Goal: Information Seeking & Learning: Learn about a topic

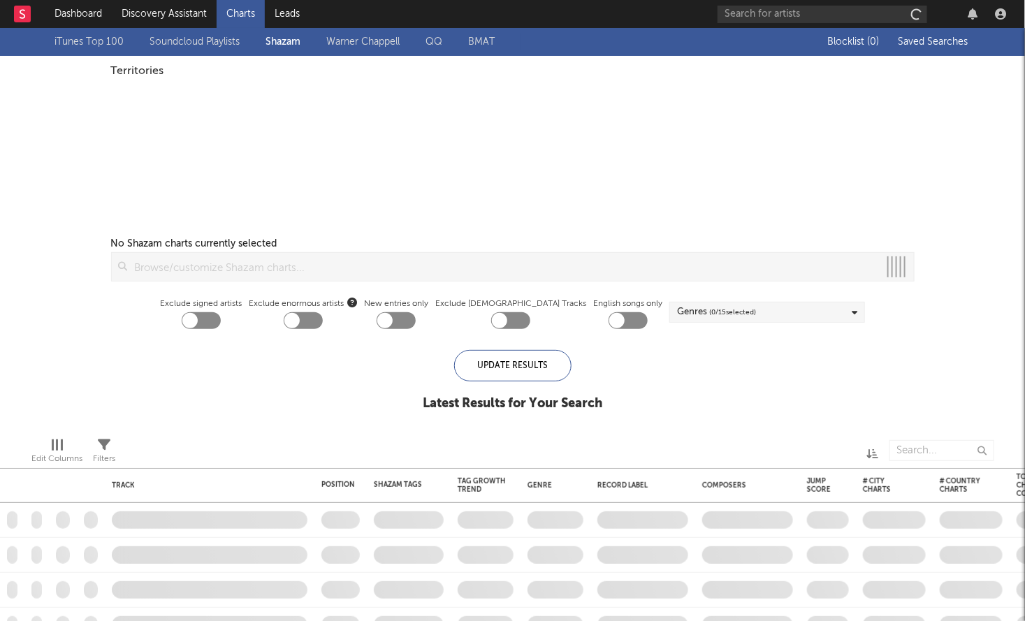
checkbox input "true"
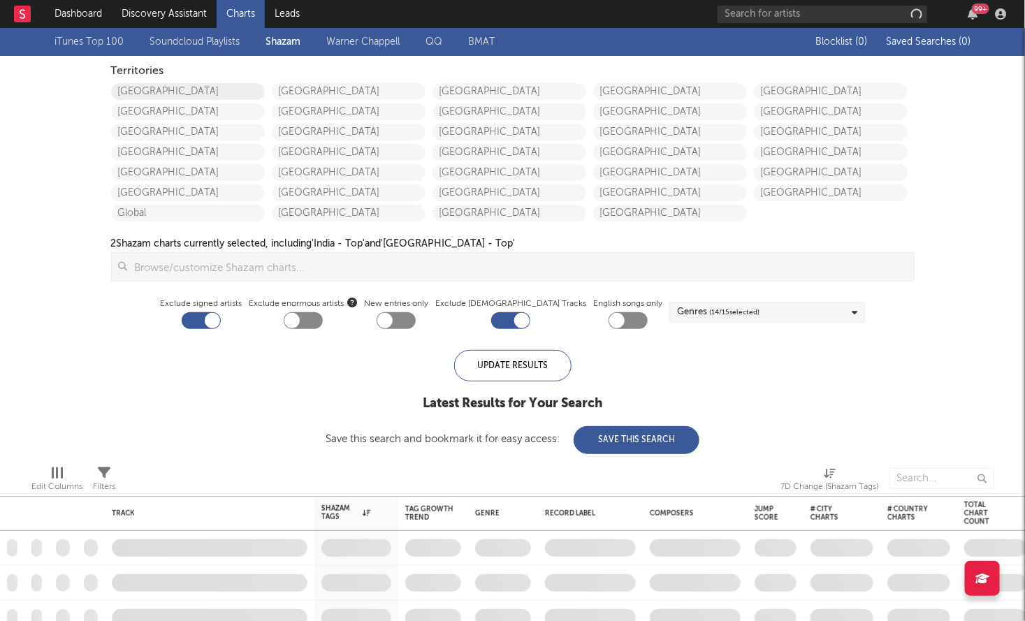
click at [155, 85] on link "United States" at bounding box center [188, 91] width 154 height 17
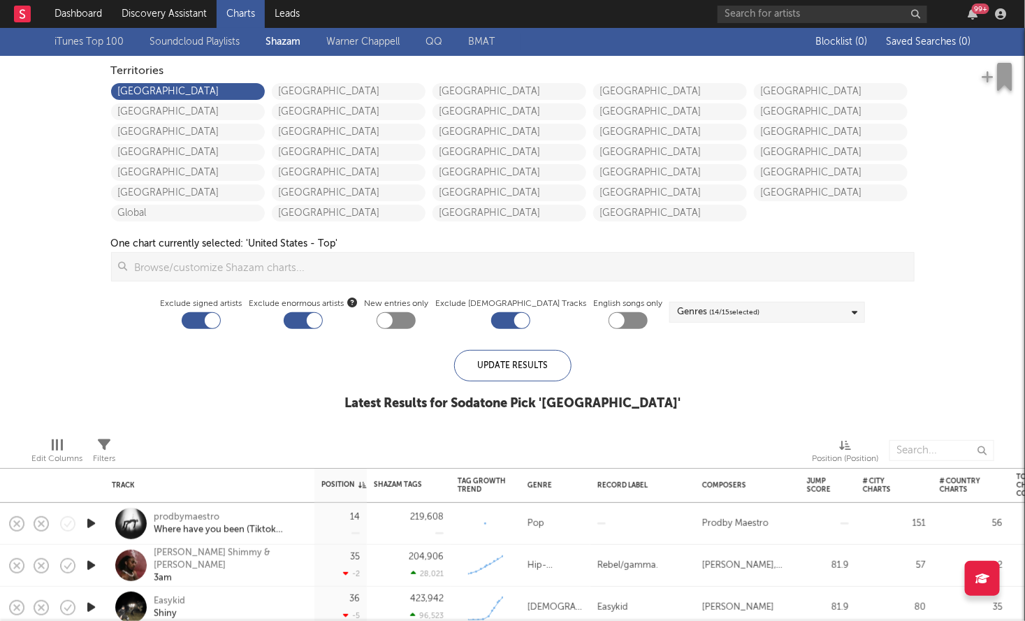
checkbox input "false"
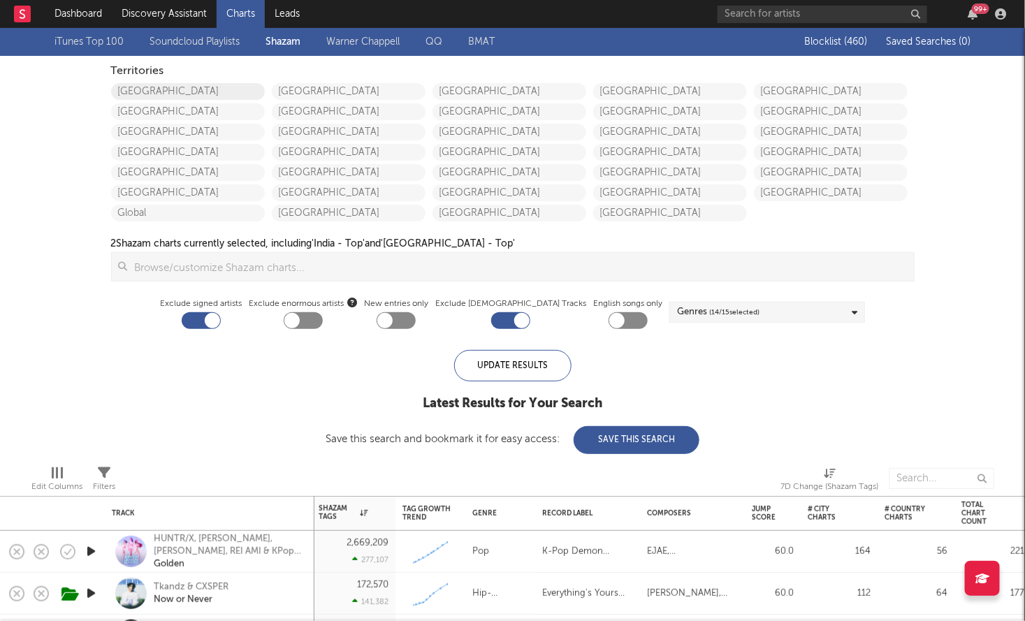
click at [140, 92] on link "[GEOGRAPHIC_DATA]" at bounding box center [188, 91] width 154 height 17
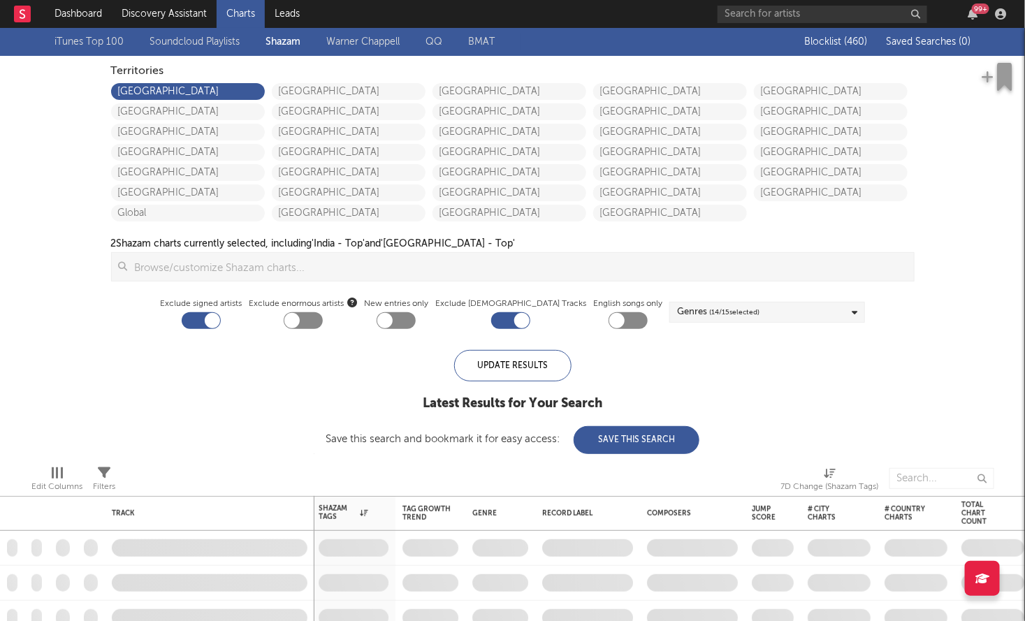
checkbox input "true"
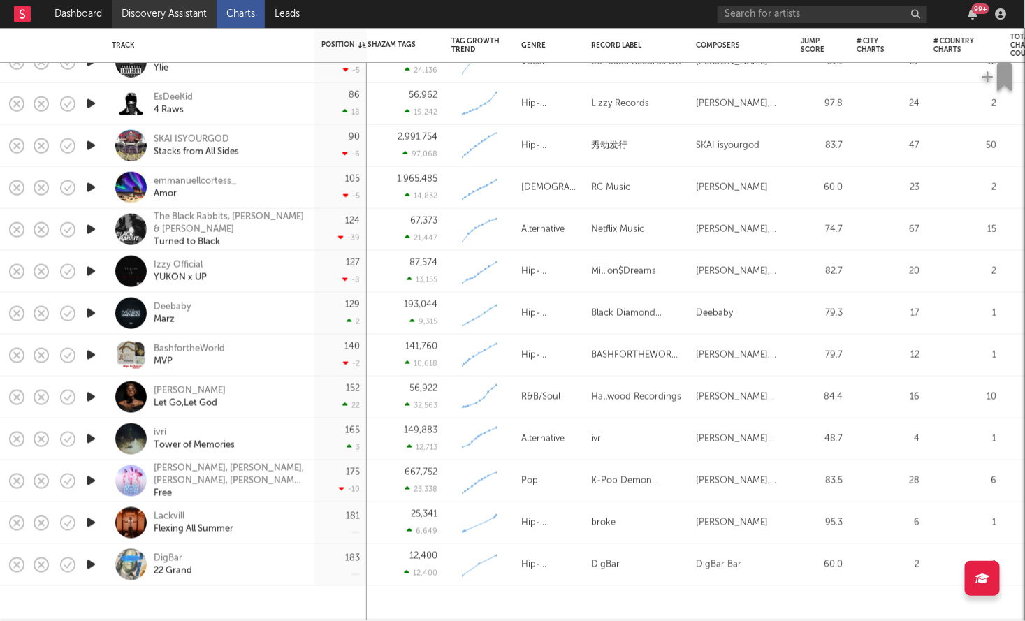
click at [161, 24] on link "Discovery Assistant" at bounding box center [164, 14] width 105 height 28
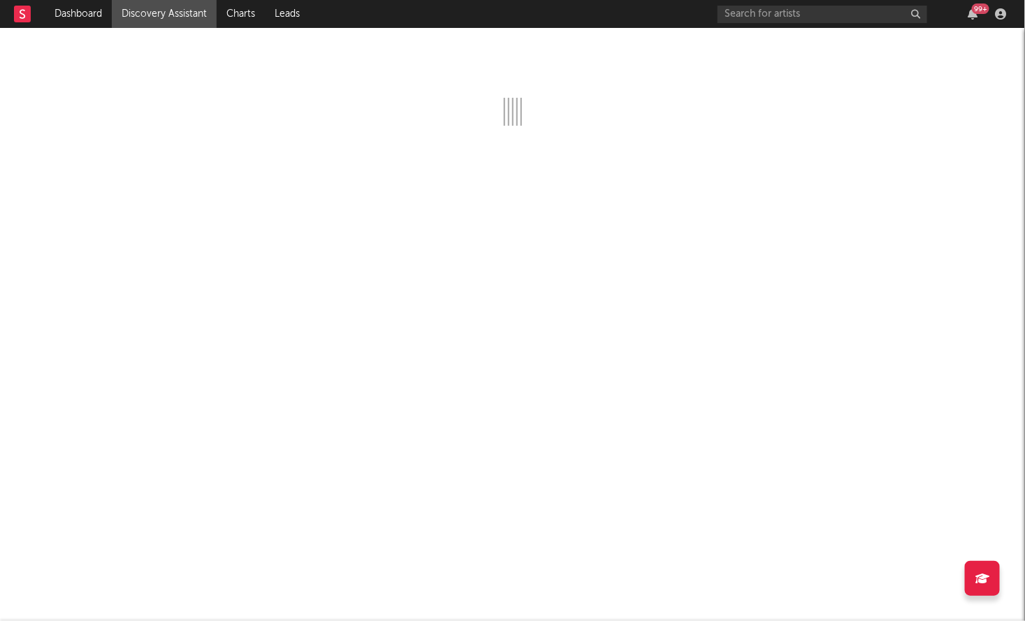
click at [41, 16] on div at bounding box center [29, 14] width 31 height 28
click at [66, 17] on link "Dashboard" at bounding box center [78, 14] width 67 height 28
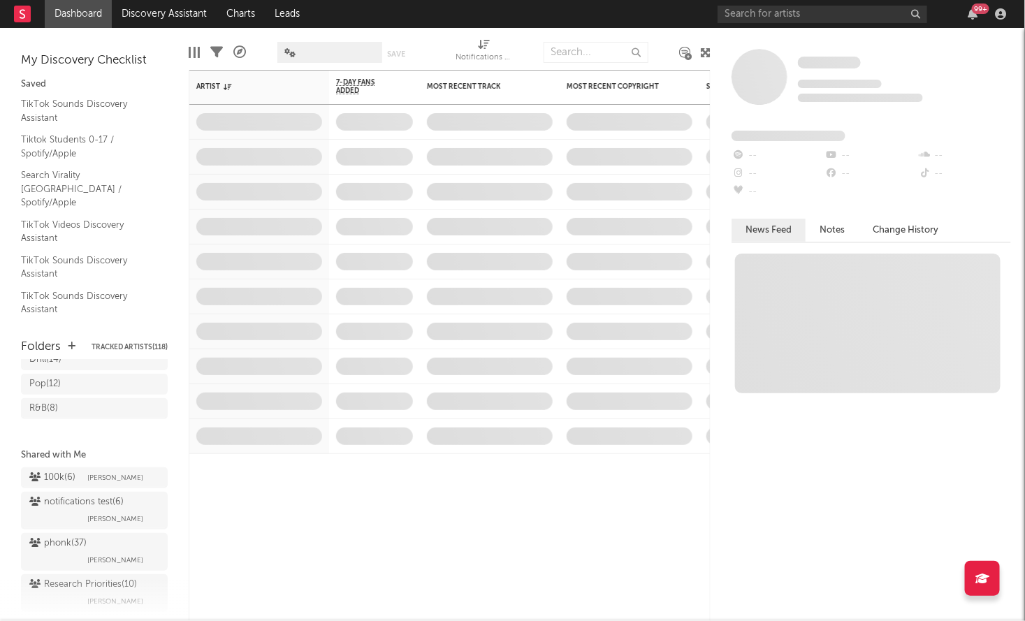
scroll to position [257, 0]
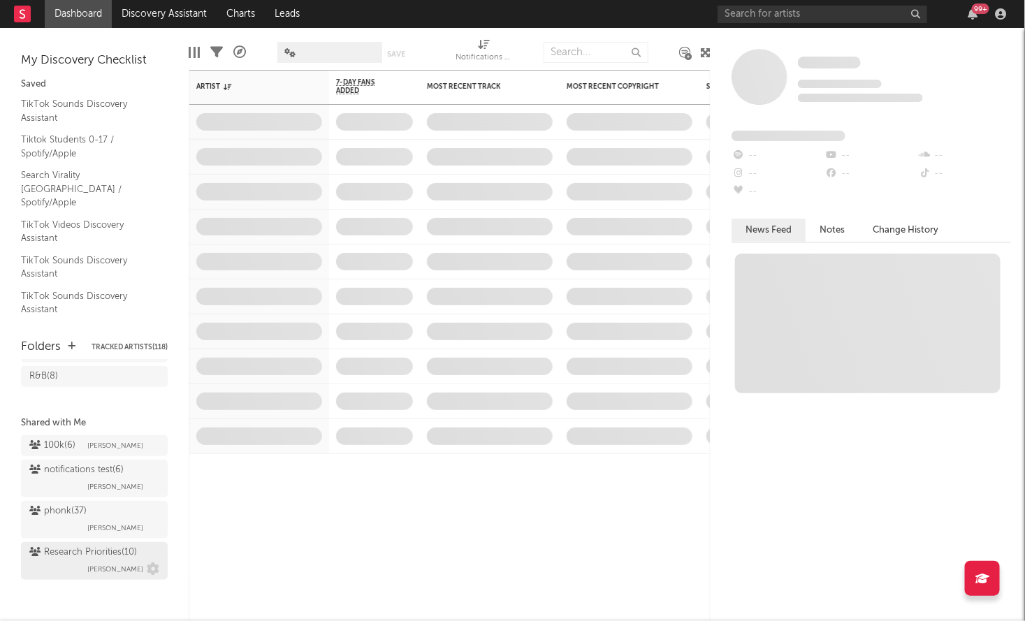
click at [77, 553] on div "Research Priorities ( 10 )" at bounding box center [83, 552] width 108 height 17
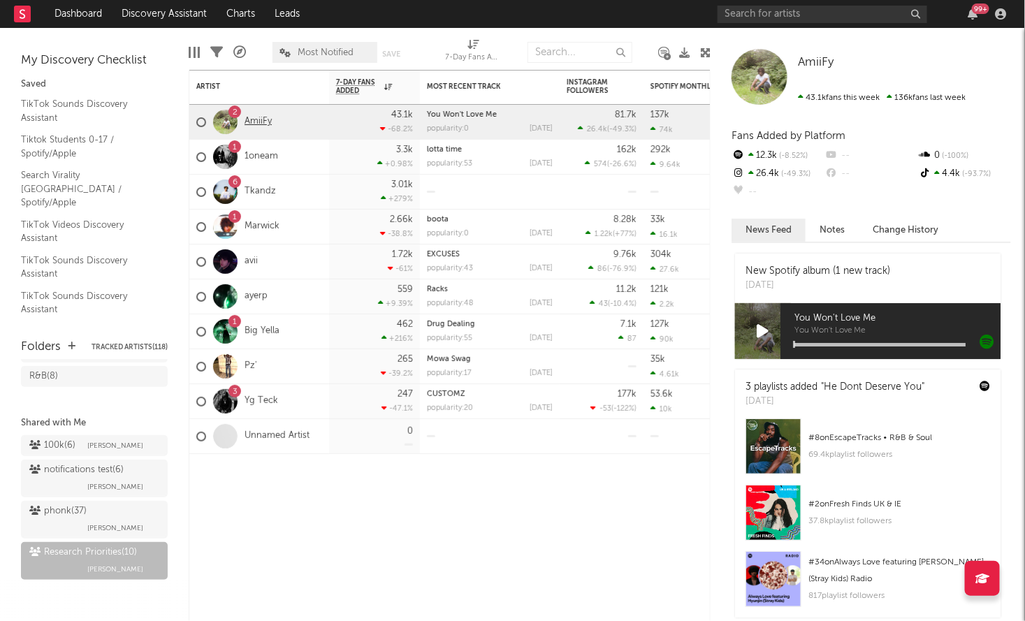
click at [255, 124] on link "AmiiFy" at bounding box center [257, 122] width 27 height 12
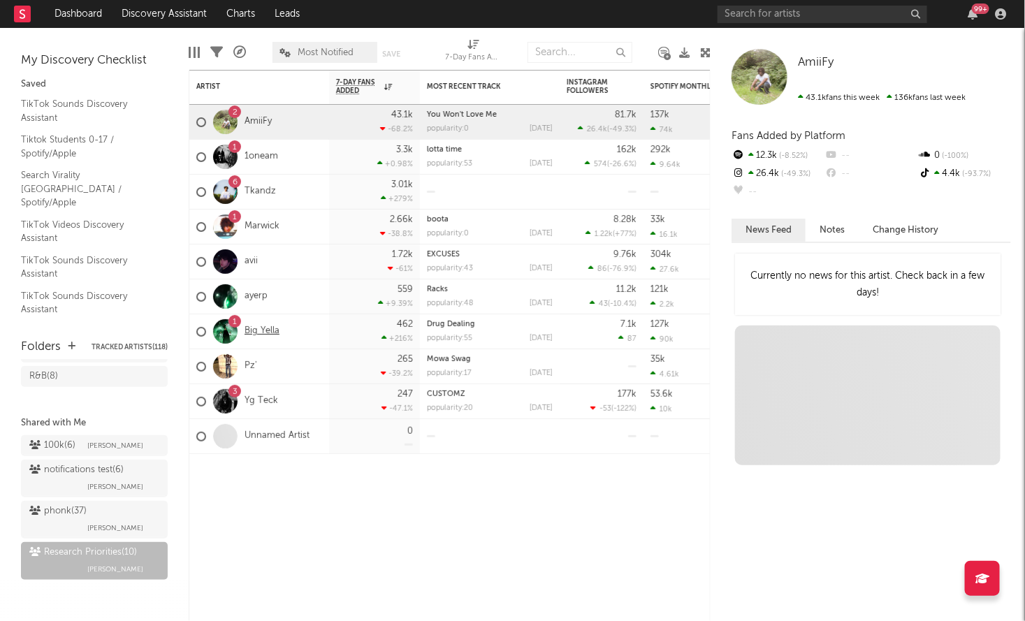
click at [254, 328] on link "Big Yella" at bounding box center [261, 331] width 35 height 12
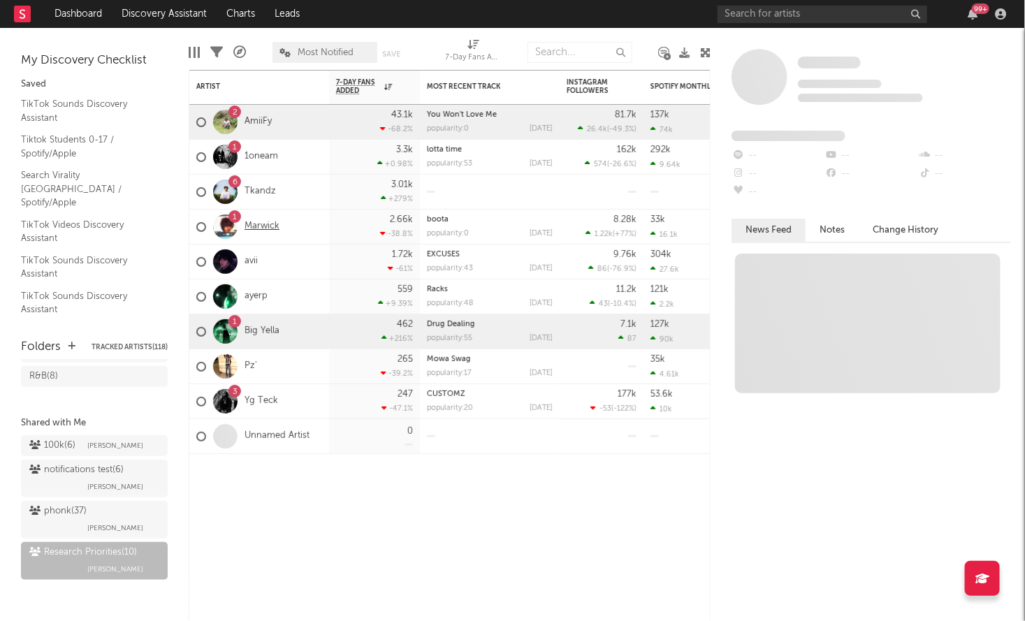
click at [250, 223] on link "Marwick" at bounding box center [261, 227] width 35 height 12
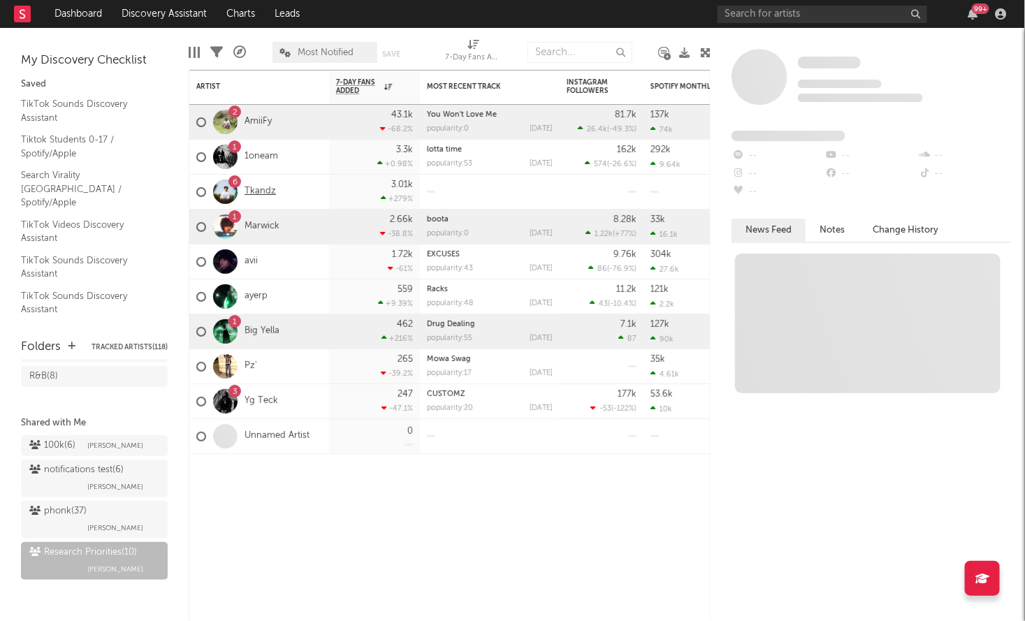
click at [251, 189] on link "Tkandz" at bounding box center [259, 192] width 31 height 12
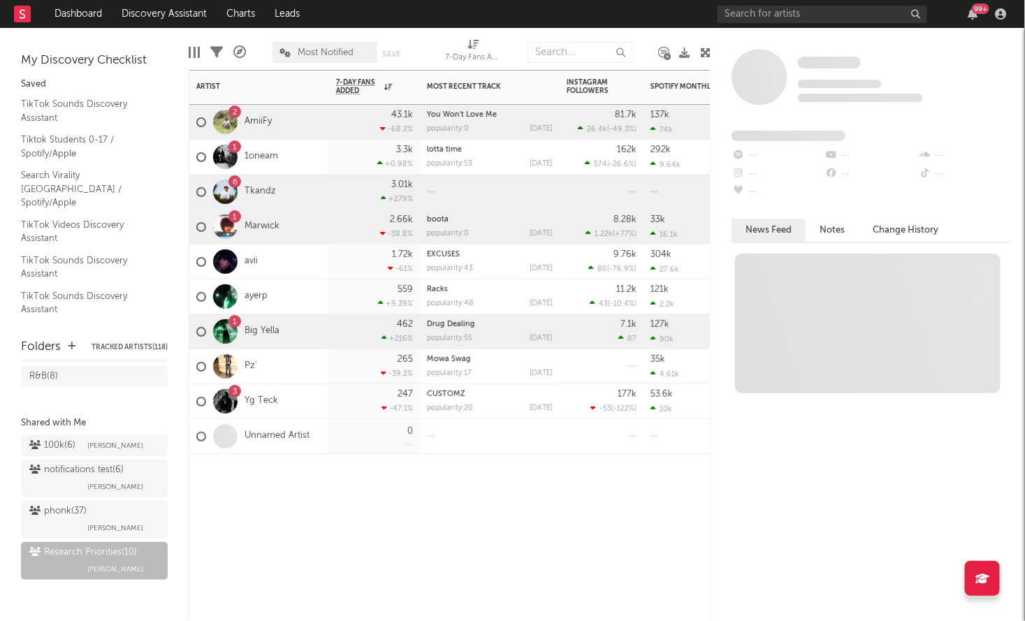
click at [265, 444] on div "Unnamed Artist" at bounding box center [252, 436] width 113 height 41
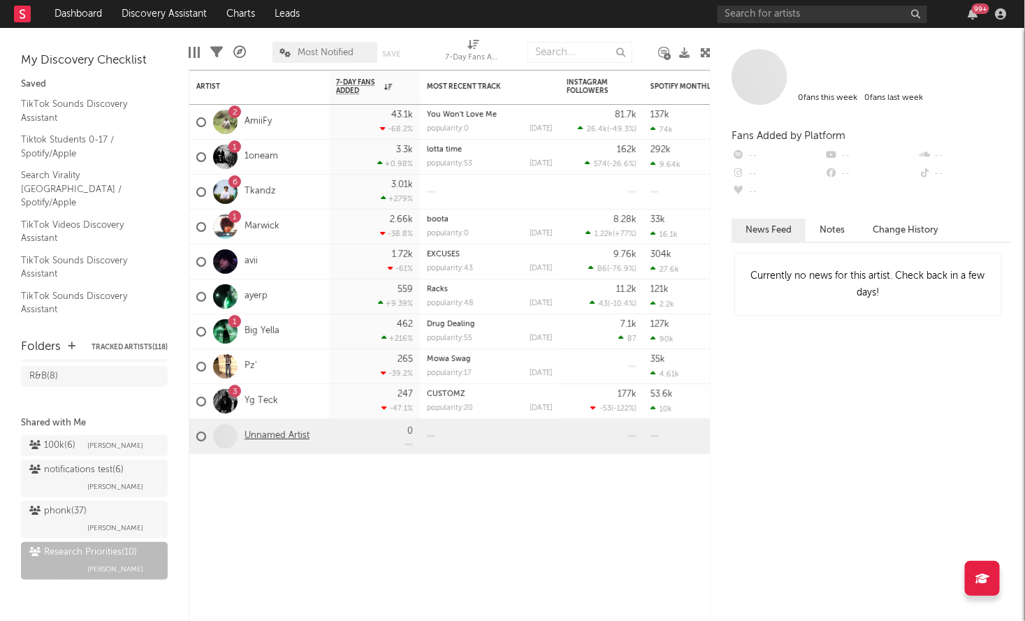
click at [269, 434] on link "Unnamed Artist" at bounding box center [276, 436] width 65 height 12
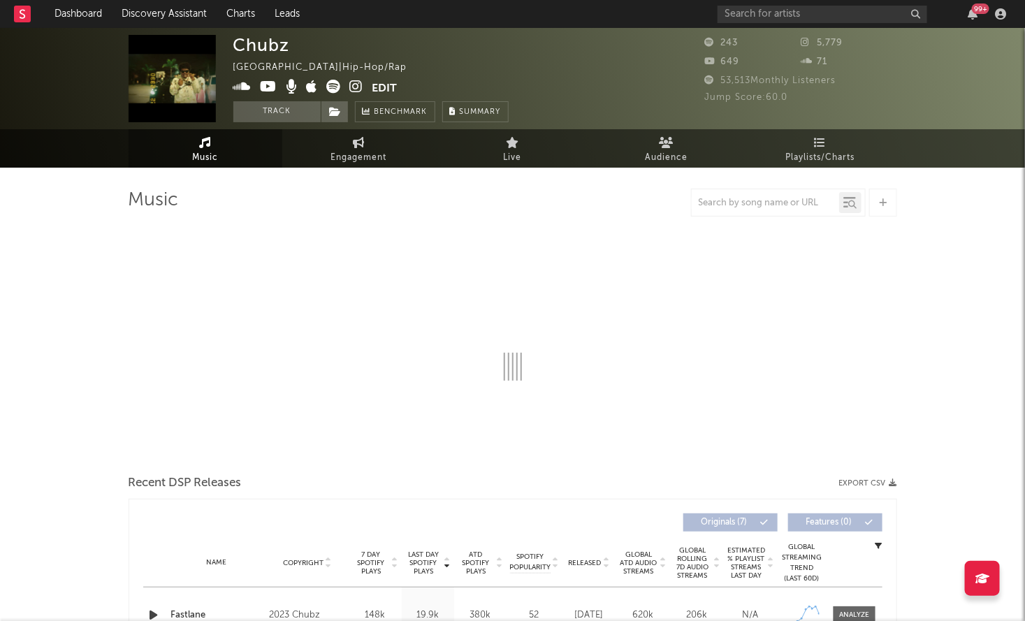
select select "1w"
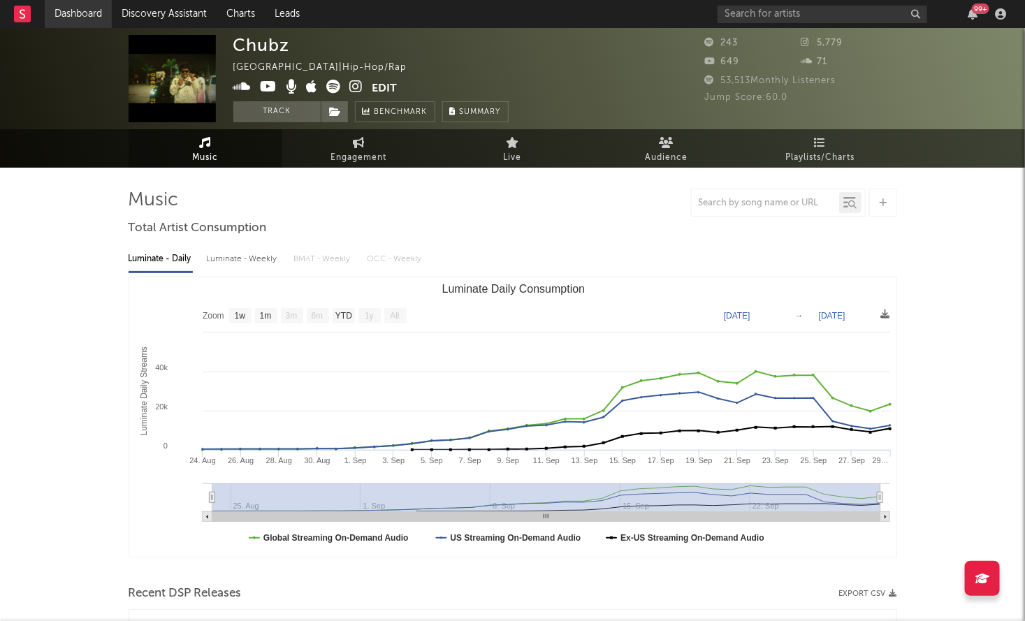
click at [71, 6] on link "Dashboard" at bounding box center [78, 14] width 67 height 28
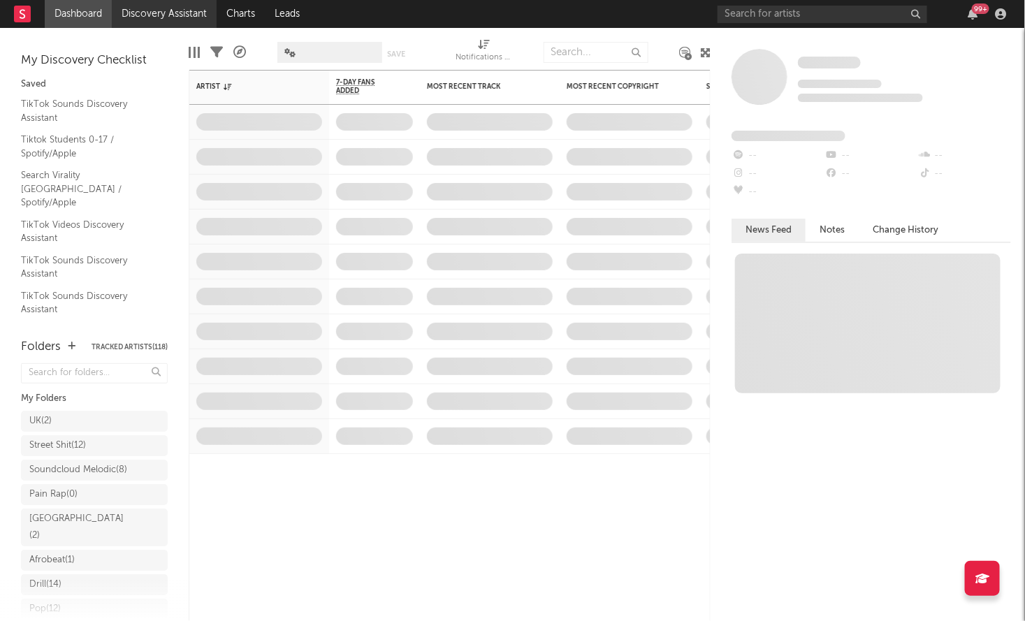
click at [203, 9] on link "Discovery Assistant" at bounding box center [164, 14] width 105 height 28
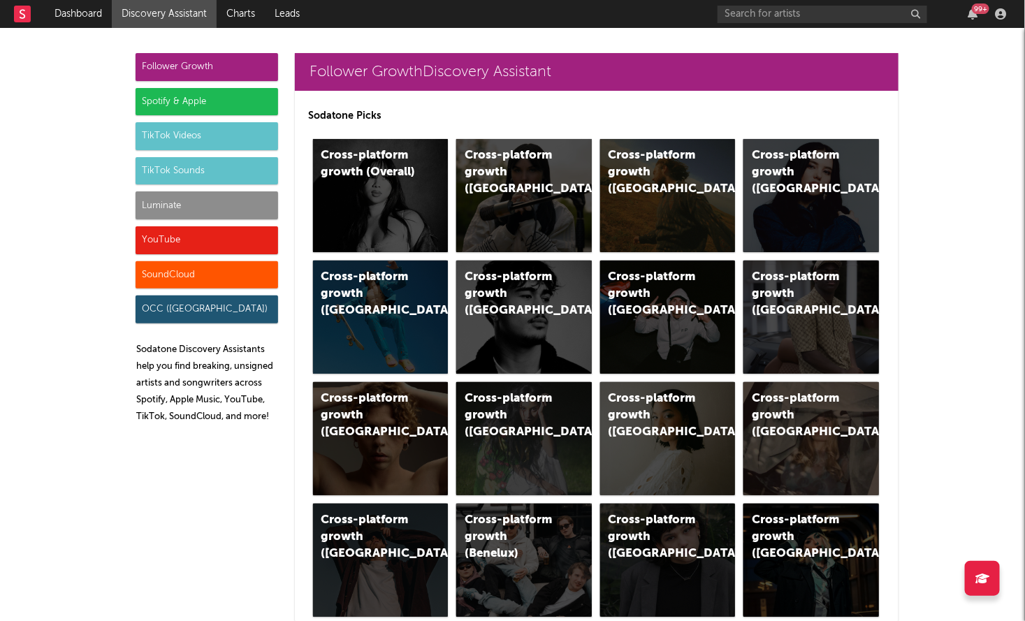
click at [182, 201] on div "Luminate" at bounding box center [206, 205] width 142 height 28
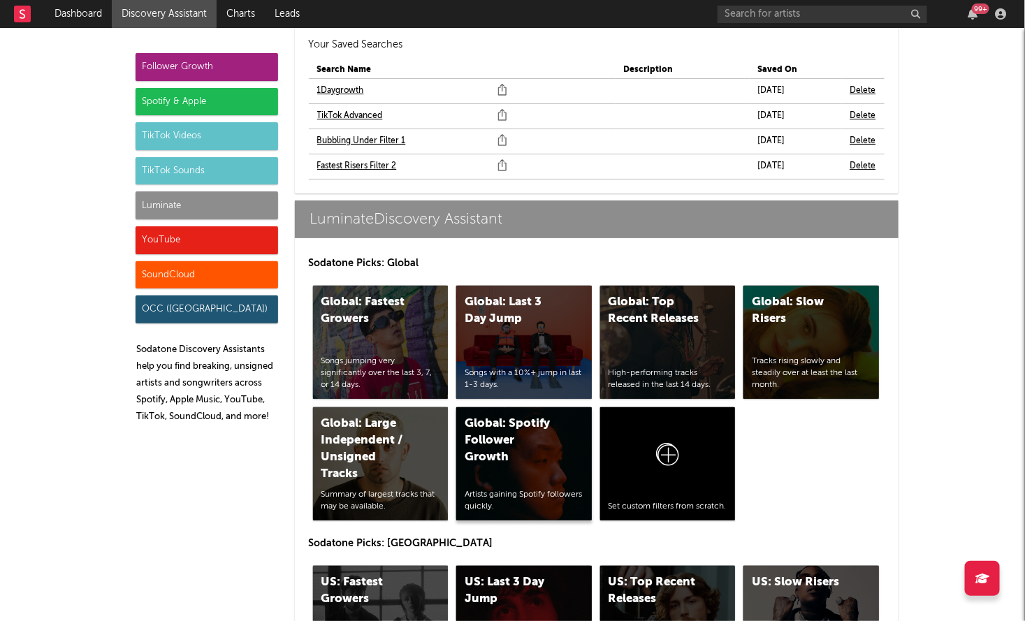
scroll to position [6370, 0]
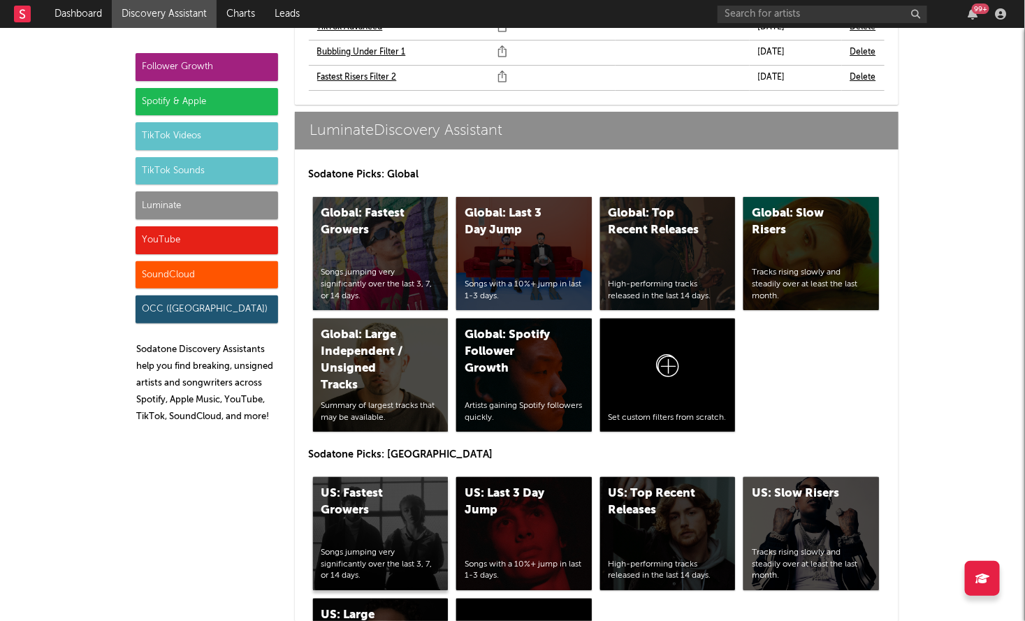
click at [373, 477] on div "US: Fastest Growers Songs jumping very significantly over the last 3, 7, or 14 …" at bounding box center [380, 533] width 135 height 113
click at [664, 485] on div "US: Top Recent Releases" at bounding box center [655, 502] width 95 height 34
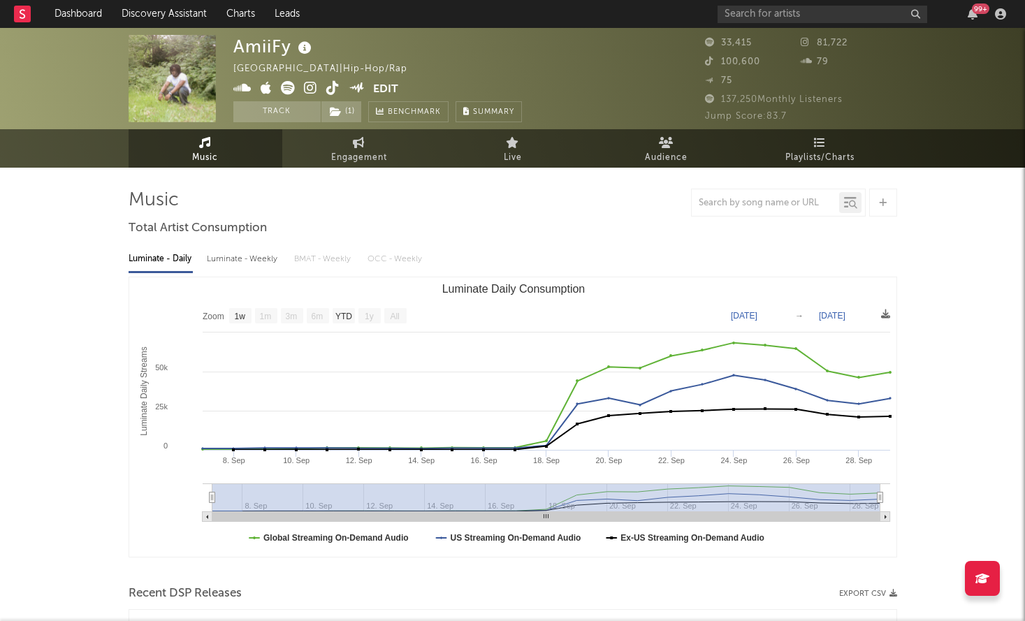
select select "1w"
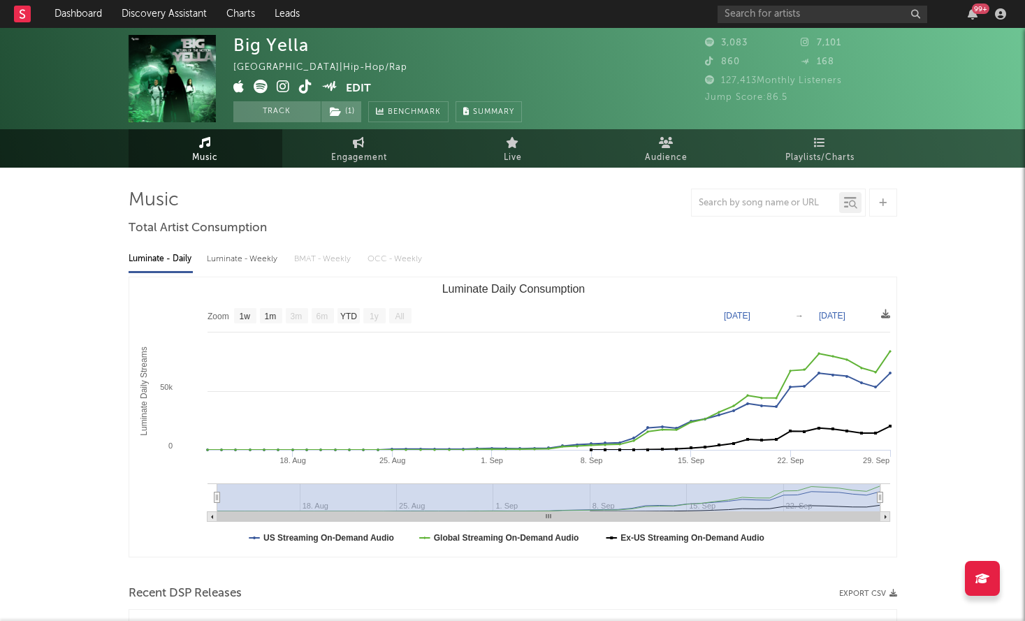
select select "1w"
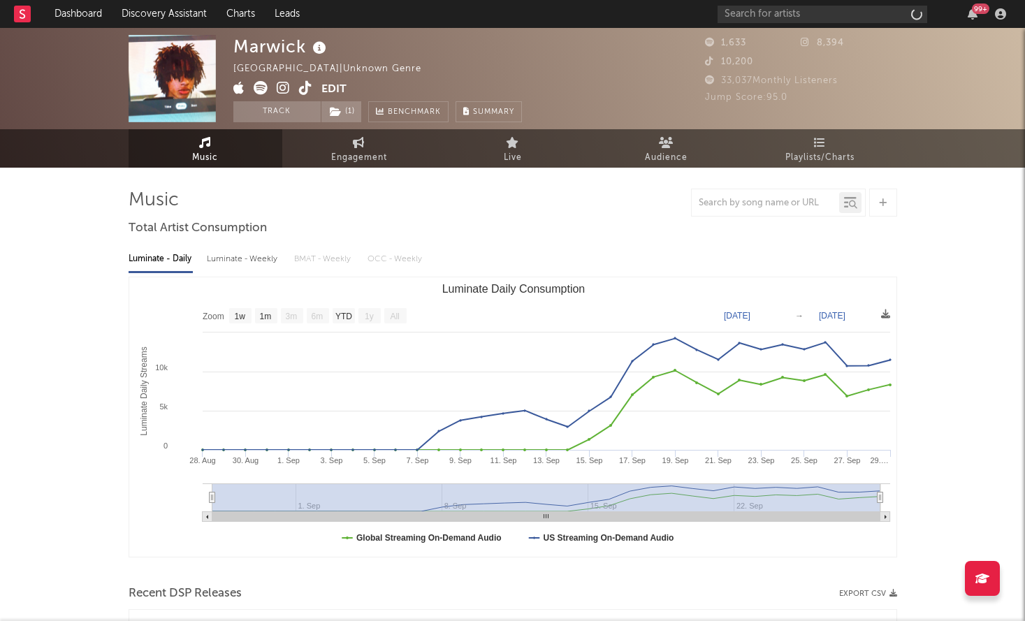
select select "1w"
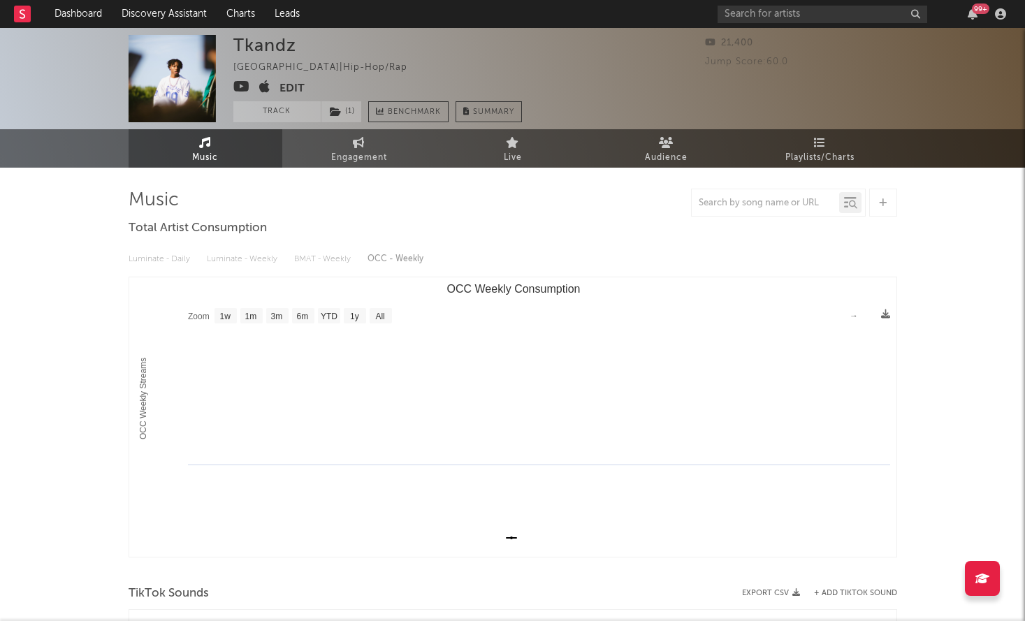
select select "1w"
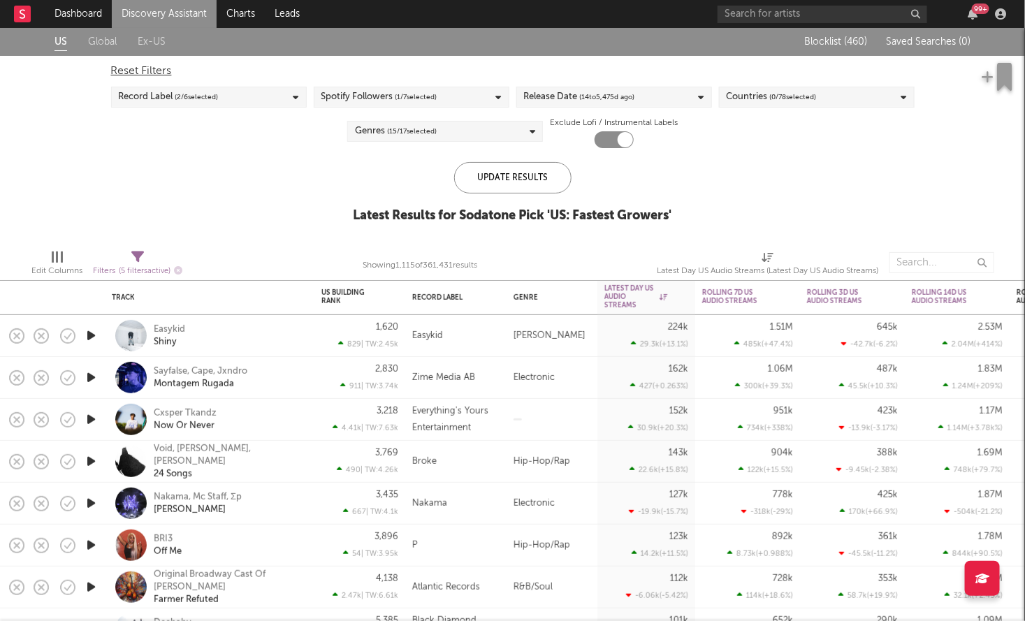
click at [552, 97] on div "Release Date ( 14 to [DATE])" at bounding box center [579, 97] width 111 height 17
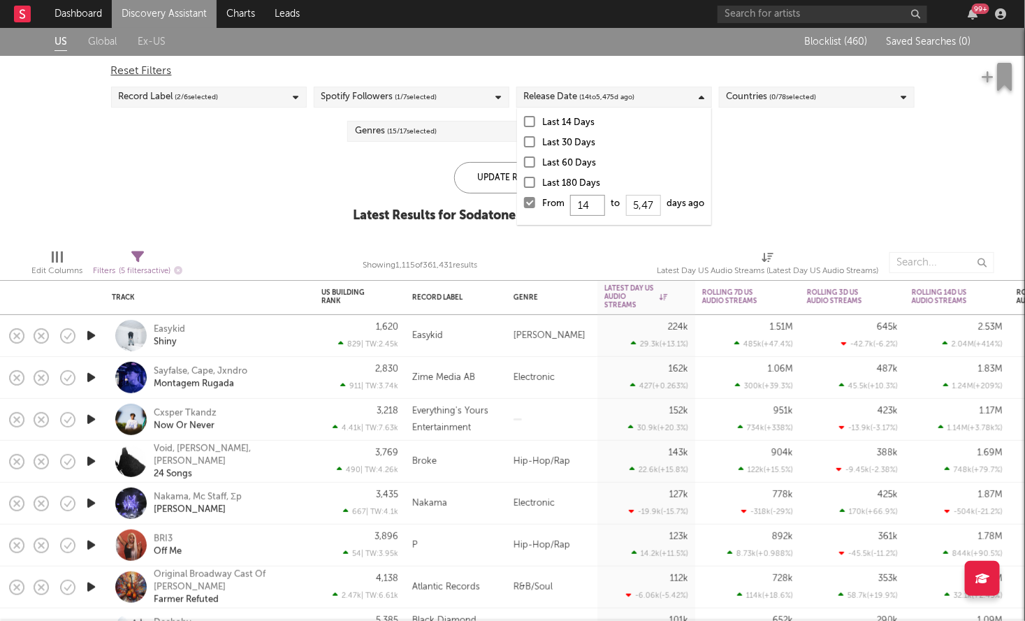
click at [592, 205] on input "14" at bounding box center [587, 205] width 35 height 21
type input "1"
type input "0"
click at [476, 175] on div "Update Results" at bounding box center [512, 177] width 117 height 31
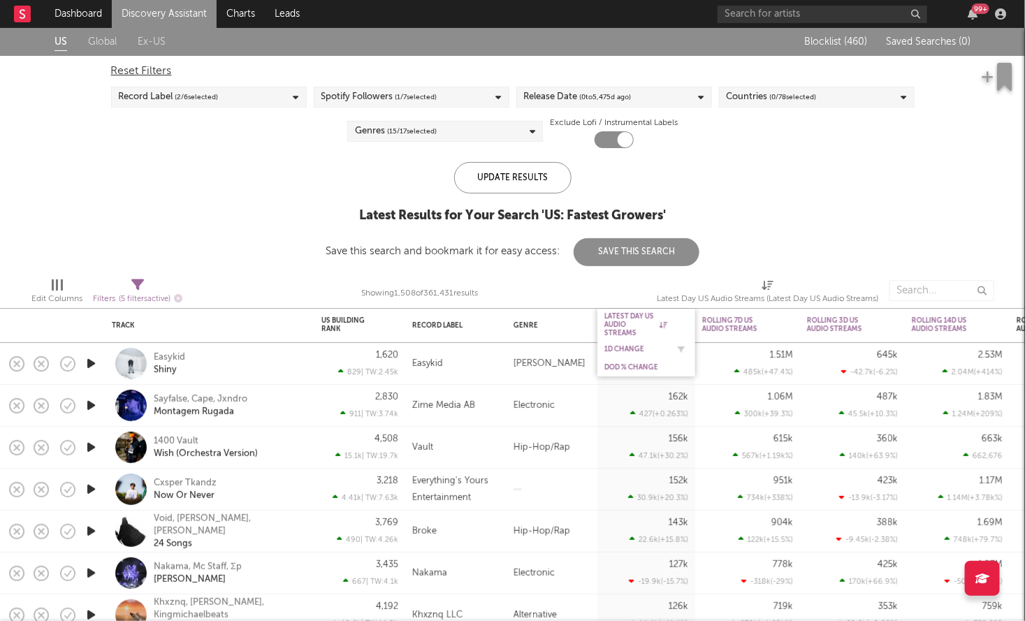
click at [624, 345] on div "1D Change" at bounding box center [635, 349] width 63 height 8
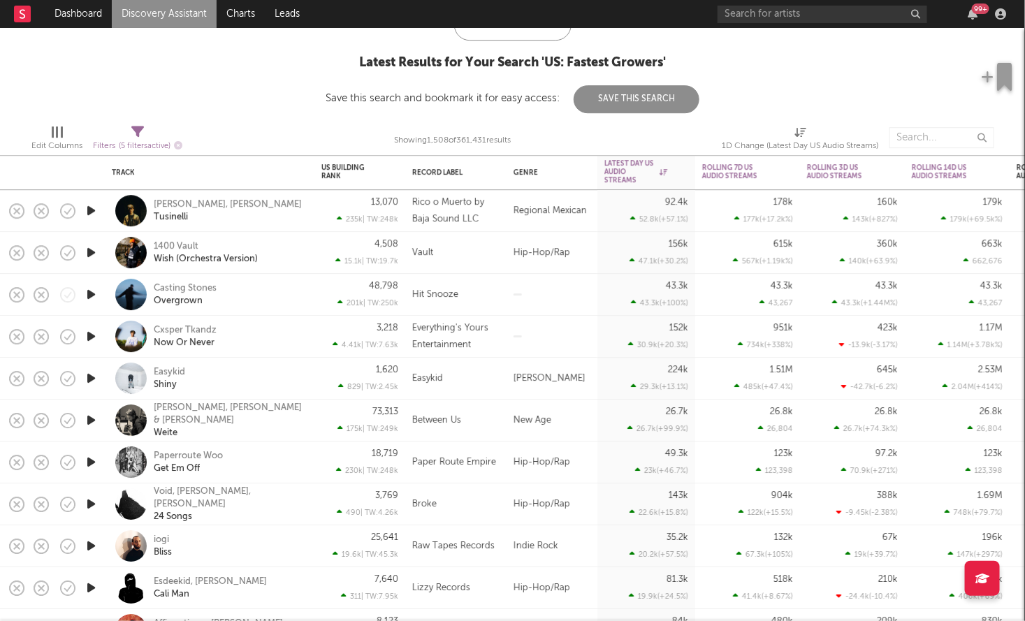
click at [89, 251] on icon "button" at bounding box center [91, 252] width 15 height 17
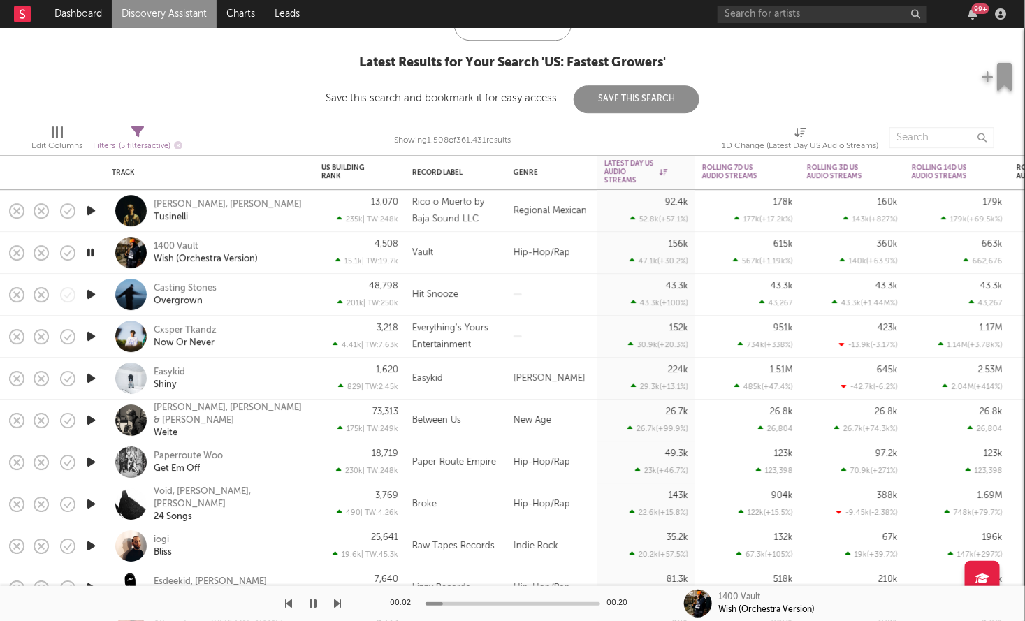
click at [89, 251] on icon "button" at bounding box center [90, 252] width 13 height 17
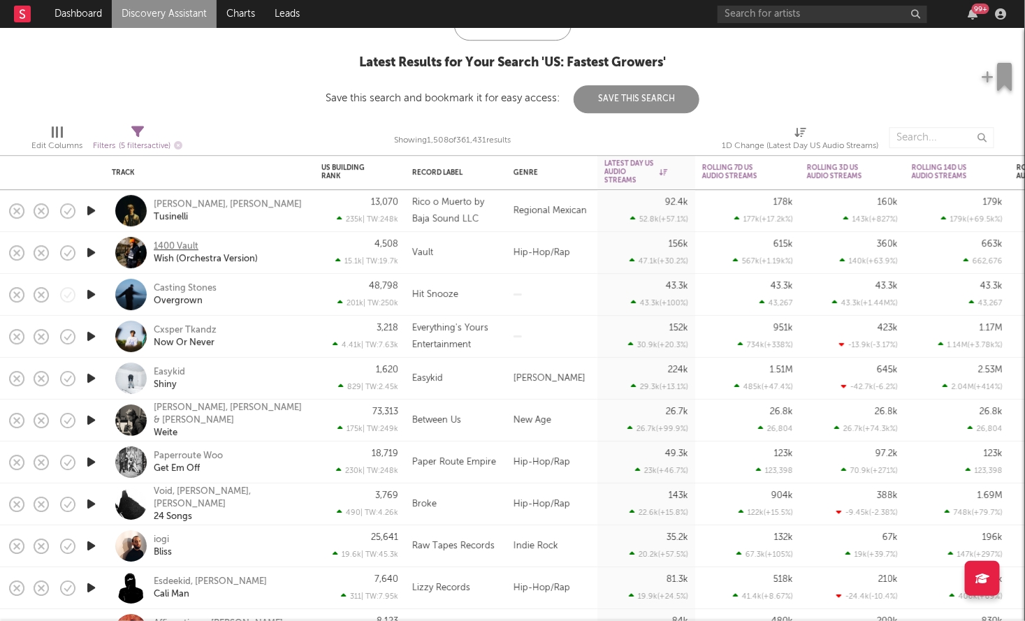
click at [182, 243] on div "1400 Vault" at bounding box center [176, 246] width 45 height 13
click at [173, 369] on div "Easykid" at bounding box center [169, 372] width 31 height 13
click at [175, 370] on div "Easykid" at bounding box center [169, 372] width 31 height 13
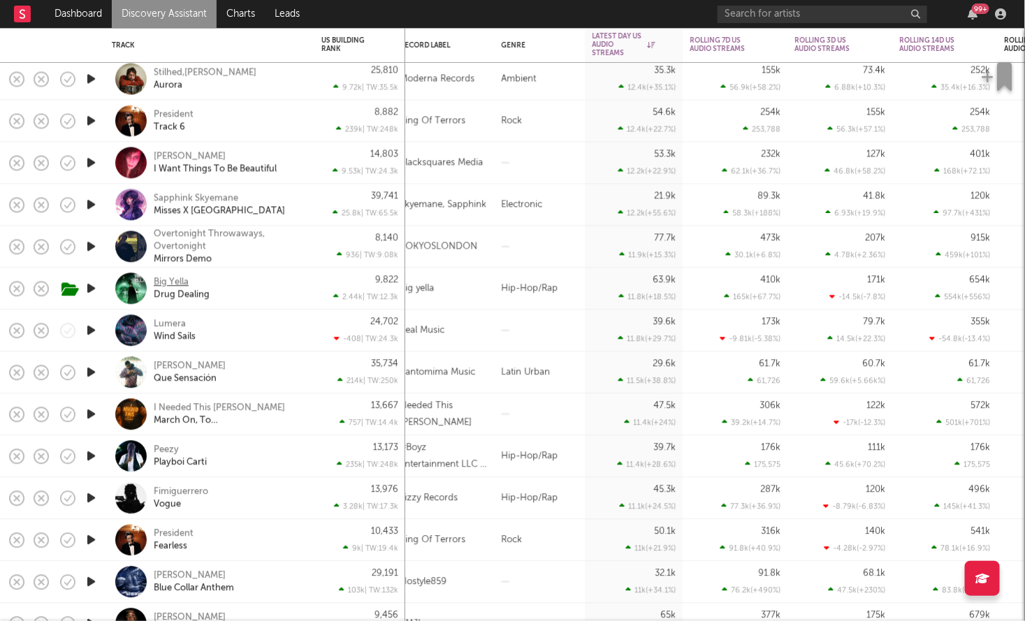
click at [179, 277] on div "Big Yella" at bounding box center [171, 282] width 35 height 13
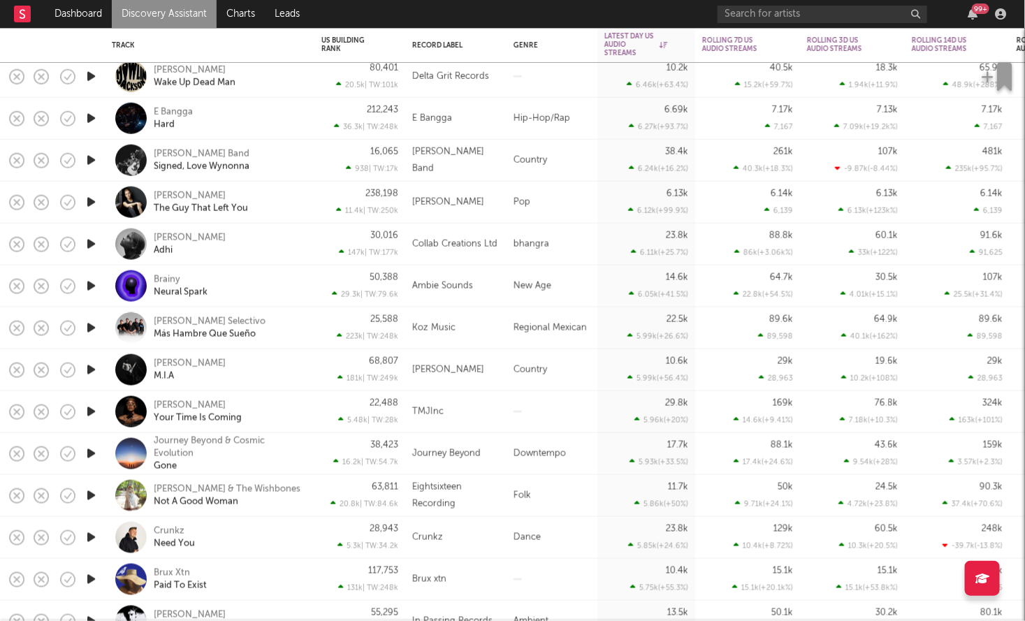
click at [91, 119] on icon "button" at bounding box center [91, 118] width 15 height 17
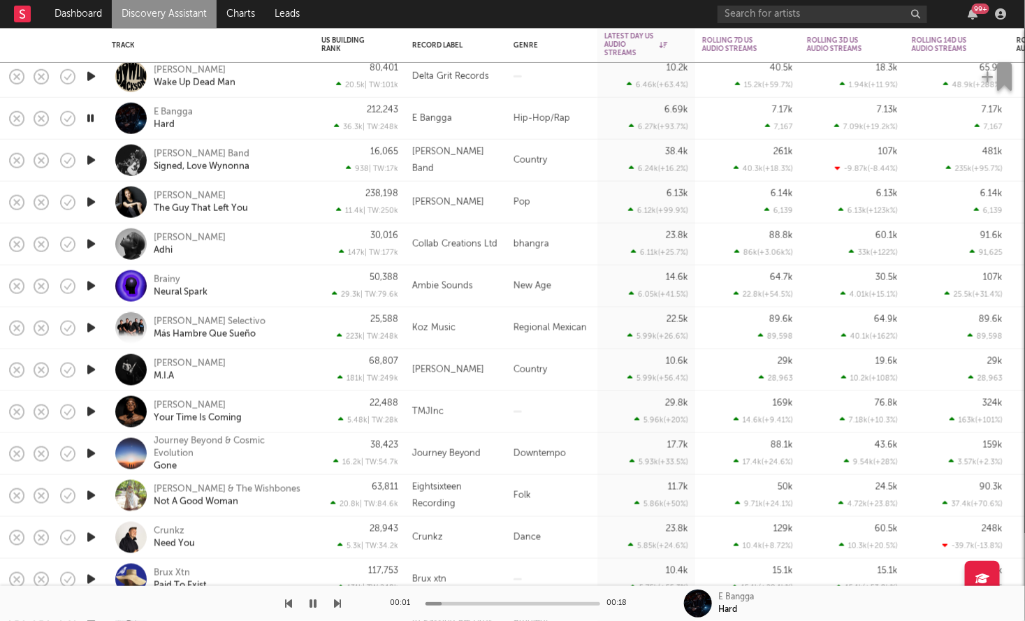
click at [91, 119] on icon "button" at bounding box center [90, 118] width 13 height 17
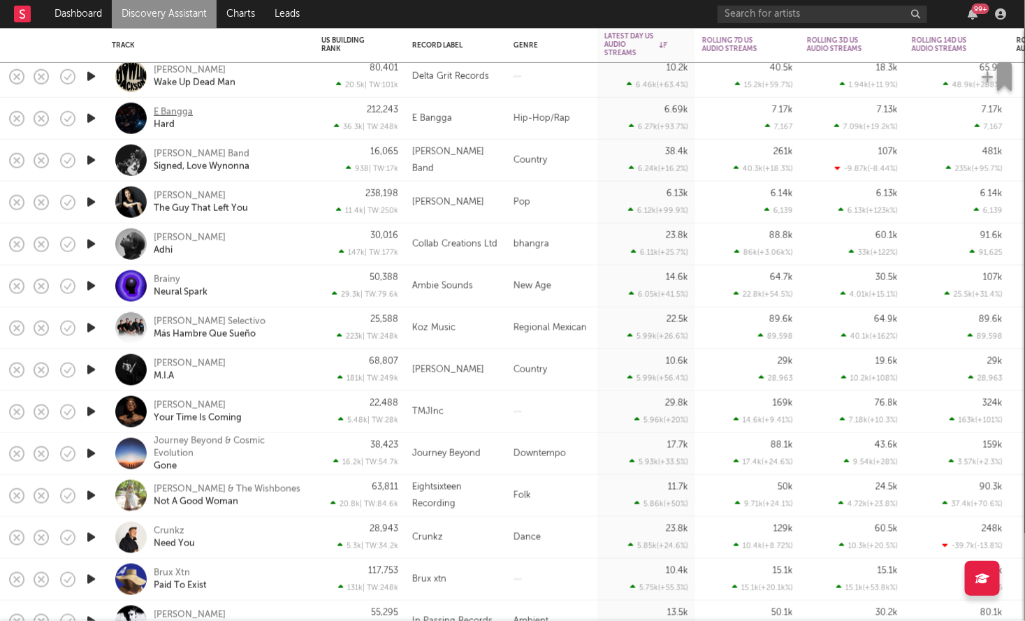
click at [173, 110] on div "E Bangga" at bounding box center [173, 111] width 39 height 13
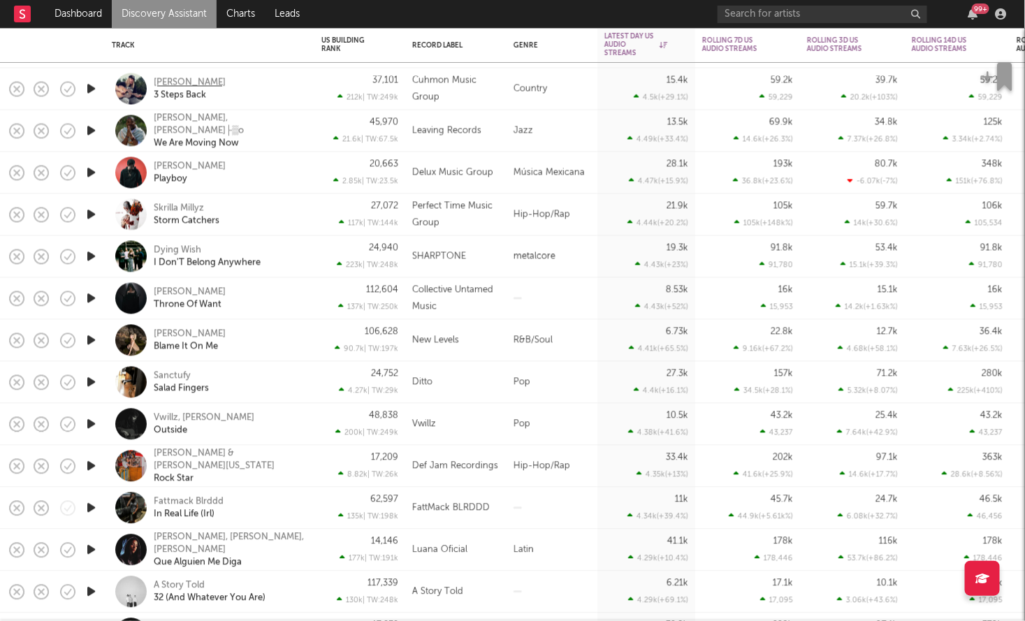
click at [181, 80] on div "Jay Statham" at bounding box center [190, 82] width 72 height 13
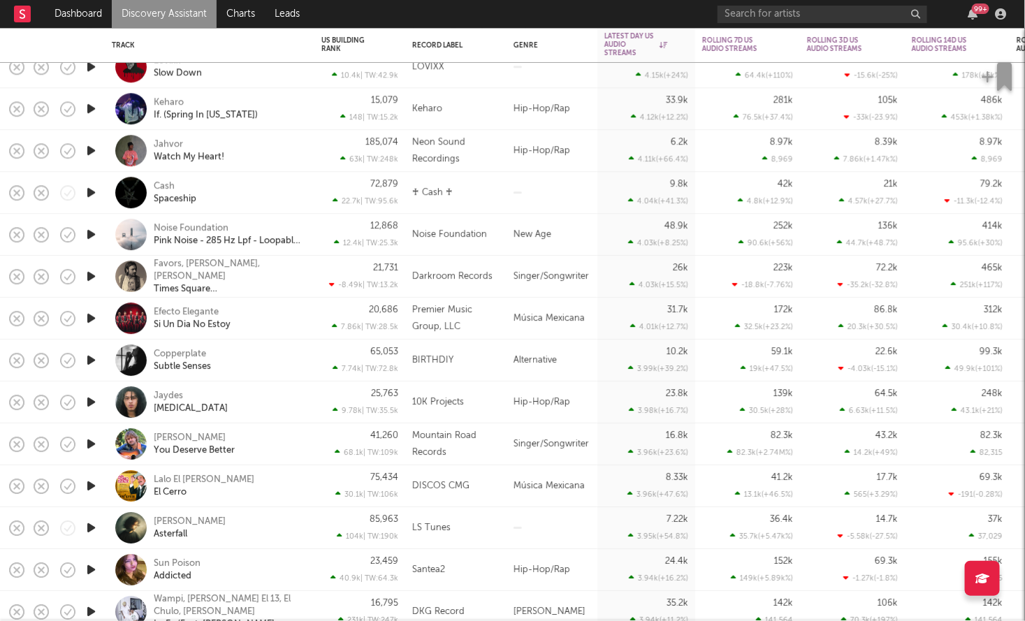
click at [96, 152] on icon "button" at bounding box center [91, 150] width 15 height 17
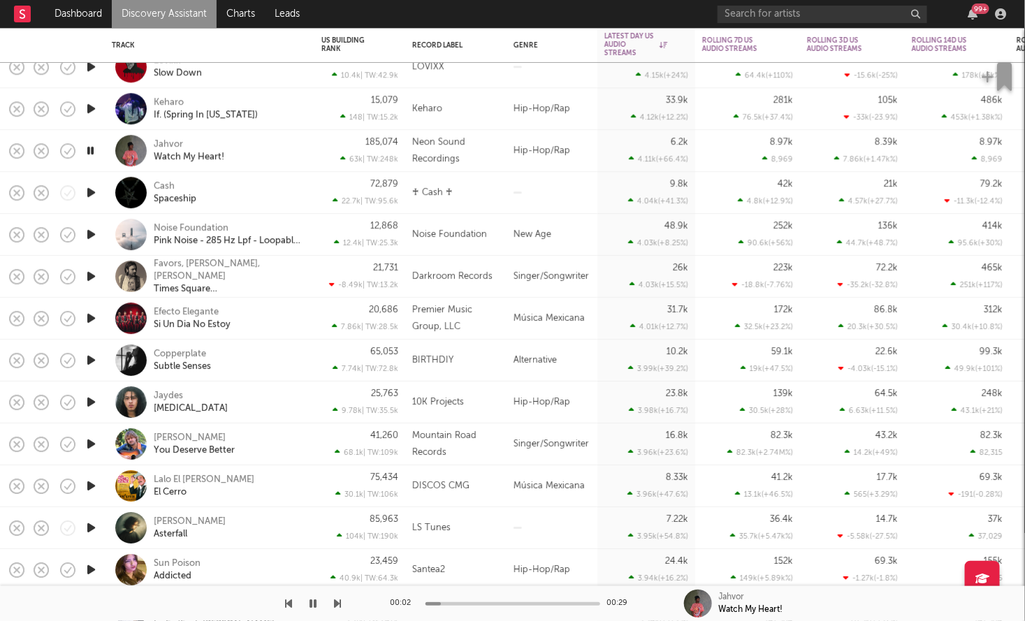
click at [96, 152] on icon "button" at bounding box center [90, 150] width 13 height 17
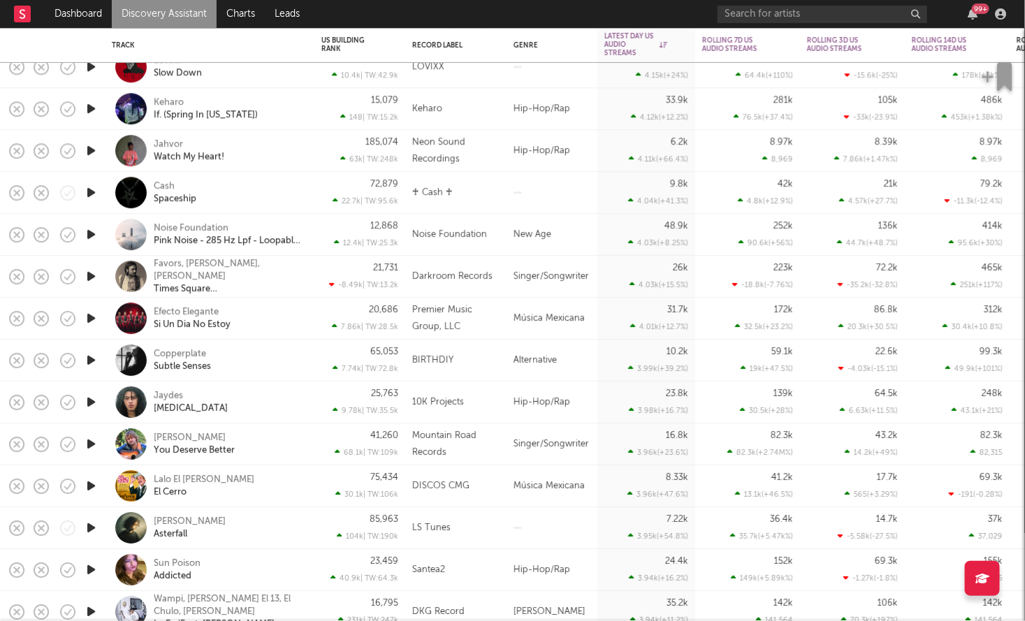
click at [91, 105] on icon "button" at bounding box center [91, 108] width 15 height 17
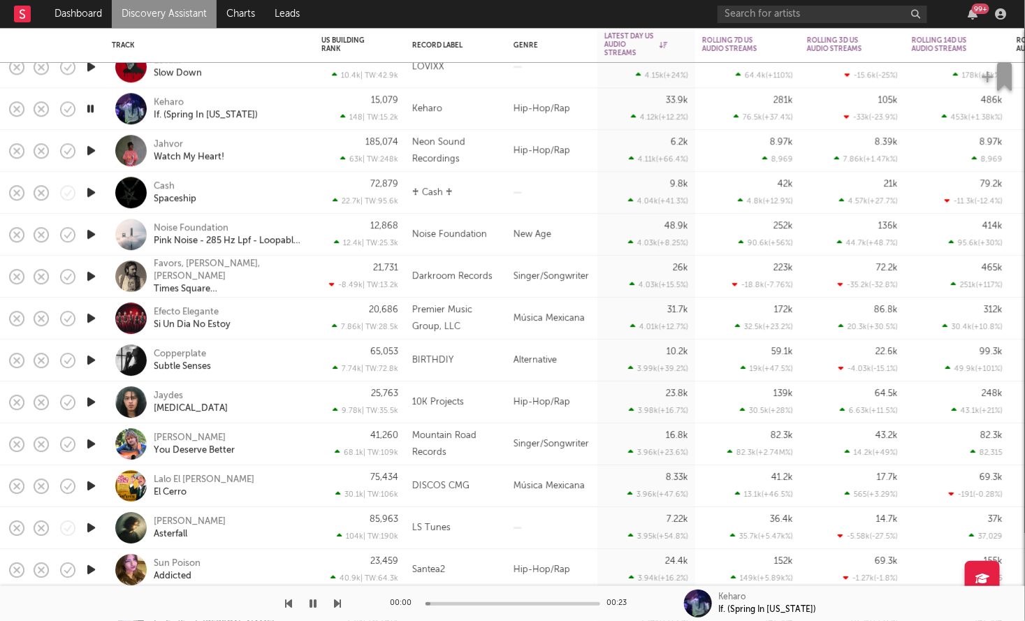
click at [90, 105] on icon "button" at bounding box center [90, 108] width 13 height 17
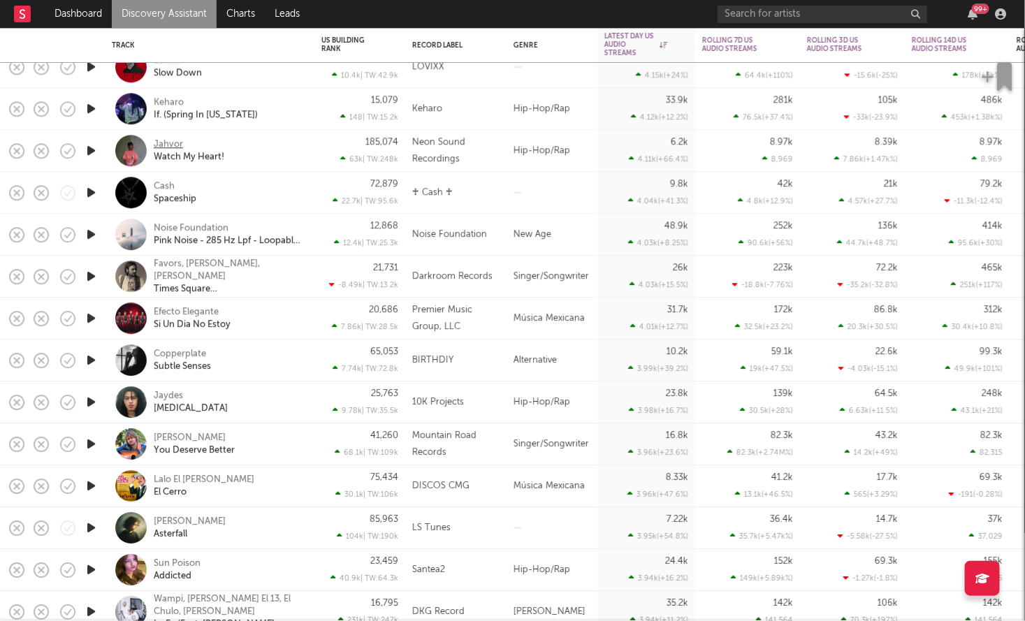
click at [170, 145] on div "Jahvor" at bounding box center [168, 144] width 29 height 13
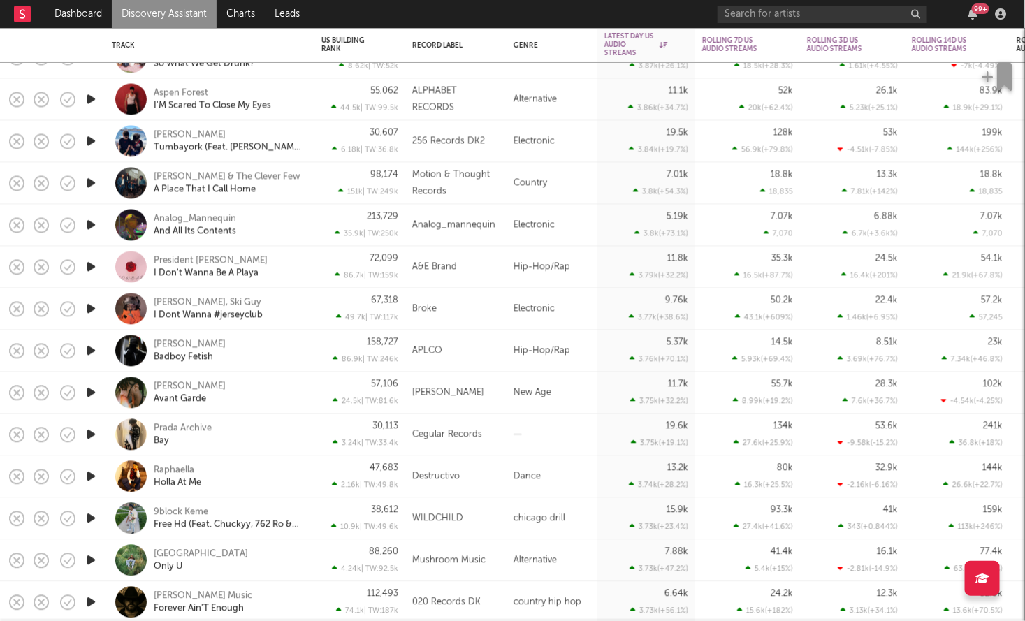
click at [88, 351] on icon "button" at bounding box center [91, 350] width 15 height 17
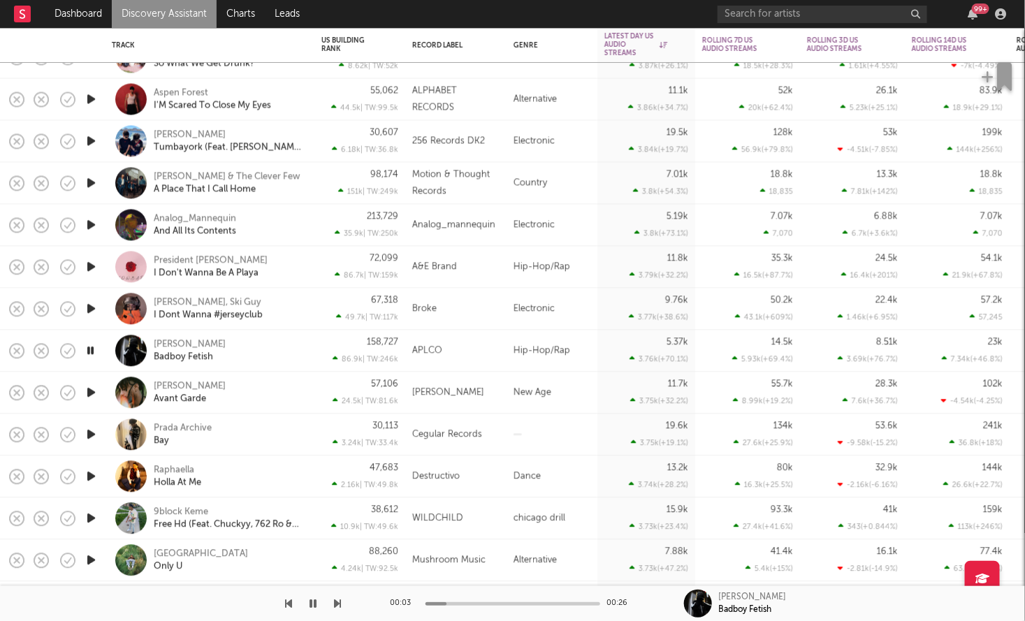
click at [88, 351] on icon "button" at bounding box center [90, 350] width 13 height 17
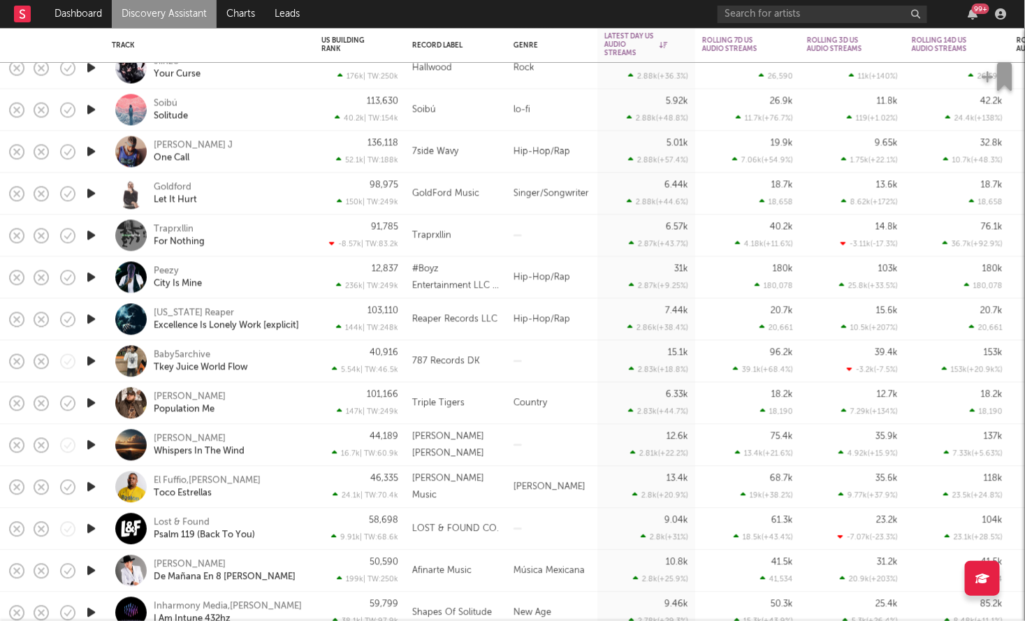
click at [94, 234] on icon "button" at bounding box center [91, 235] width 15 height 17
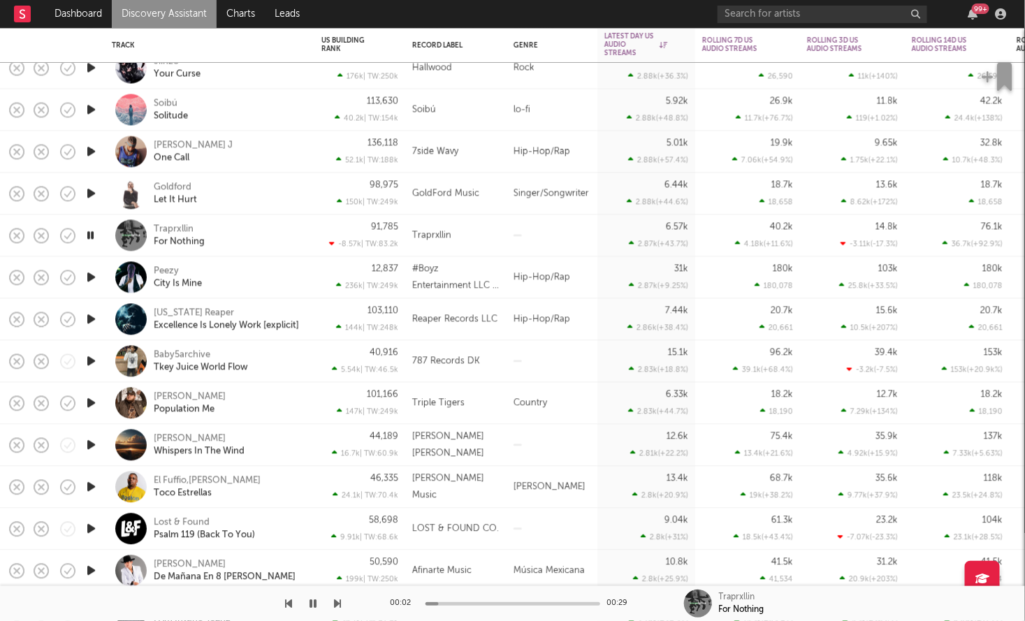
click at [94, 234] on icon "button" at bounding box center [90, 235] width 13 height 17
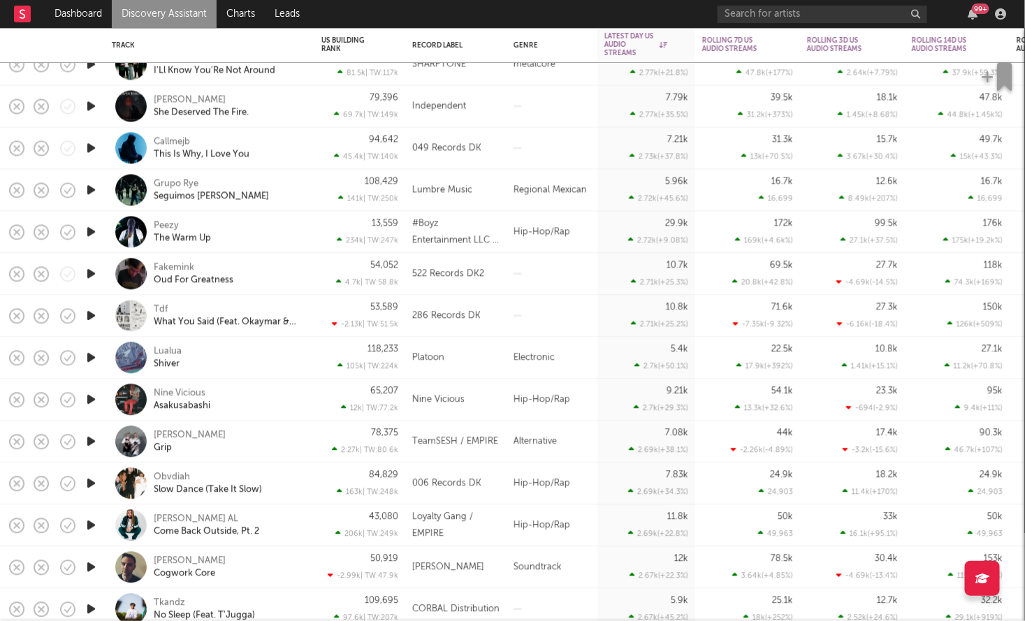
click at [92, 148] on icon "button" at bounding box center [91, 148] width 15 height 17
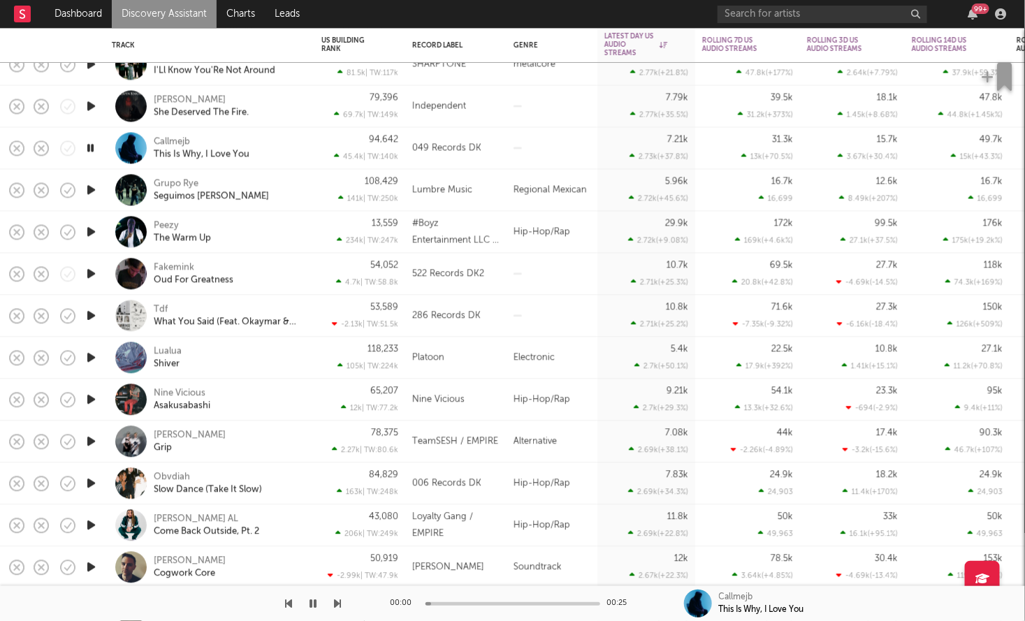
click at [92, 147] on icon "button" at bounding box center [90, 148] width 13 height 17
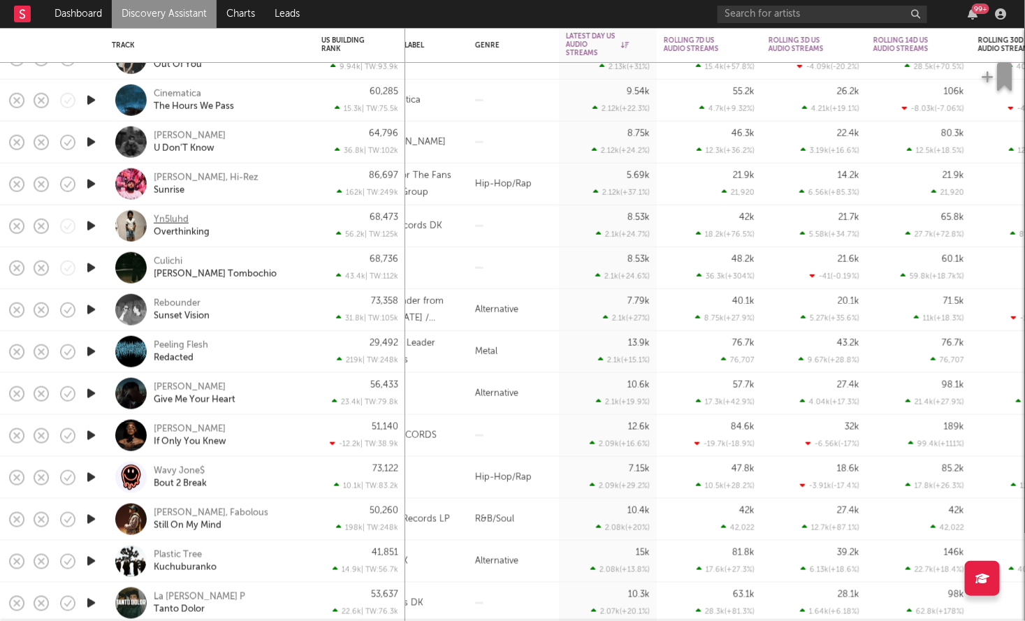
click at [184, 215] on div "Yn5luhd" at bounding box center [171, 219] width 35 height 13
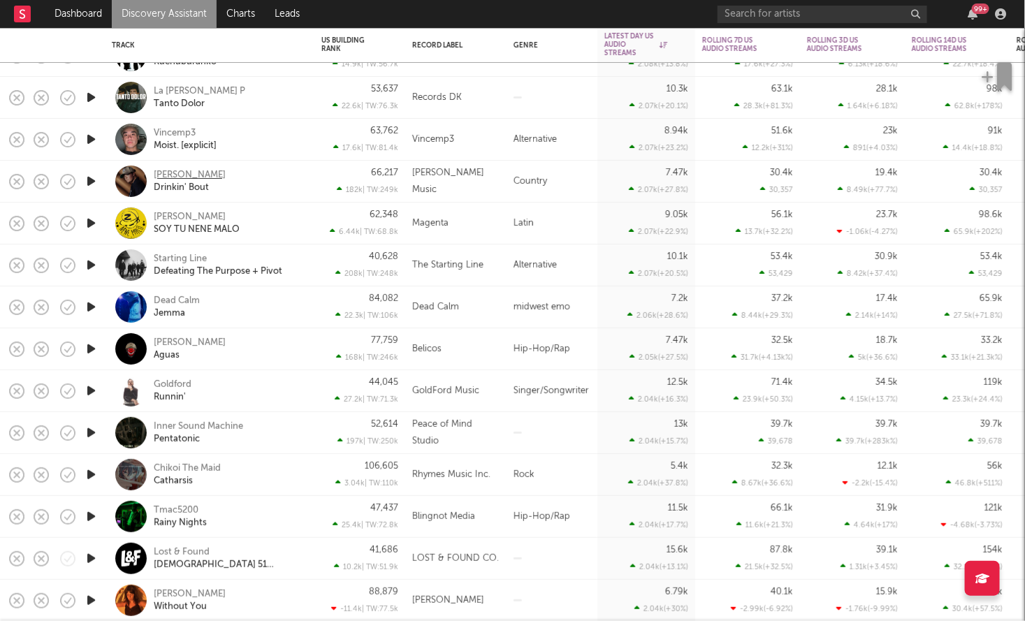
click at [165, 177] on div "Lily Rose" at bounding box center [190, 175] width 72 height 13
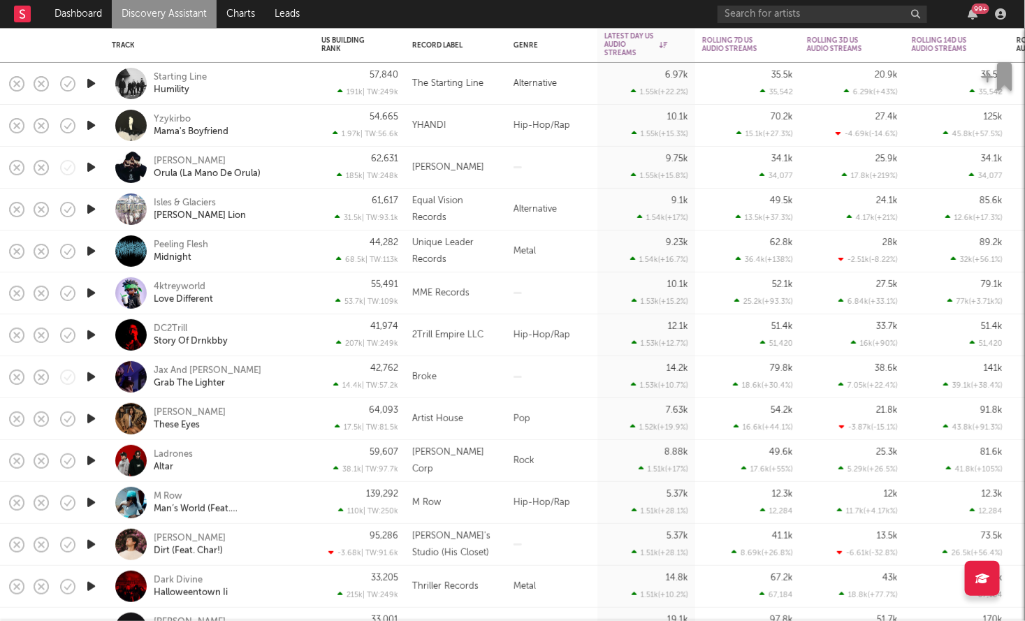
click at [91, 130] on icon "button" at bounding box center [91, 125] width 15 height 17
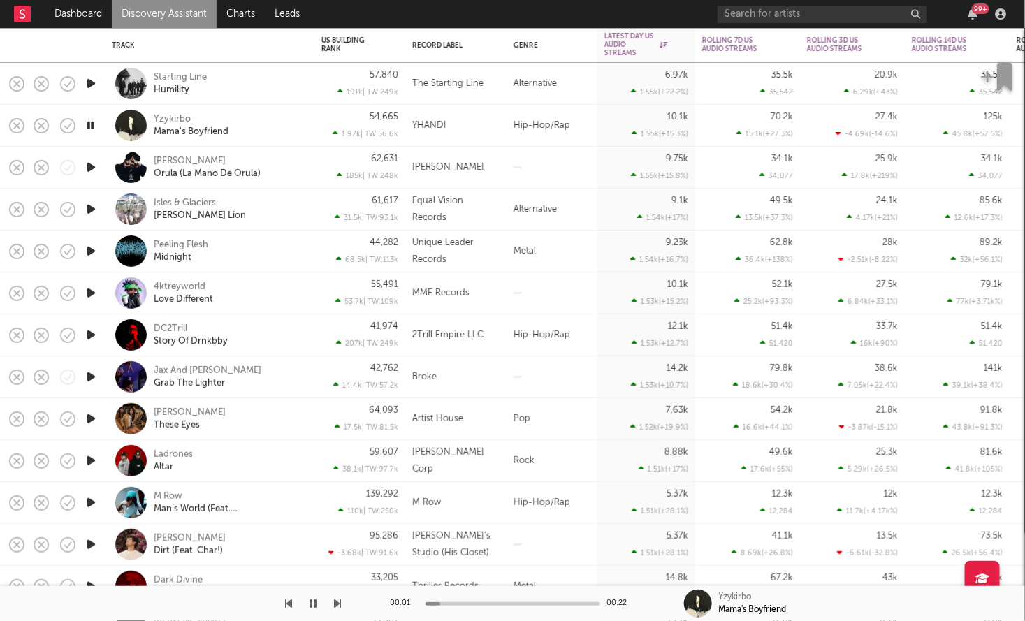
click at [91, 130] on icon "button" at bounding box center [90, 125] width 13 height 17
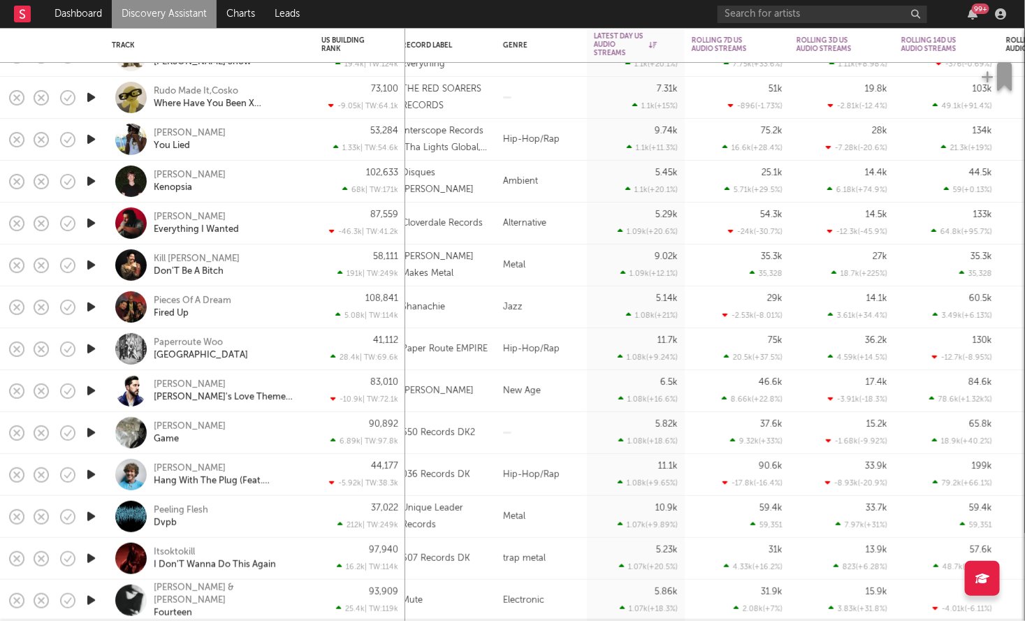
click at [92, 141] on icon "button" at bounding box center [91, 139] width 15 height 17
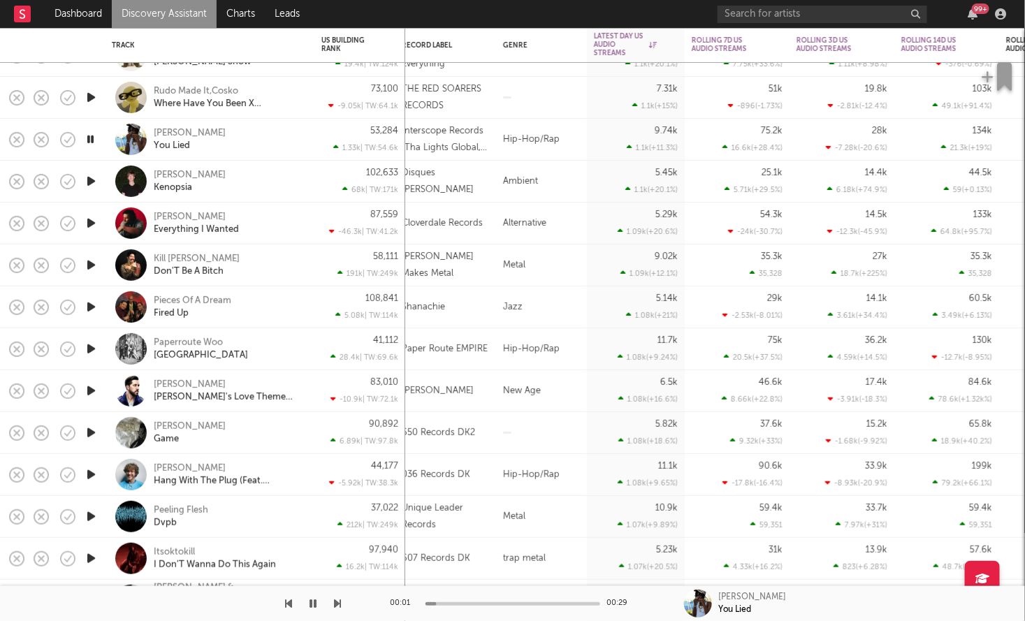
click at [92, 141] on icon "button" at bounding box center [90, 139] width 13 height 17
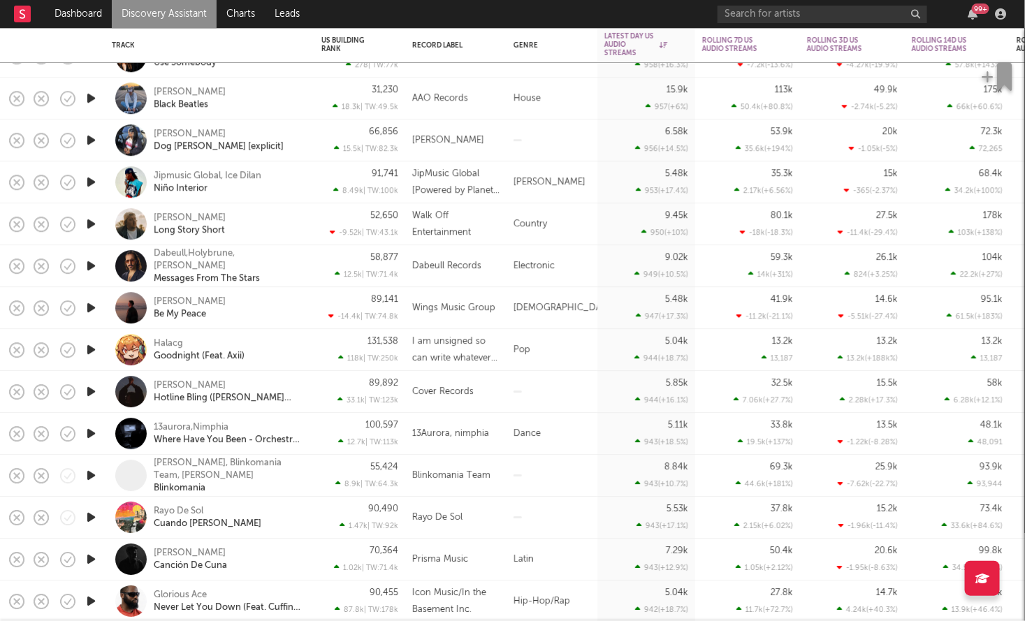
click at [87, 143] on icon "button" at bounding box center [91, 139] width 15 height 17
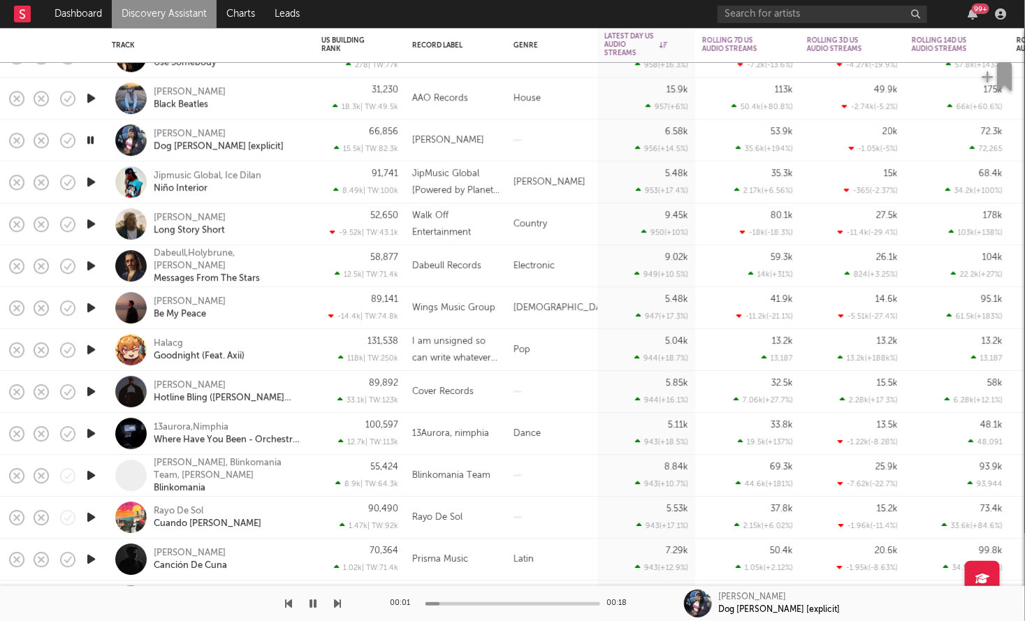
click at [87, 142] on icon "button" at bounding box center [90, 139] width 13 height 17
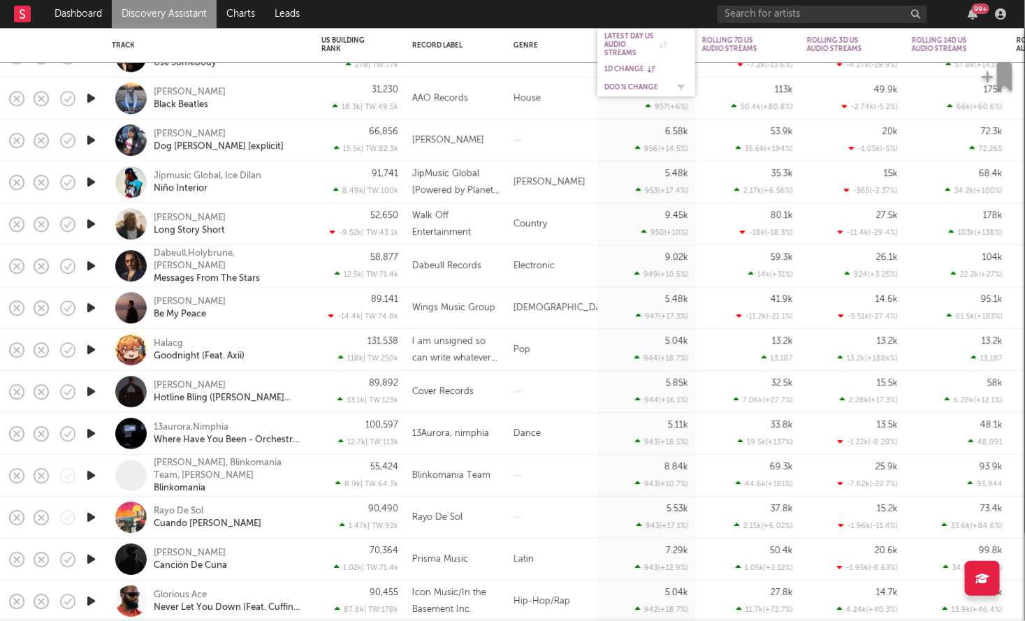
click at [629, 85] on div "DoD % Change" at bounding box center [635, 87] width 63 height 8
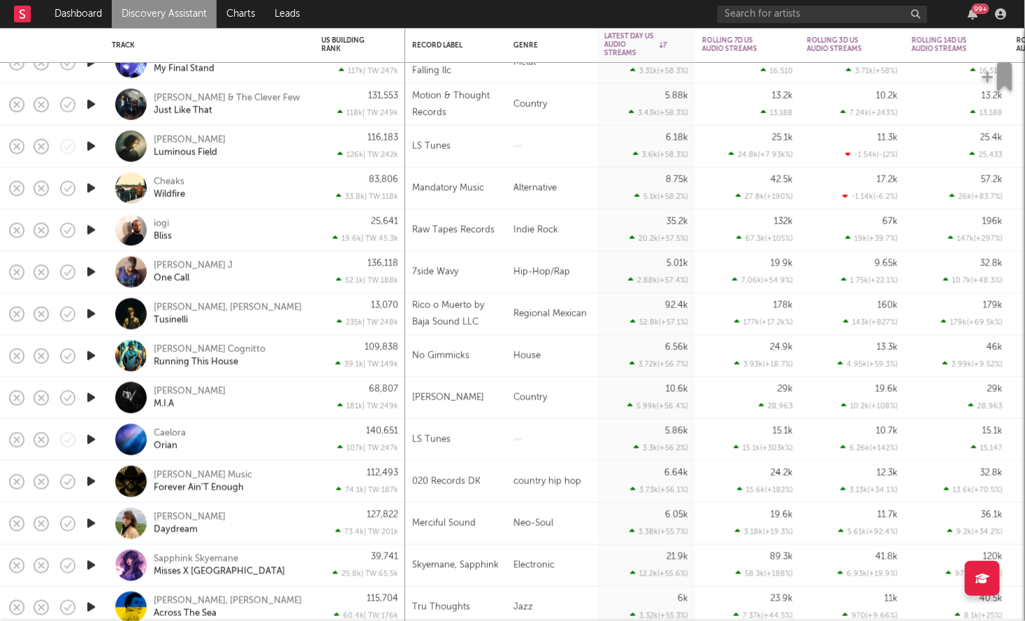
click at [90, 268] on icon "button" at bounding box center [91, 271] width 15 height 17
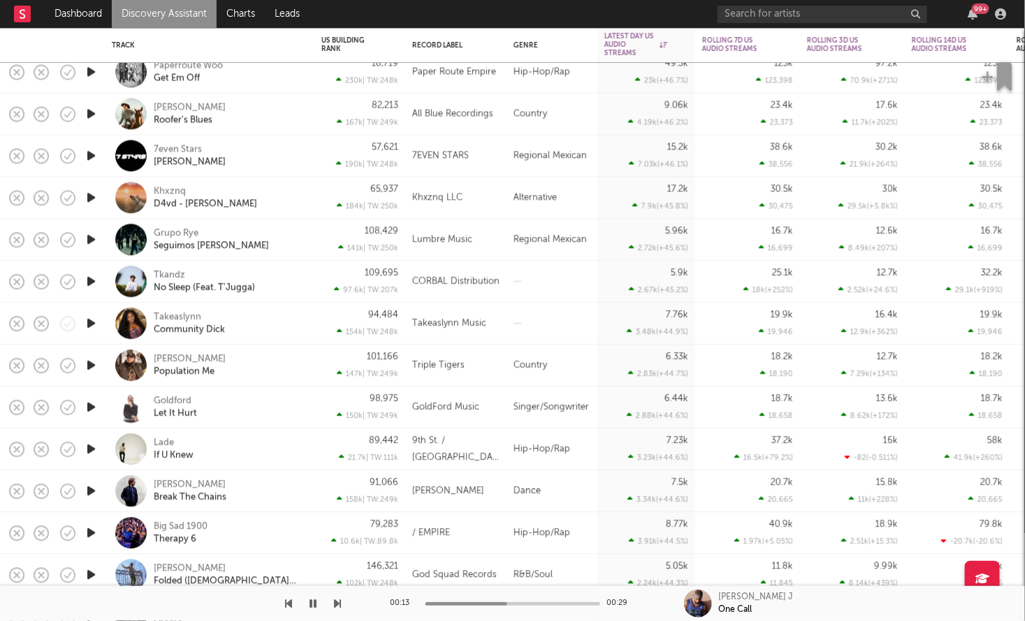
click at [311, 606] on icon "button" at bounding box center [313, 603] width 7 height 11
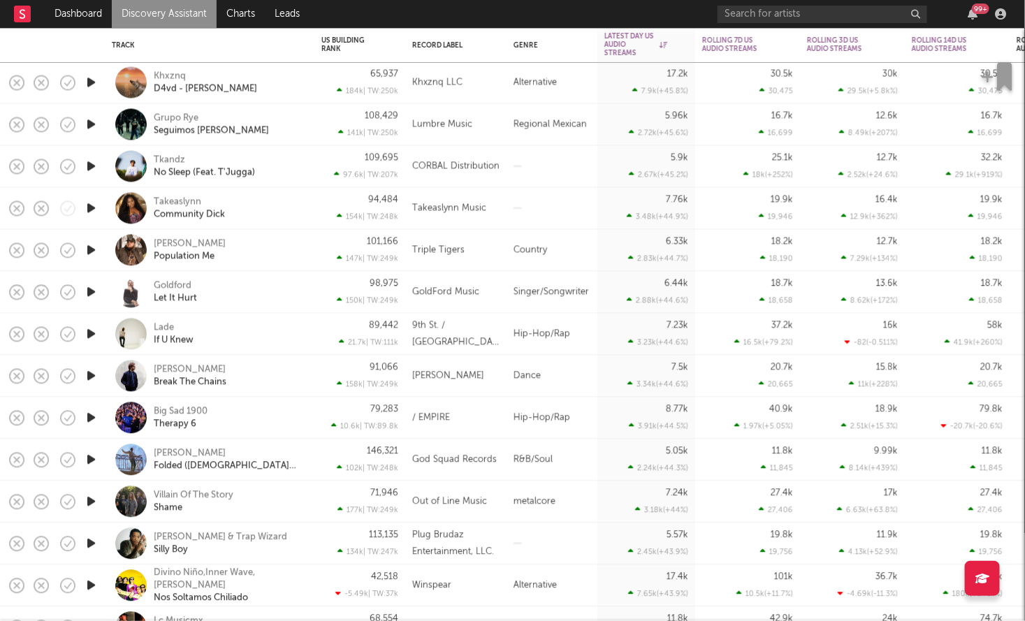
click at [86, 215] on icon "button" at bounding box center [91, 208] width 15 height 17
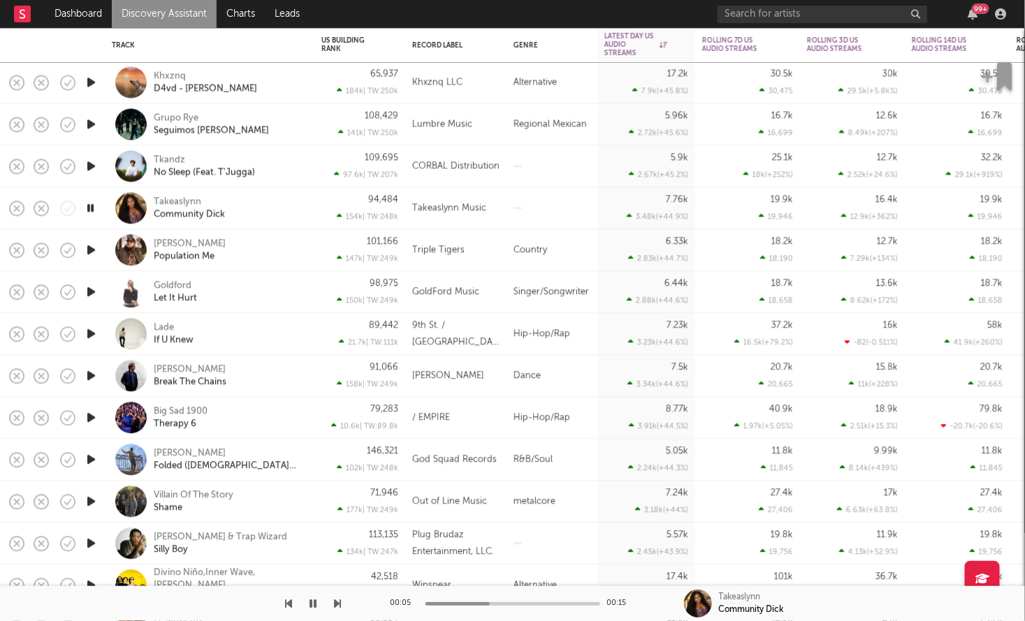
click at [93, 210] on icon "button" at bounding box center [90, 208] width 13 height 17
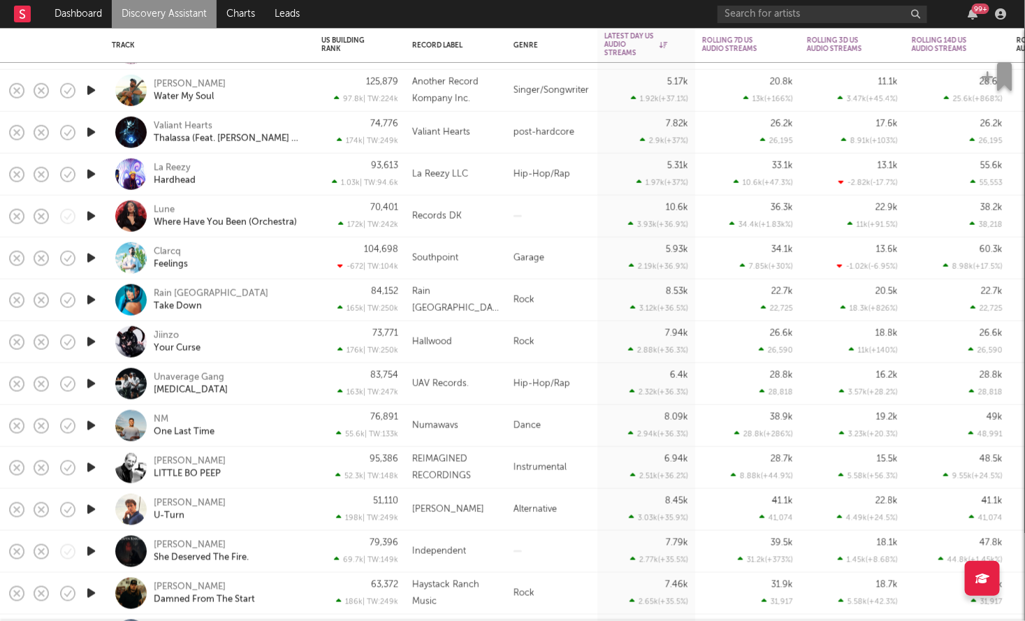
click at [94, 177] on icon "button" at bounding box center [91, 174] width 15 height 17
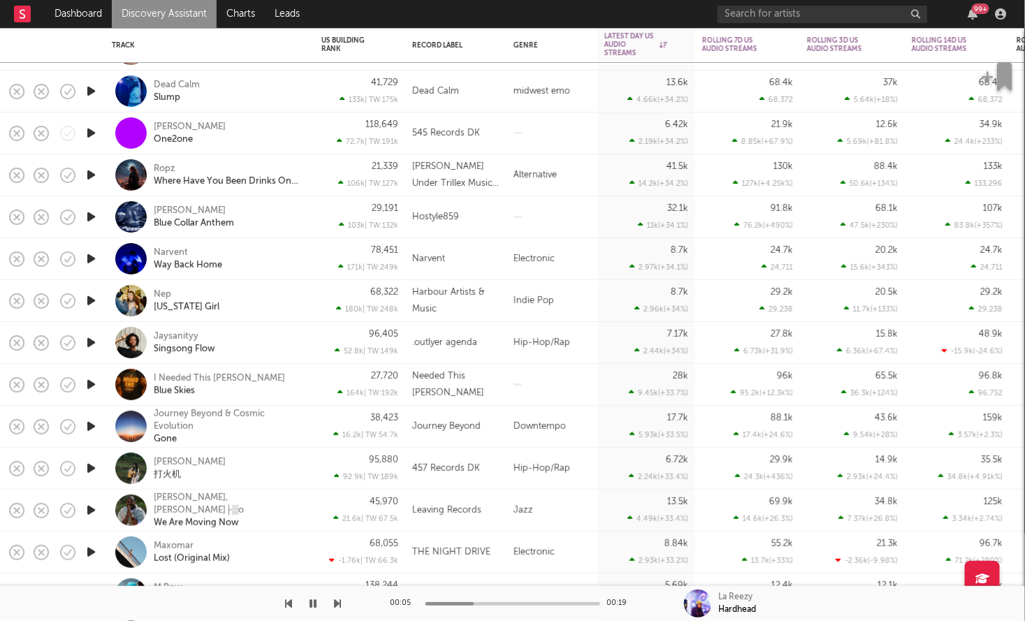
click at [88, 346] on icon "button" at bounding box center [91, 342] width 15 height 17
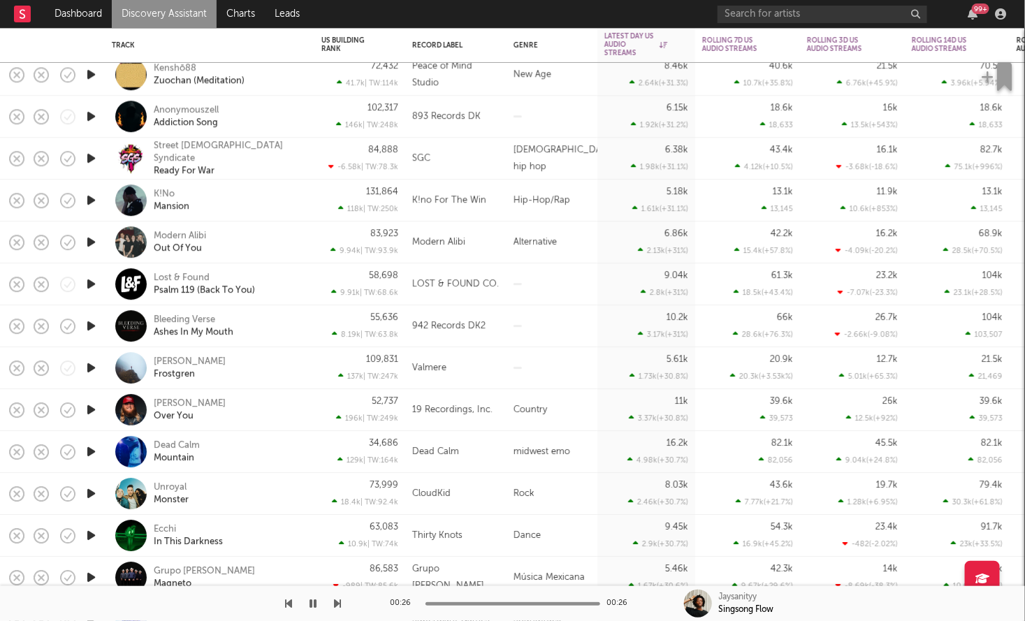
click at [91, 202] on icon "button" at bounding box center [91, 199] width 15 height 17
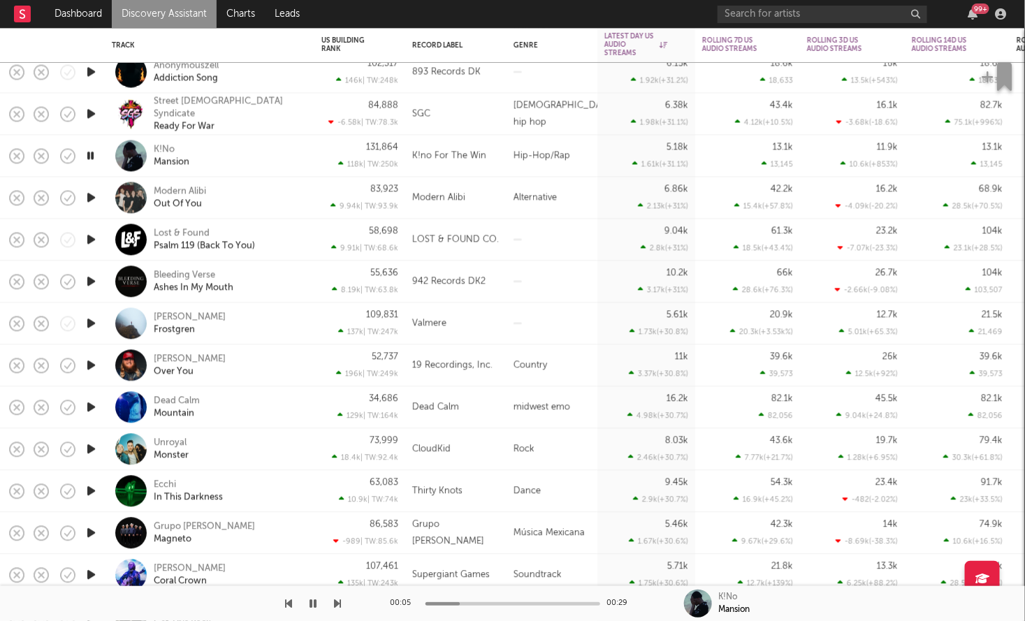
click at [91, 159] on icon "button" at bounding box center [90, 155] width 13 height 17
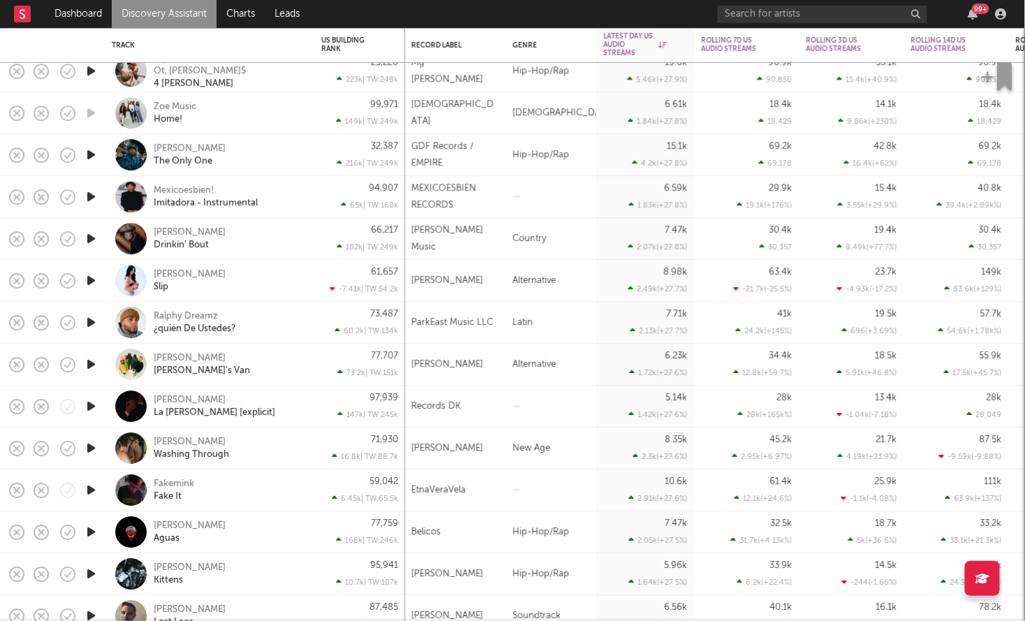
click at [94, 157] on icon "button" at bounding box center [91, 154] width 15 height 17
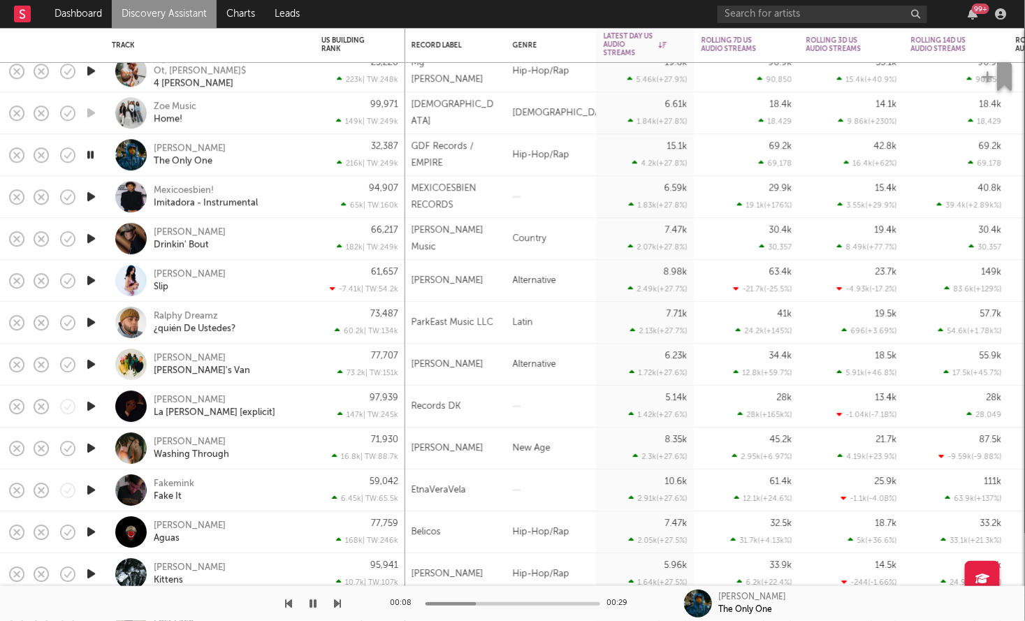
click at [94, 156] on icon "button" at bounding box center [90, 154] width 13 height 17
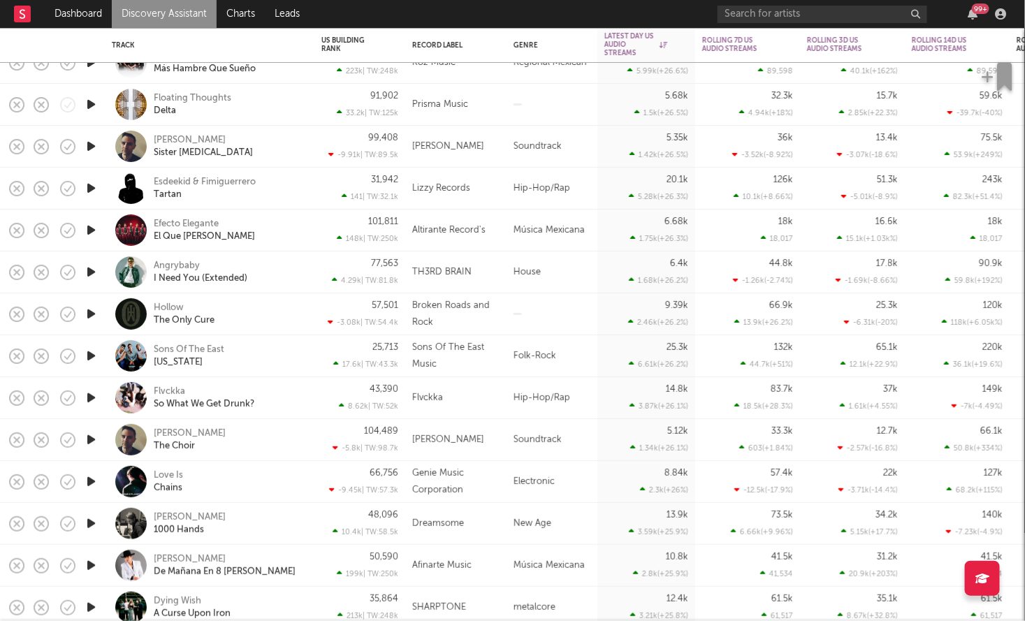
click at [88, 403] on icon "button" at bounding box center [91, 397] width 15 height 17
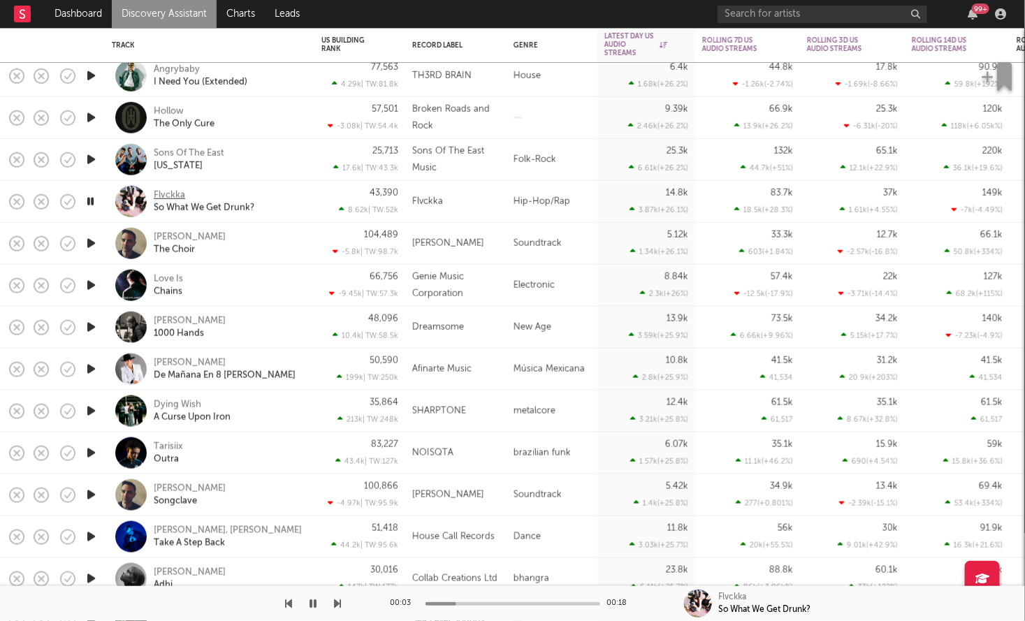
click at [170, 193] on div "Flvckka" at bounding box center [169, 195] width 31 height 13
click at [94, 199] on icon "button" at bounding box center [90, 201] width 13 height 17
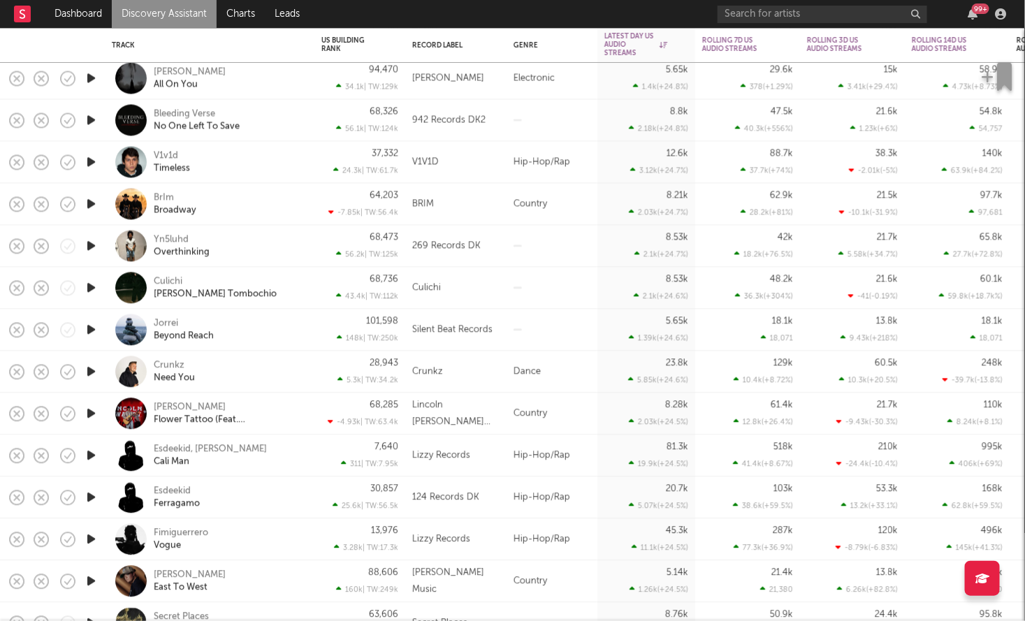
click at [92, 250] on icon "button" at bounding box center [91, 245] width 15 height 17
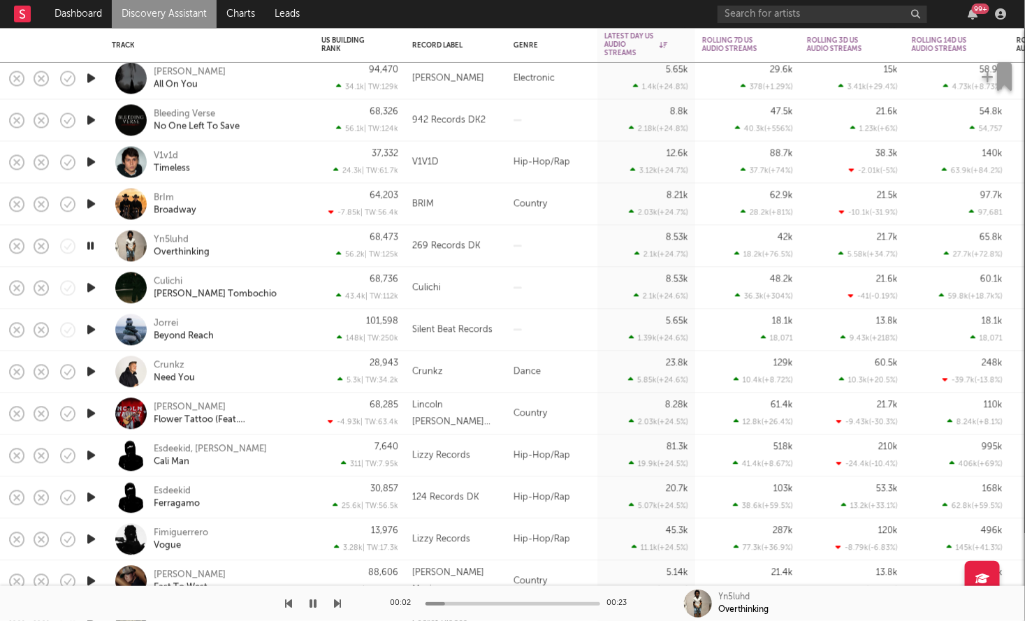
click at [91, 250] on icon "button" at bounding box center [90, 245] width 13 height 17
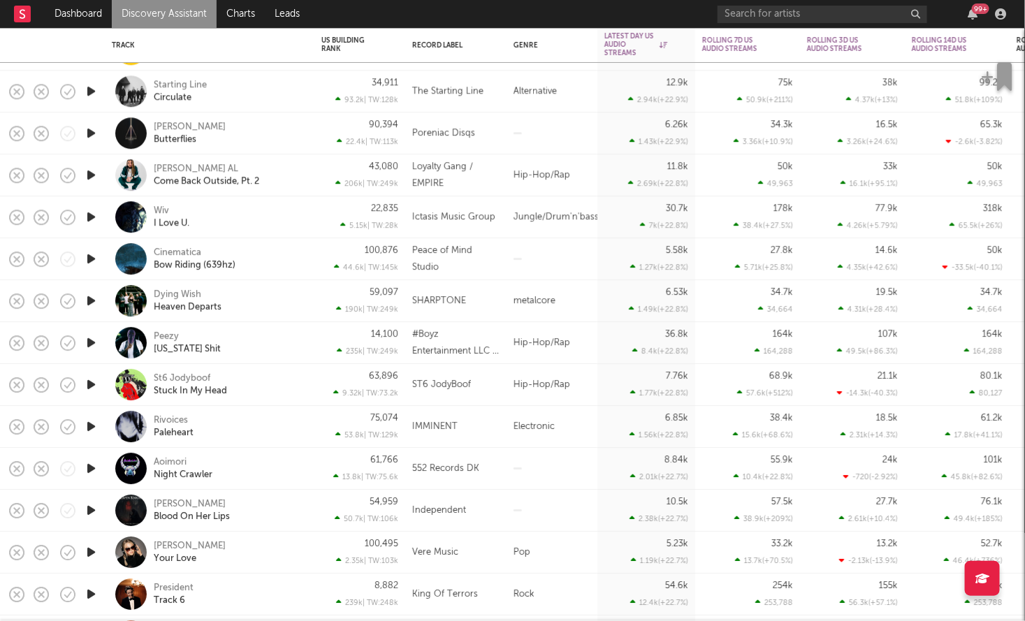
click at [94, 217] on icon "button" at bounding box center [91, 216] width 15 height 17
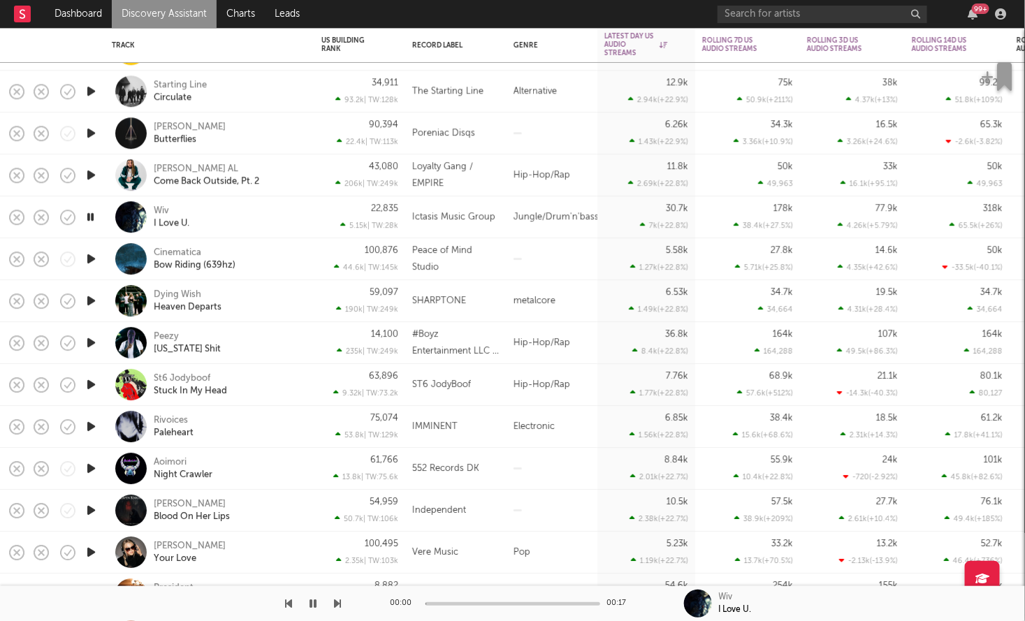
click at [94, 217] on icon "button" at bounding box center [90, 216] width 13 height 17
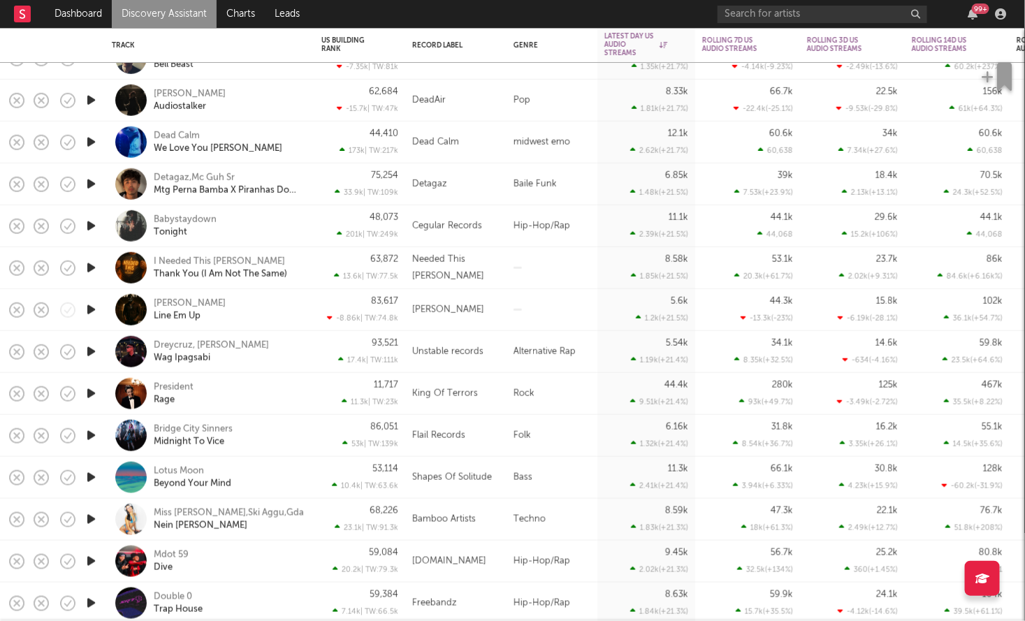
click at [94, 230] on icon "button" at bounding box center [91, 225] width 15 height 17
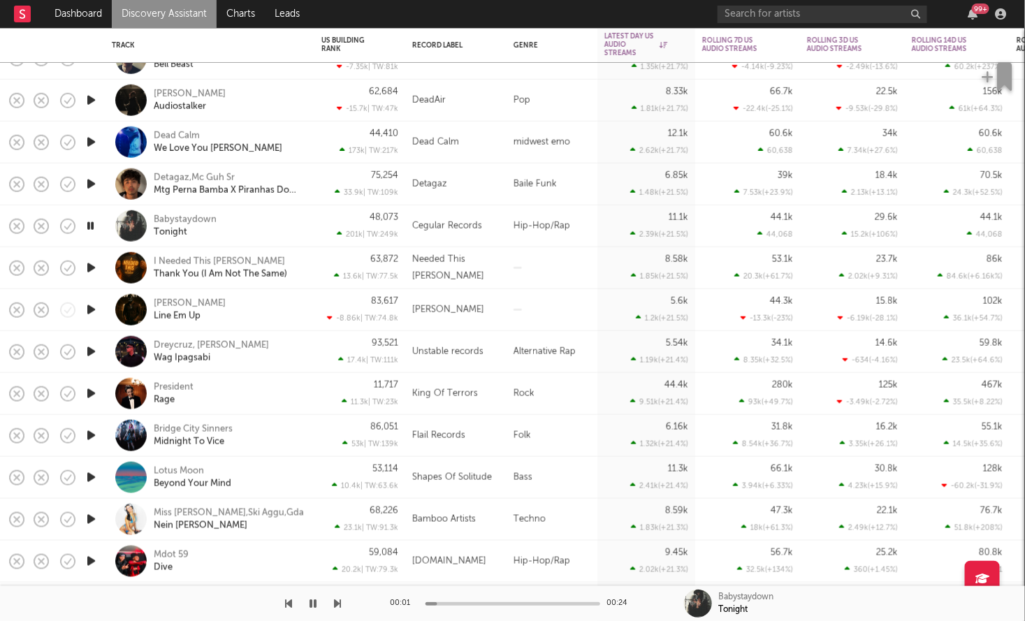
click at [91, 226] on icon "button" at bounding box center [90, 225] width 13 height 17
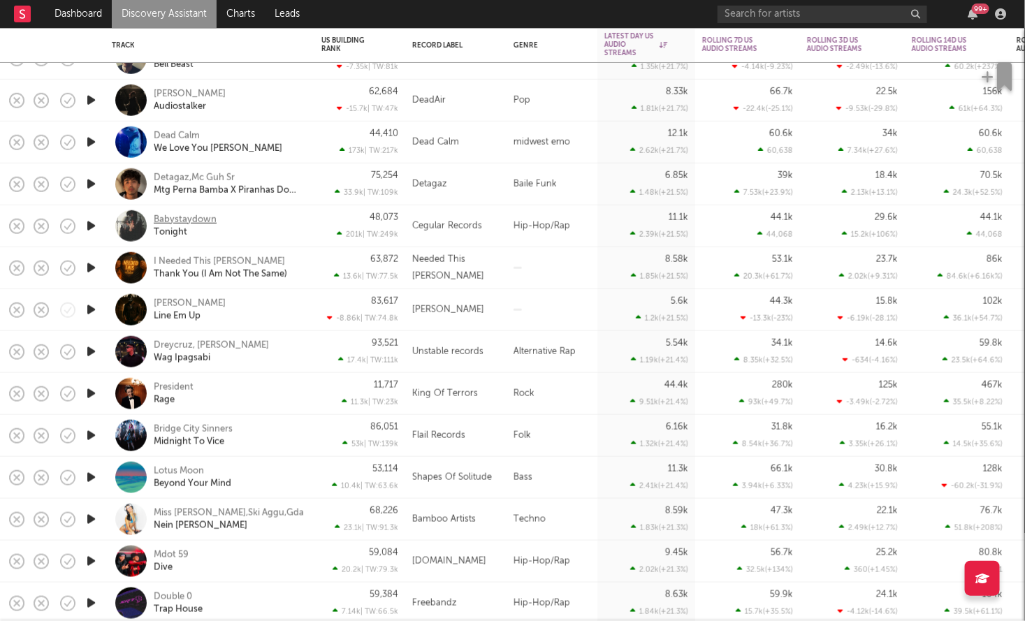
click at [179, 214] on div "Babystaydown" at bounding box center [185, 219] width 63 height 13
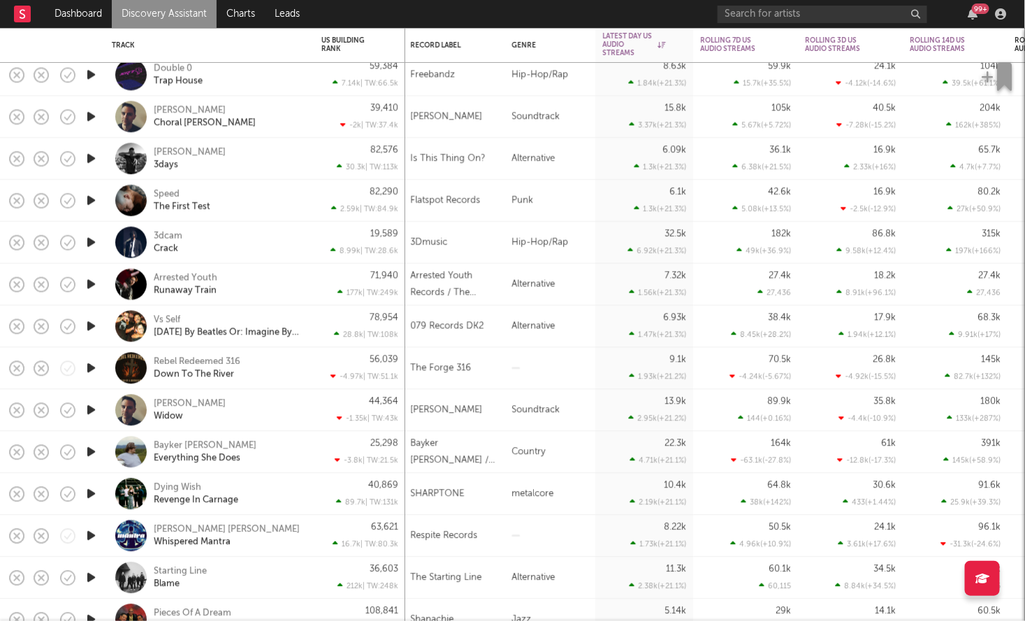
click at [282, 251] on div "3dcam Crack" at bounding box center [229, 242] width 150 height 25
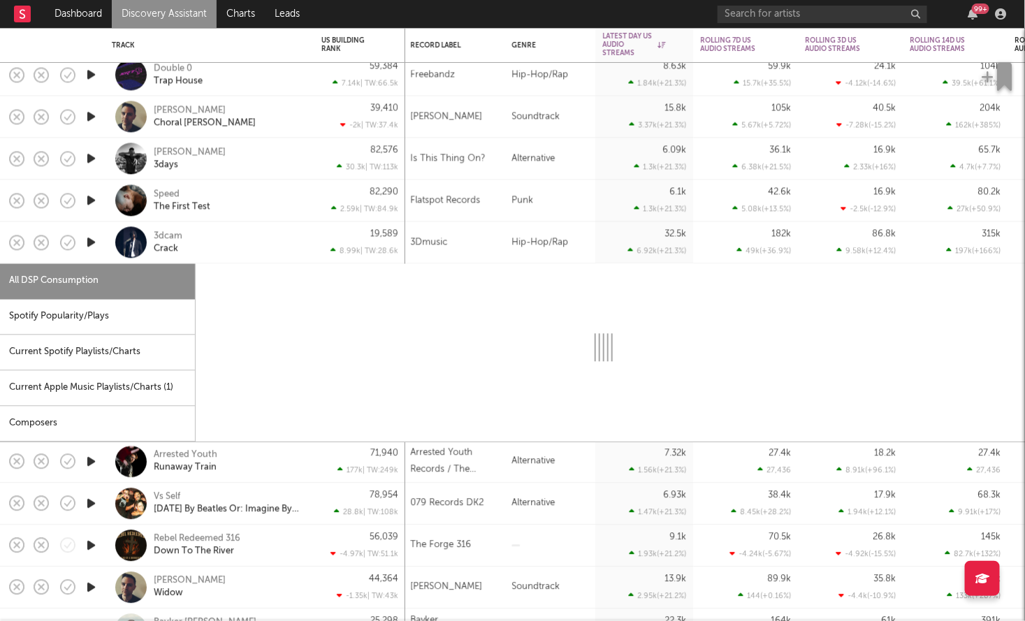
select select "1w"
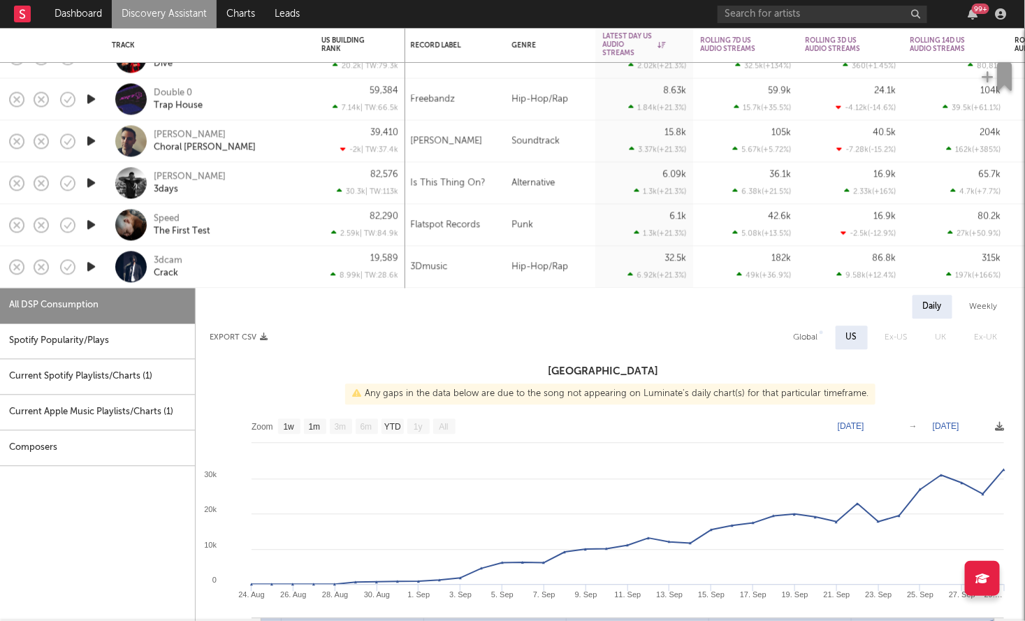
click at [89, 264] on icon "button" at bounding box center [91, 266] width 15 height 17
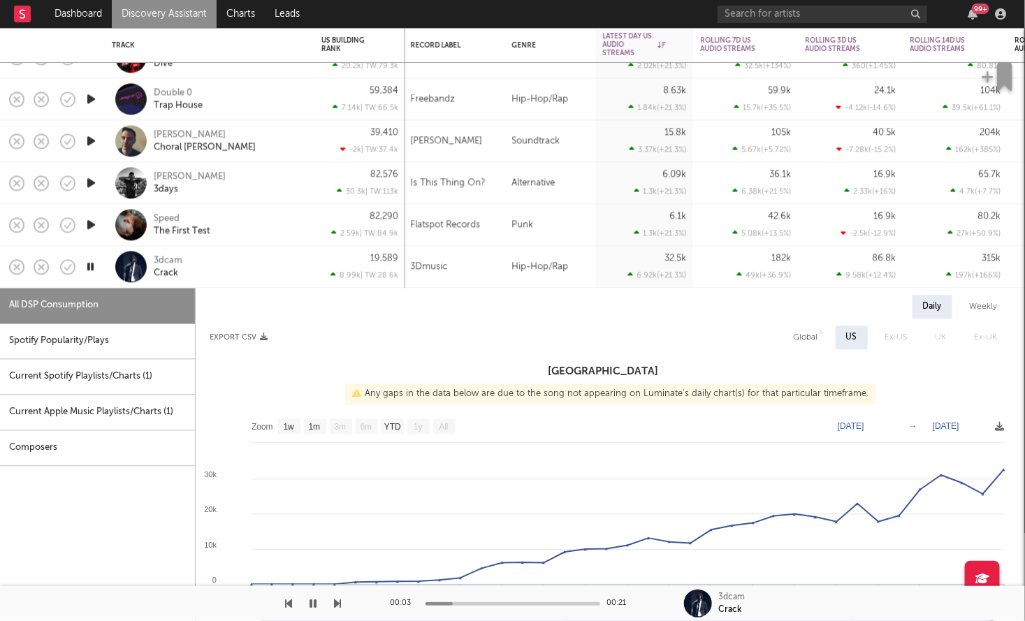
click at [89, 265] on icon "button" at bounding box center [90, 266] width 13 height 17
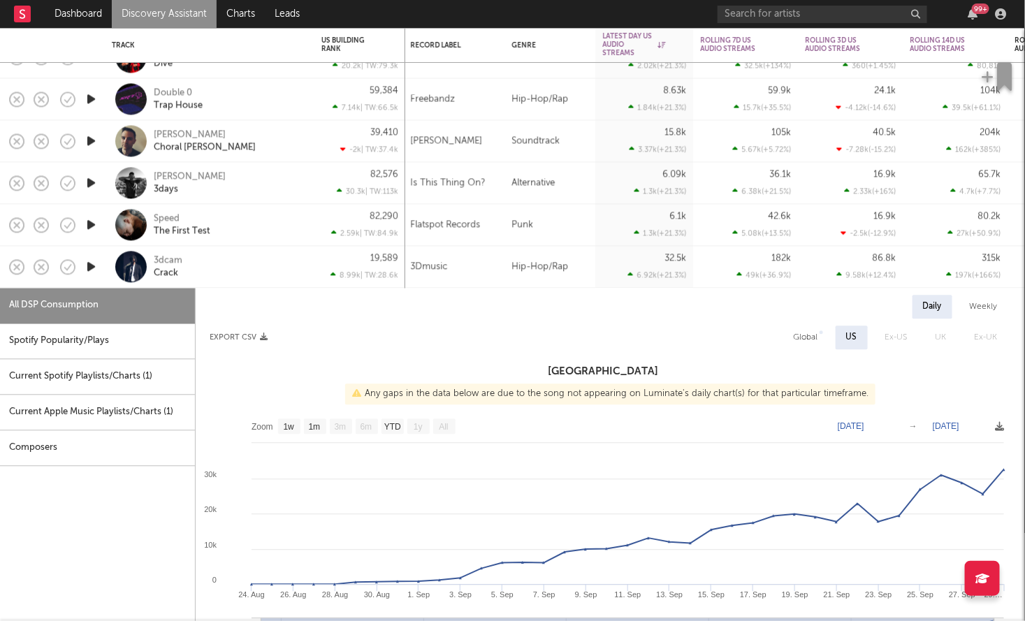
click at [258, 265] on div "3dcam Crack" at bounding box center [229, 266] width 150 height 25
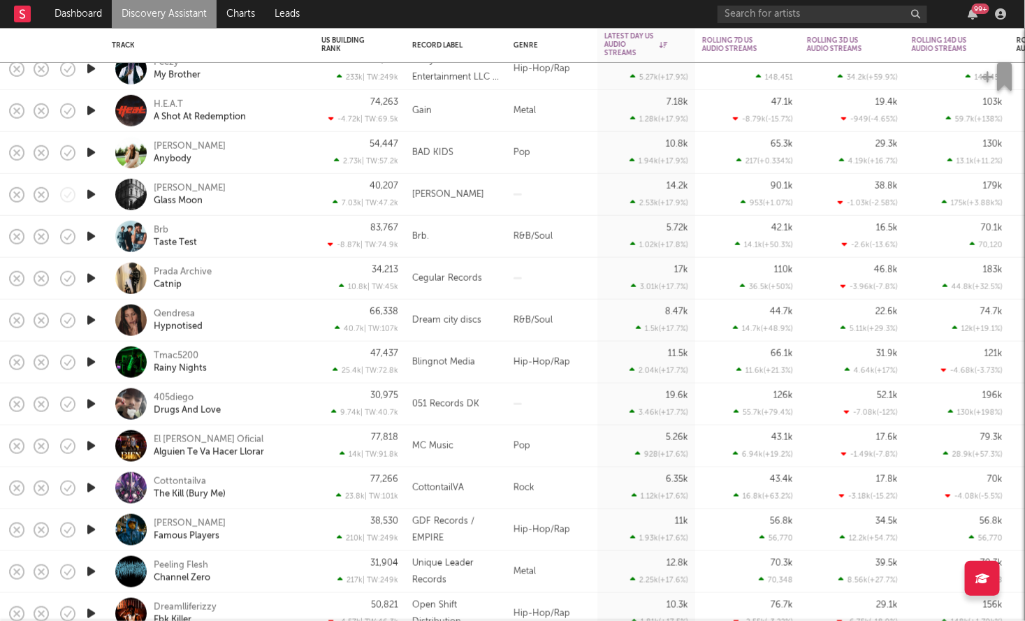
click at [85, 232] on icon "button" at bounding box center [91, 236] width 15 height 17
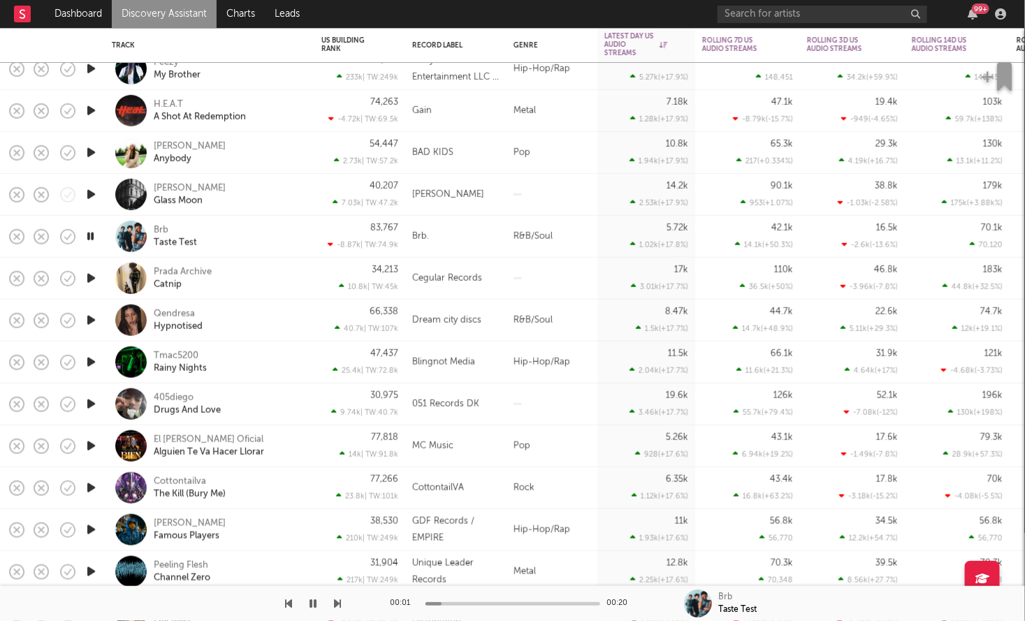
click at [95, 151] on icon "button" at bounding box center [91, 152] width 15 height 17
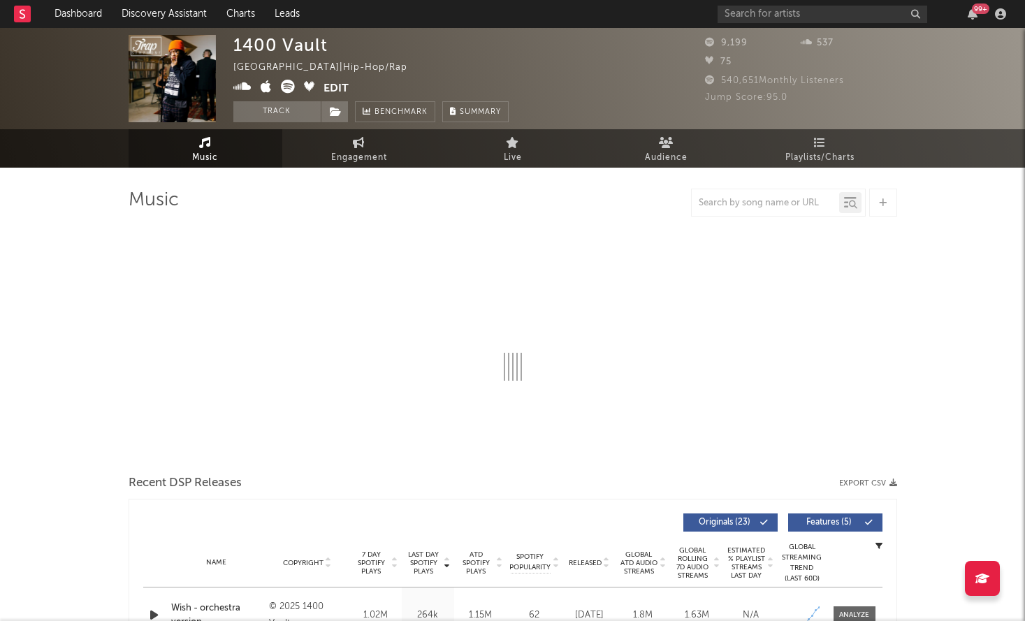
select select "6m"
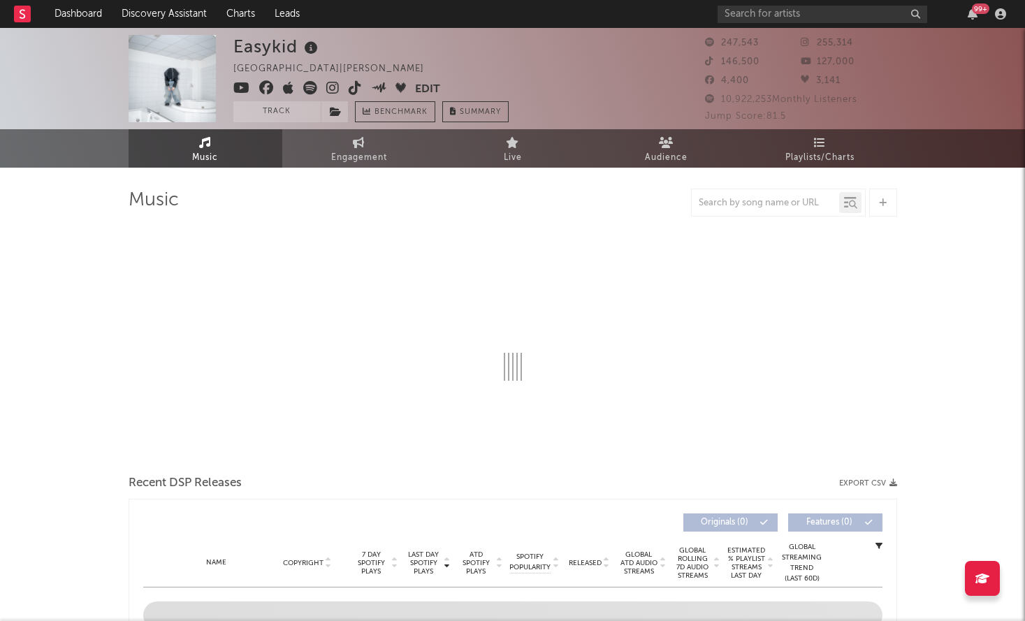
select select "6m"
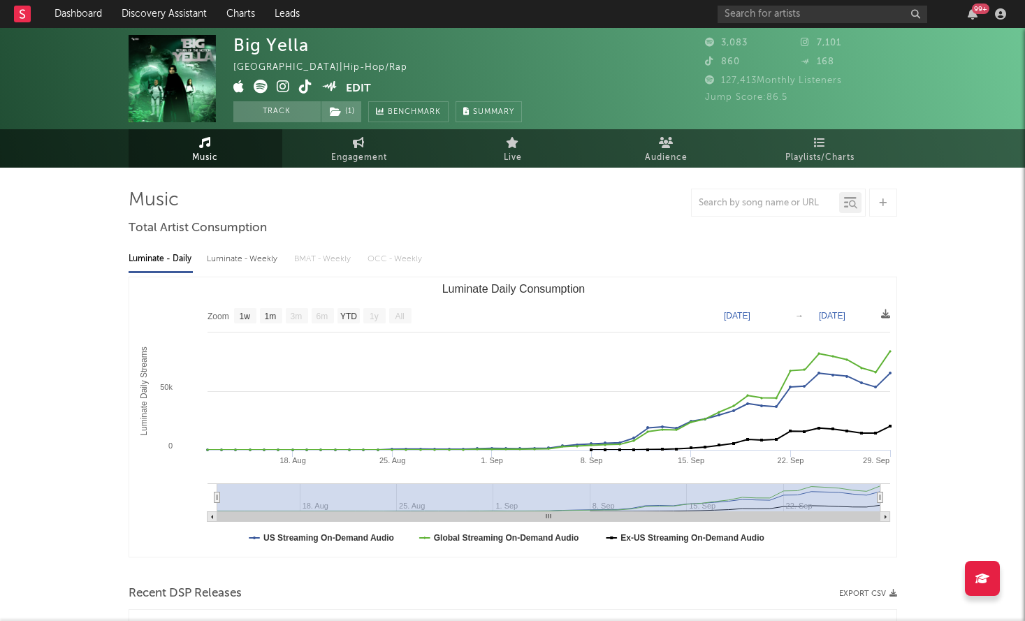
select select "1w"
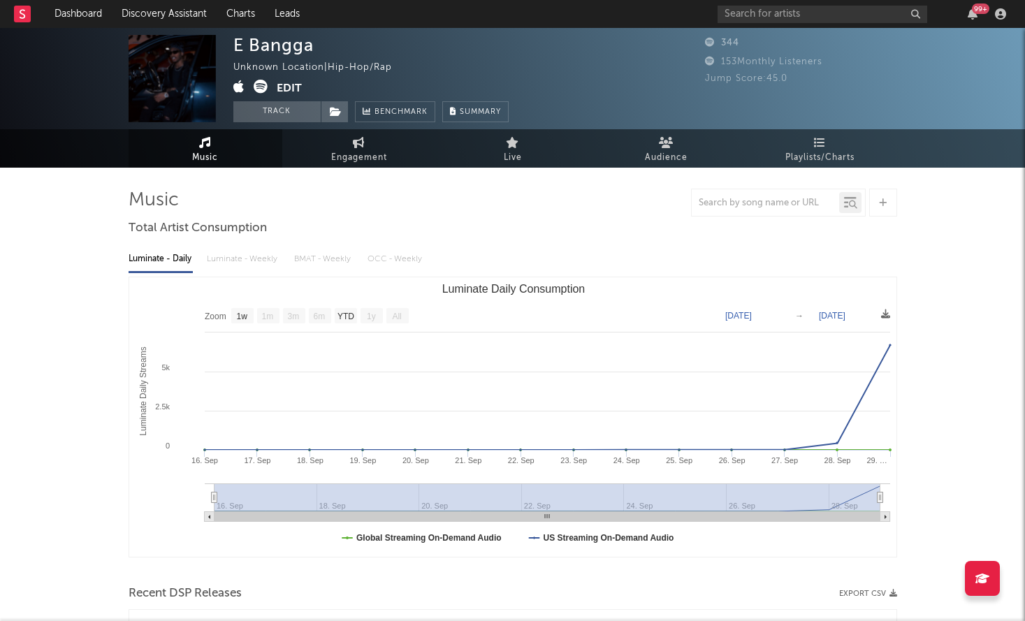
select select "1w"
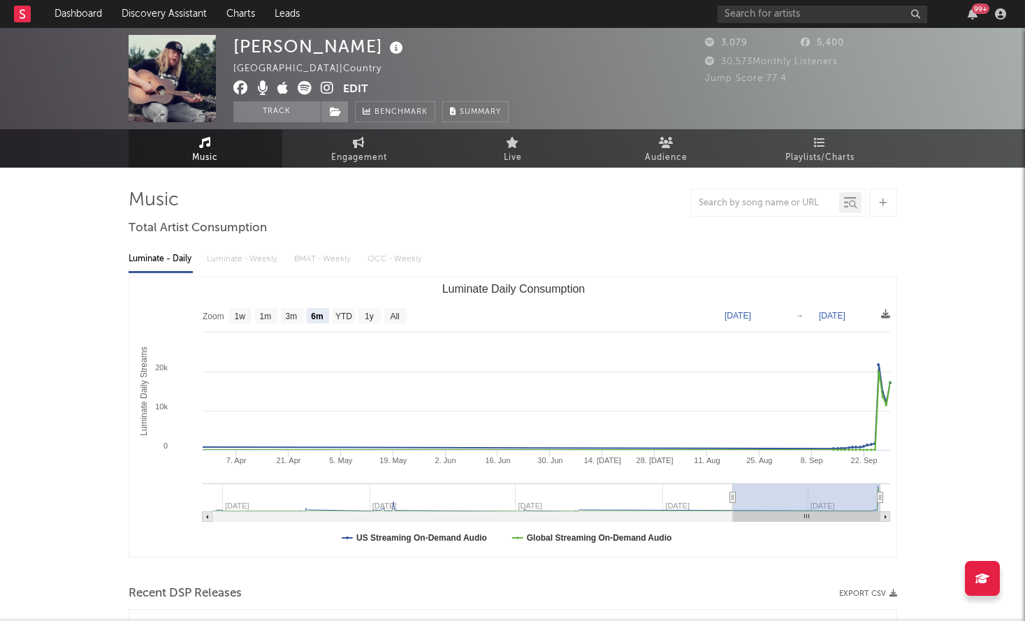
select select "6m"
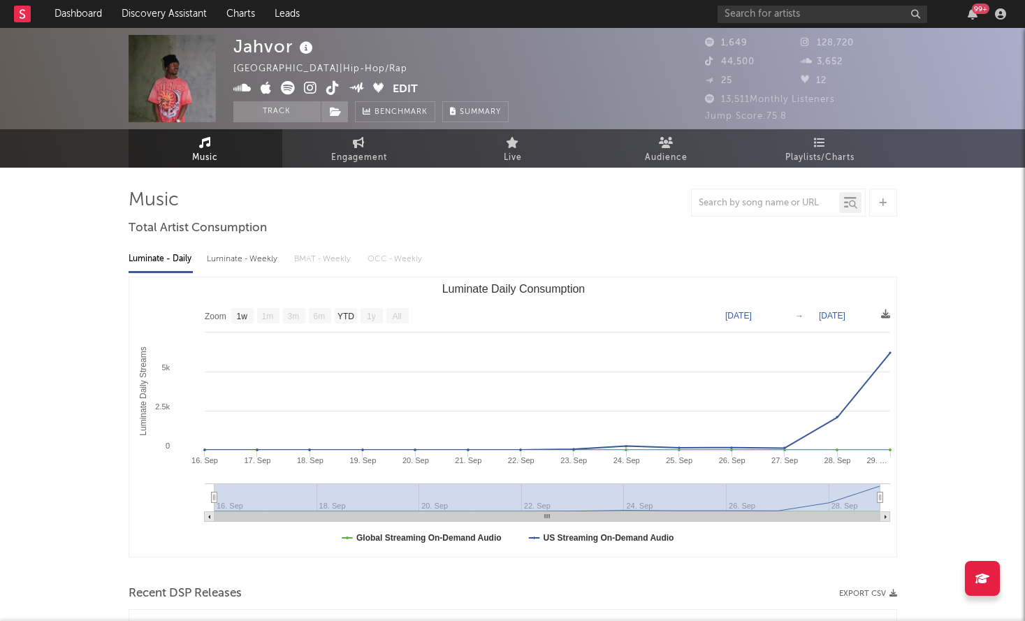
select select "1w"
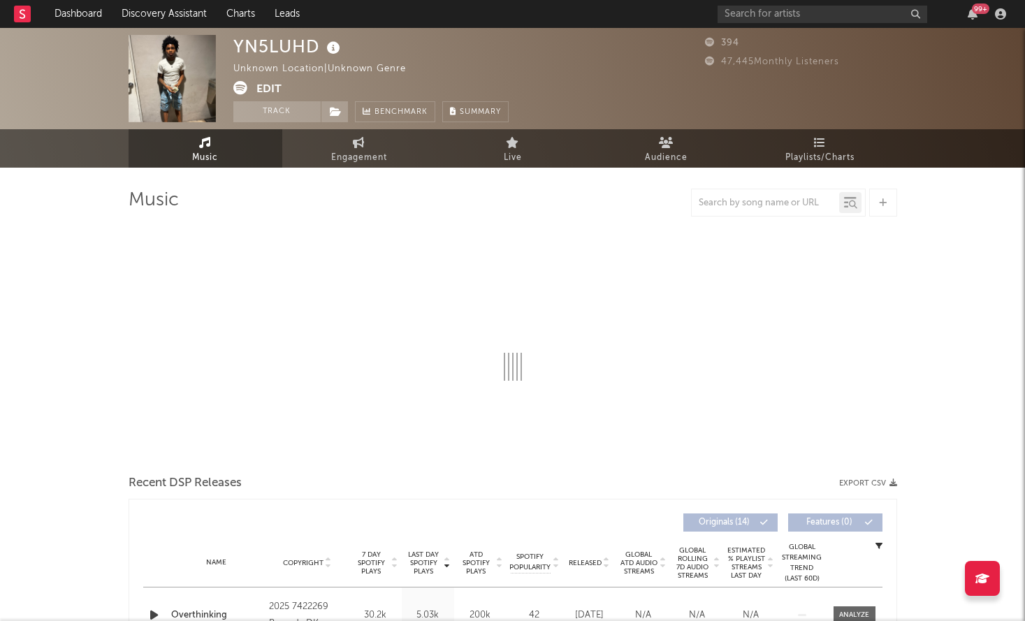
select select "1w"
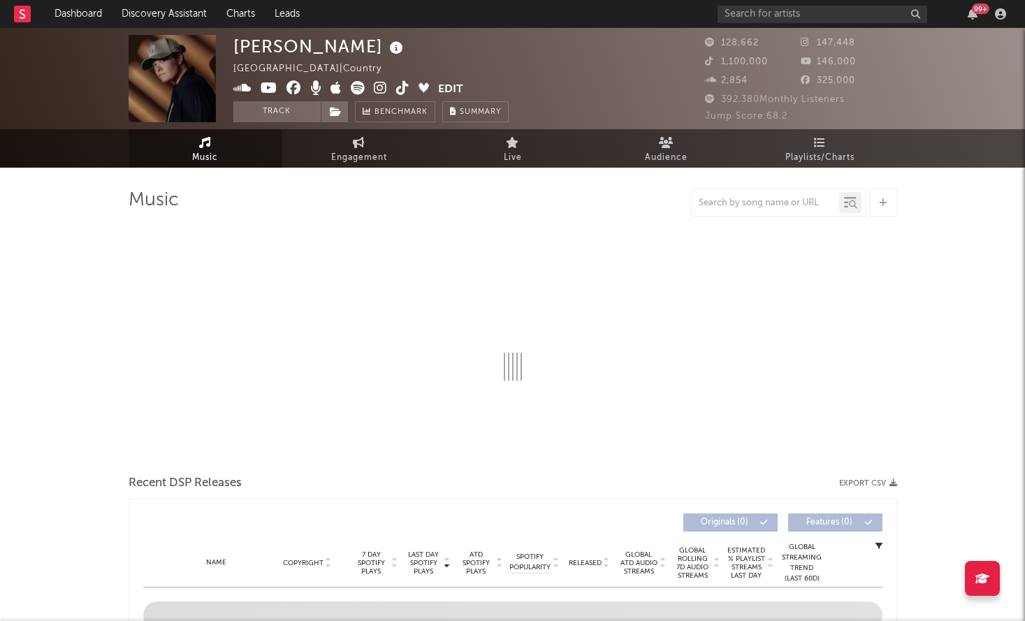
select select "6m"
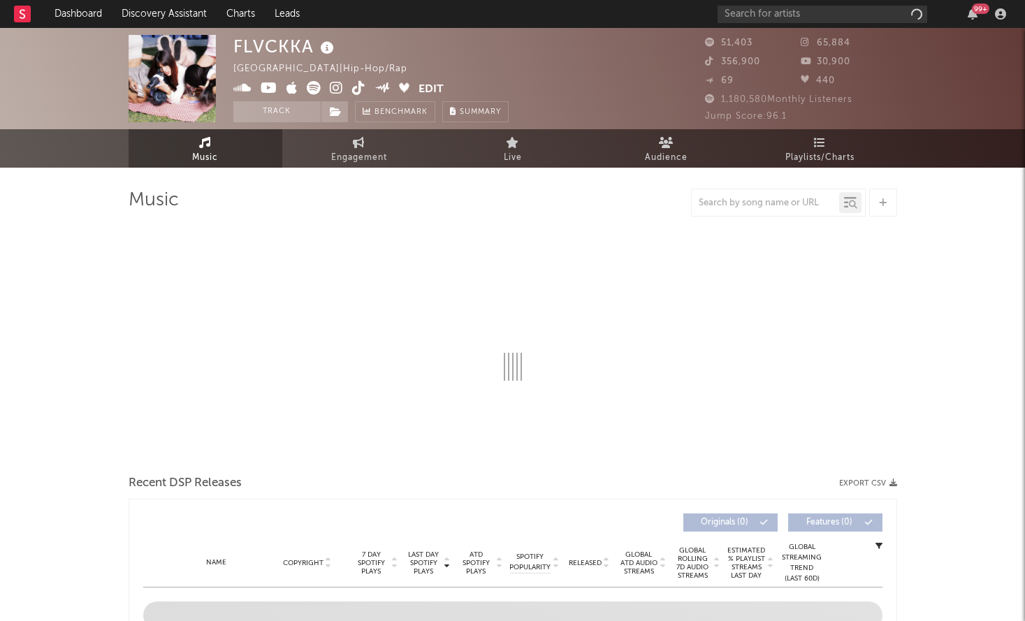
select select "6m"
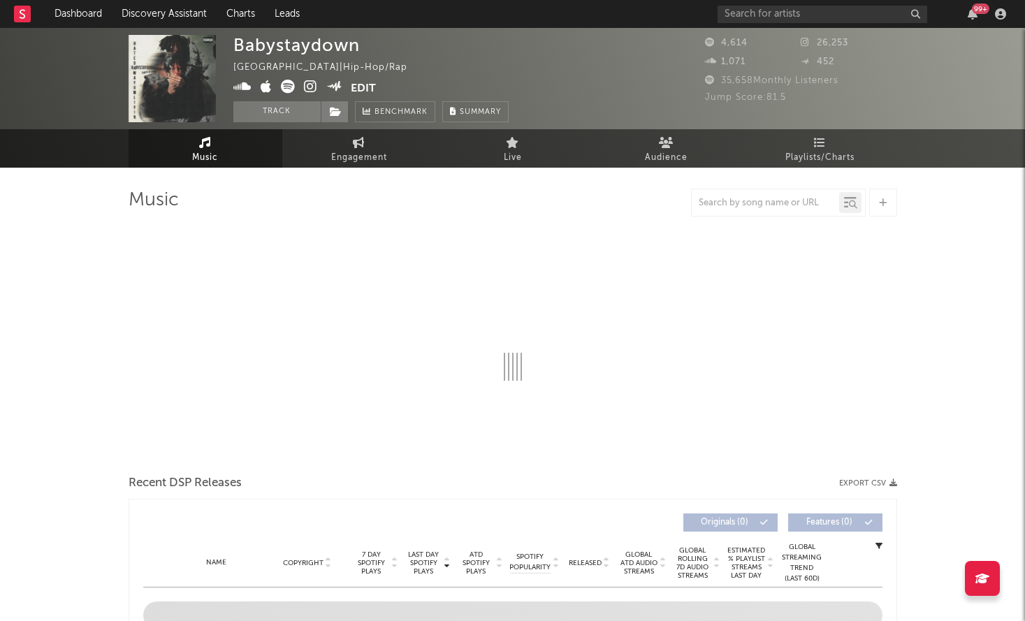
select select "6m"
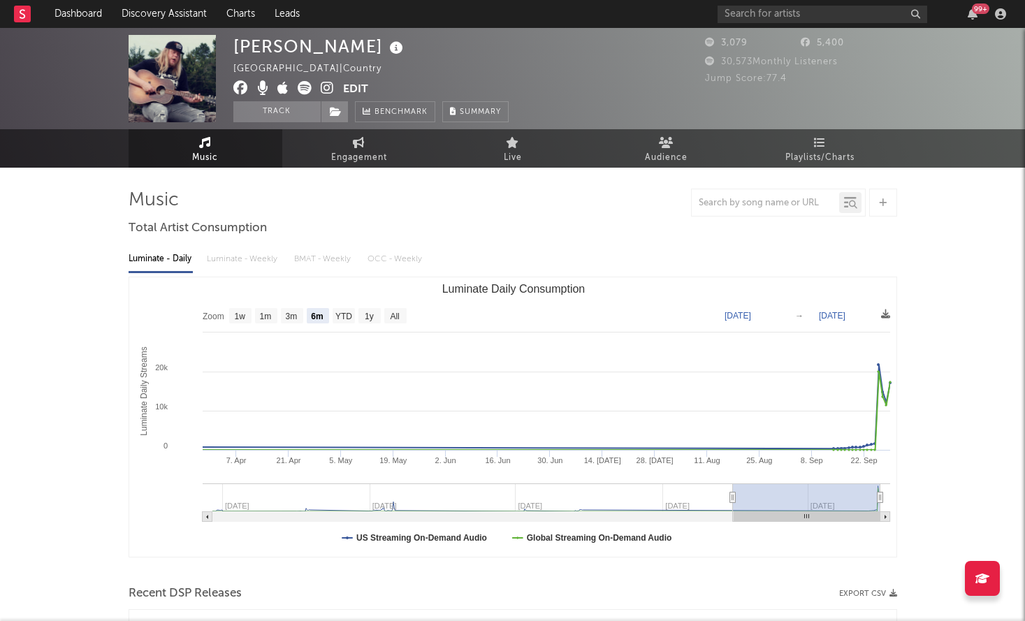
select select "6m"
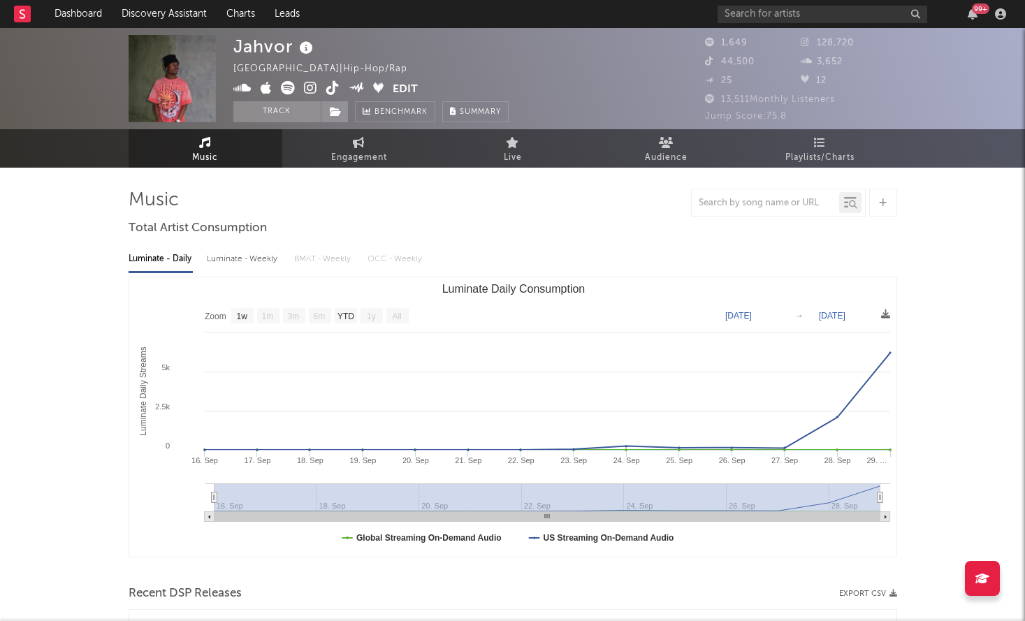
select select "1w"
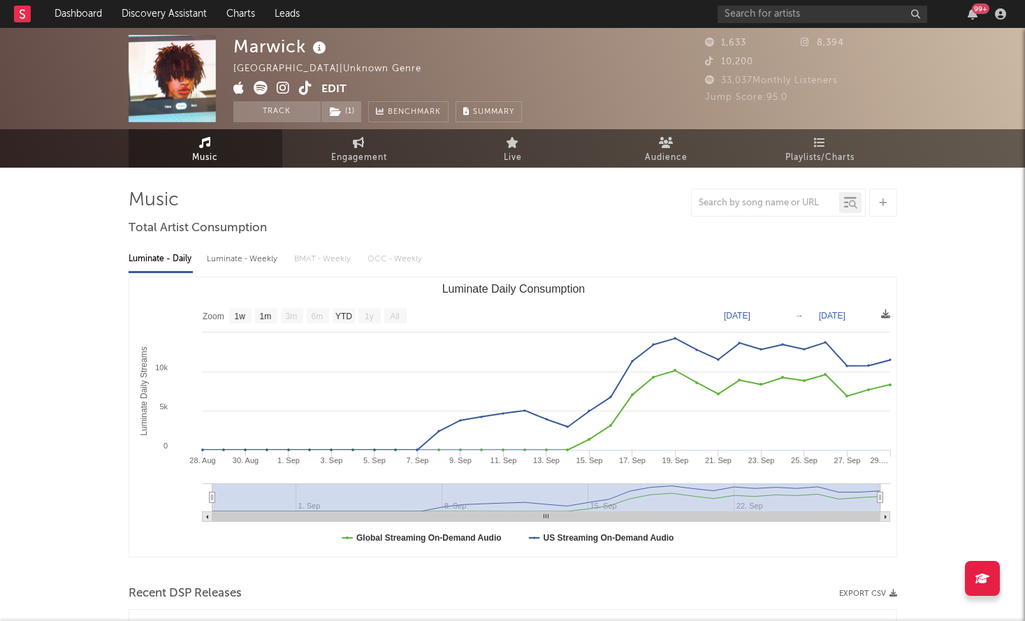
select select "1w"
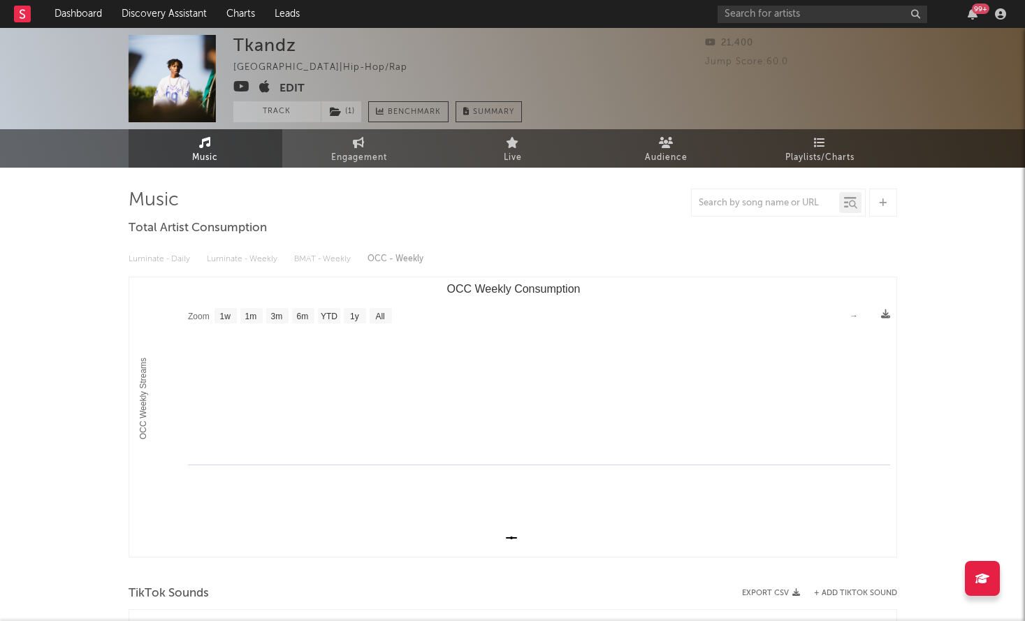
select select "1w"
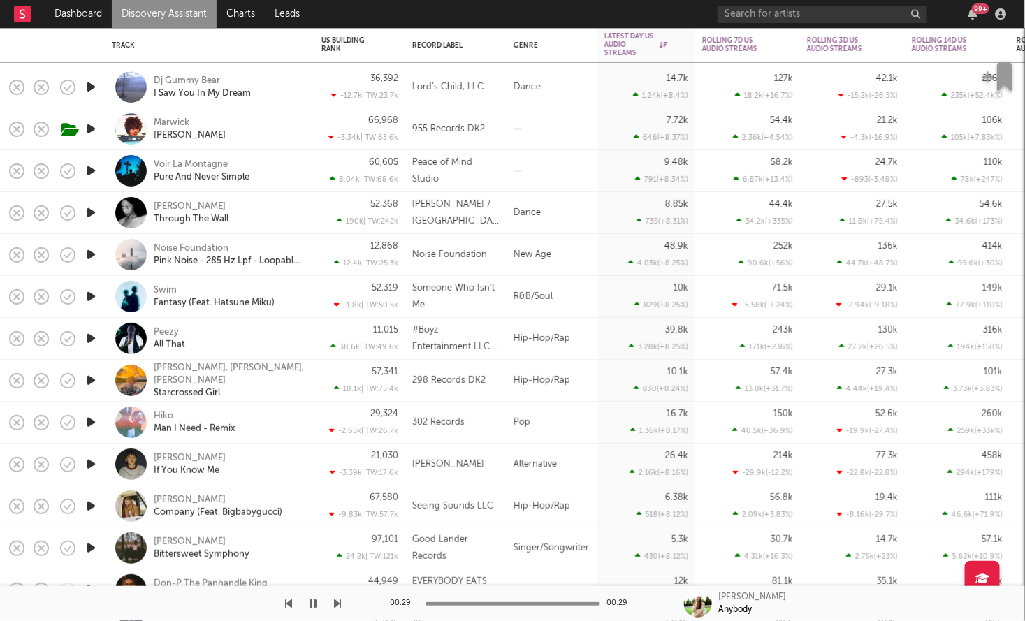
click at [95, 129] on icon "button" at bounding box center [91, 128] width 15 height 17
click at [95, 129] on icon "button" at bounding box center [90, 128] width 13 height 17
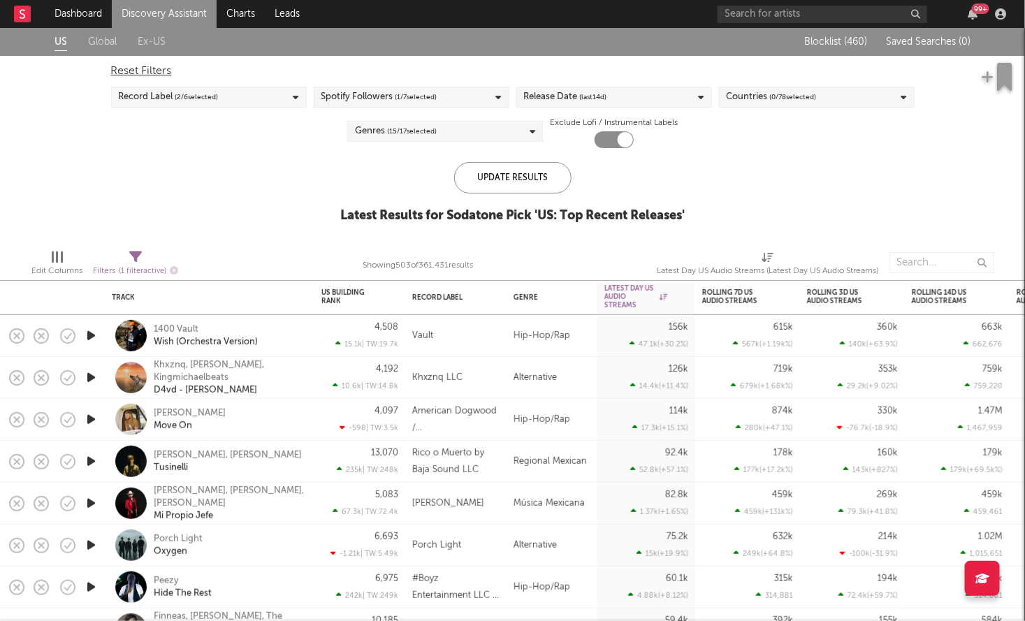
click at [617, 91] on div "Release Date (last 14 d)" at bounding box center [614, 97] width 196 height 21
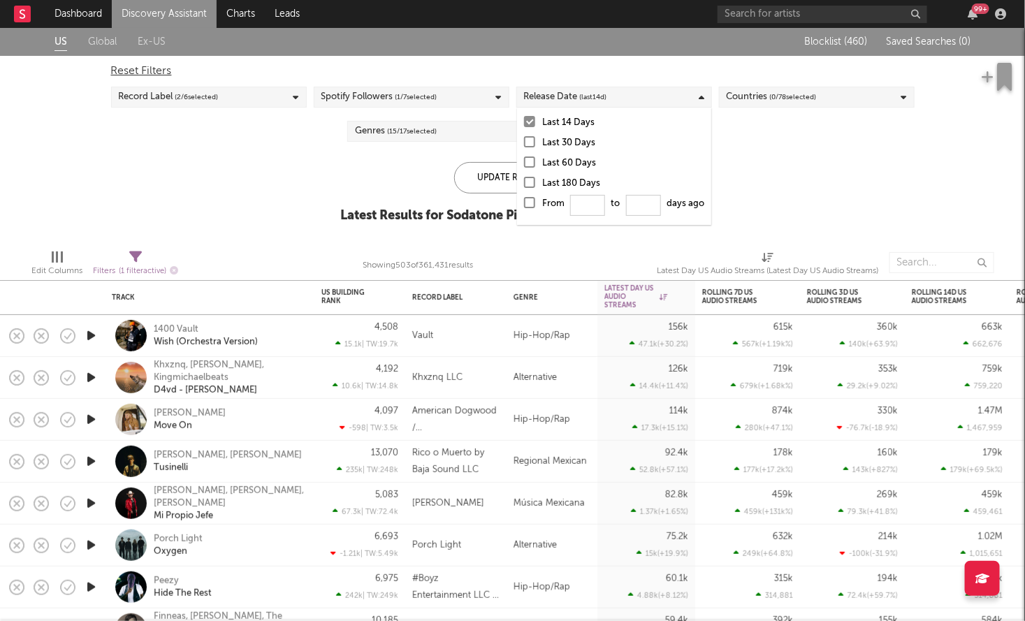
click at [531, 201] on div at bounding box center [529, 202] width 11 height 11
click at [524, 201] on input "From to days ago" at bounding box center [524, 207] width 0 height 22
click at [582, 207] on input "From to days ago" at bounding box center [587, 205] width 35 height 21
type input "0"
click at [526, 156] on div at bounding box center [529, 161] width 11 height 11
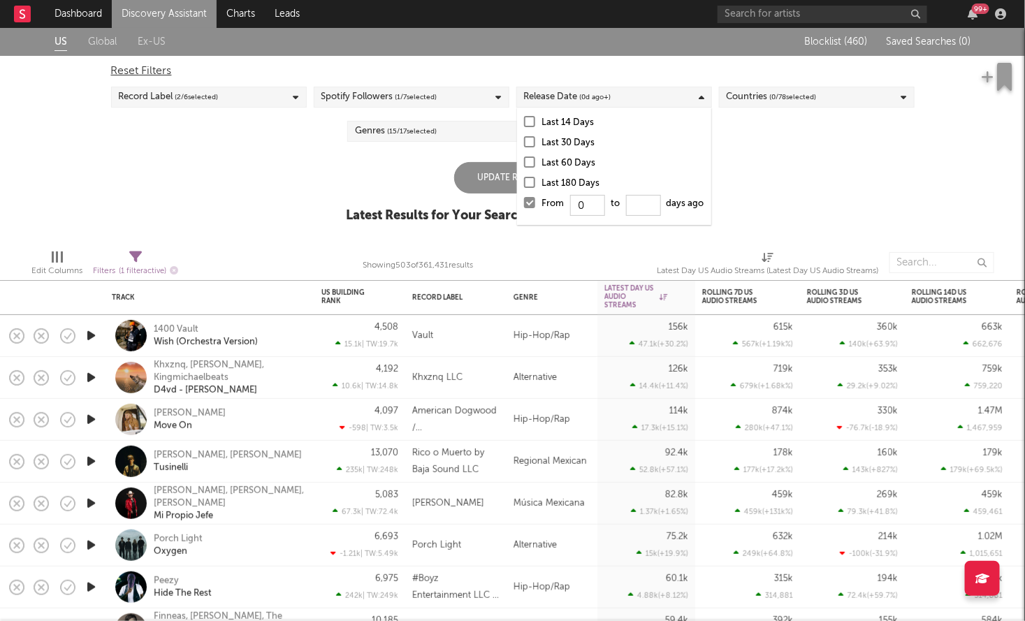
click at [524, 156] on input "Last 60 Days" at bounding box center [524, 163] width 0 height 17
click at [527, 203] on div at bounding box center [529, 202] width 11 height 11
click at [524, 203] on input "From to days ago" at bounding box center [524, 207] width 0 height 22
click at [583, 209] on input "From to days ago" at bounding box center [587, 205] width 35 height 21
type input "0"
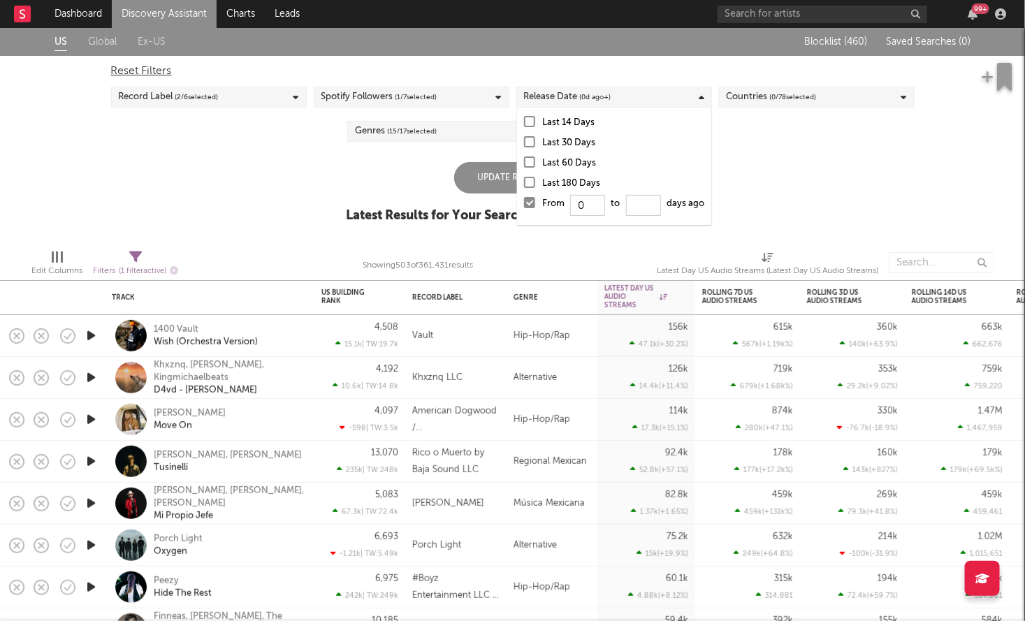
click at [497, 179] on div "Update Results" at bounding box center [512, 177] width 117 height 31
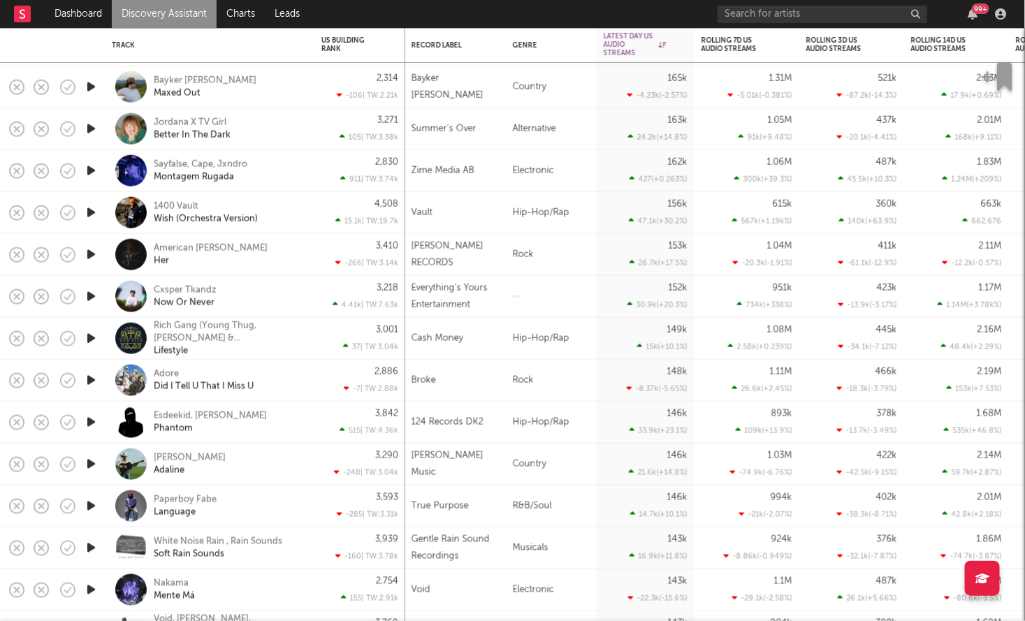
click at [95, 296] on icon "button" at bounding box center [91, 296] width 15 height 17
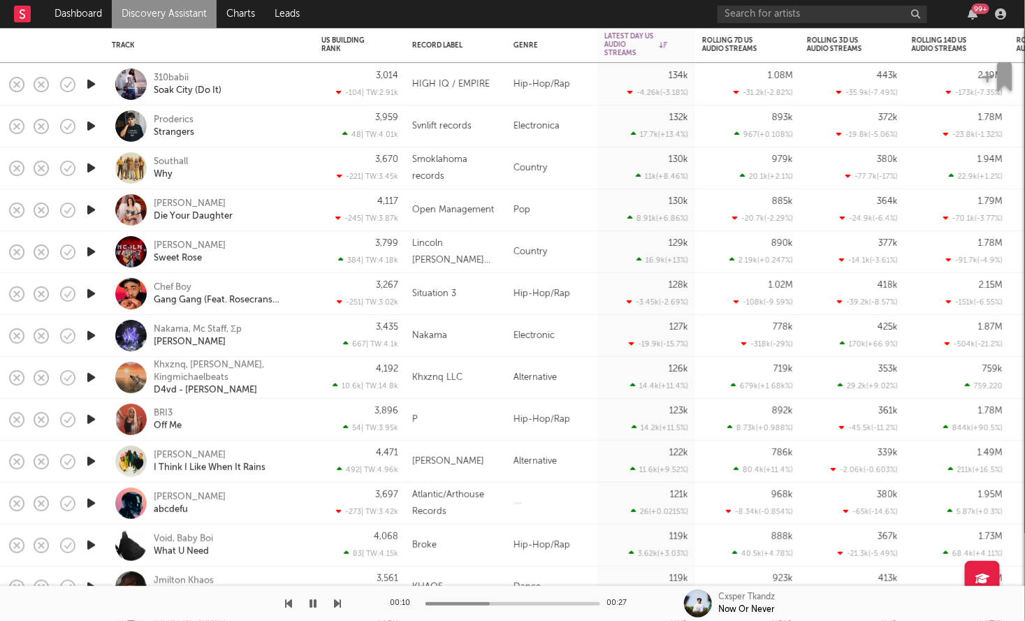
click at [94, 294] on icon "button" at bounding box center [91, 293] width 15 height 17
click at [94, 294] on icon "button" at bounding box center [90, 293] width 13 height 17
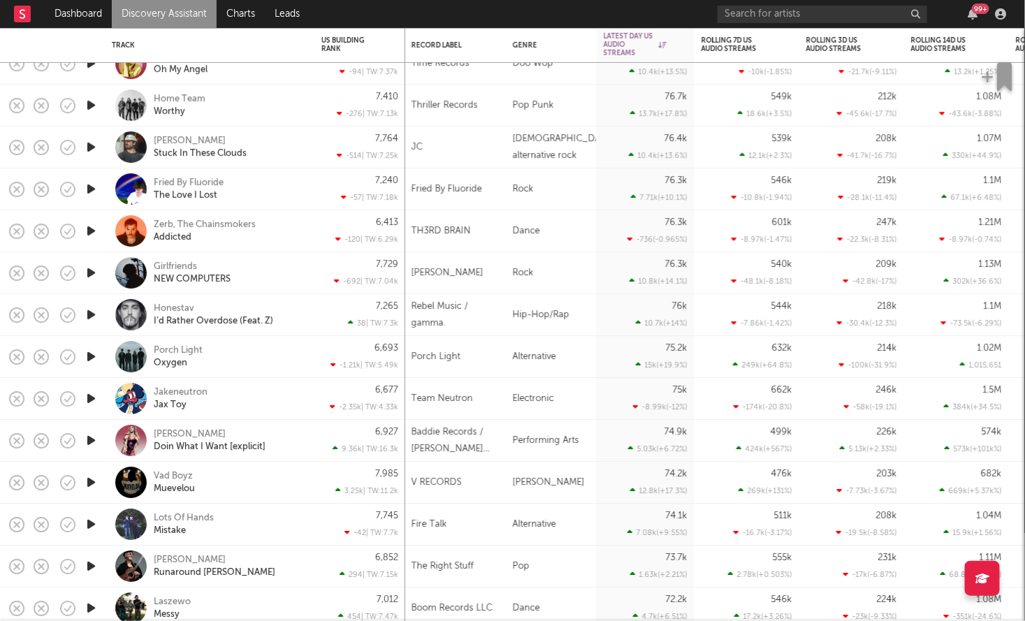
click at [93, 440] on icon "button" at bounding box center [91, 440] width 15 height 17
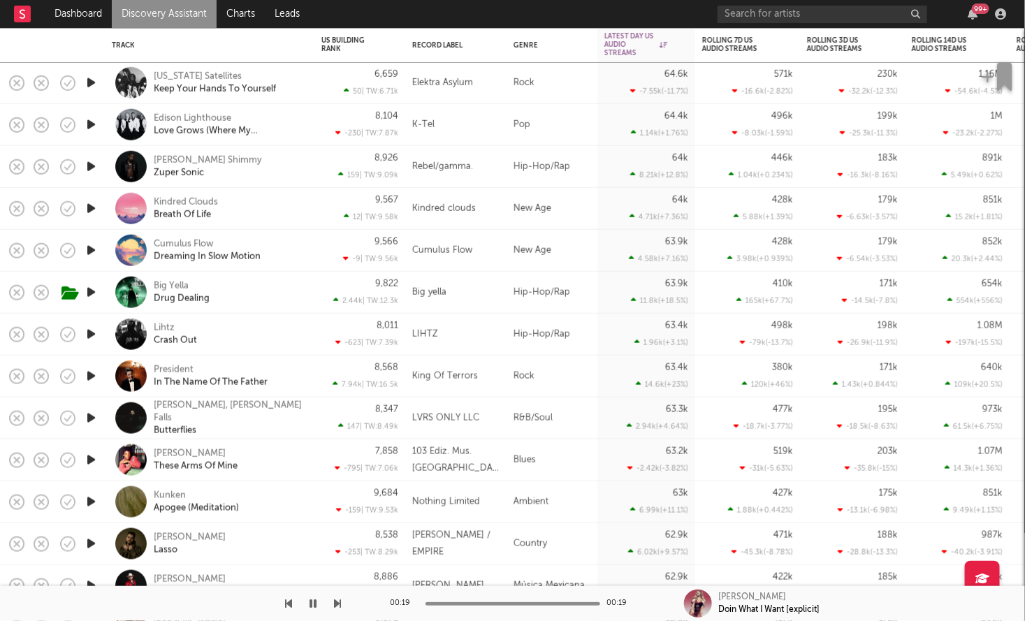
click at [90, 295] on icon "button" at bounding box center [91, 292] width 15 height 17
click at [89, 295] on icon "button" at bounding box center [90, 292] width 13 height 17
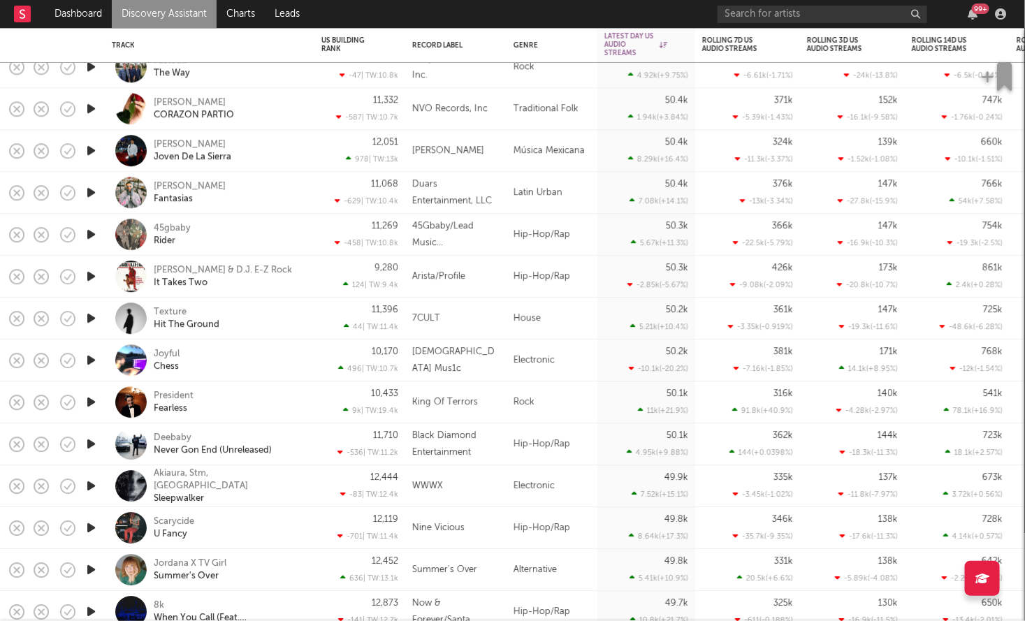
click at [223, 230] on div "45gbaby Rider" at bounding box center [229, 234] width 150 height 25
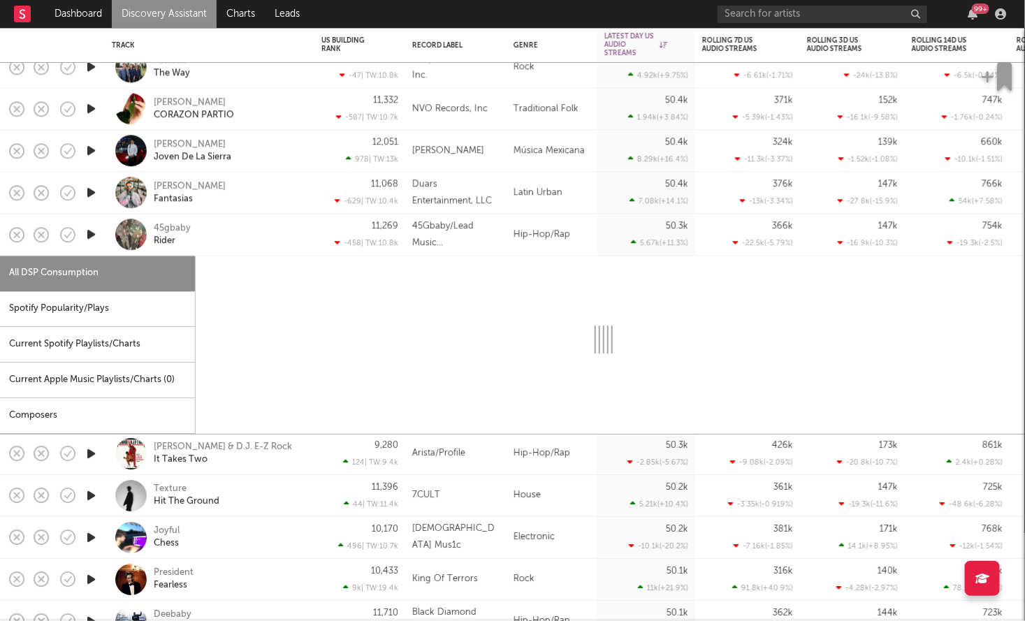
click at [223, 230] on div "45gbaby Rider" at bounding box center [229, 234] width 150 height 25
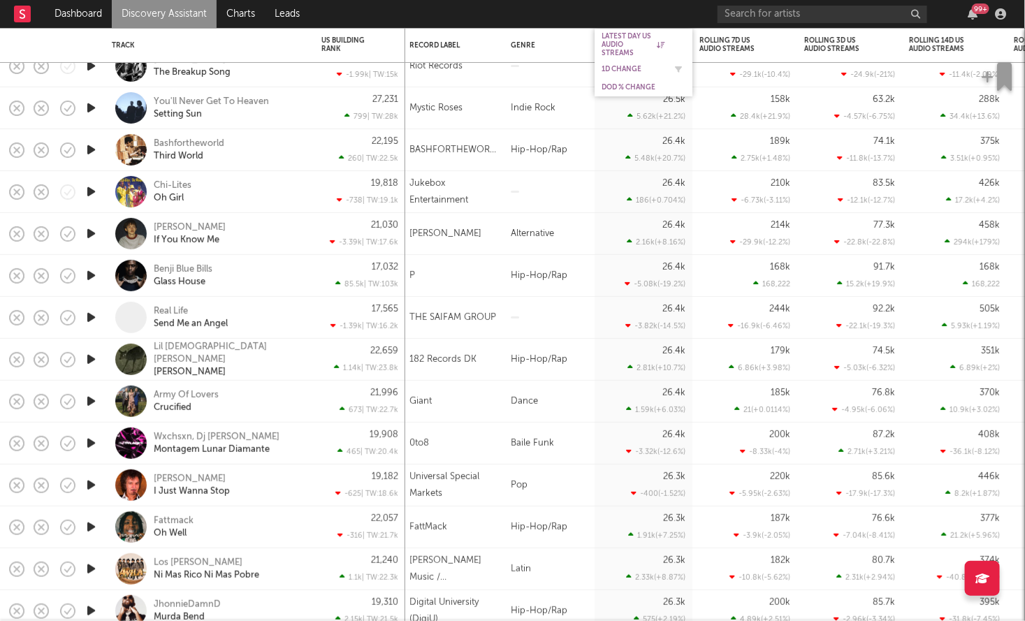
click at [613, 70] on div "1D Change" at bounding box center [632, 69] width 63 height 8
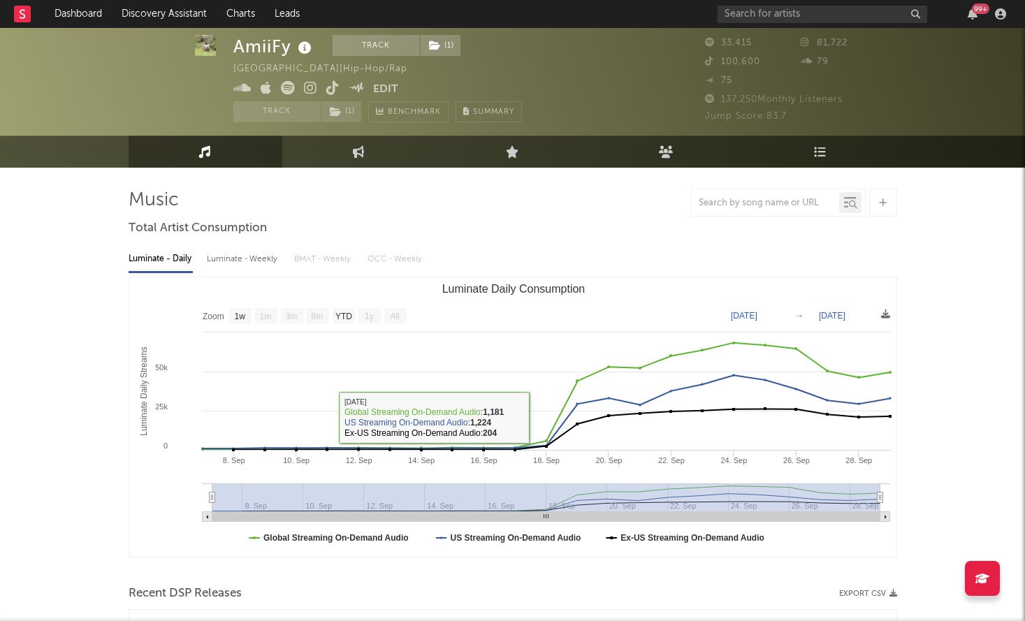
select select "1w"
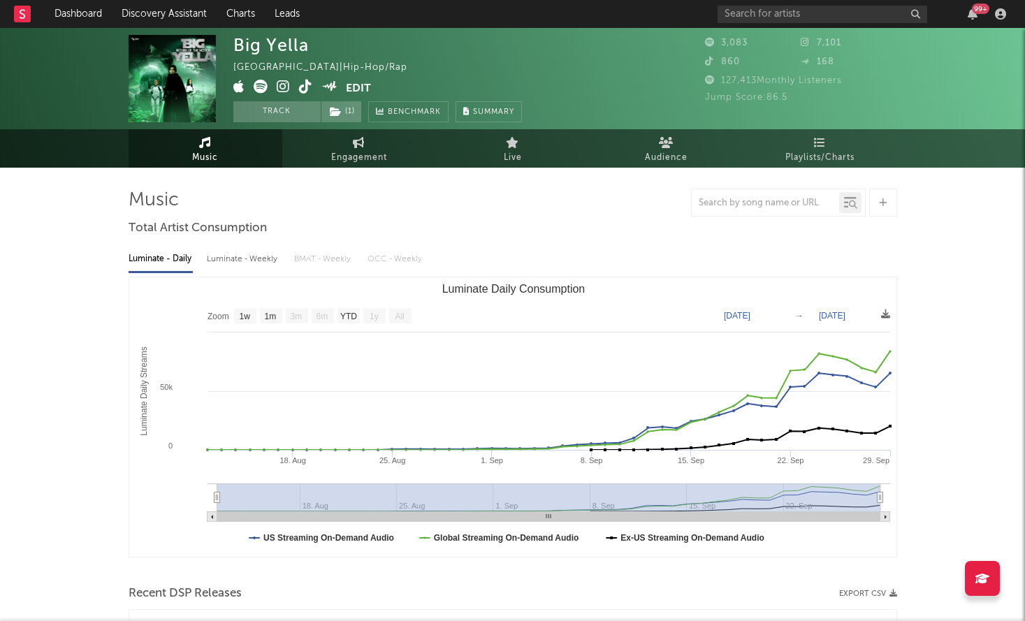
select select "1w"
click at [261, 90] on icon at bounding box center [261, 87] width 14 height 14
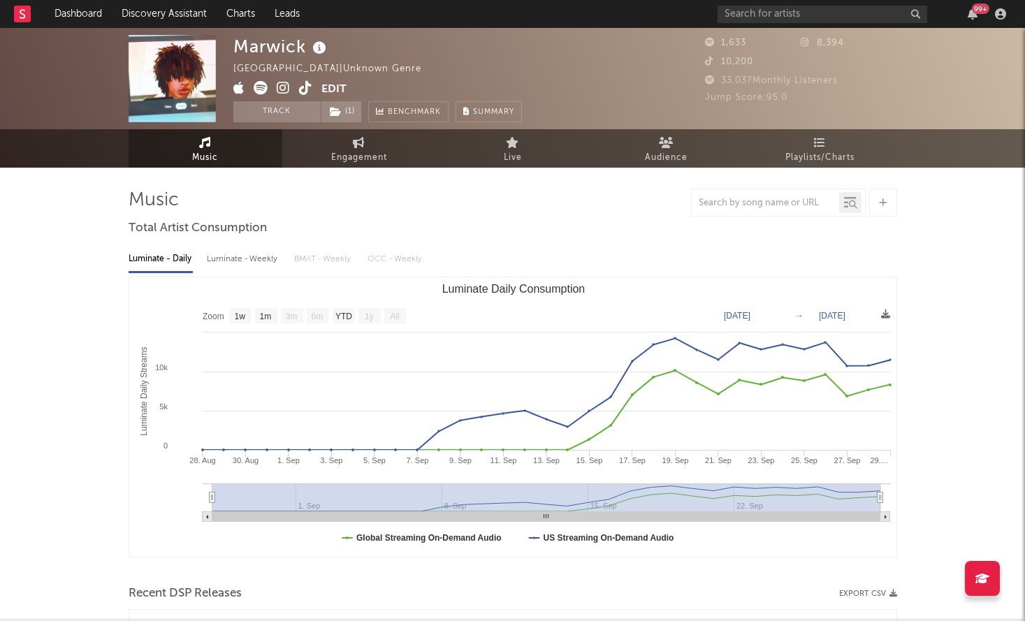
select select "1w"
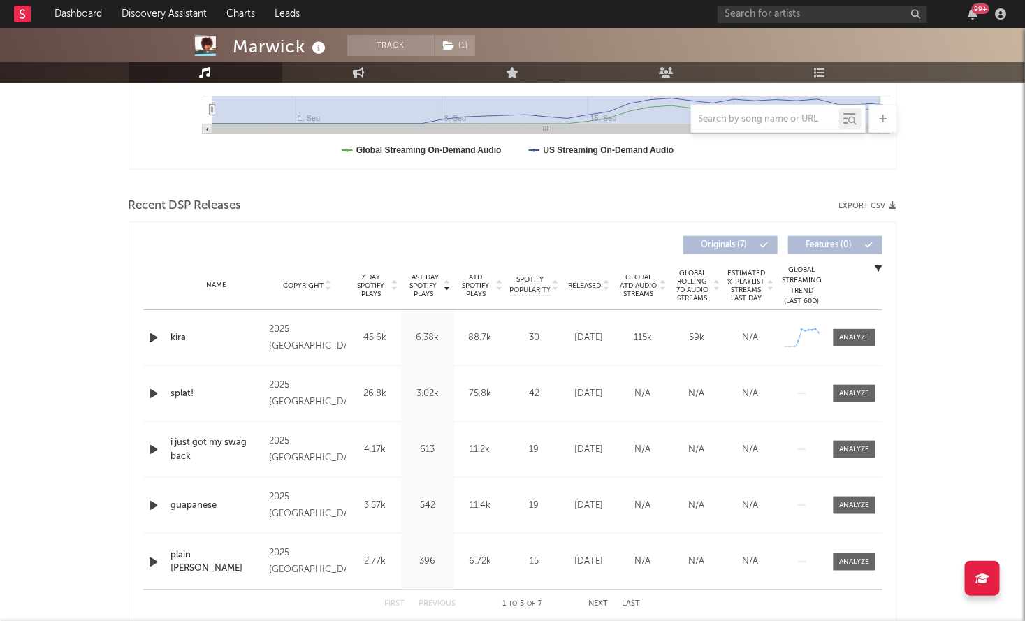
scroll to position [386, 0]
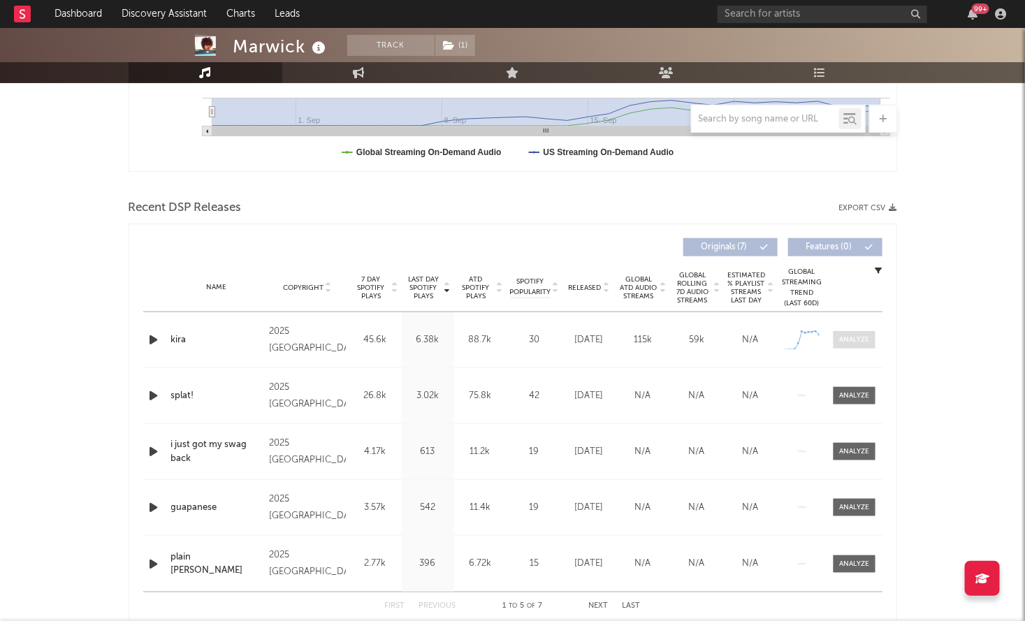
click at [867, 339] on div at bounding box center [854, 340] width 30 height 10
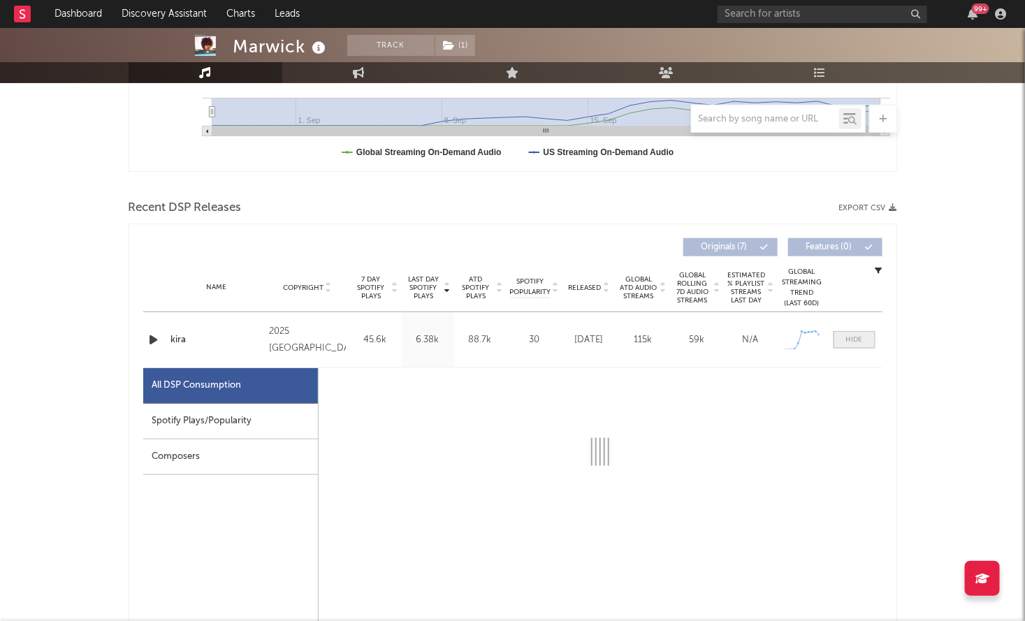
select select "1w"
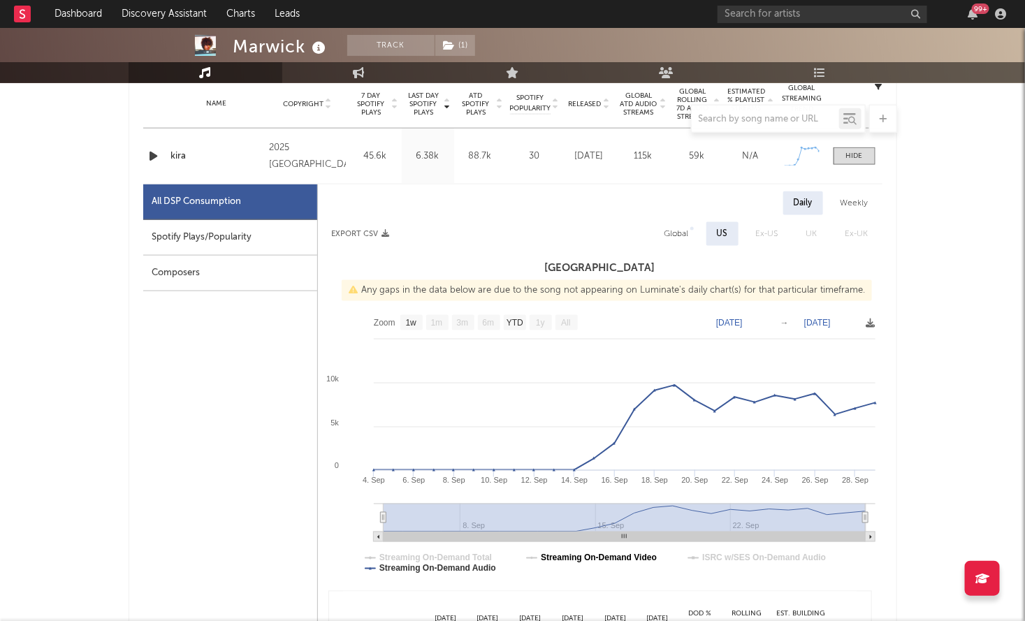
scroll to position [0, 0]
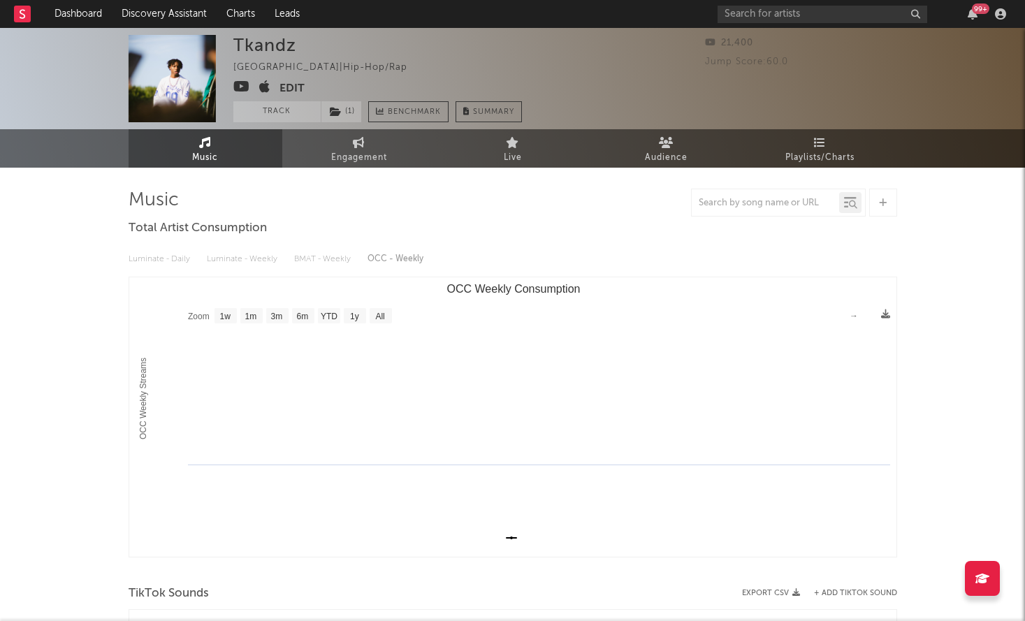
select select "1w"
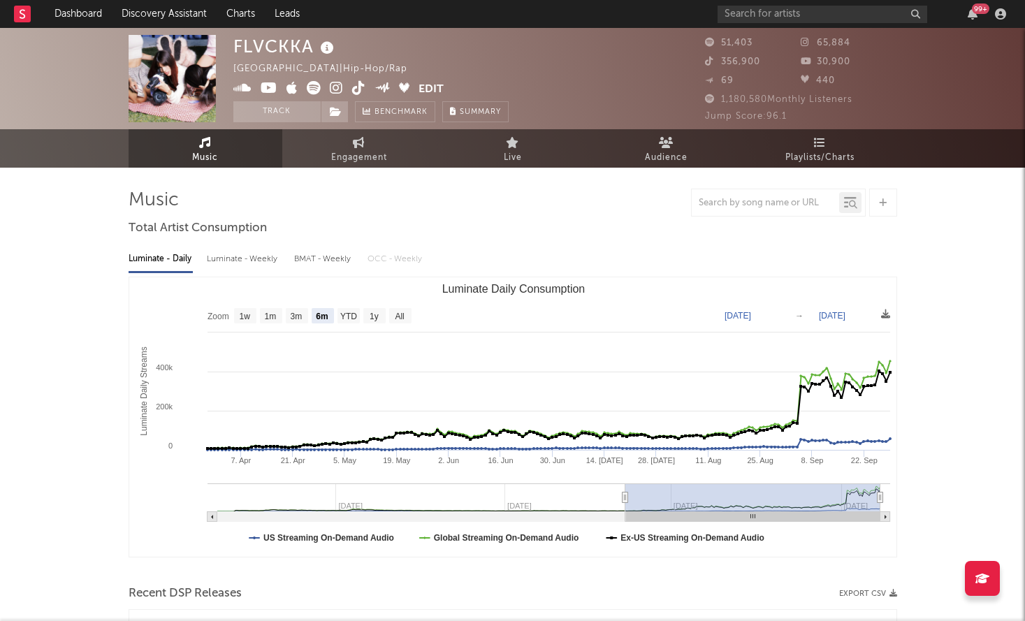
select select "6m"
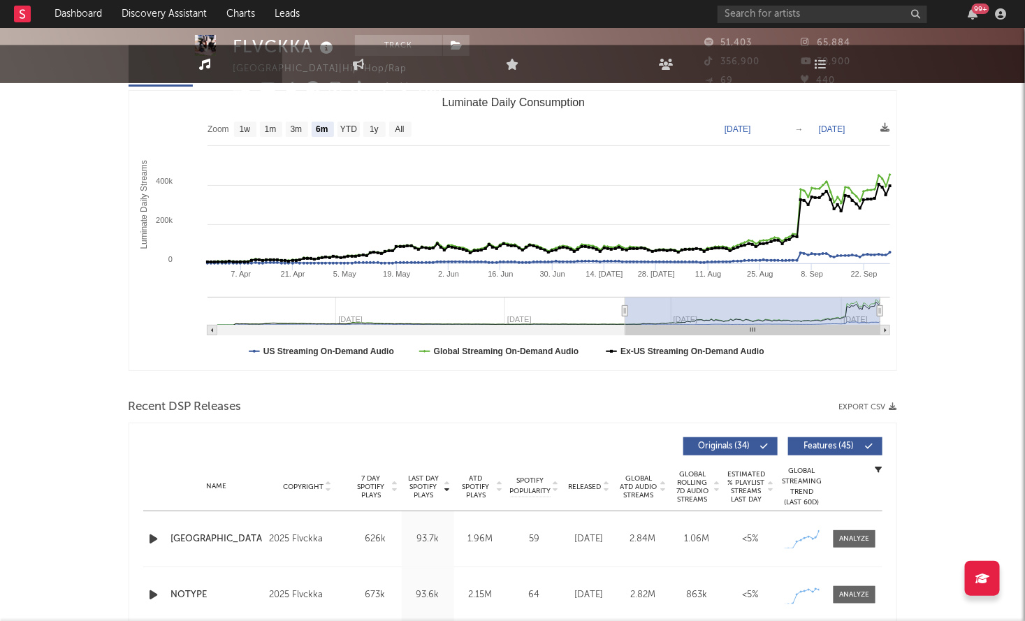
scroll to position [518, 0]
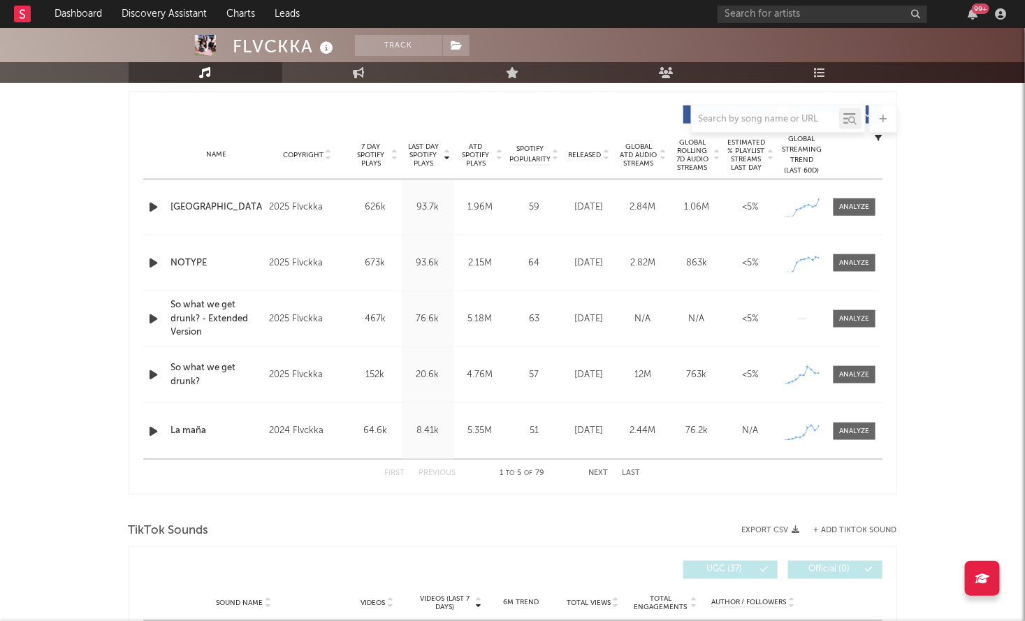
click at [152, 205] on icon "button" at bounding box center [154, 206] width 15 height 17
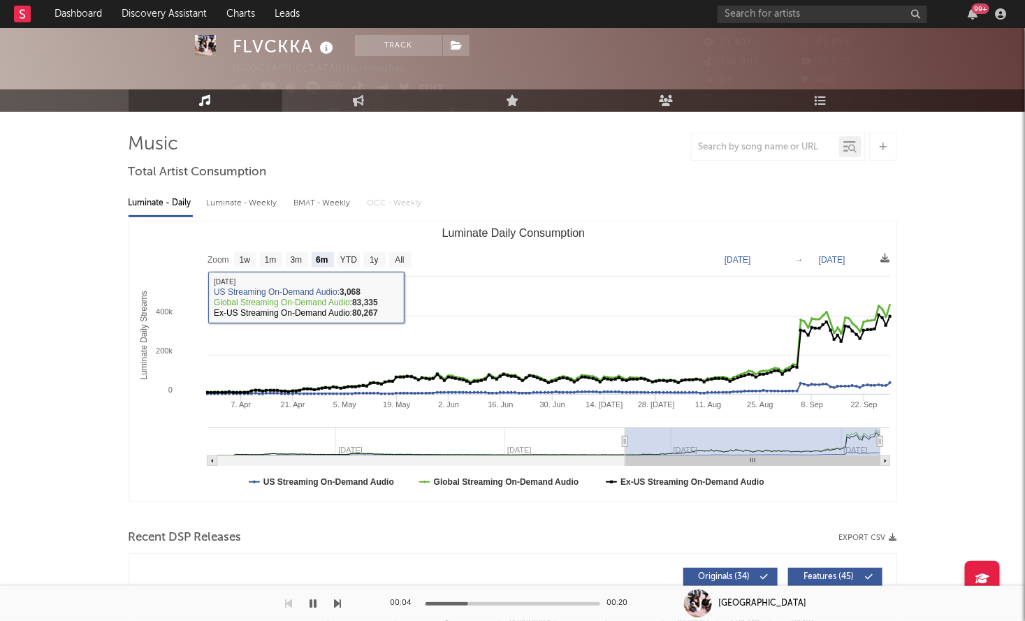
scroll to position [0, 0]
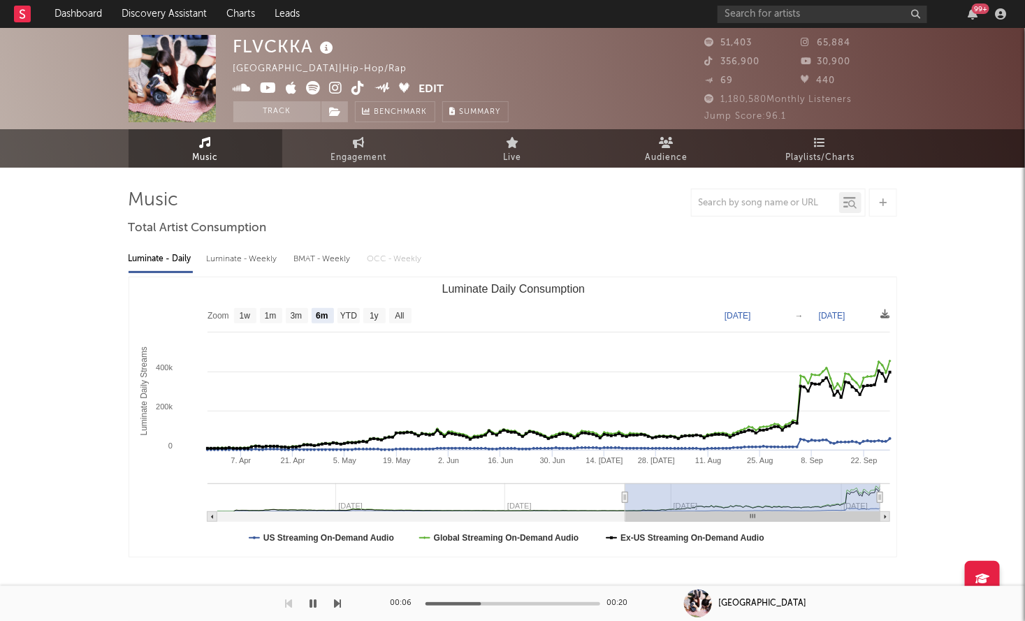
click at [310, 84] on icon at bounding box center [314, 88] width 14 height 14
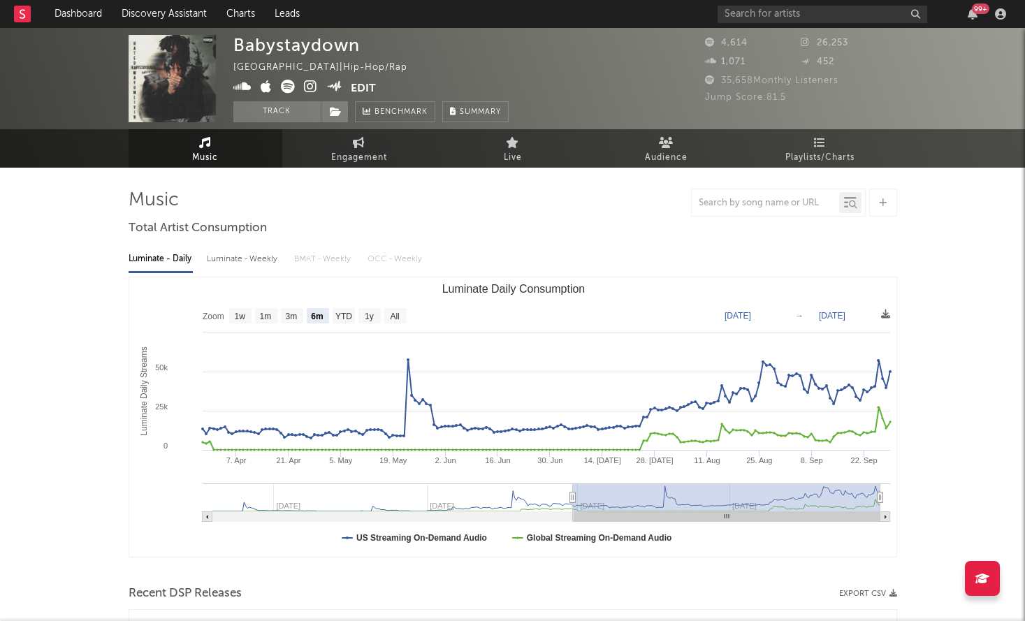
select select "6m"
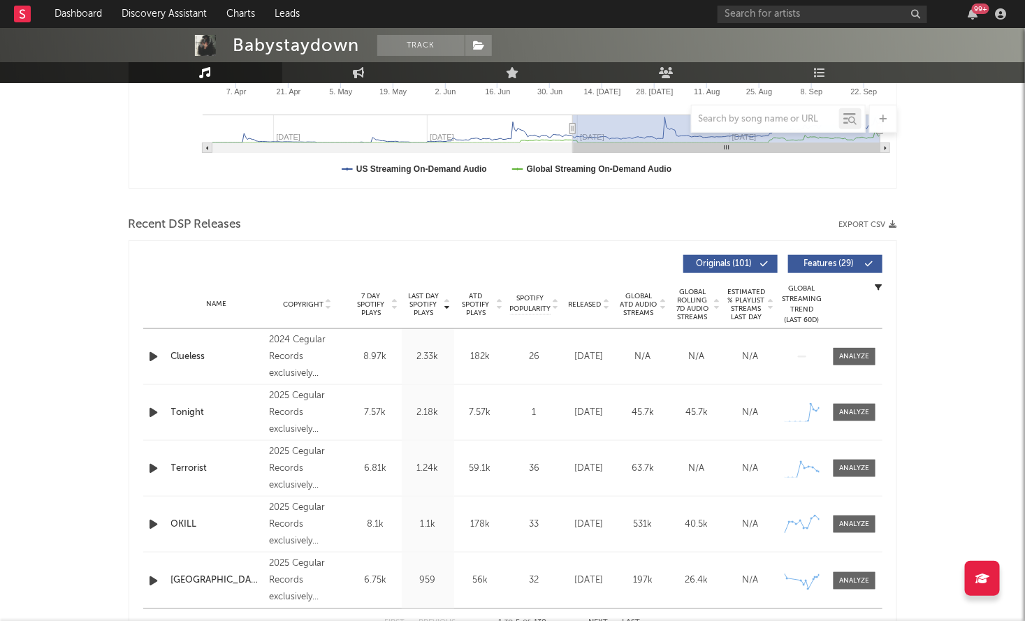
scroll to position [421, 0]
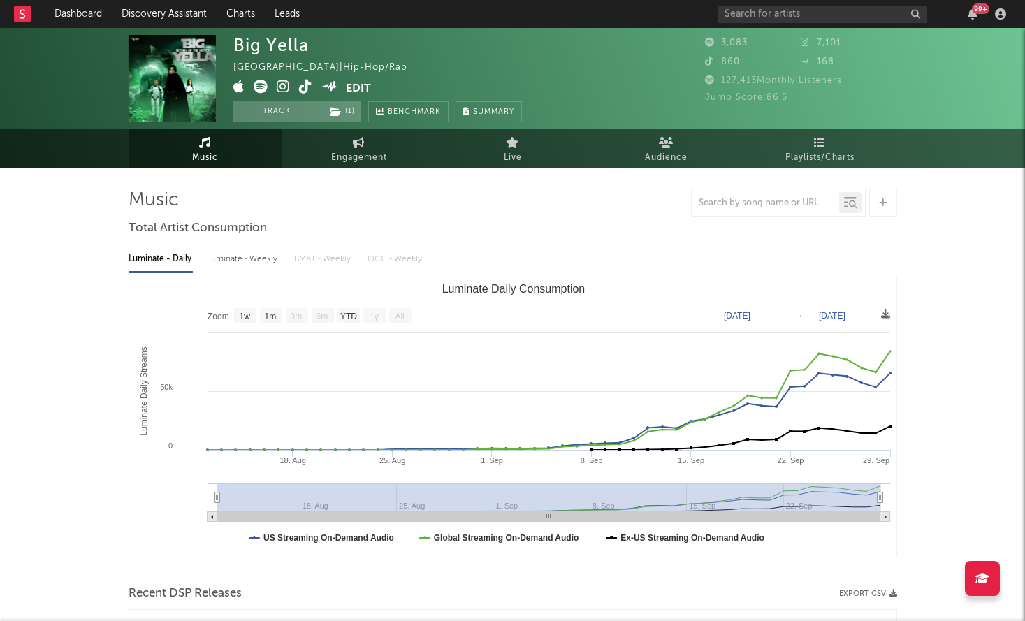
select select "1w"
click at [284, 81] on icon at bounding box center [283, 87] width 13 height 14
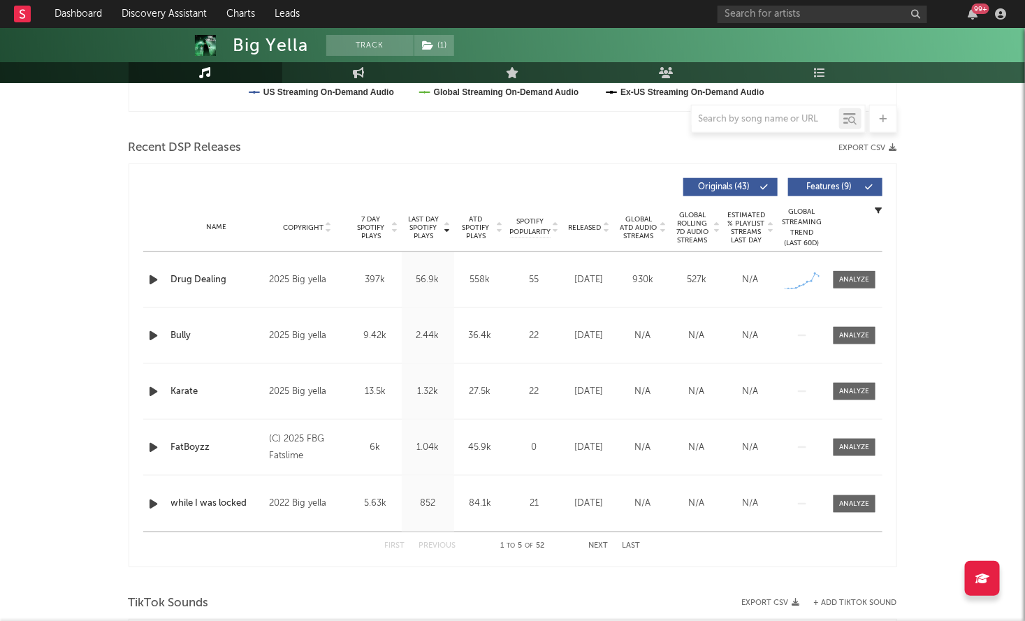
scroll to position [448, 0]
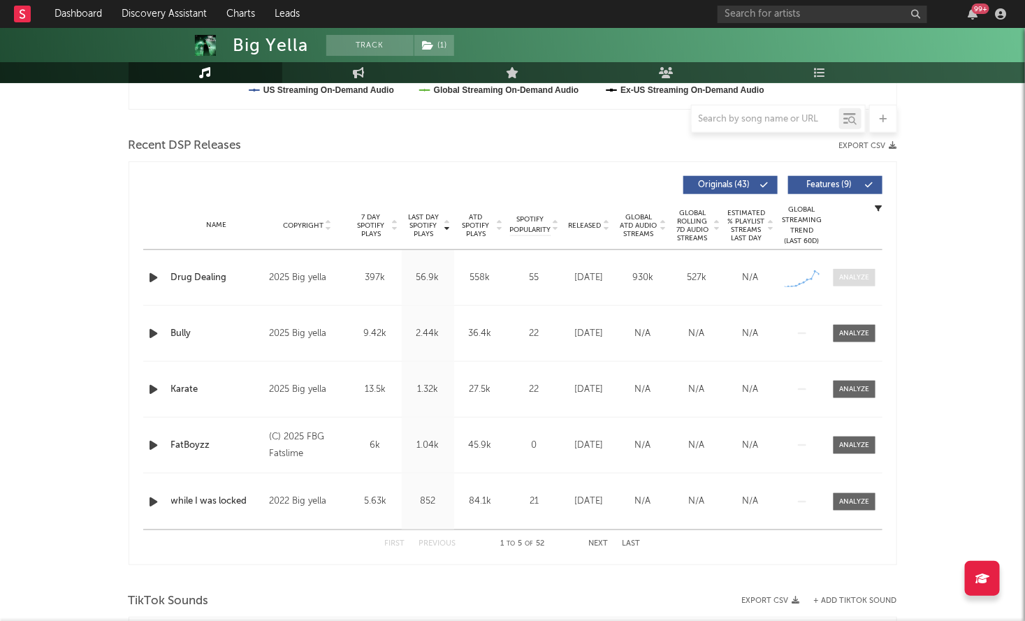
click at [856, 279] on div at bounding box center [854, 277] width 30 height 10
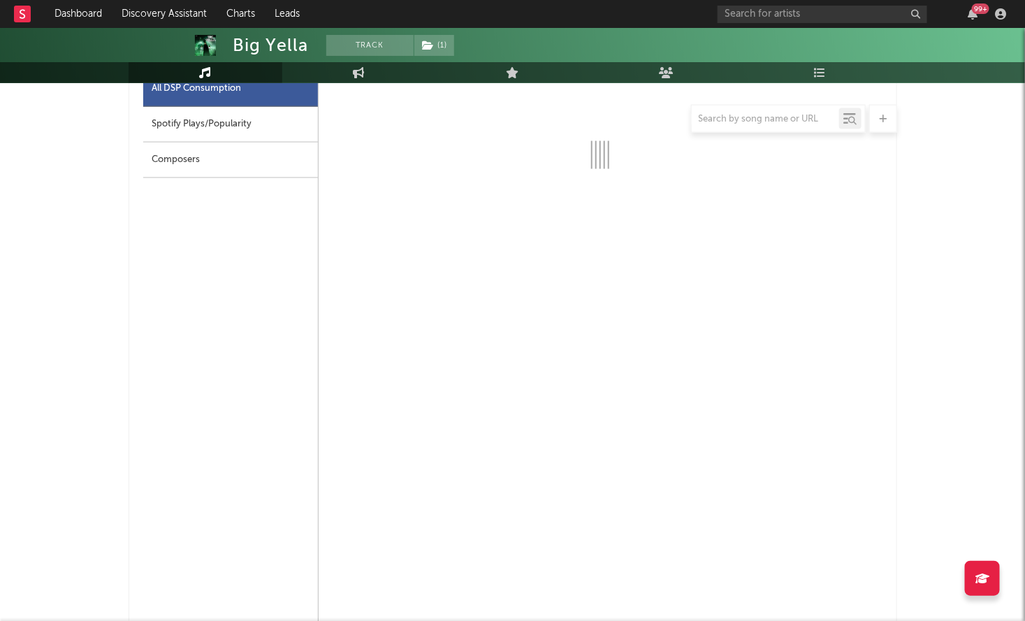
select select "1w"
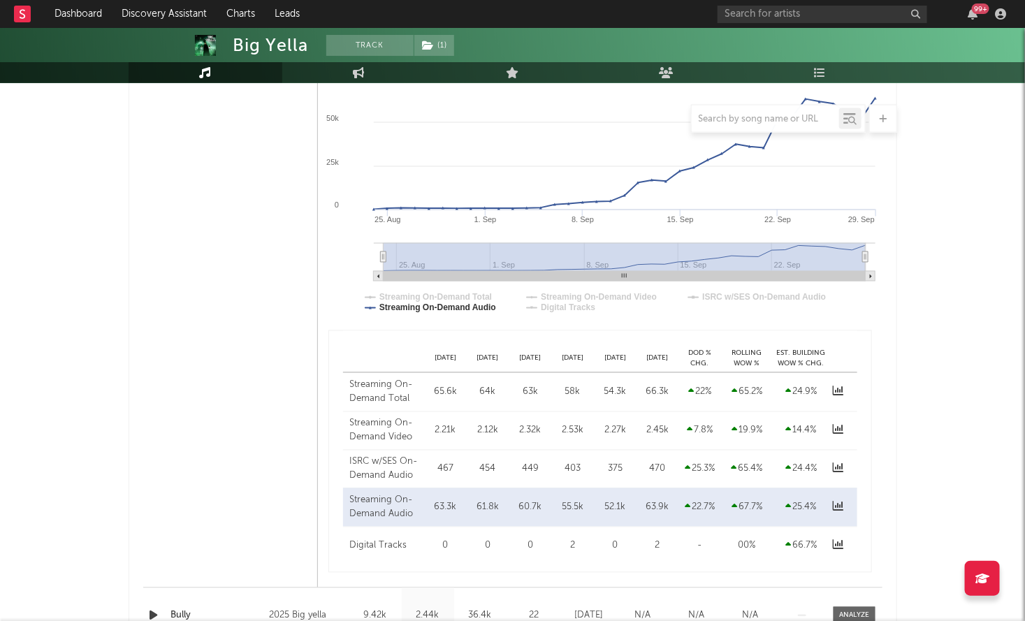
scroll to position [867, 0]
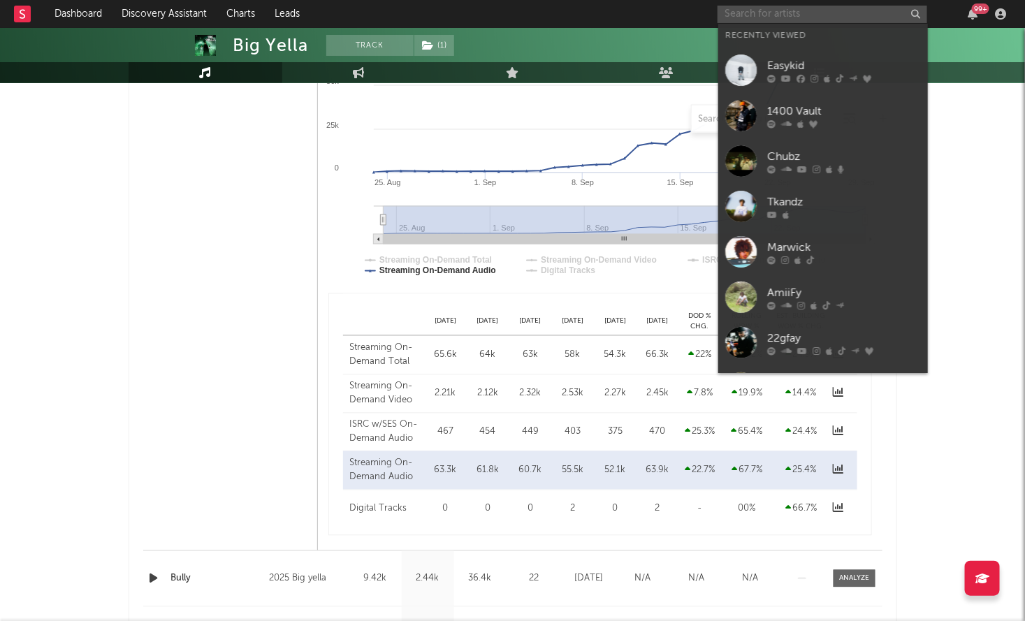
click at [772, 17] on input "text" at bounding box center [822, 14] width 210 height 17
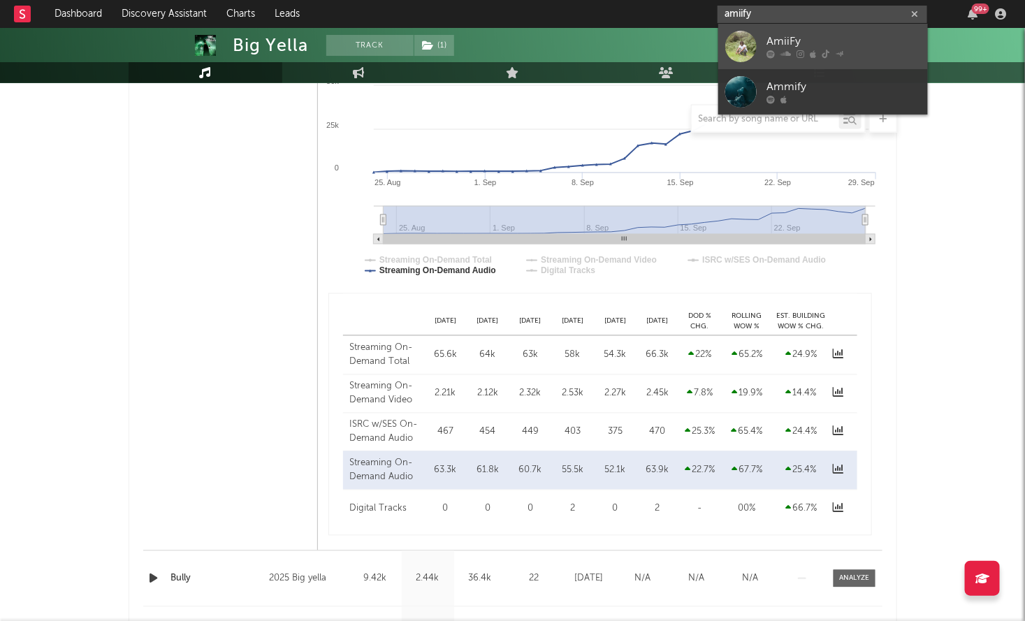
type input "amiify"
click at [850, 34] on div "AmiiFy" at bounding box center [844, 42] width 154 height 17
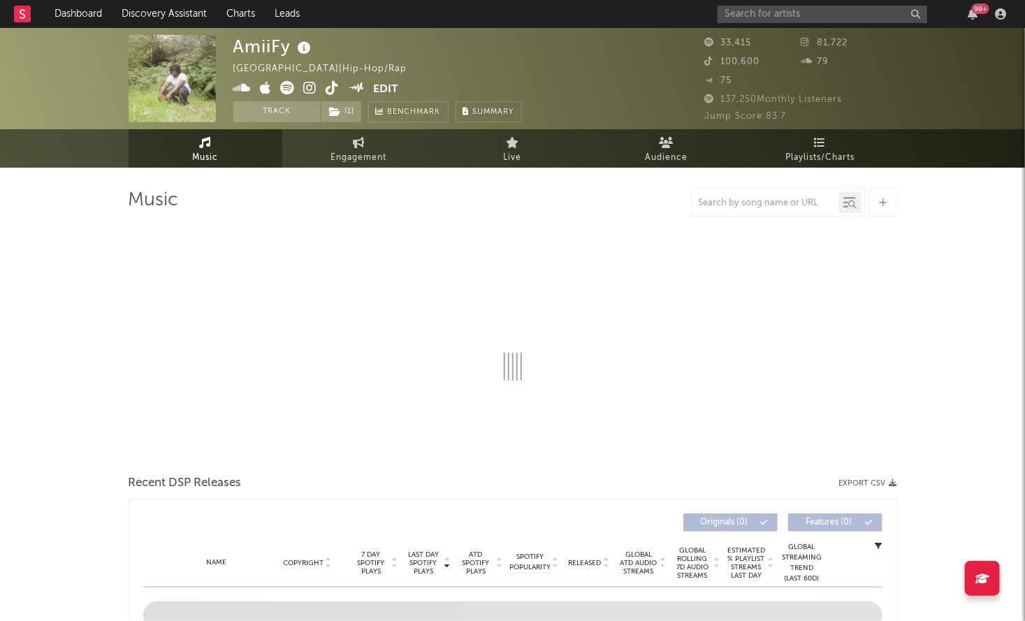
select select "1w"
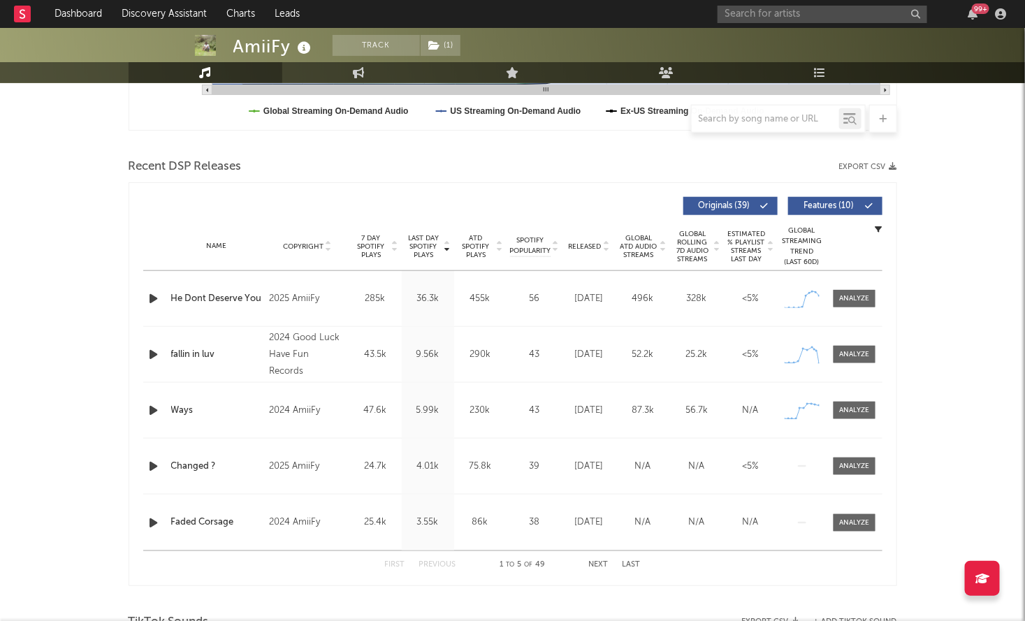
scroll to position [441, 0]
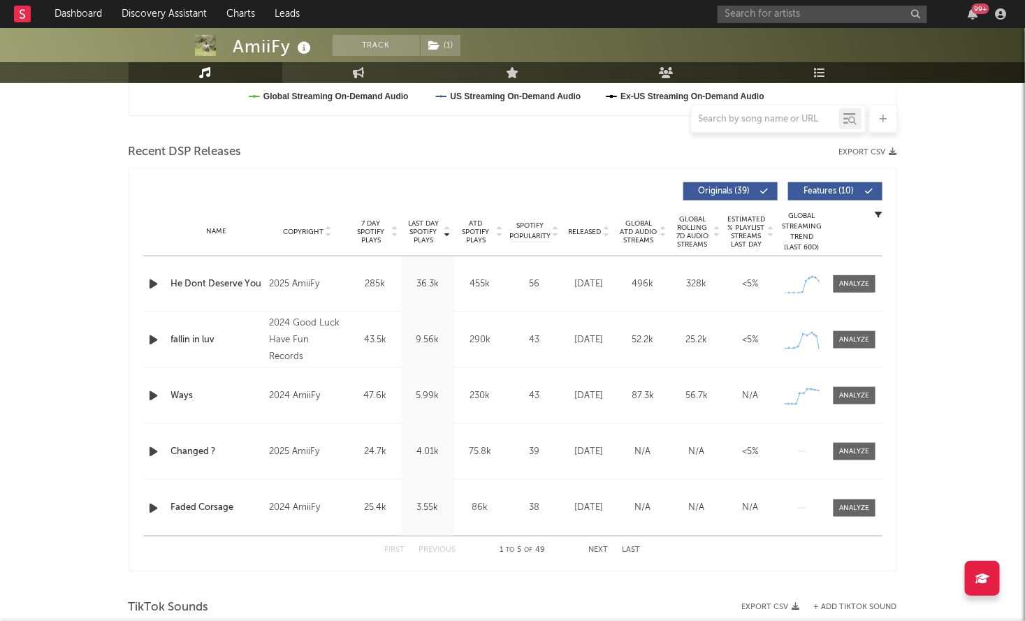
click at [863, 273] on div "Name He Dont Deserve You Copyright 2025 AmiiFy Label Independent Album Names He…" at bounding box center [512, 283] width 739 height 55
click at [847, 284] on div at bounding box center [854, 284] width 30 height 10
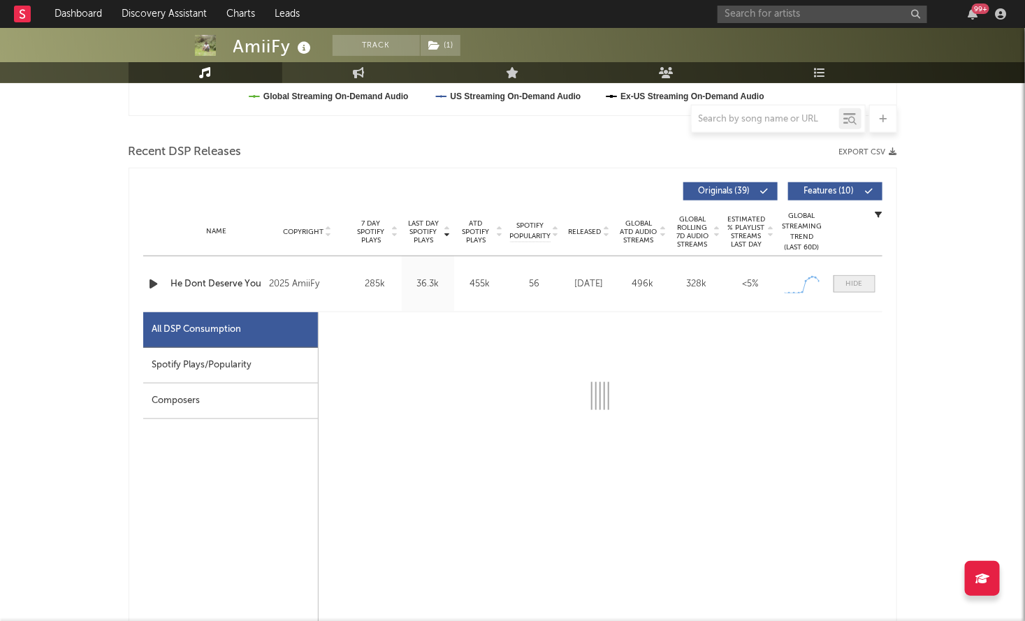
select select "1w"
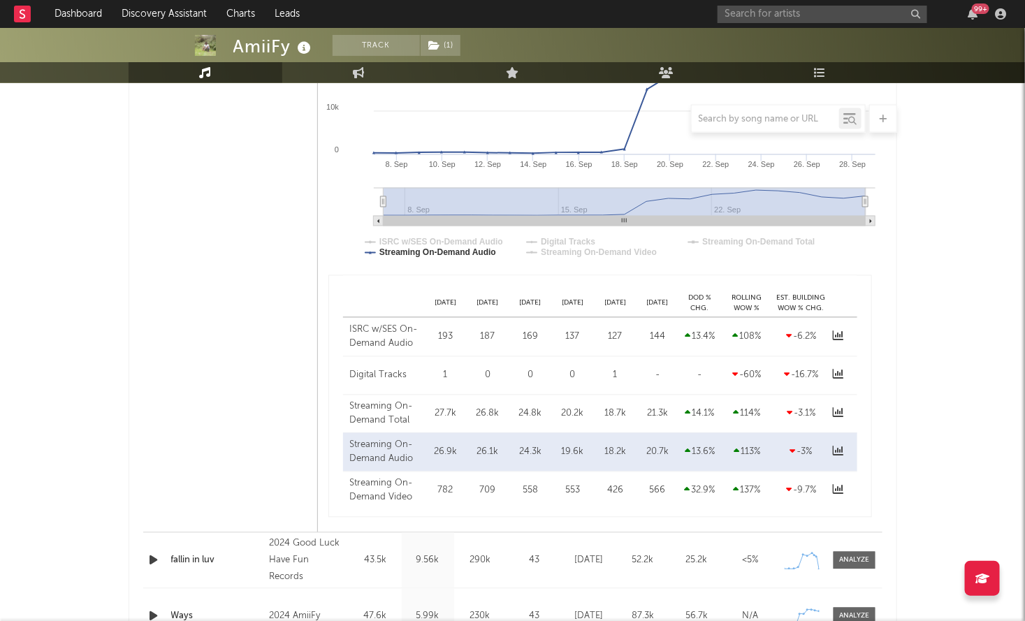
scroll to position [916, 0]
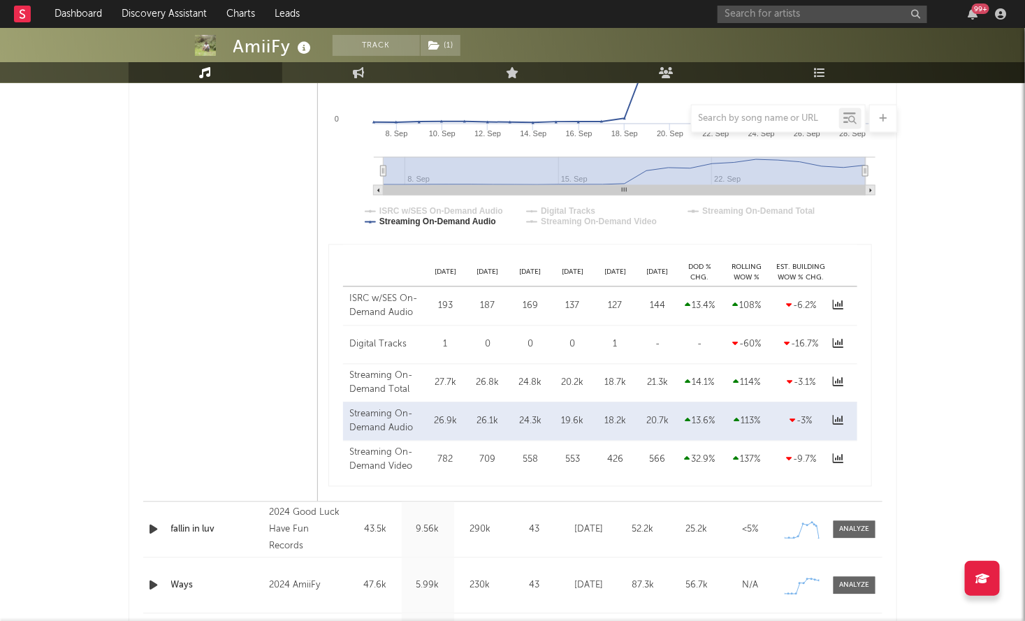
click at [802, 1] on div "99 +" at bounding box center [863, 14] width 293 height 28
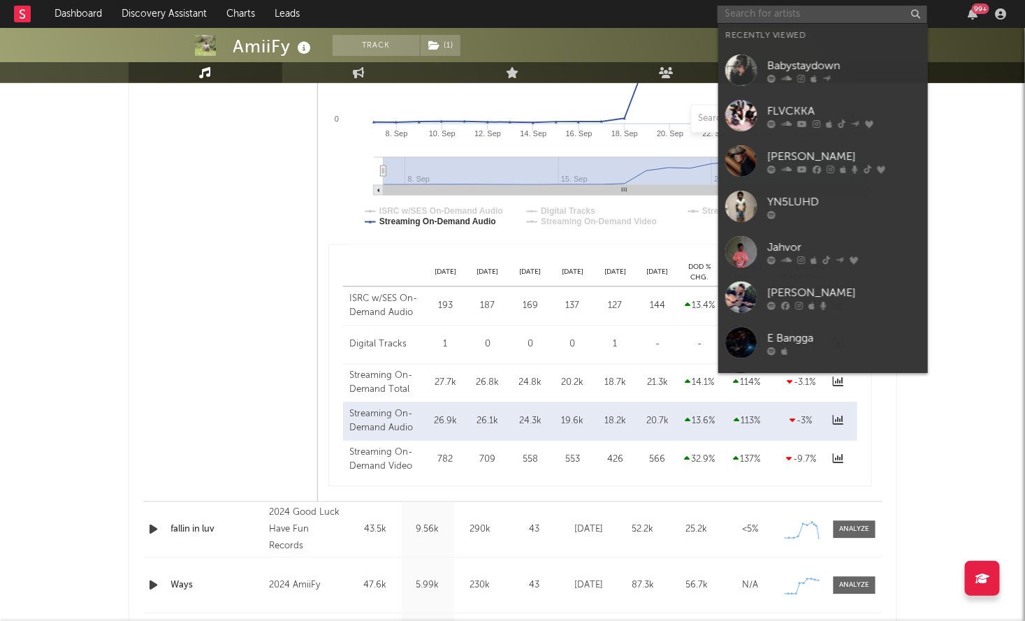
click at [794, 19] on input "text" at bounding box center [822, 14] width 210 height 17
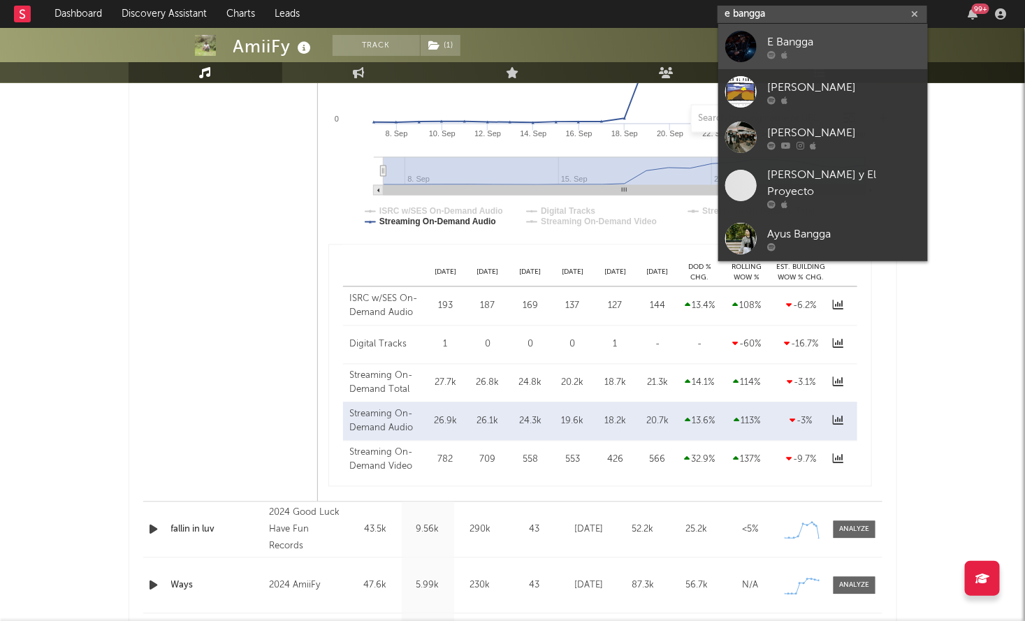
type input "e bangga"
click at [866, 40] on div "E Bangga" at bounding box center [844, 42] width 154 height 17
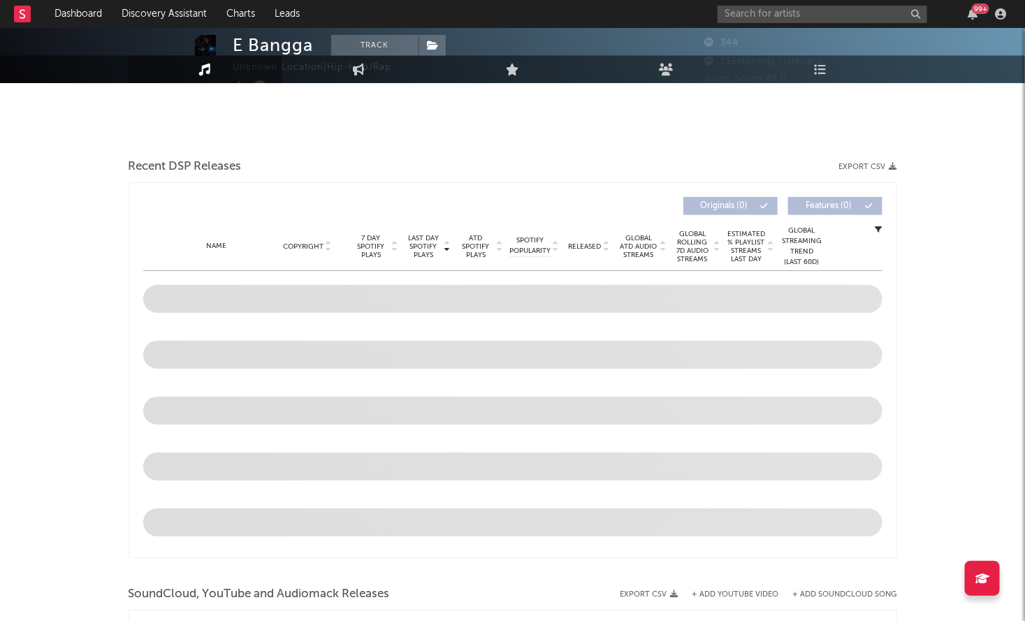
select select "1w"
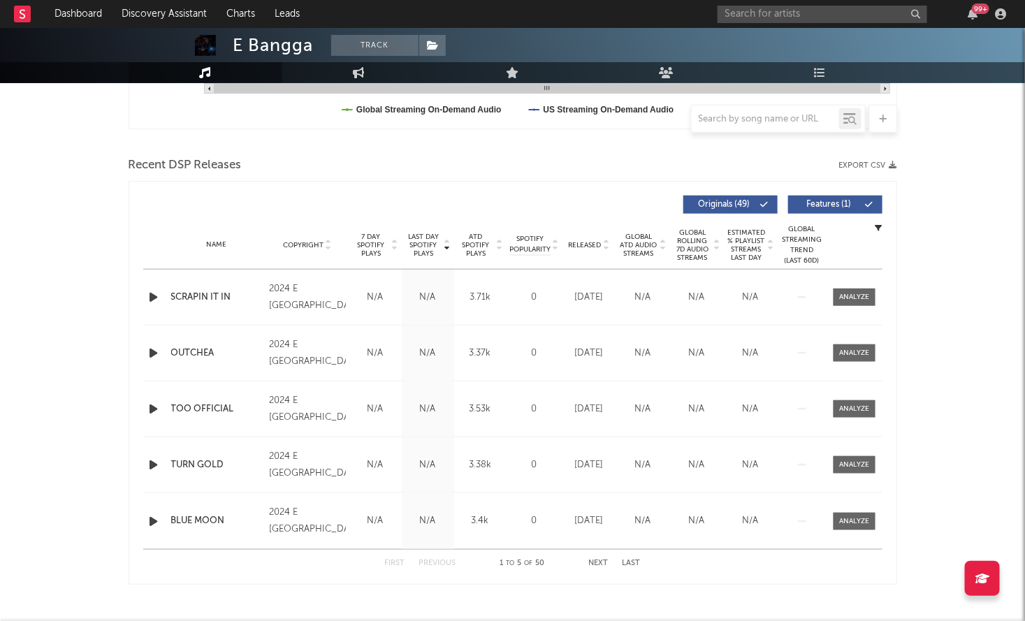
scroll to position [457, 0]
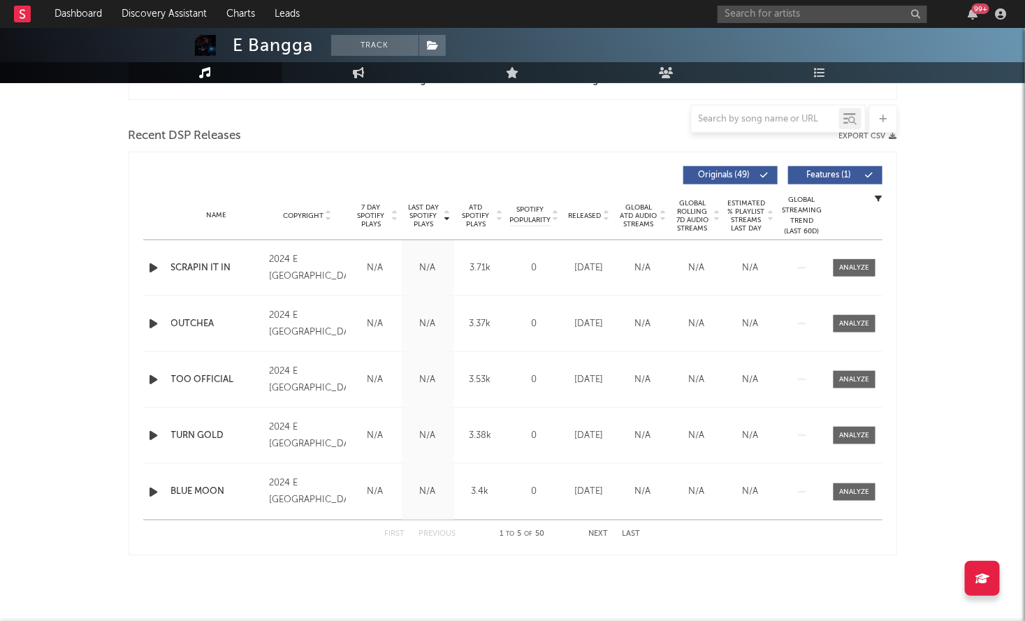
click at [603, 535] on button "Next" at bounding box center [599, 534] width 20 height 8
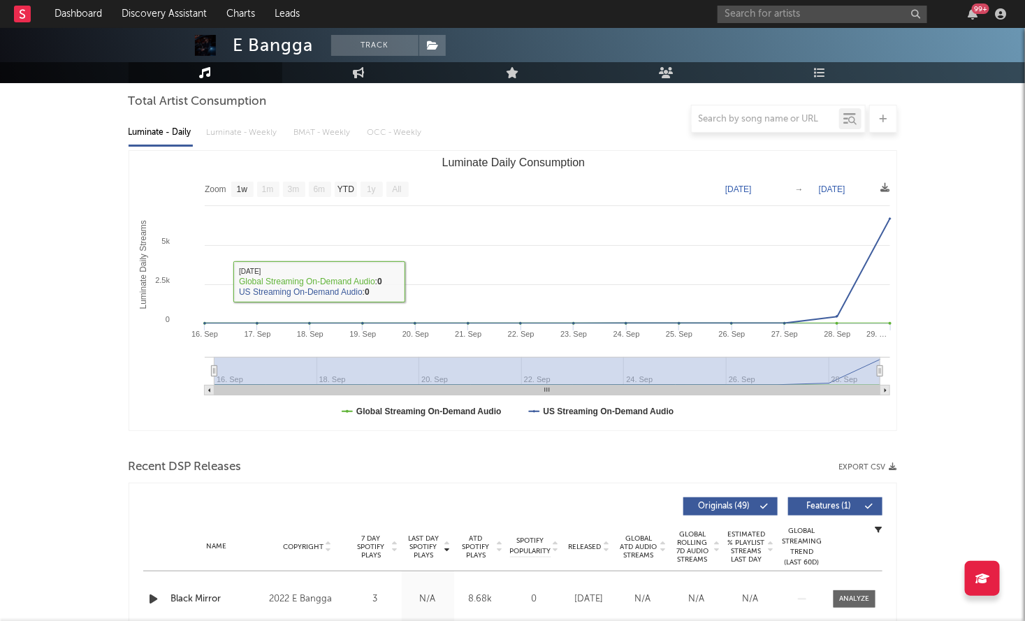
scroll to position [435, 0]
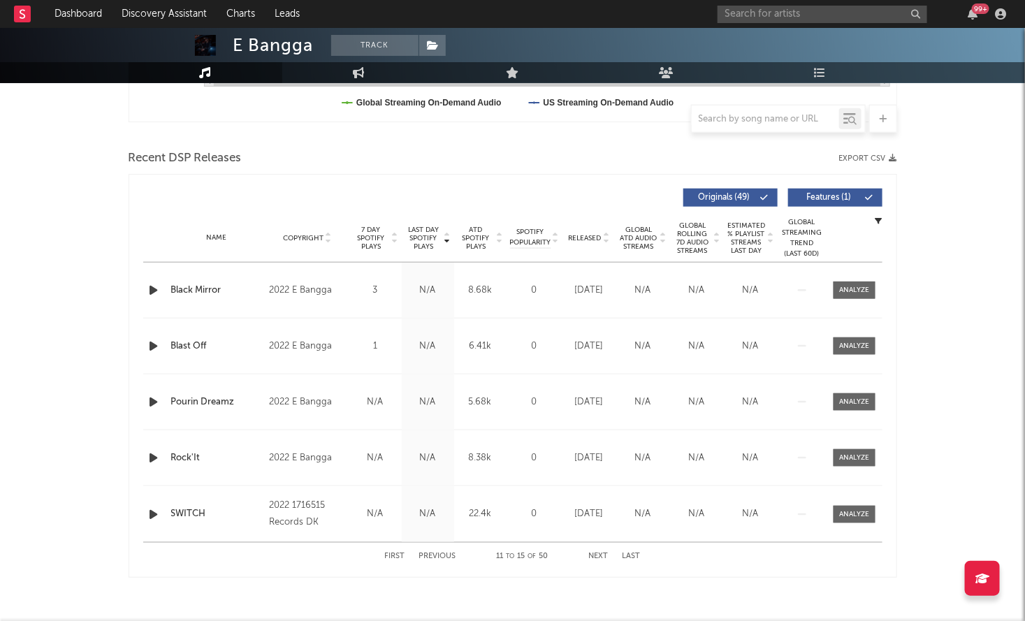
click at [594, 552] on button "Next" at bounding box center [599, 556] width 20 height 8
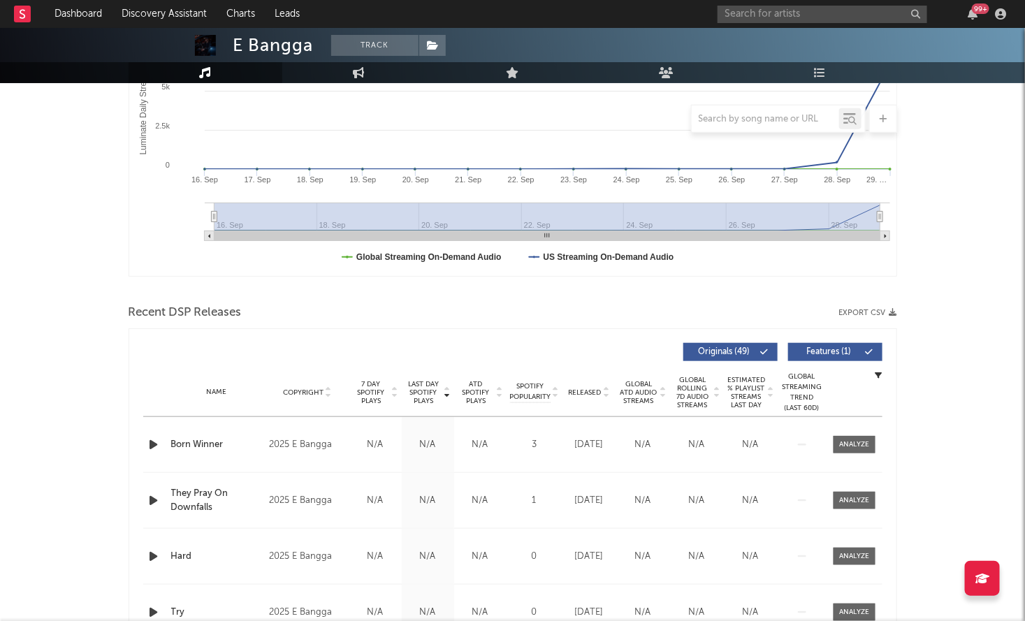
scroll to position [272, 0]
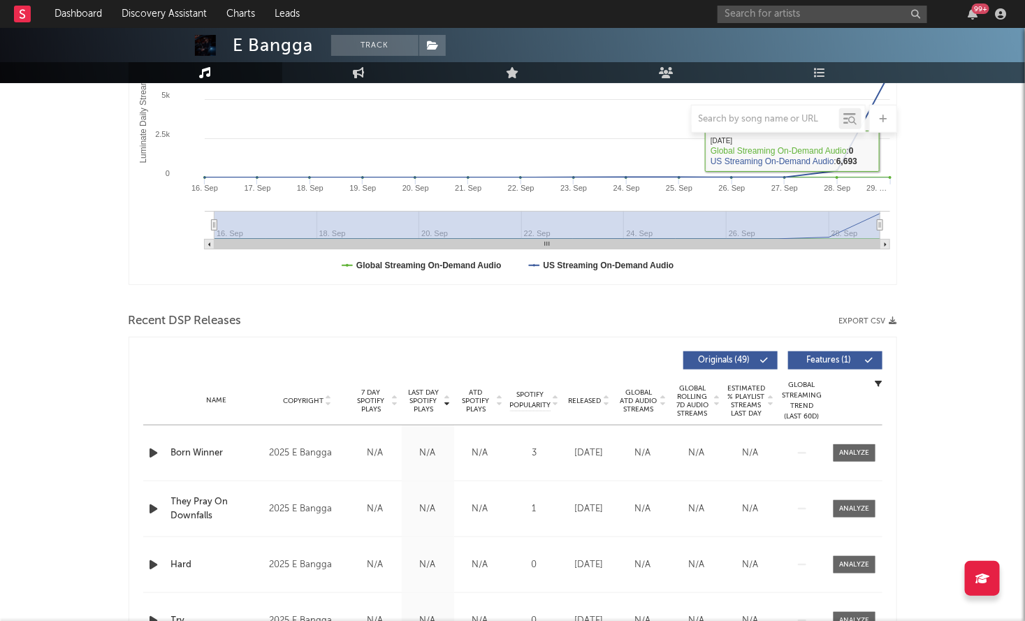
click at [750, 128] on div at bounding box center [778, 119] width 175 height 28
click at [734, 117] on input "text" at bounding box center [764, 119] width 147 height 11
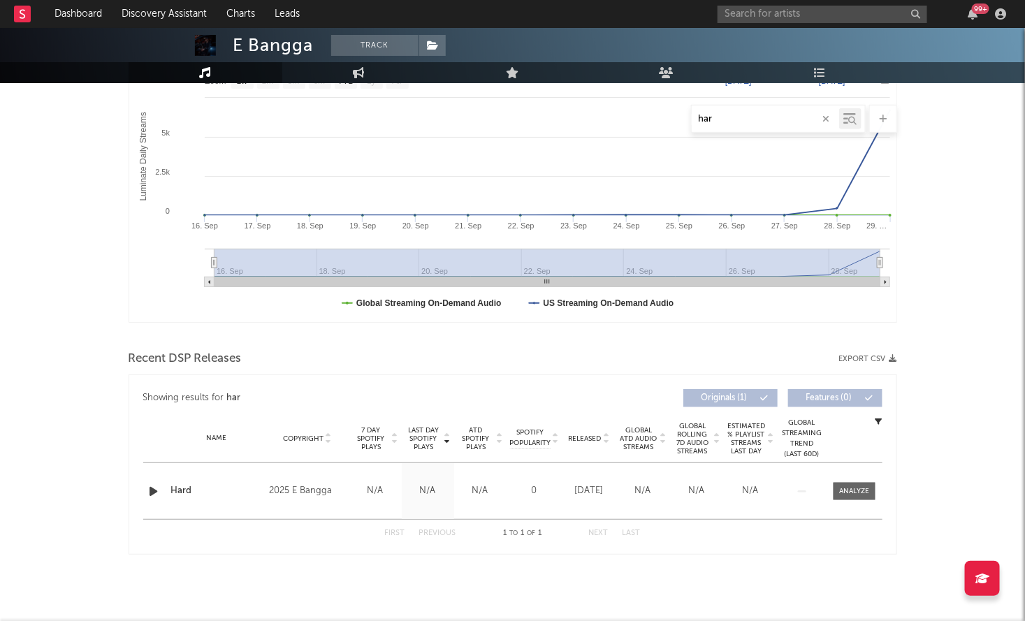
scroll to position [234, 0]
type input "hard"
click at [859, 483] on span at bounding box center [854, 491] width 42 height 17
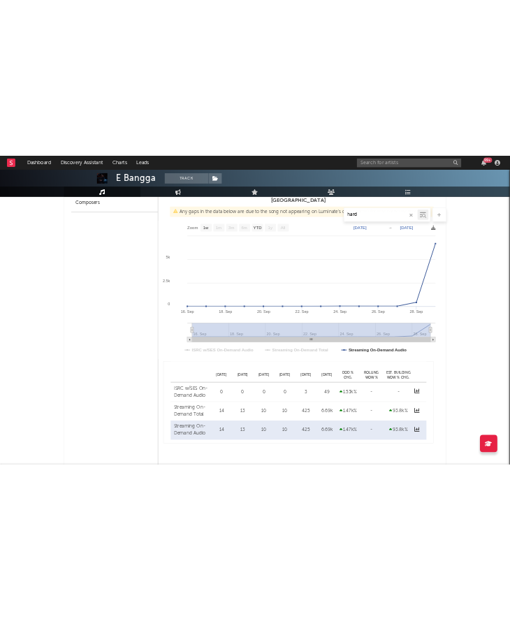
scroll to position [786, 0]
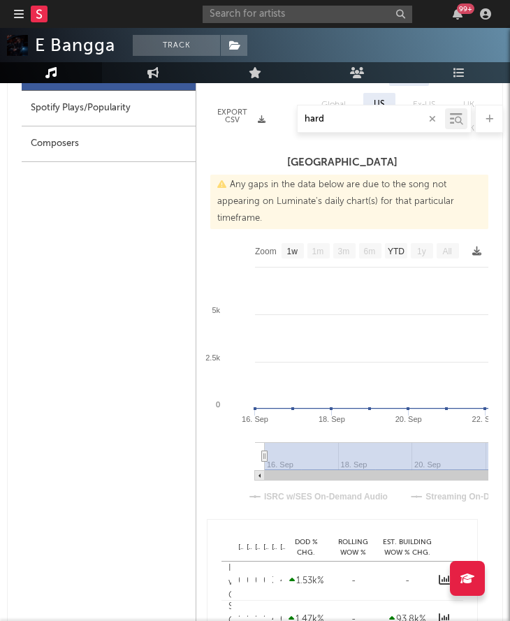
select select "Zoom"
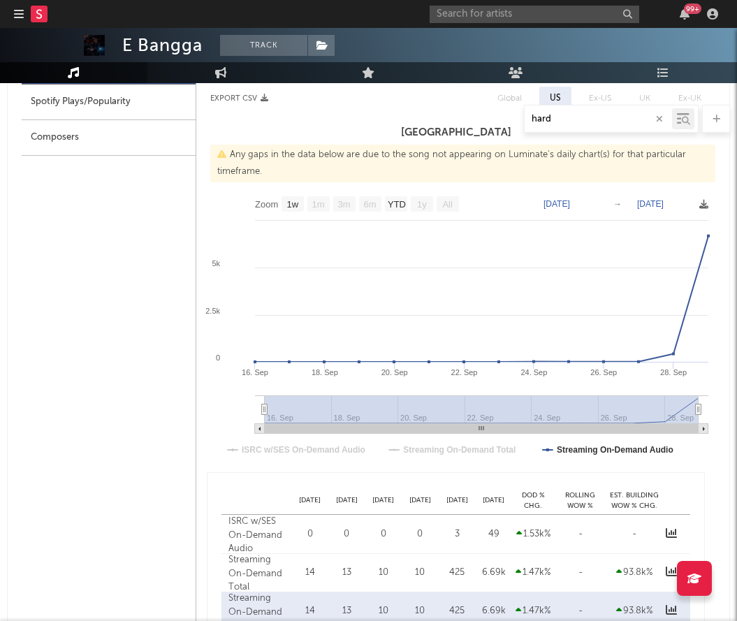
scroll to position [702, 0]
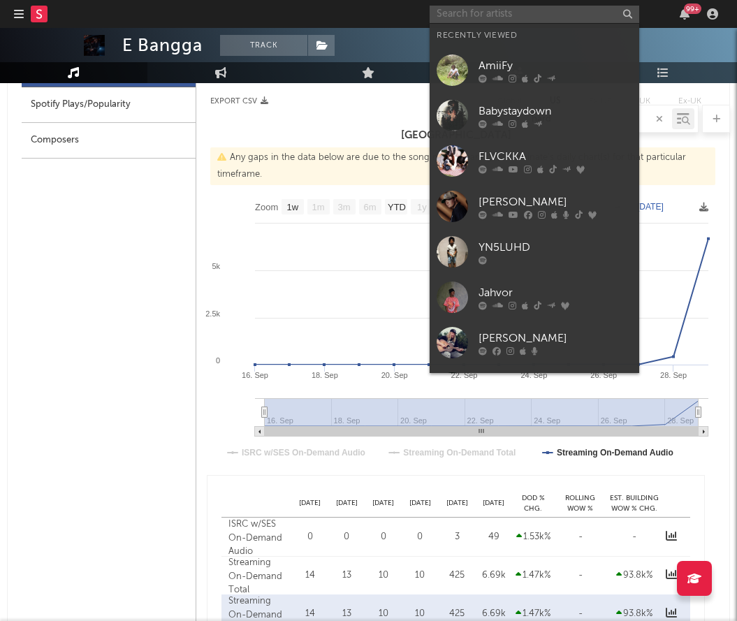
click at [462, 14] on input "text" at bounding box center [535, 14] width 210 height 17
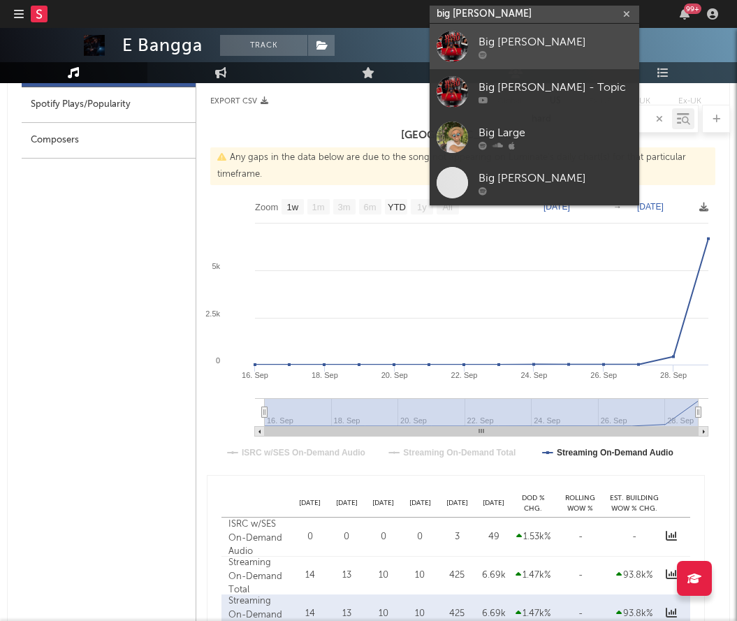
type input "big larue"
click at [501, 42] on div "Big Larue" at bounding box center [555, 42] width 154 height 17
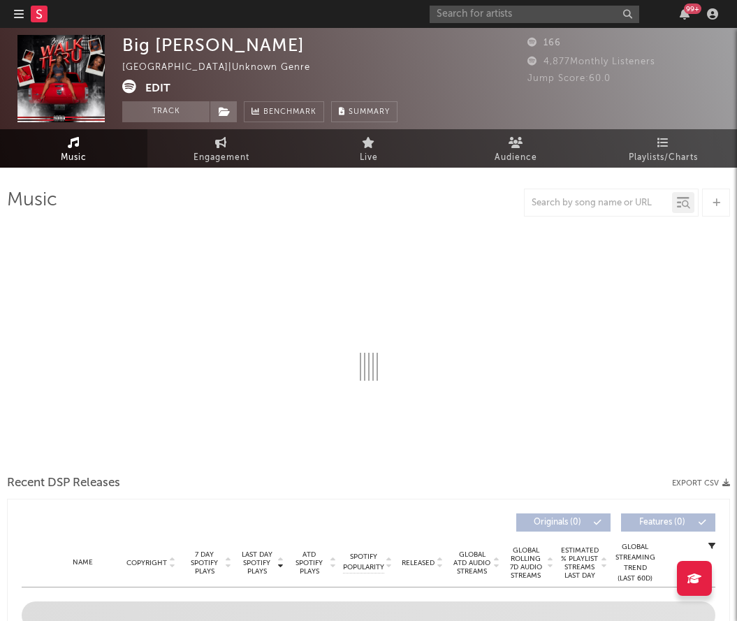
select select "6m"
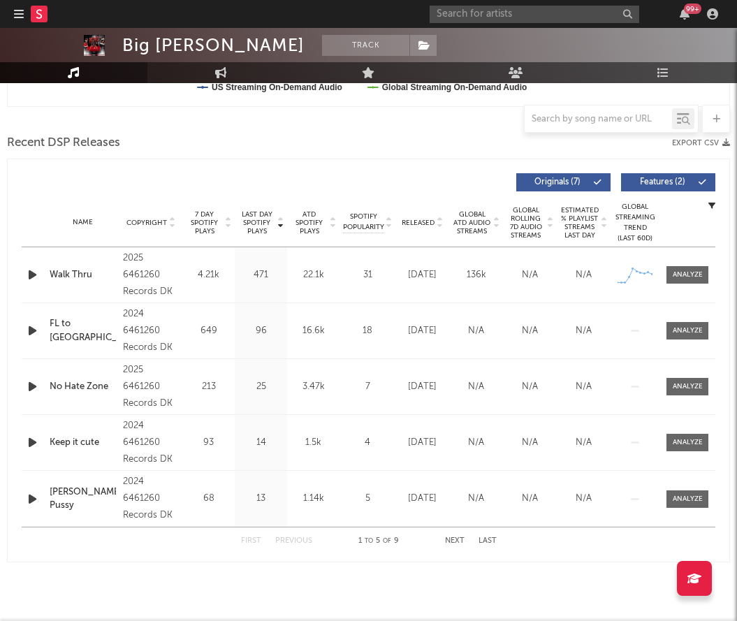
scroll to position [457, 0]
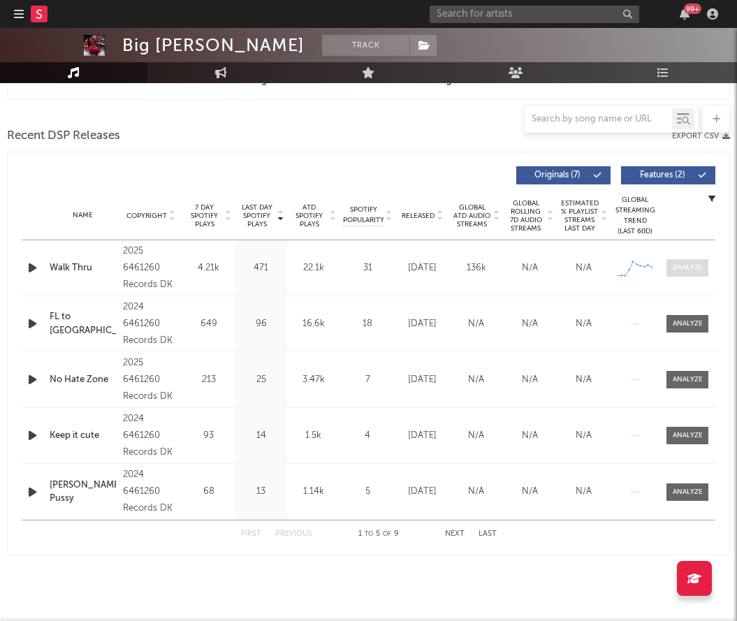
click at [691, 263] on div at bounding box center [688, 268] width 30 height 10
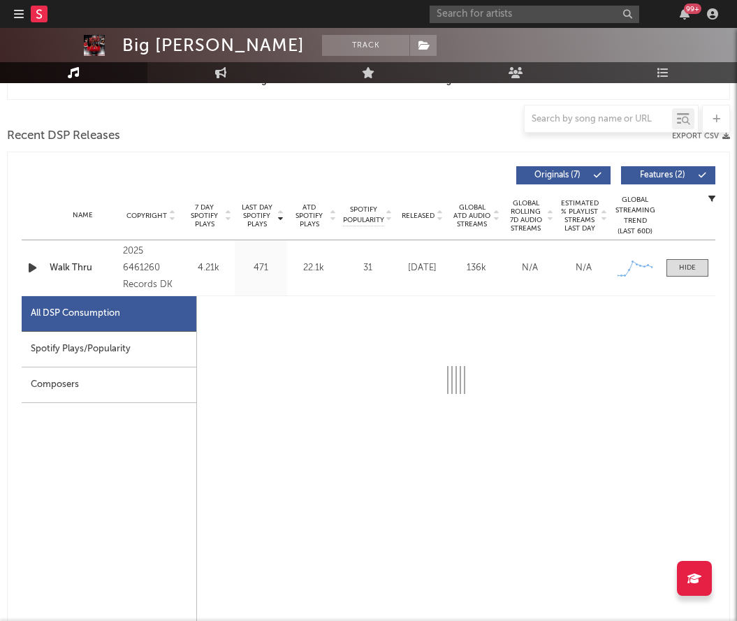
select select "1w"
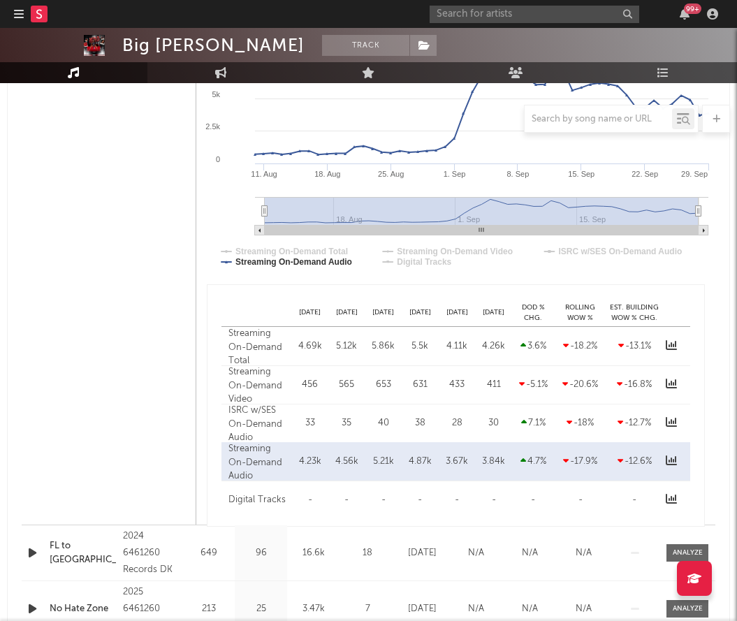
scroll to position [892, 0]
click at [476, 10] on input "text" at bounding box center [535, 14] width 210 height 17
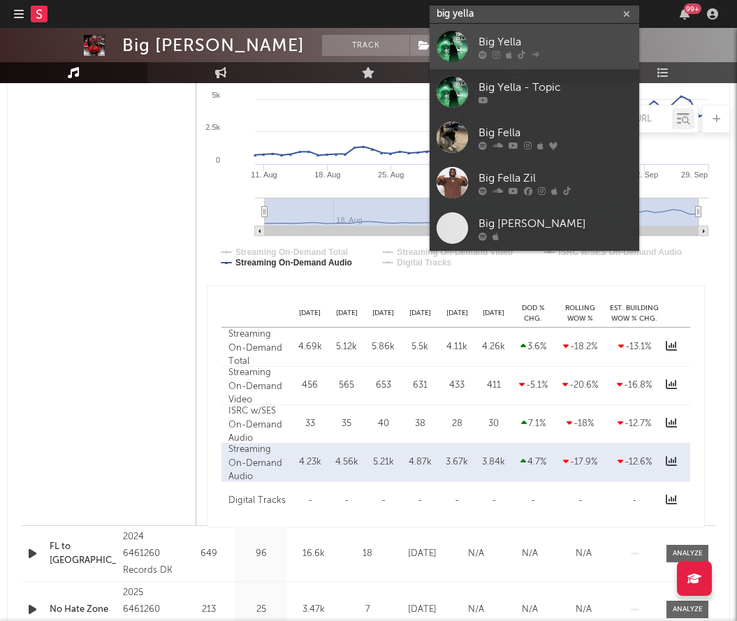
type input "big yella"
click at [487, 27] on link "Big Yella" at bounding box center [535, 46] width 210 height 45
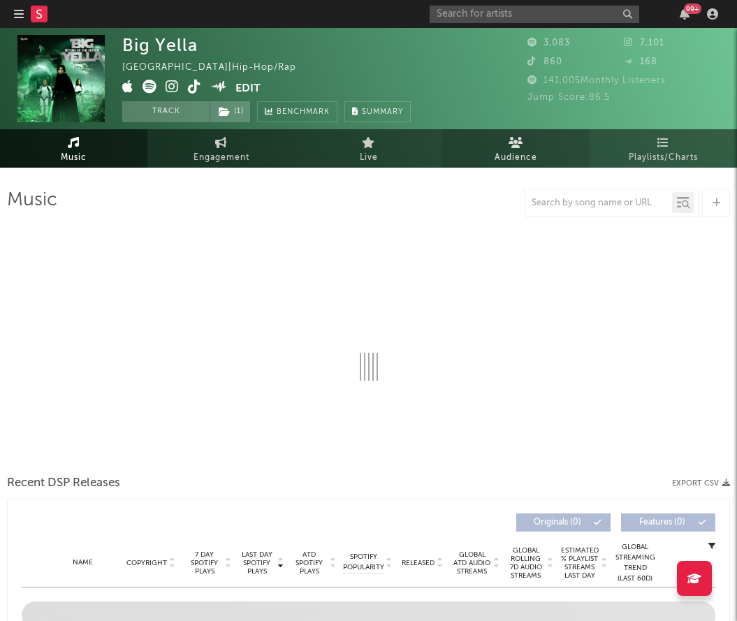
select select "1w"
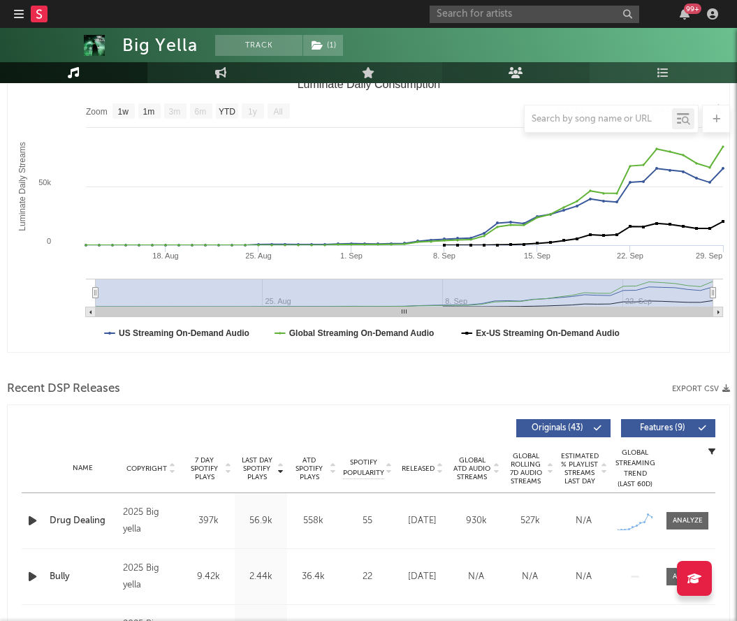
scroll to position [262, 0]
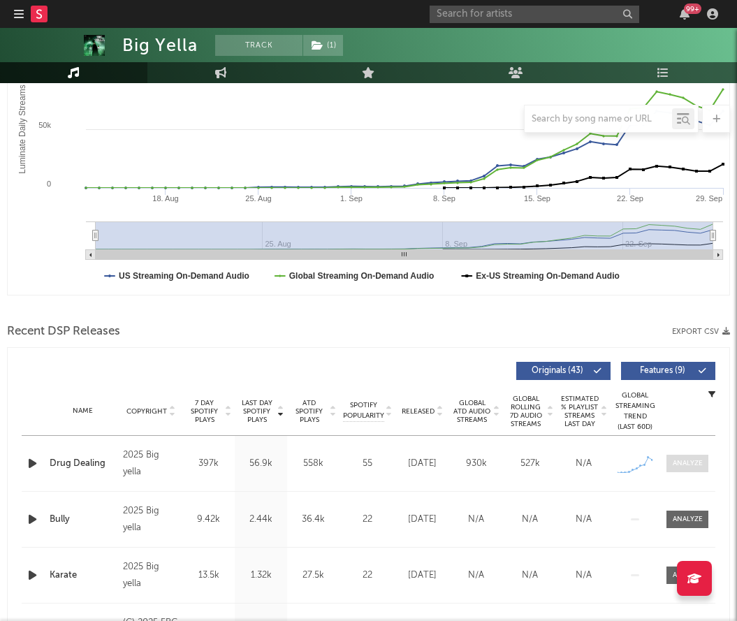
click at [706, 462] on span at bounding box center [687, 463] width 42 height 17
select select "1w"
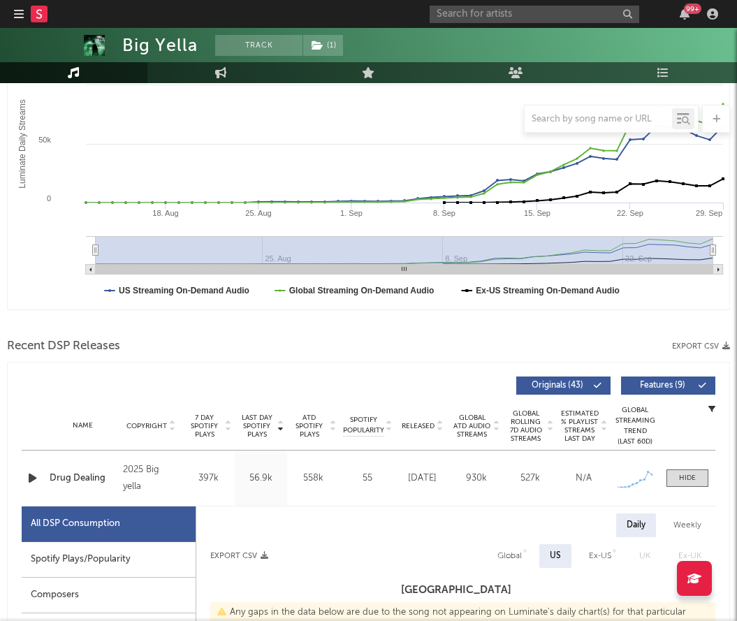
scroll to position [195, 0]
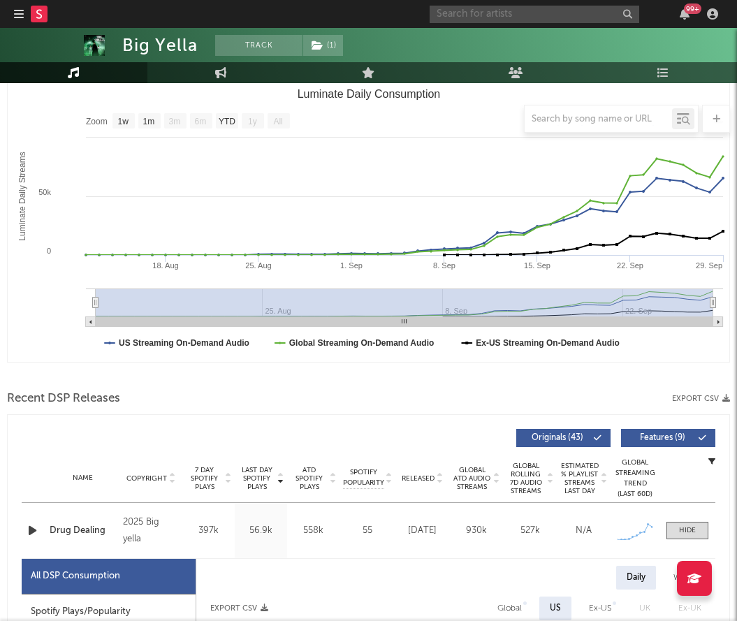
click at [485, 8] on input "text" at bounding box center [535, 14] width 210 height 17
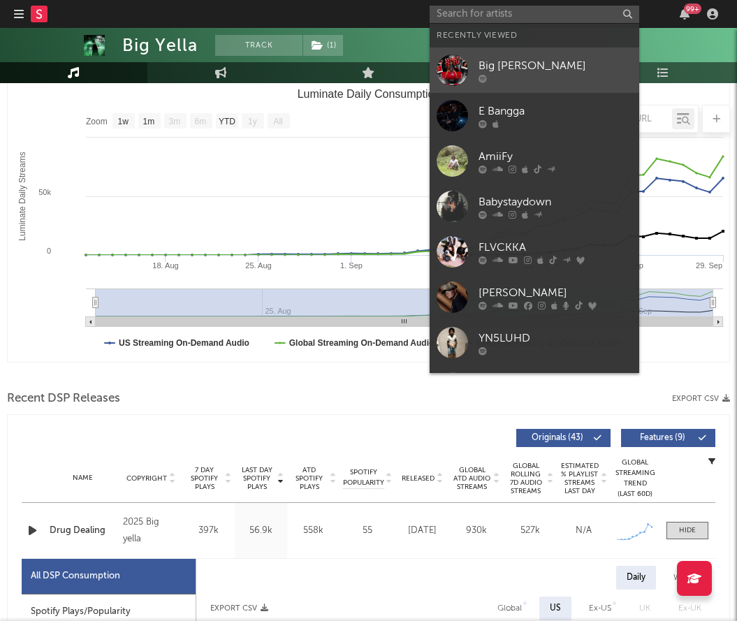
click at [501, 64] on div "Big Larue" at bounding box center [555, 65] width 154 height 17
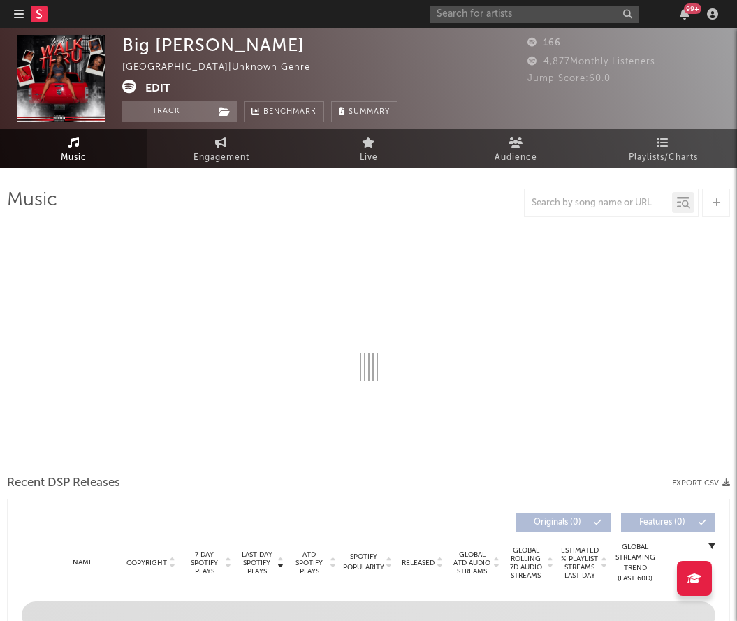
select select "6m"
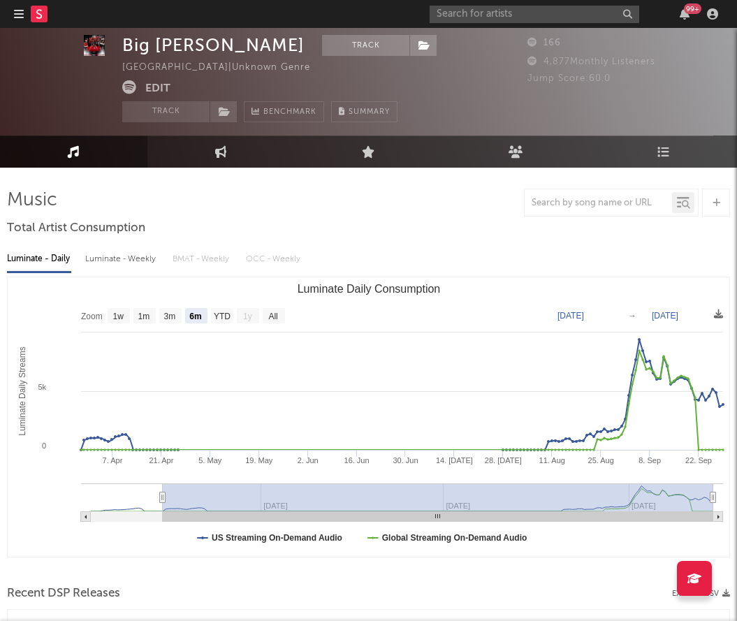
scroll to position [457, 0]
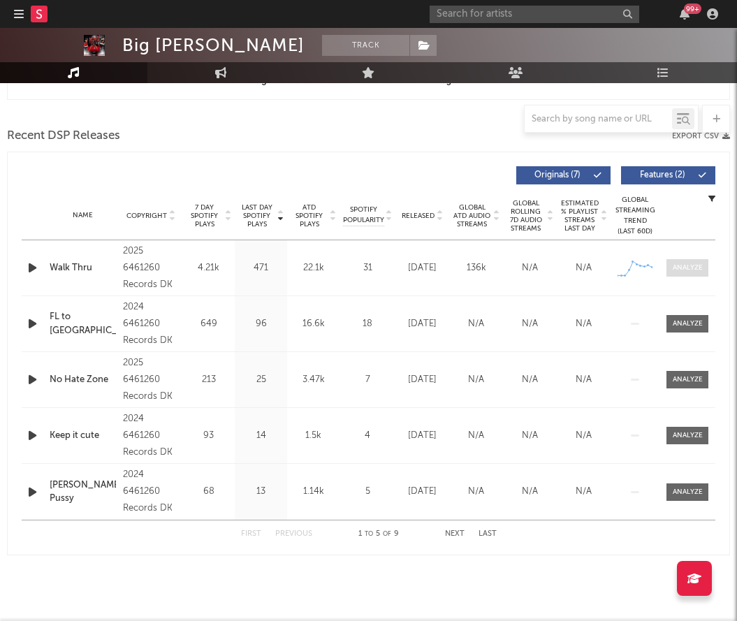
click at [671, 270] on span at bounding box center [687, 267] width 42 height 17
select select "1w"
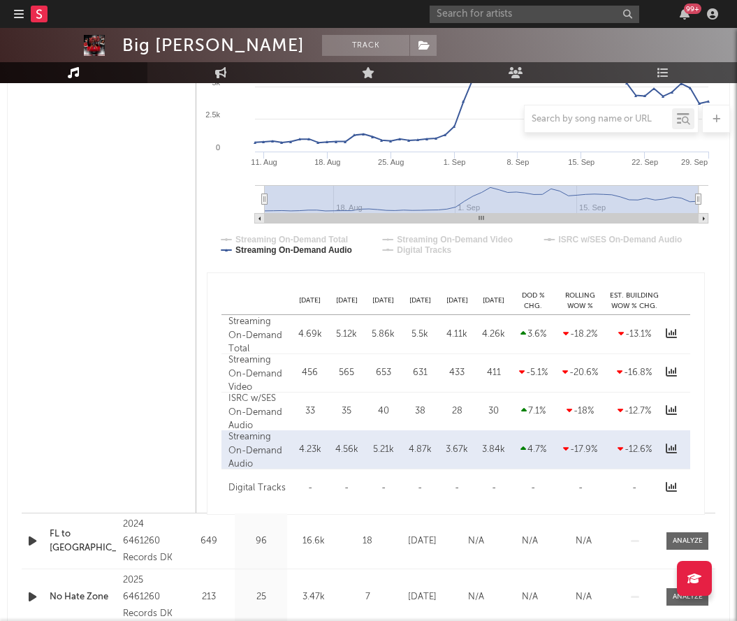
scroll to position [903, 0]
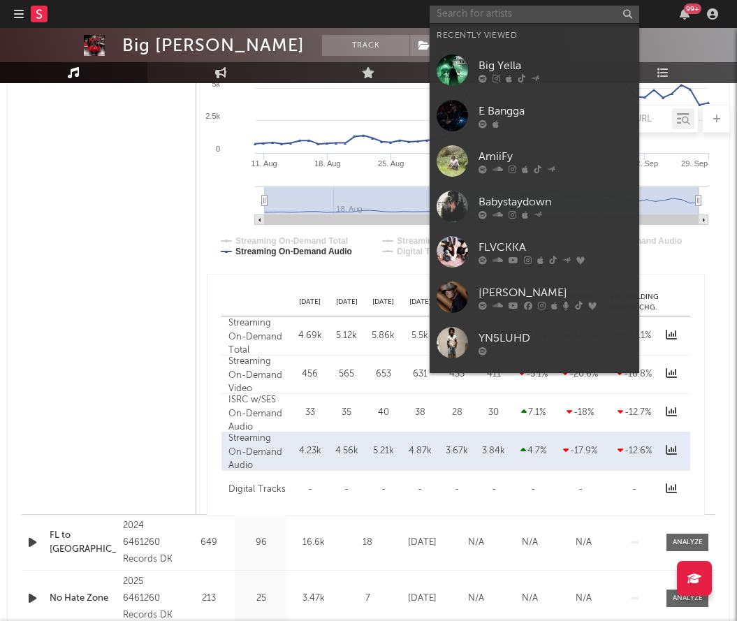
click at [464, 14] on input "text" at bounding box center [535, 14] width 210 height 17
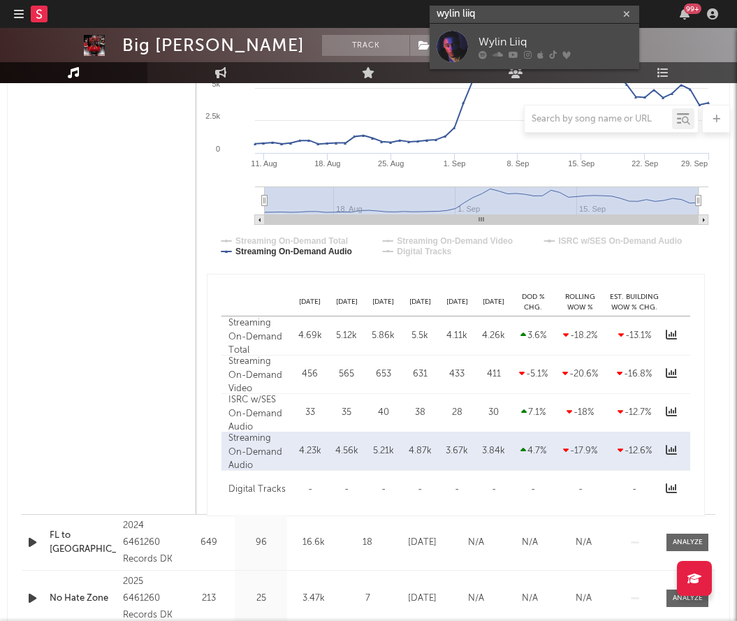
type input "wylin liiq"
click at [538, 36] on div "Wylin Liiq" at bounding box center [555, 42] width 154 height 17
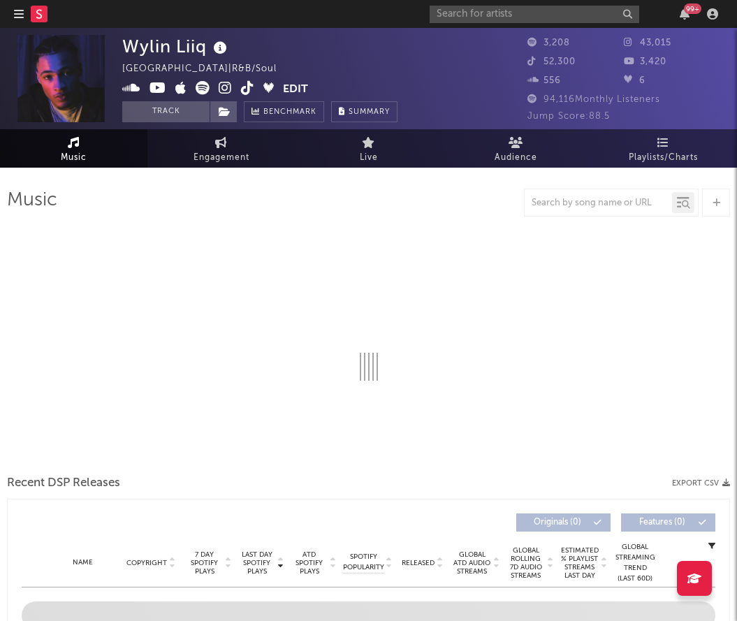
select select "1w"
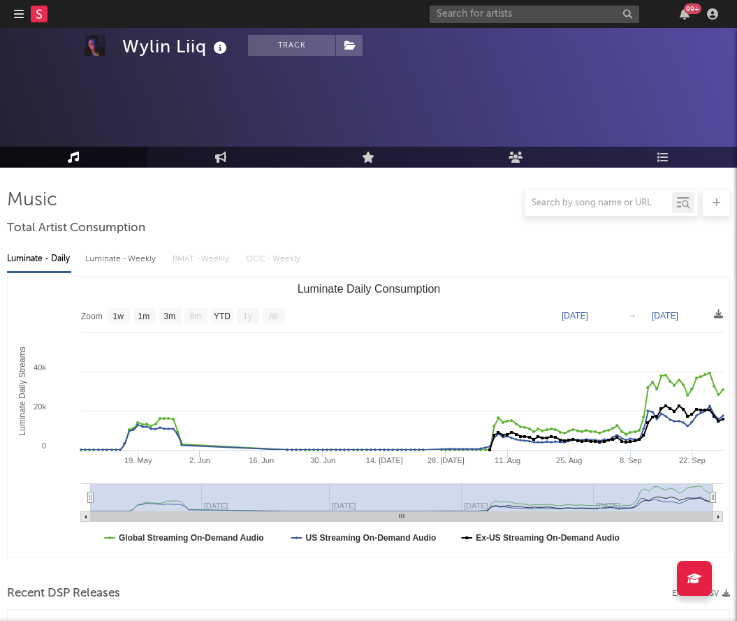
scroll to position [455, 0]
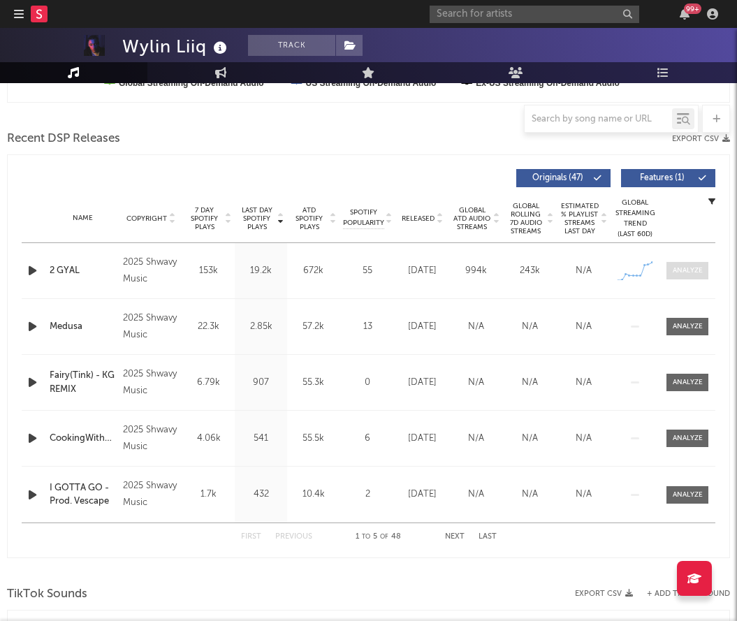
click at [686, 269] on div at bounding box center [688, 270] width 30 height 10
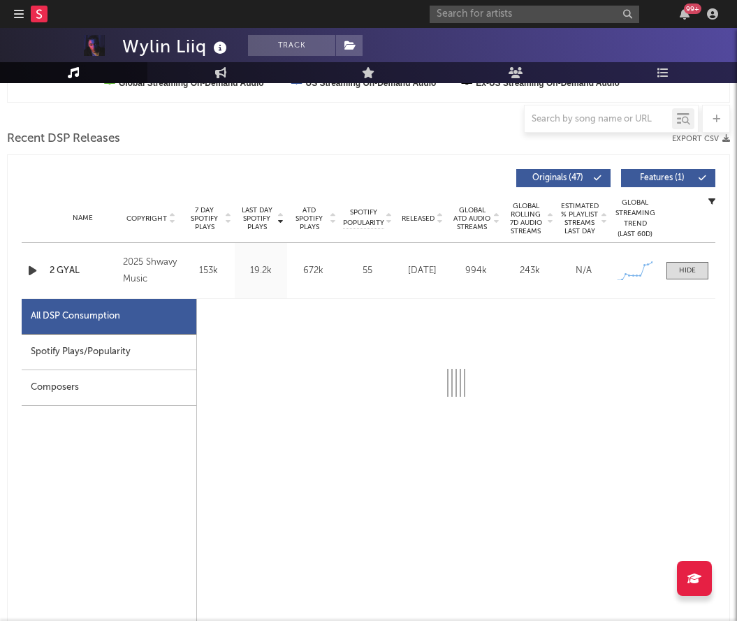
select select "1w"
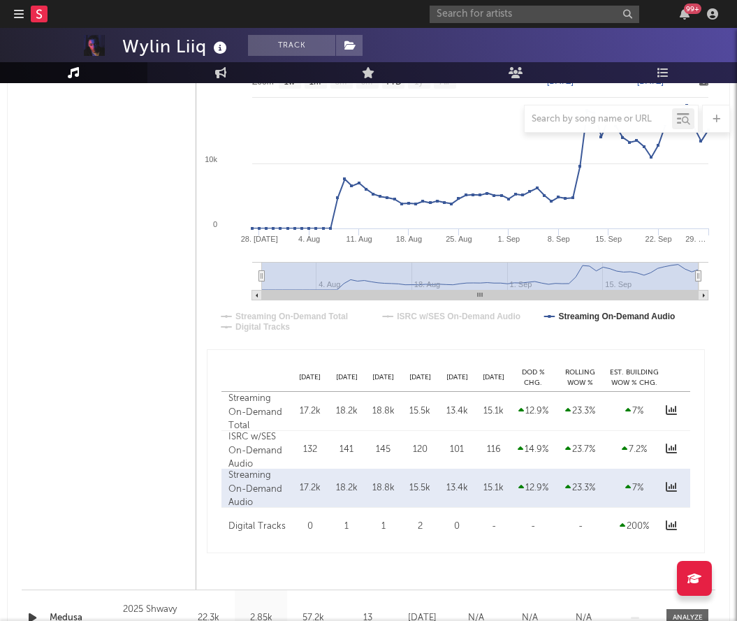
scroll to position [828, 0]
click at [470, 16] on input "text" at bounding box center [535, 14] width 210 height 17
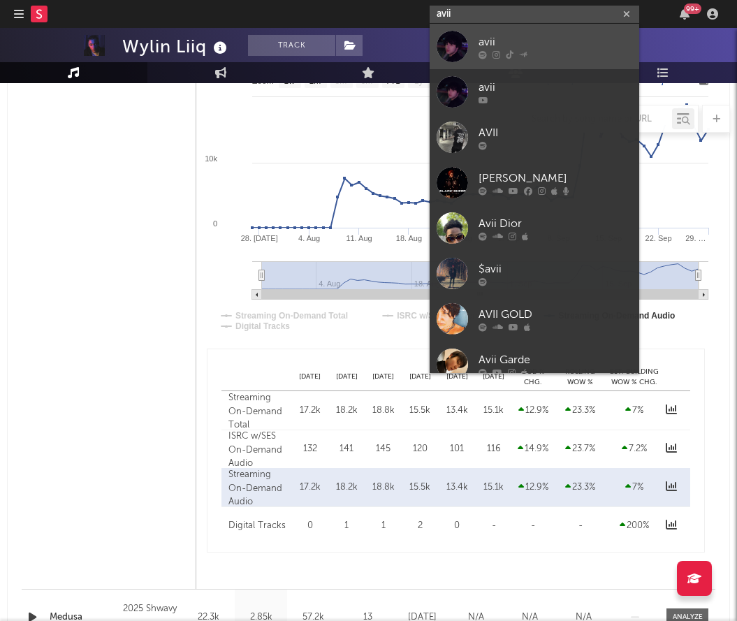
type input "avii"
click at [547, 31] on link "avii" at bounding box center [535, 46] width 210 height 45
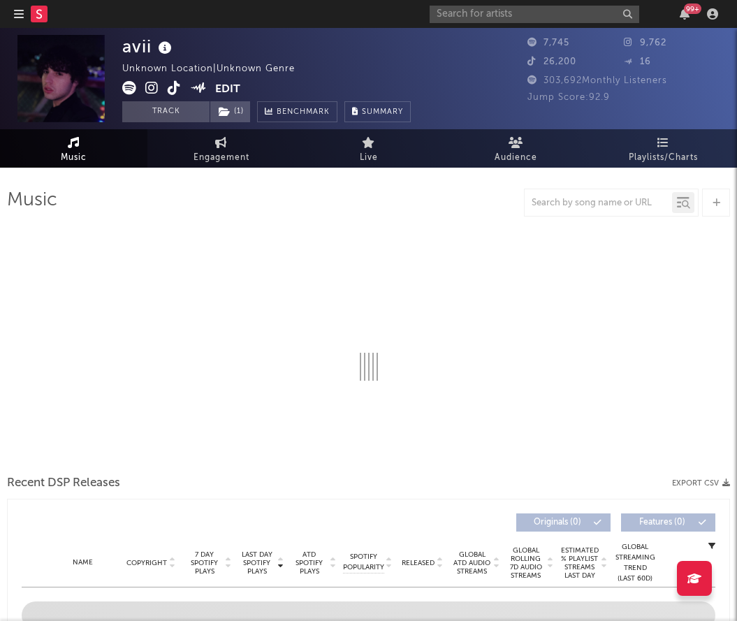
select select "1w"
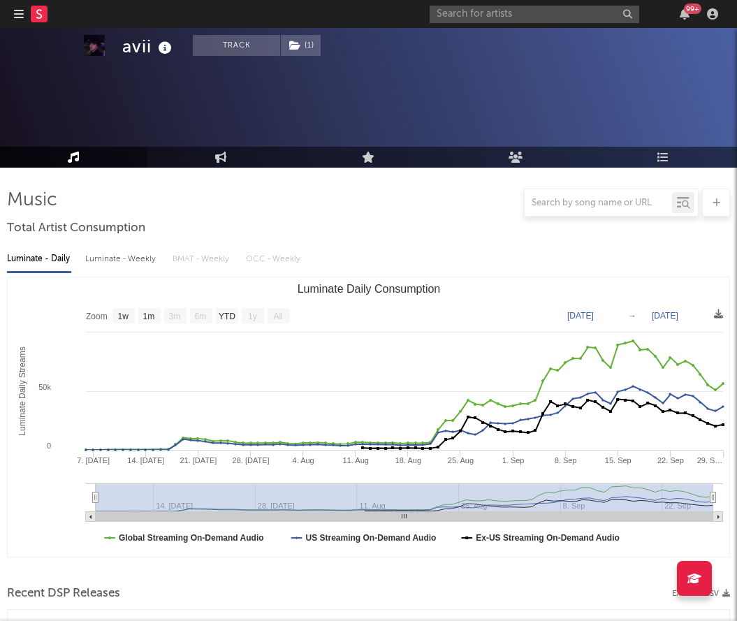
scroll to position [461, 0]
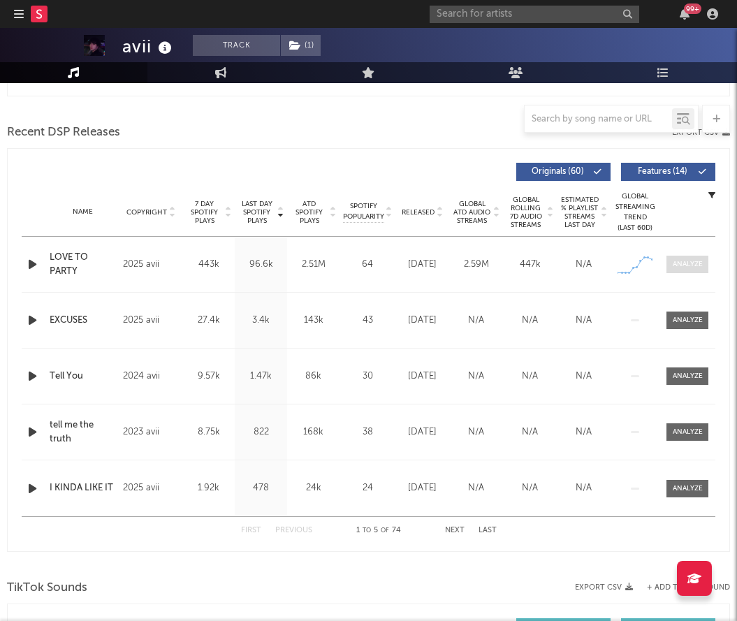
click at [677, 259] on div at bounding box center [688, 264] width 30 height 10
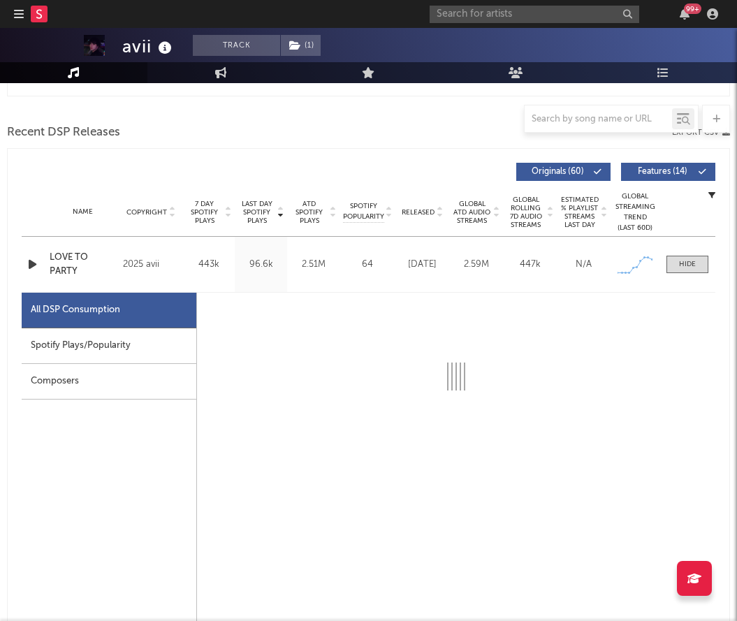
select select "1w"
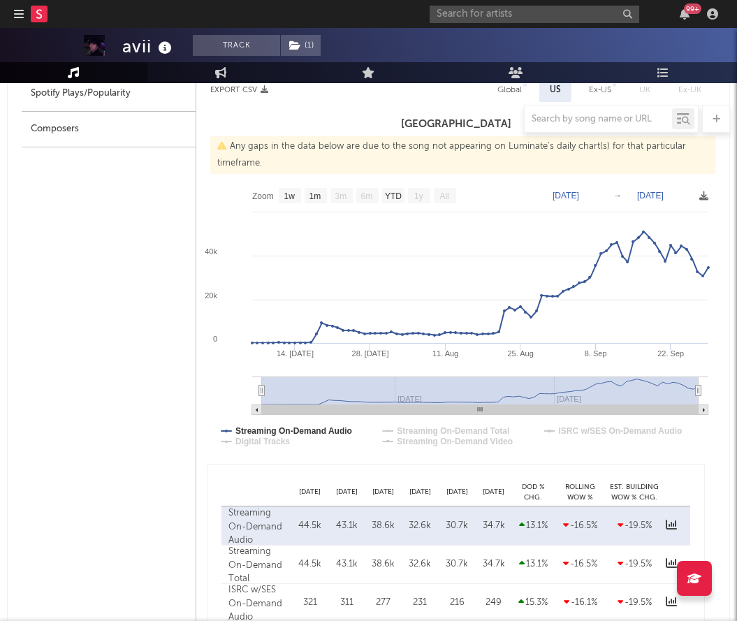
scroll to position [842, 0]
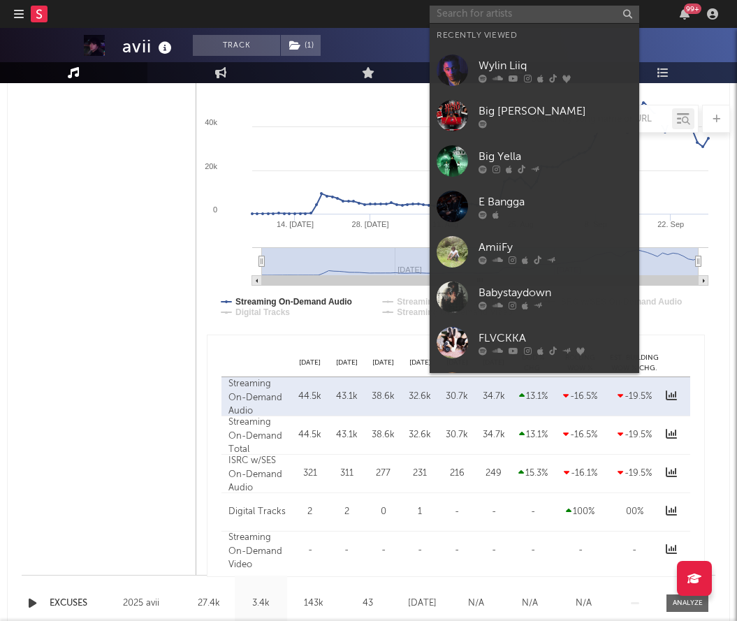
click at [460, 17] on input "text" at bounding box center [535, 14] width 210 height 17
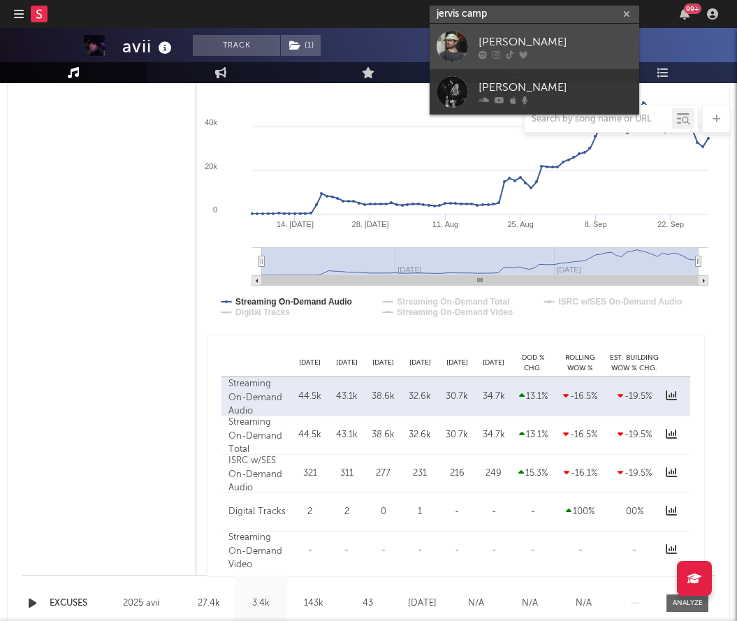
type input "jervis camp"
click at [511, 37] on div "[PERSON_NAME]" at bounding box center [555, 42] width 154 height 17
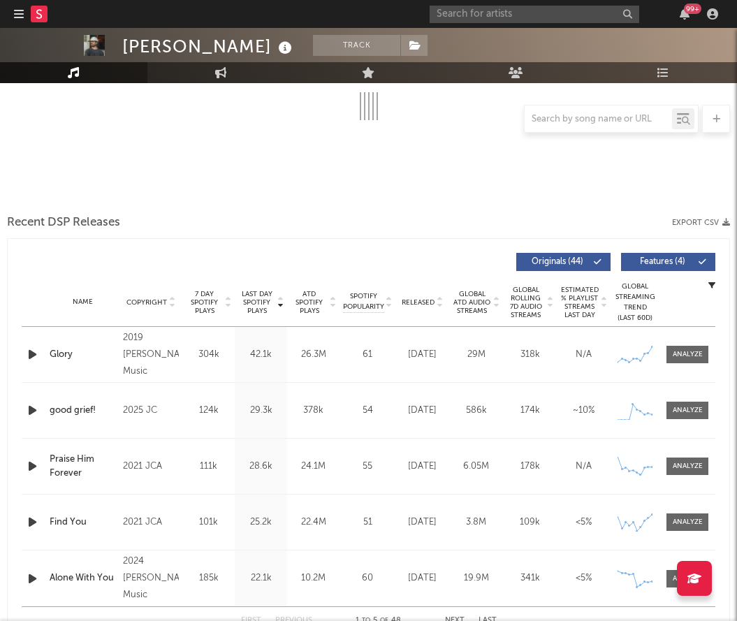
select select "6m"
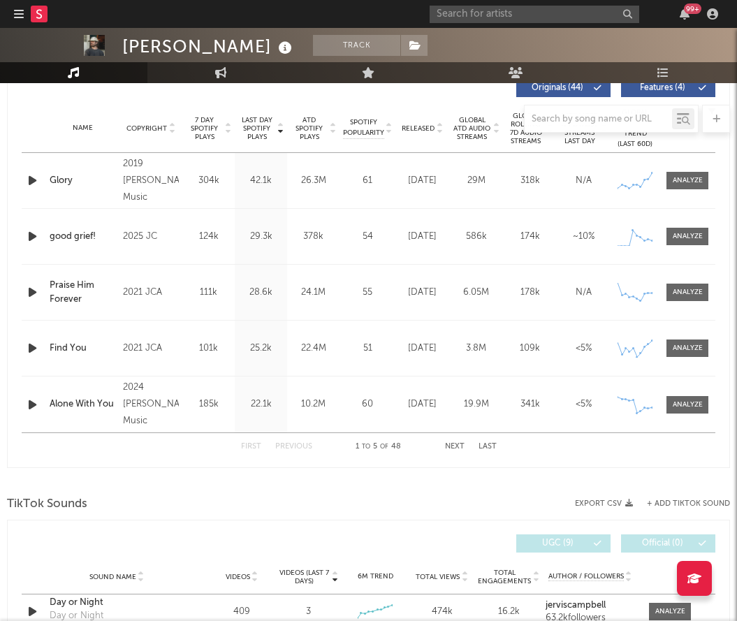
scroll to position [484, 0]
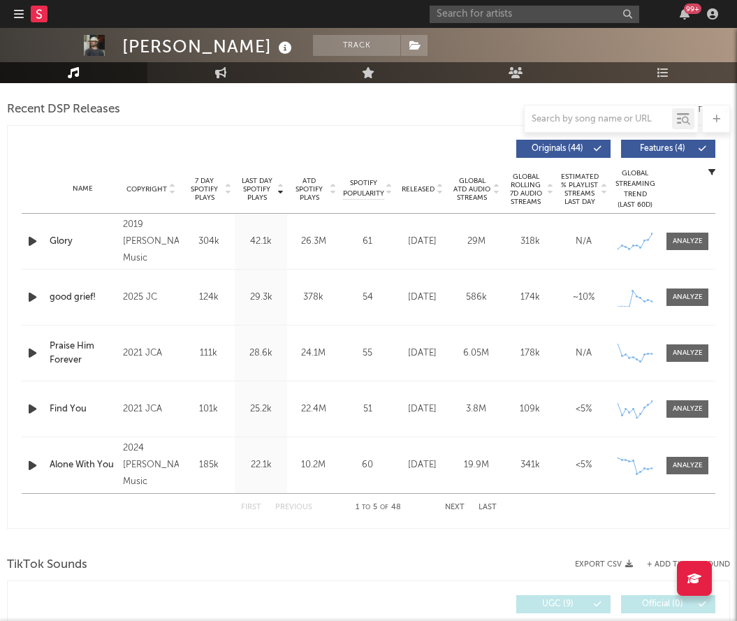
click at [446, 504] on button "Next" at bounding box center [455, 508] width 20 height 8
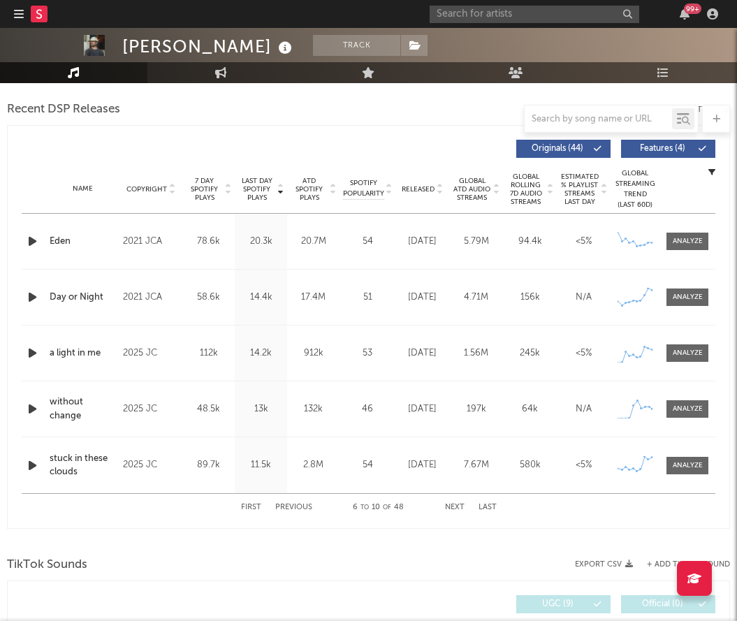
click at [446, 504] on button "Next" at bounding box center [455, 508] width 20 height 8
click at [279, 507] on button "Previous" at bounding box center [293, 508] width 37 height 8
click at [689, 467] on div at bounding box center [688, 465] width 30 height 10
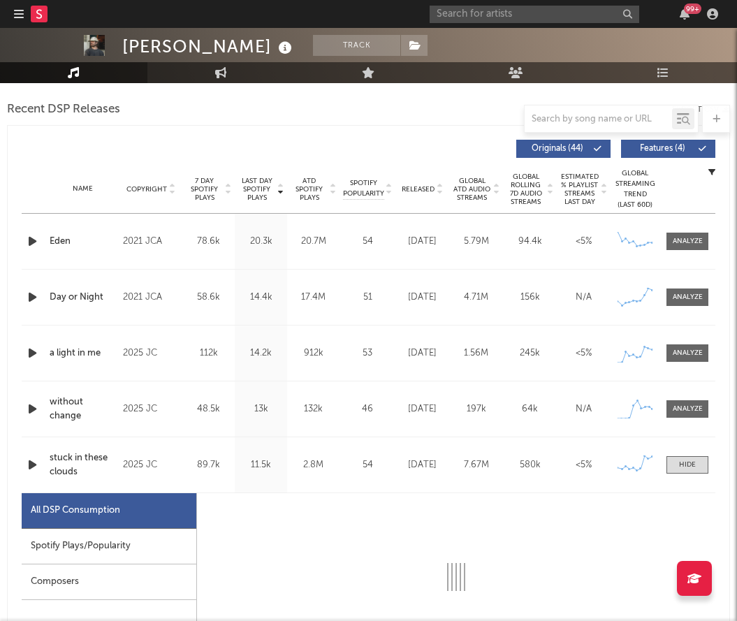
select select "6m"
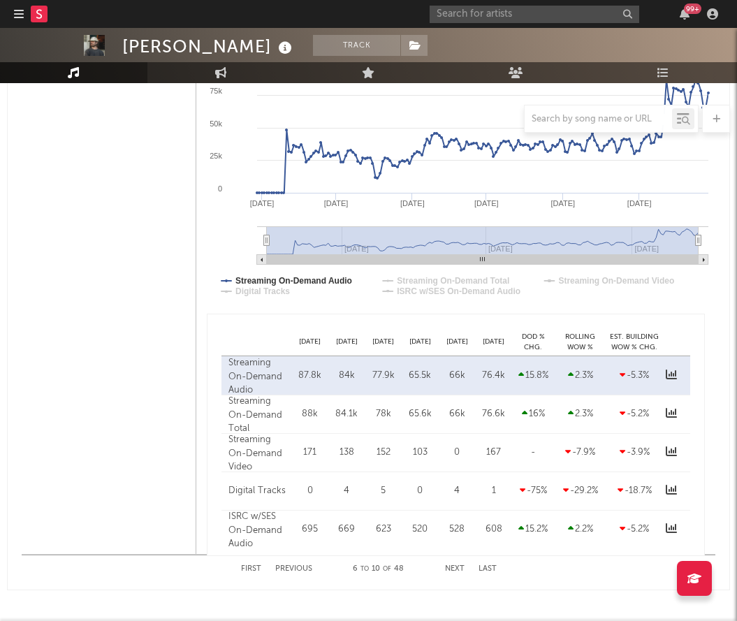
scroll to position [1084, 0]
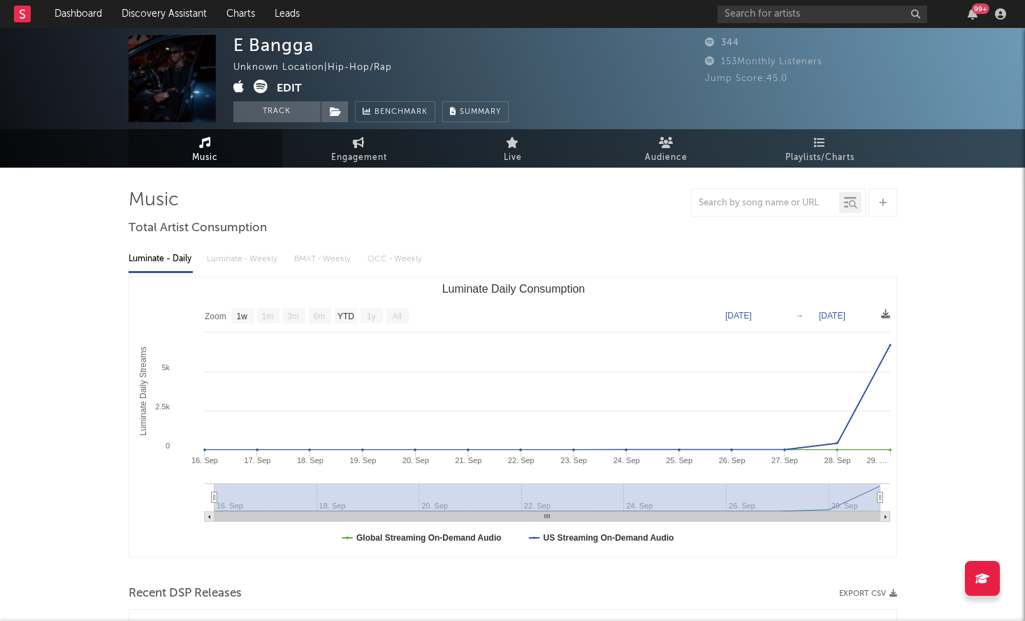
select select "1w"
click at [256, 80] on icon at bounding box center [261, 87] width 14 height 14
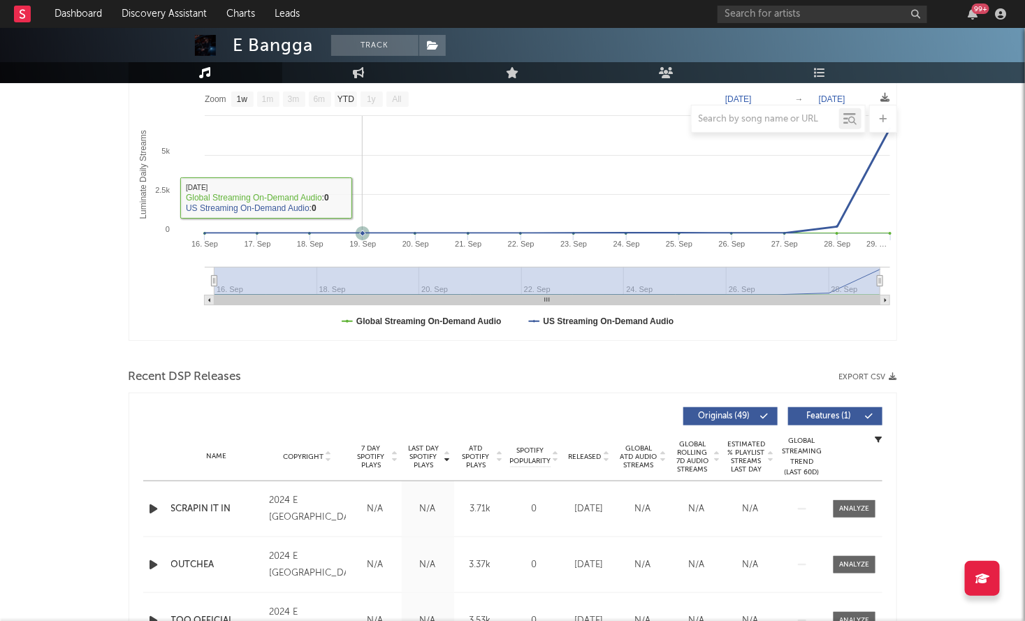
scroll to position [457, 0]
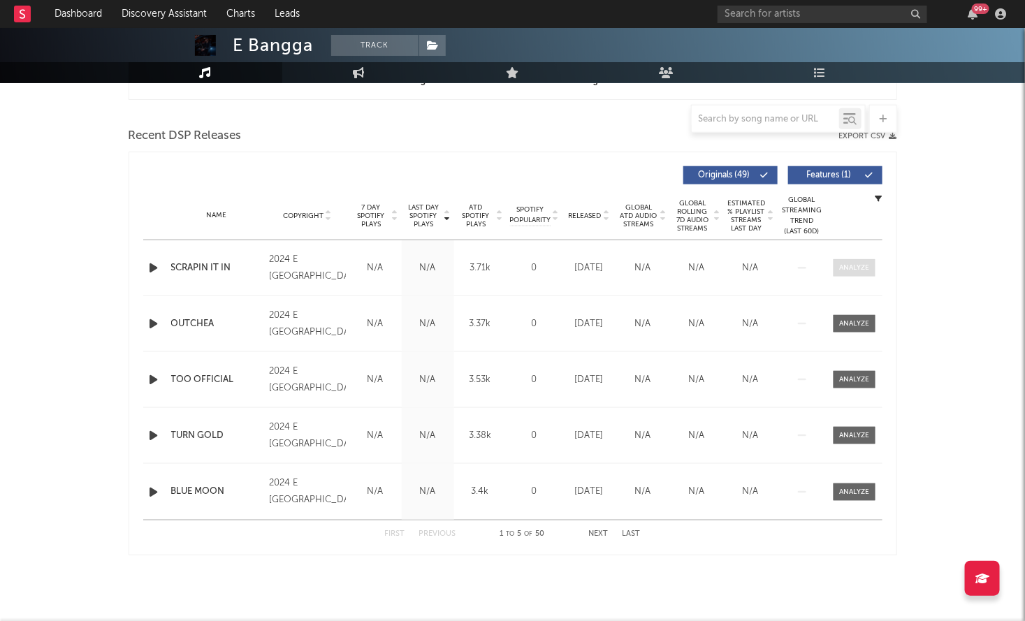
click at [856, 261] on span at bounding box center [854, 267] width 42 height 17
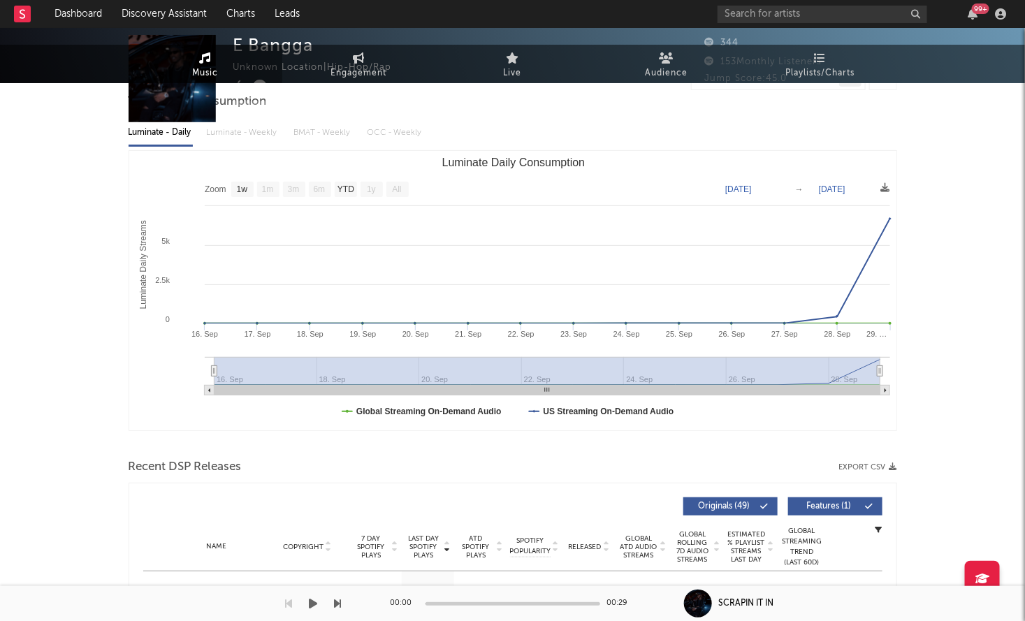
scroll to position [0, 0]
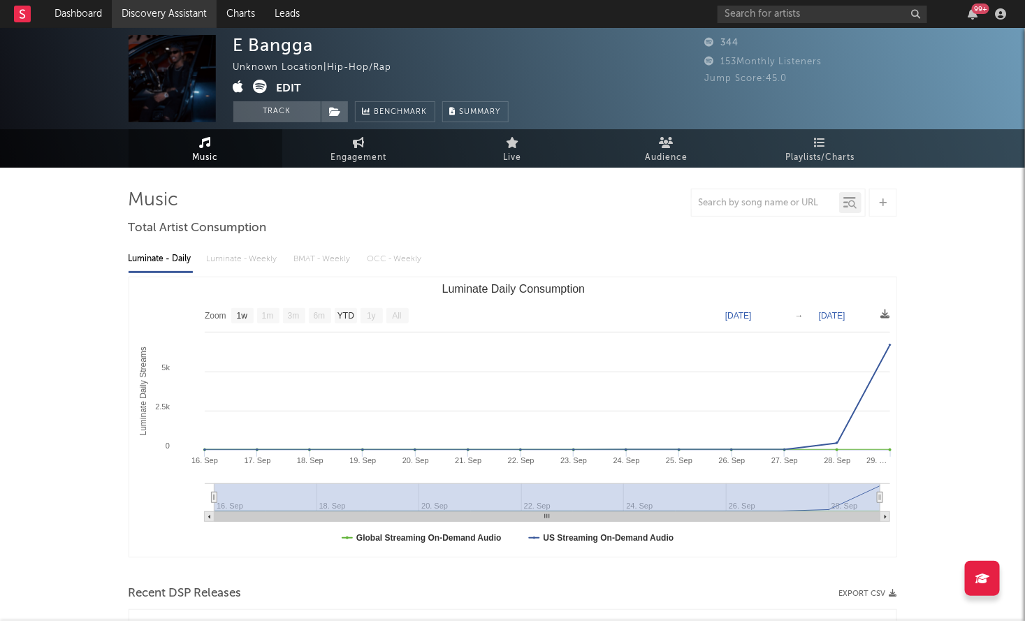
click at [169, 22] on link "Discovery Assistant" at bounding box center [164, 14] width 105 height 28
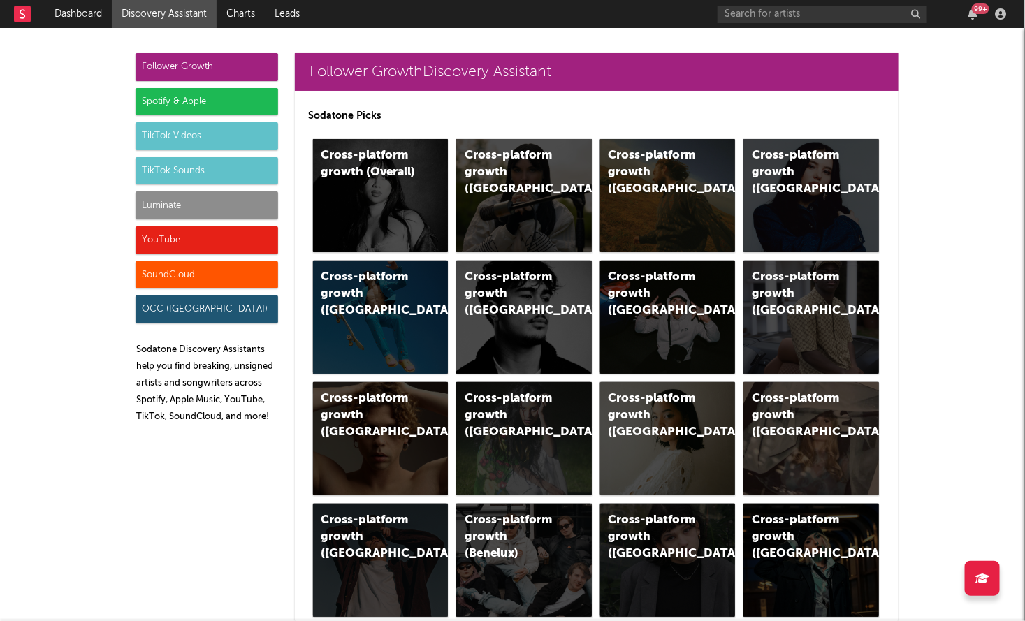
click at [174, 203] on div "Luminate" at bounding box center [206, 205] width 142 height 28
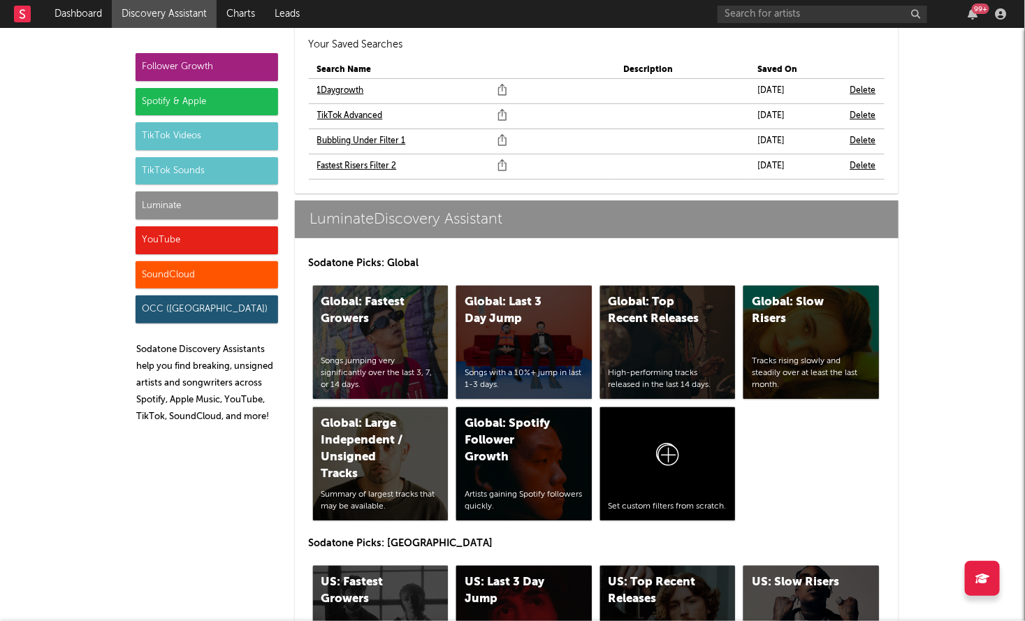
scroll to position [6370, 0]
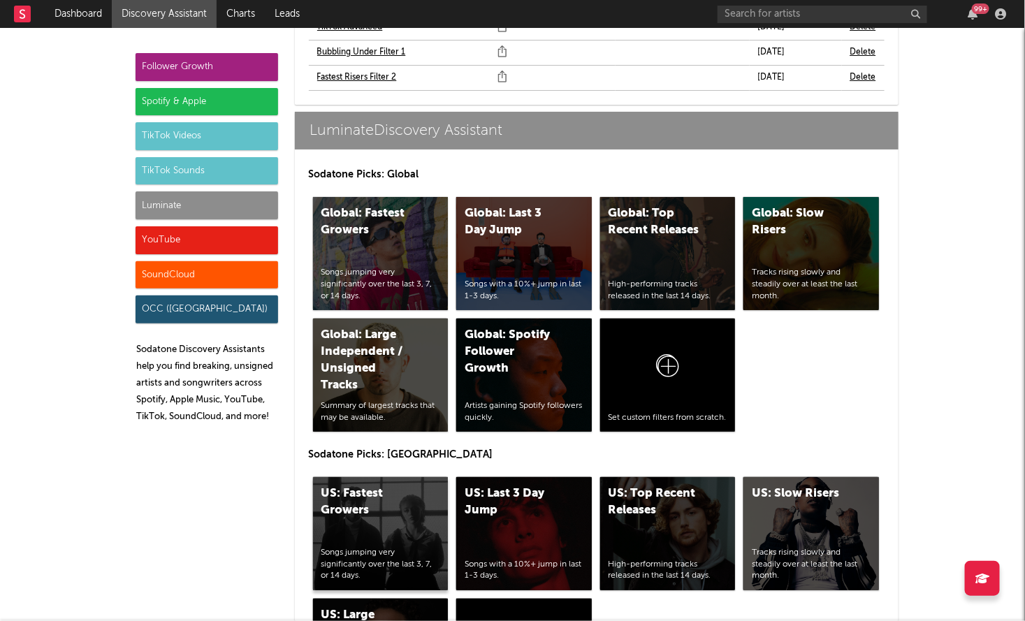
click at [346, 485] on div "US: Fastest Growers" at bounding box center [368, 502] width 95 height 34
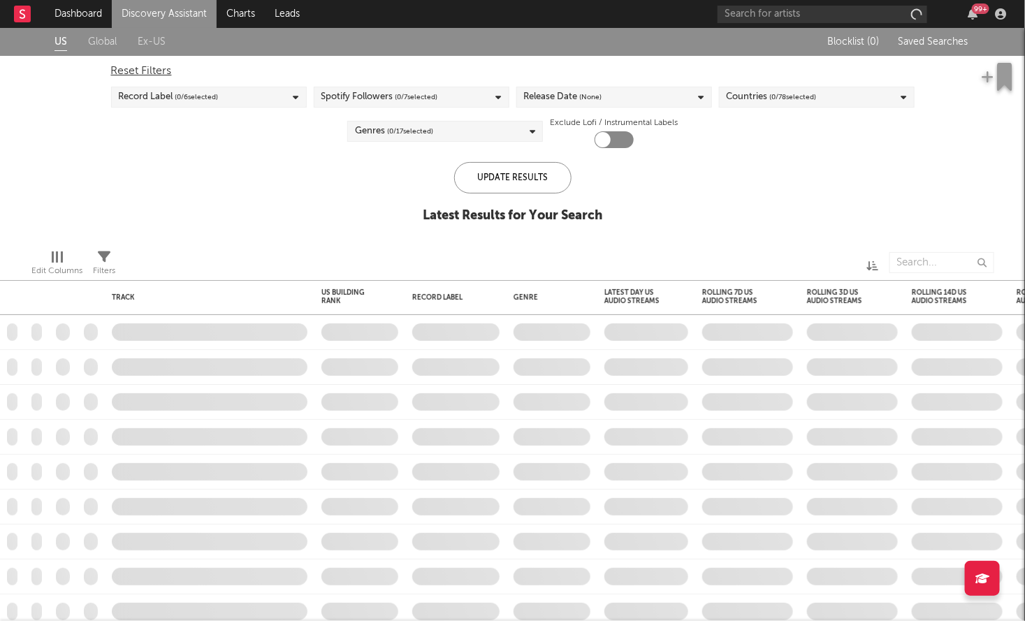
checkbox input "true"
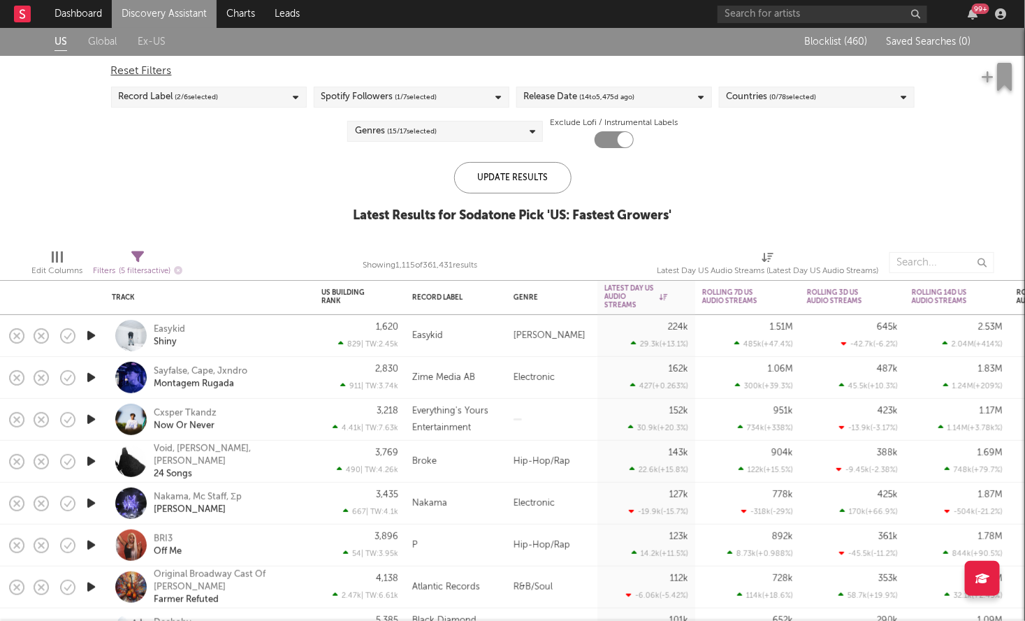
click at [586, 89] on span "( 14 to [DATE])" at bounding box center [607, 97] width 55 height 17
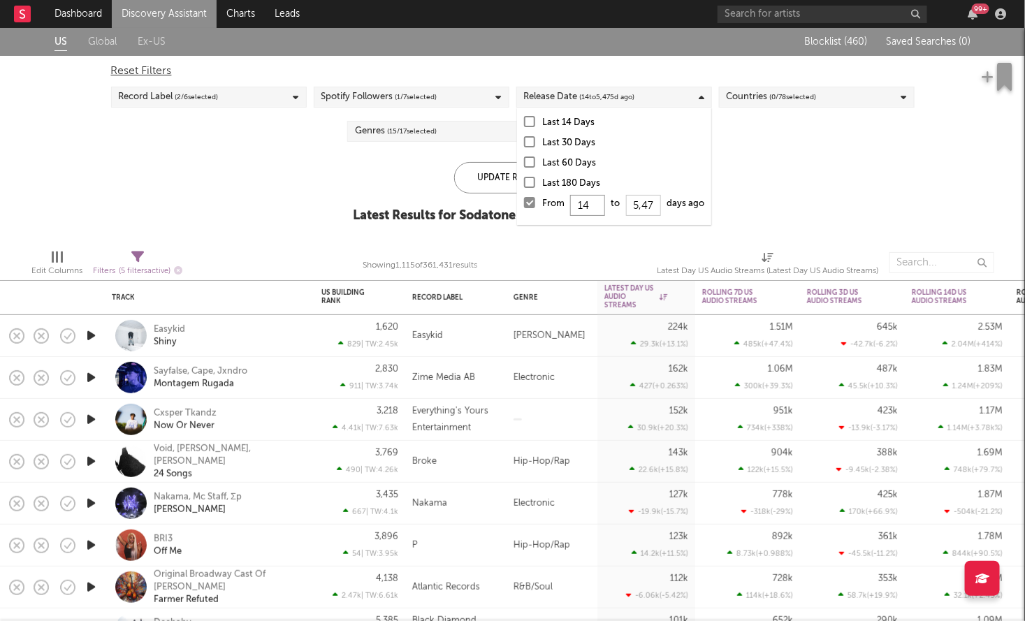
click at [599, 203] on input "14" at bounding box center [587, 205] width 35 height 21
type input "1"
type input "0"
click at [490, 174] on div "Update Results" at bounding box center [512, 177] width 117 height 31
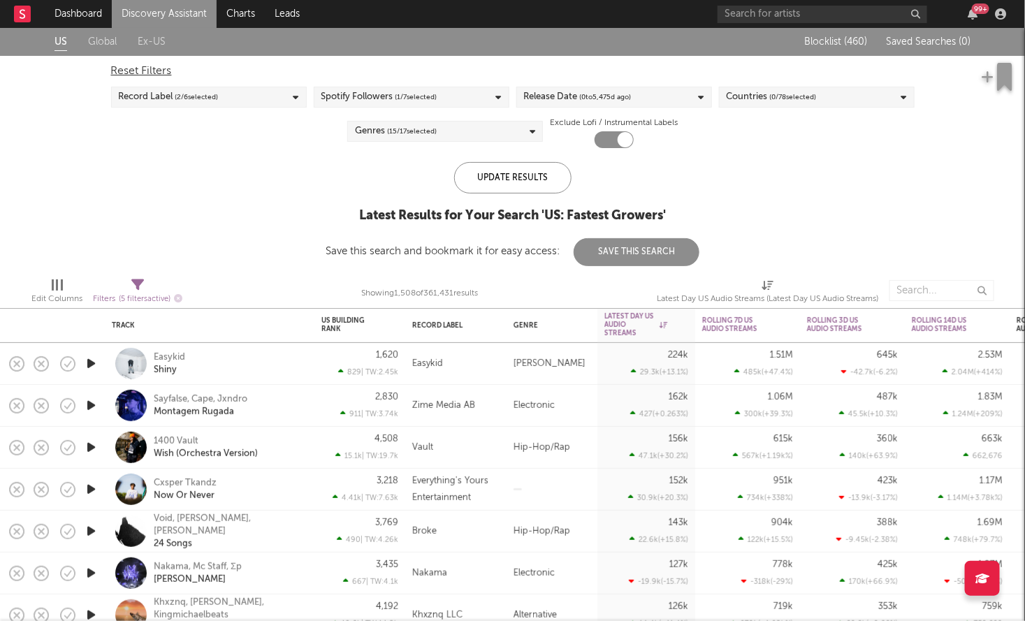
click at [927, 265] on div "US Global Ex-US Blocklist ( 460 ) Saved Searches ( 0 ) Reset Filters Record Lab…" at bounding box center [512, 147] width 1025 height 238
click at [916, 286] on input "text" at bounding box center [941, 290] width 105 height 21
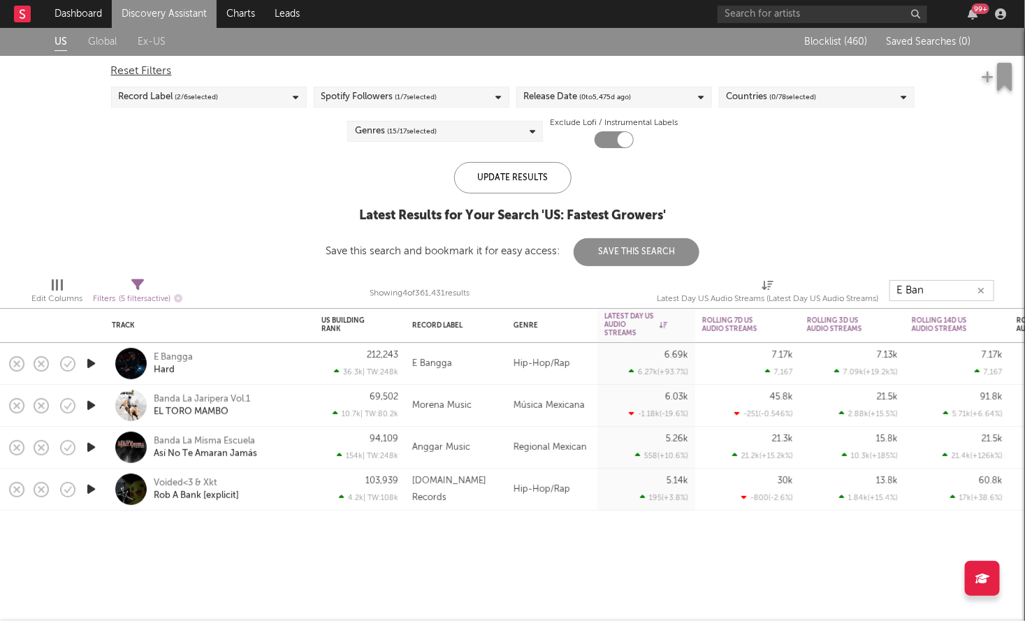
type input "E Ban"
click at [252, 376] on div "E Bangga Hard" at bounding box center [229, 363] width 150 height 25
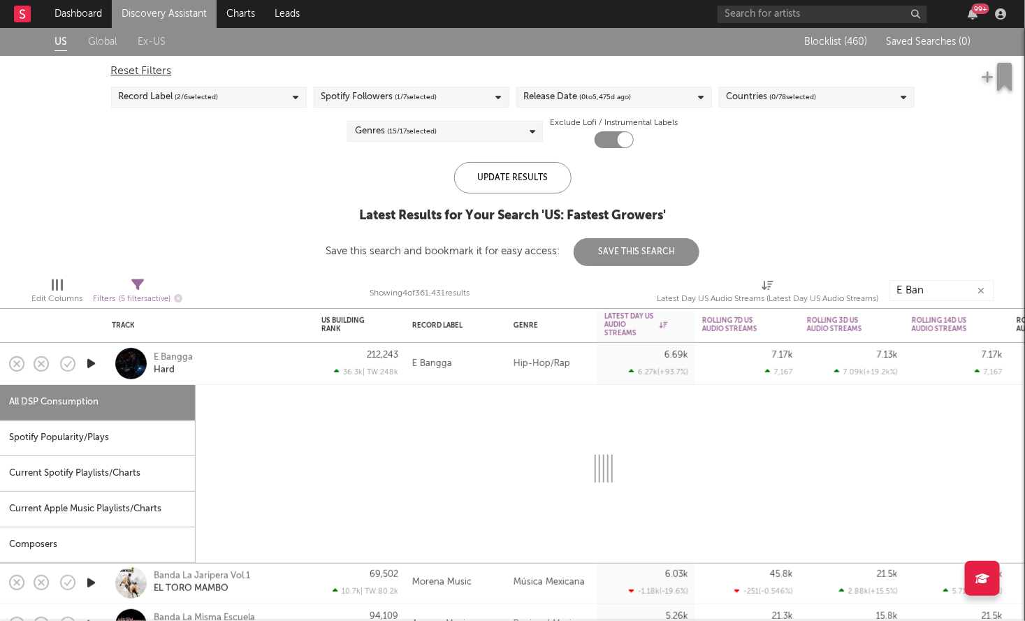
select select "1w"
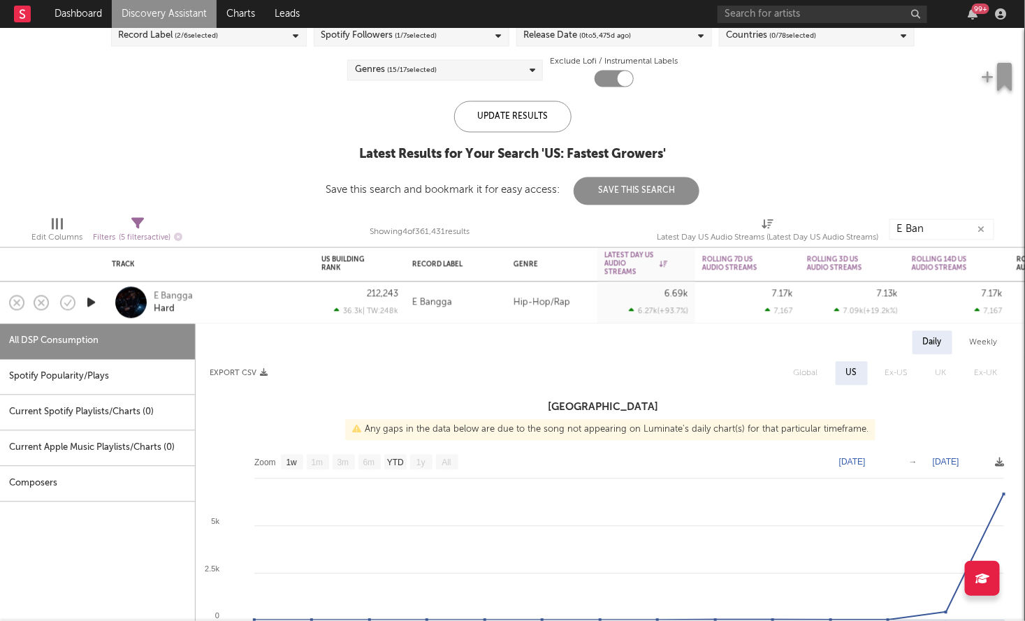
click at [90, 298] on icon "button" at bounding box center [91, 302] width 15 height 17
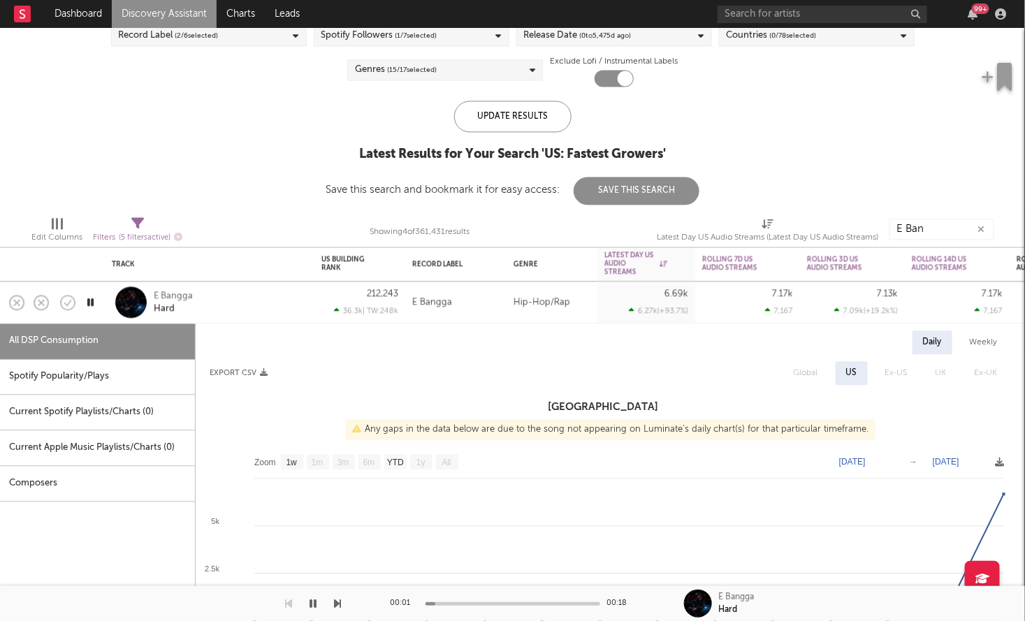
click at [90, 298] on icon "button" at bounding box center [90, 302] width 13 height 17
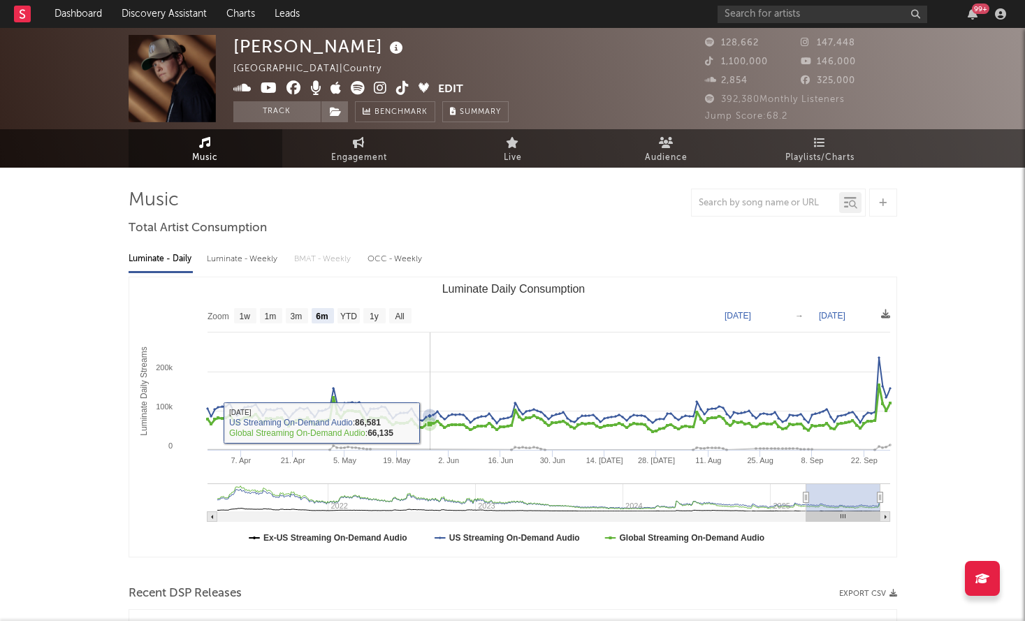
select select "6m"
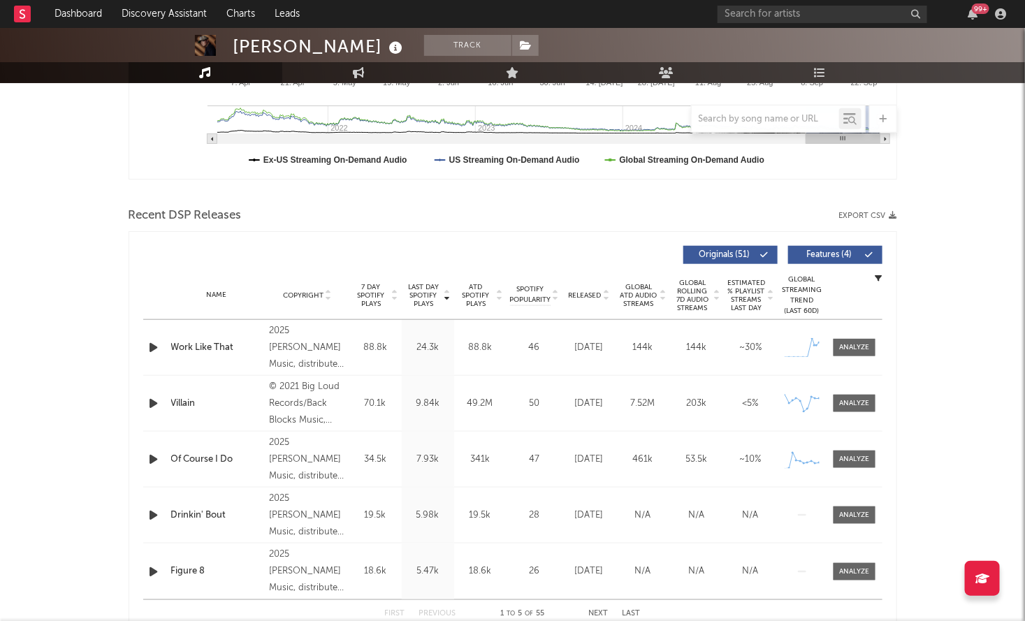
scroll to position [377, 0]
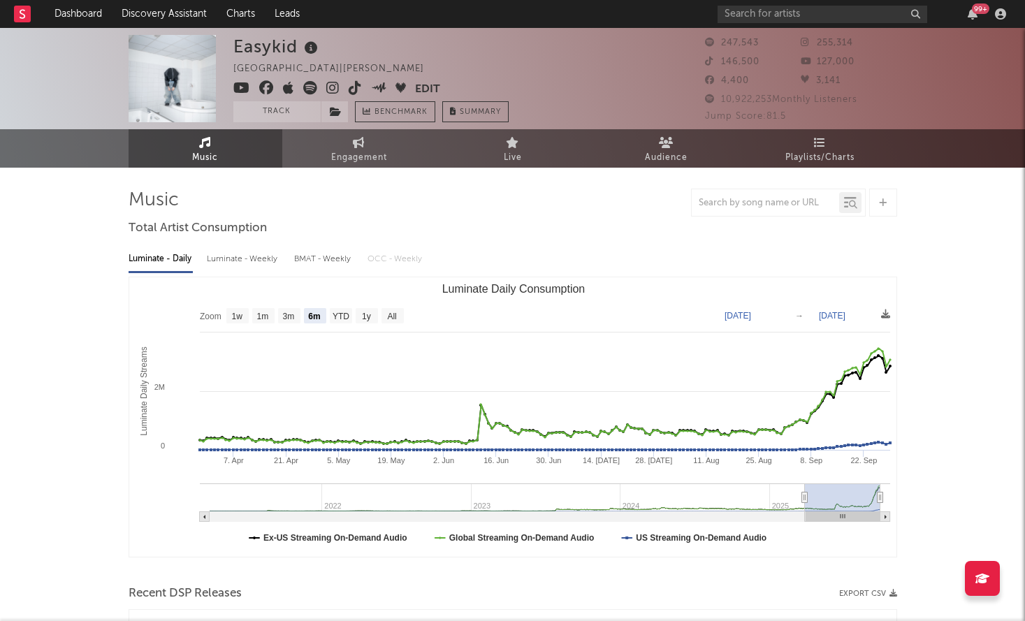
select select "6m"
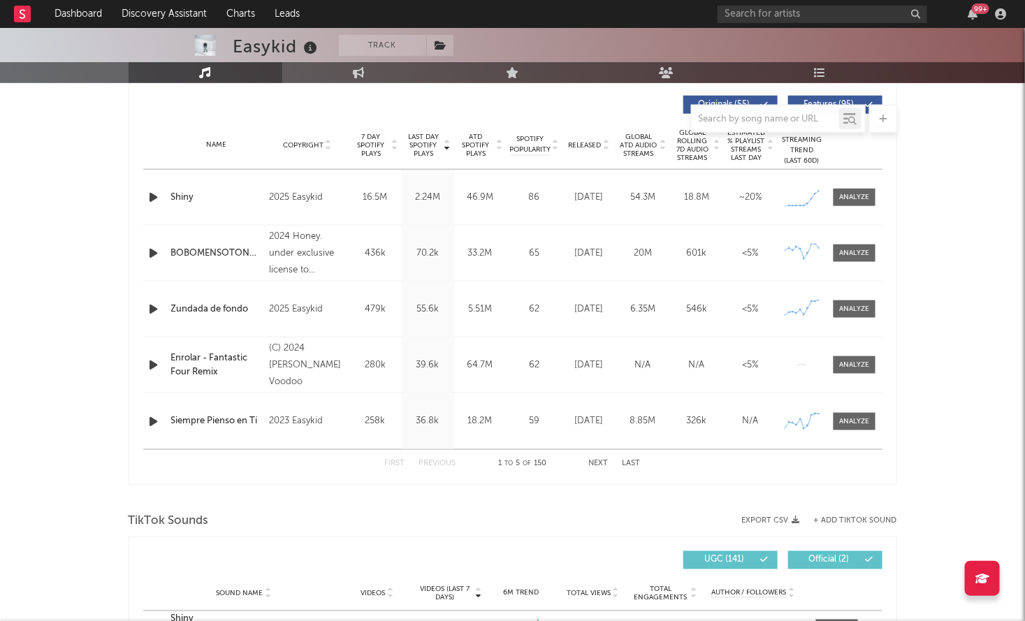
scroll to position [529, 0]
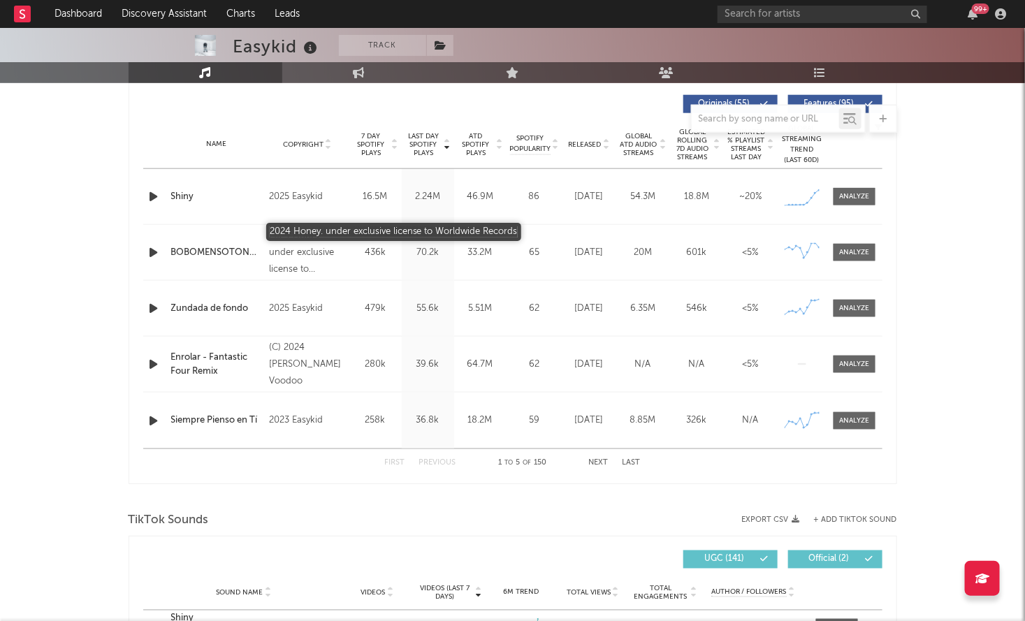
click at [284, 249] on div "2024 Honey. under exclusive license to Worldwide Records" at bounding box center [307, 253] width 76 height 50
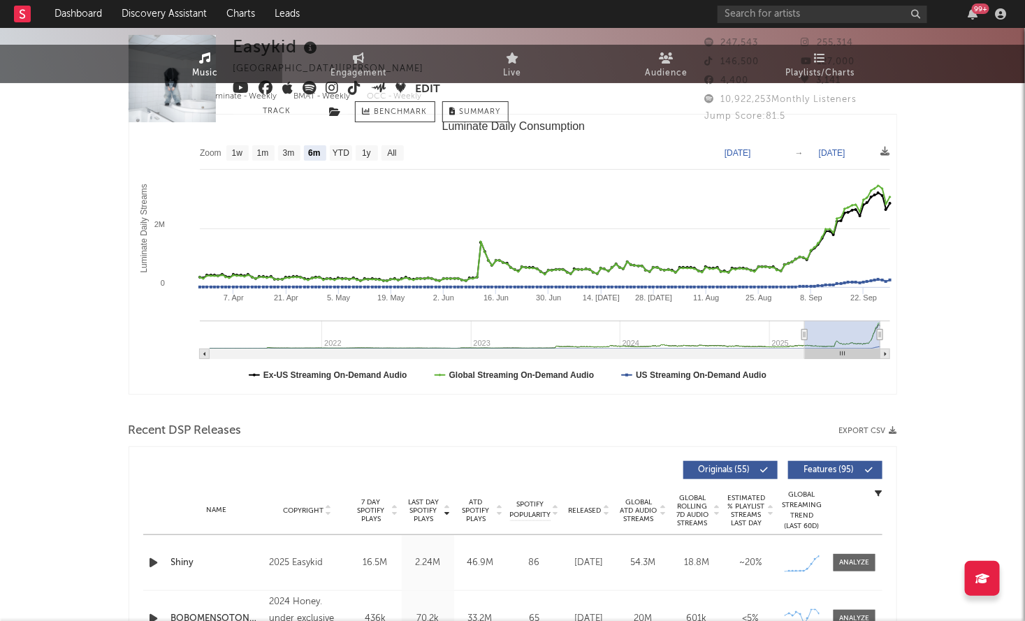
scroll to position [0, 0]
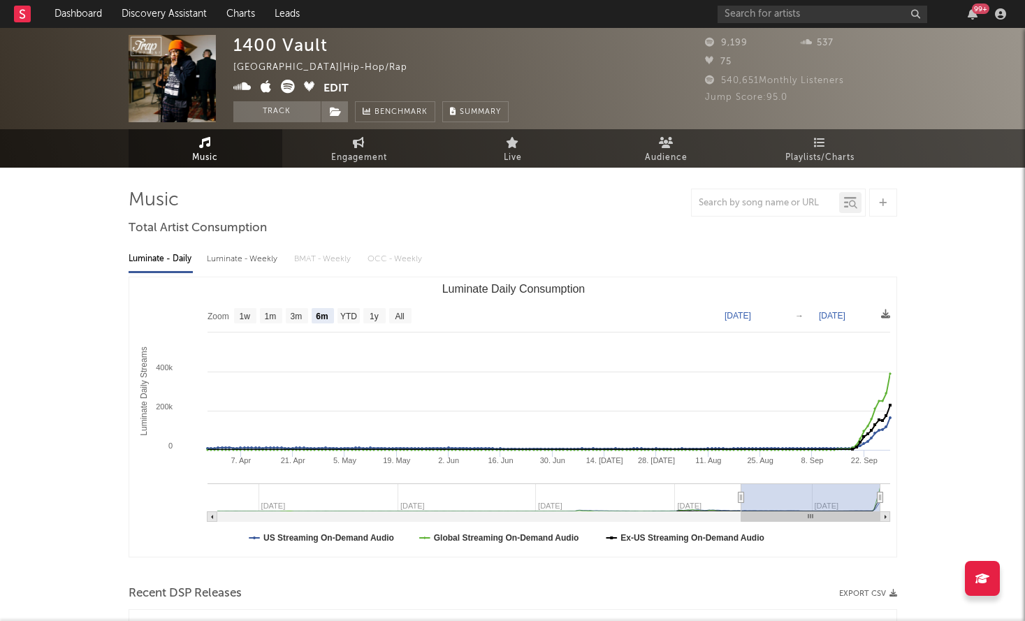
select select "6m"
click at [288, 89] on icon at bounding box center [288, 87] width 14 height 14
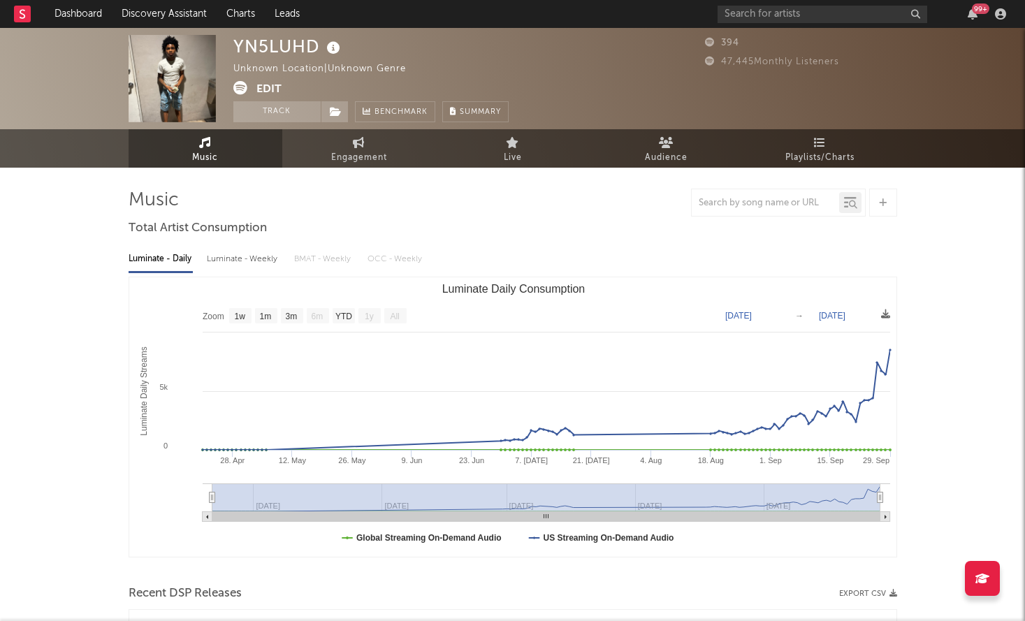
select select "1w"
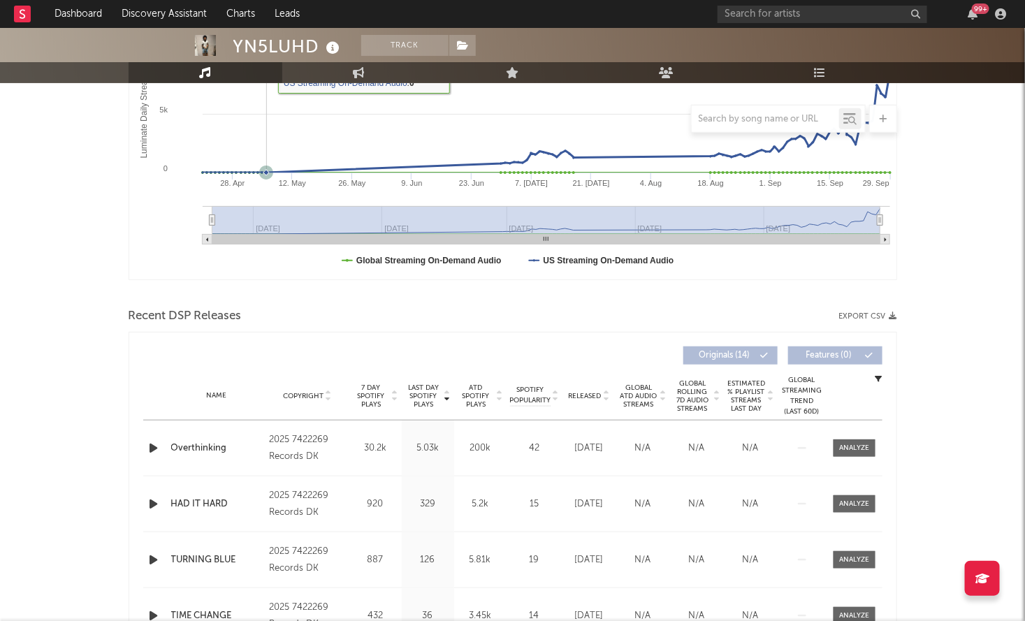
scroll to position [277, 0]
click at [150, 443] on icon "button" at bounding box center [154, 448] width 15 height 17
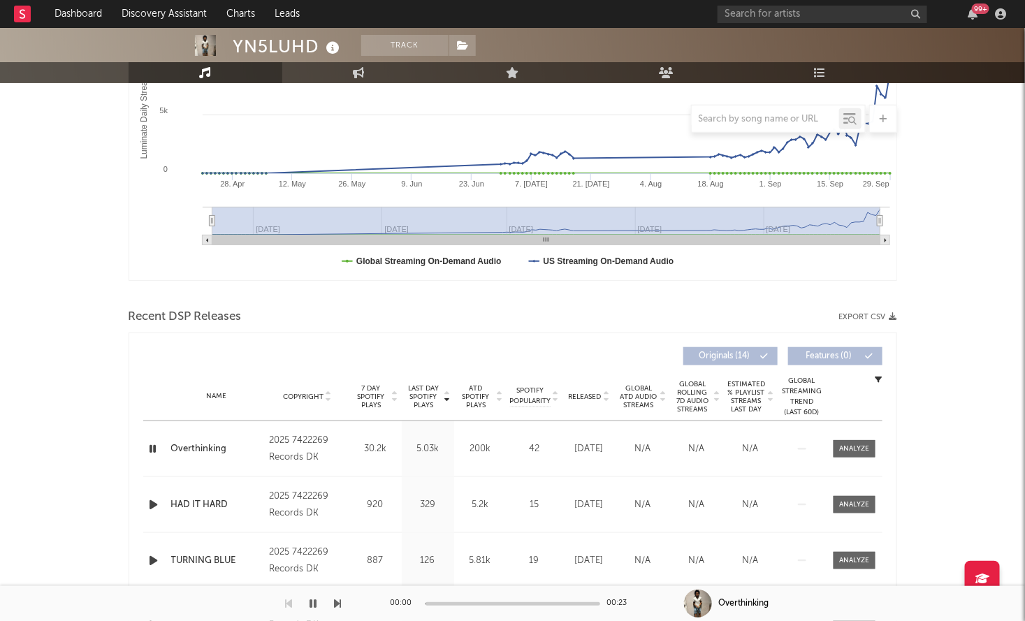
scroll to position [0, 0]
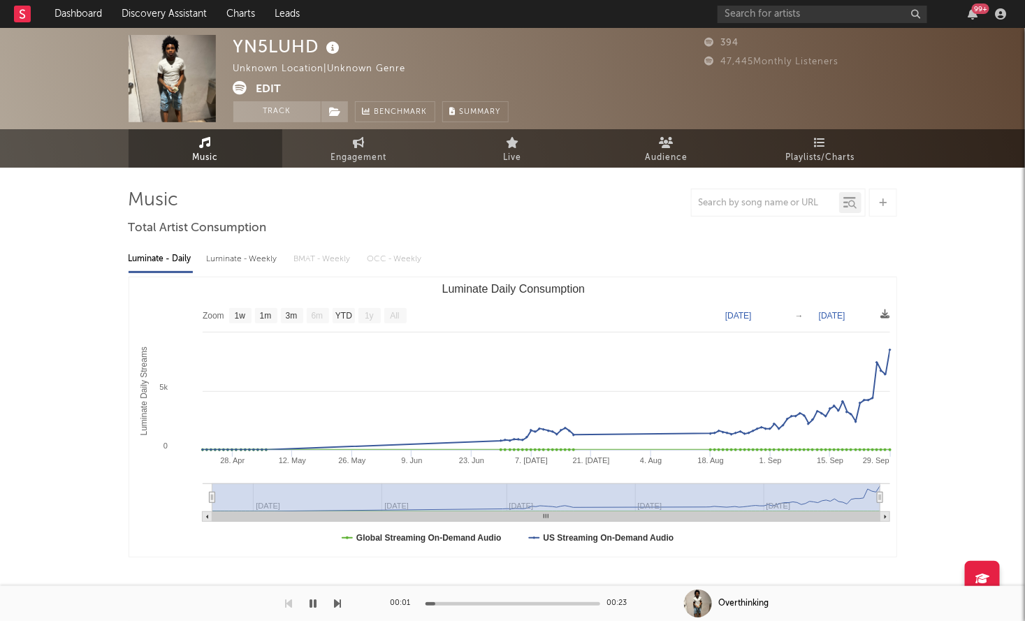
click at [242, 83] on icon at bounding box center [240, 88] width 14 height 14
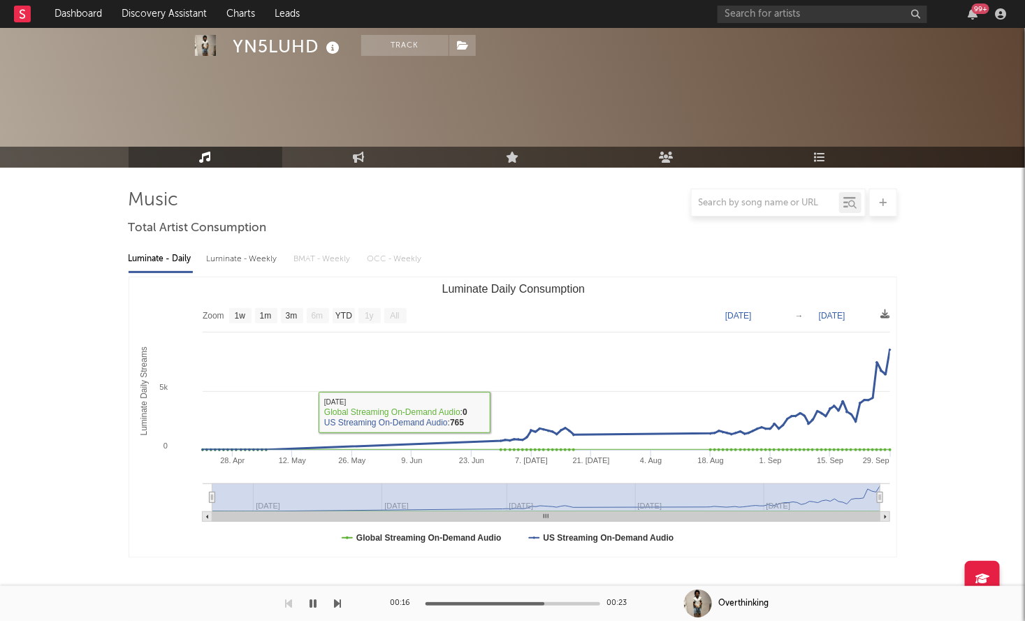
scroll to position [457, 0]
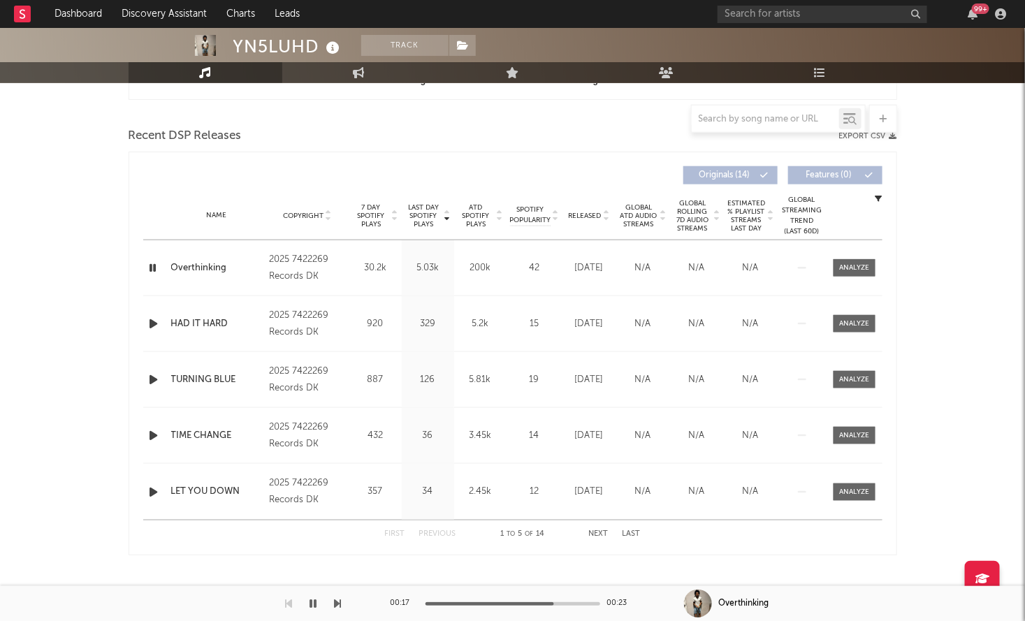
click at [312, 603] on icon "button" at bounding box center [313, 603] width 7 height 11
click at [856, 255] on div "Name Overthinking Copyright 2025 7422269 Records DK Label 7422269 Records DK Al…" at bounding box center [512, 267] width 739 height 55
click at [840, 253] on div "Name Overthinking Copyright 2025 7422269 Records DK Label 7422269 Records DK Al…" at bounding box center [512, 267] width 739 height 55
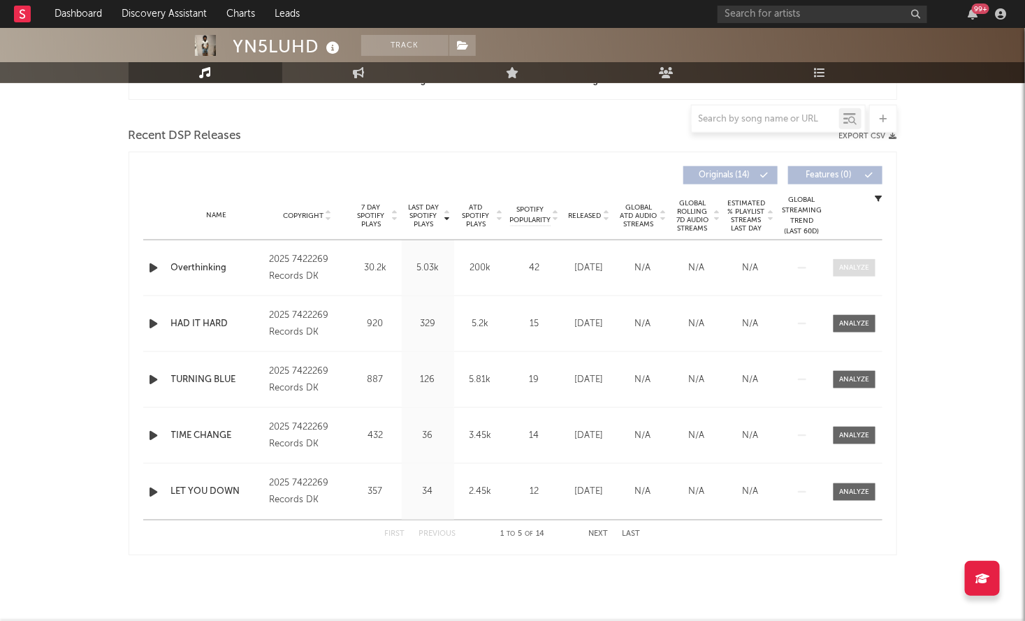
click at [857, 263] on div at bounding box center [854, 268] width 30 height 10
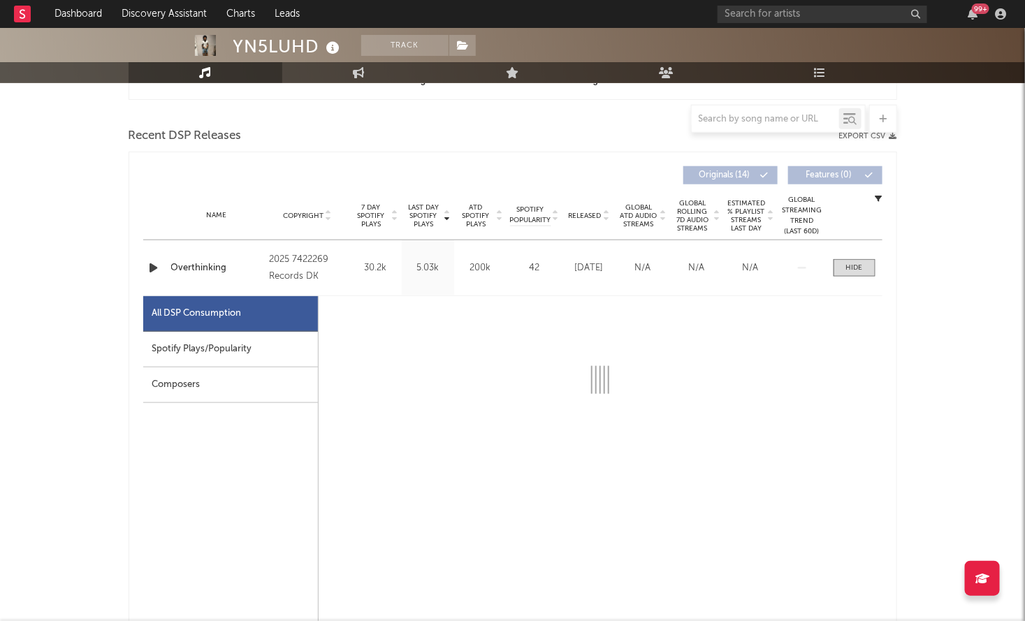
select select "1w"
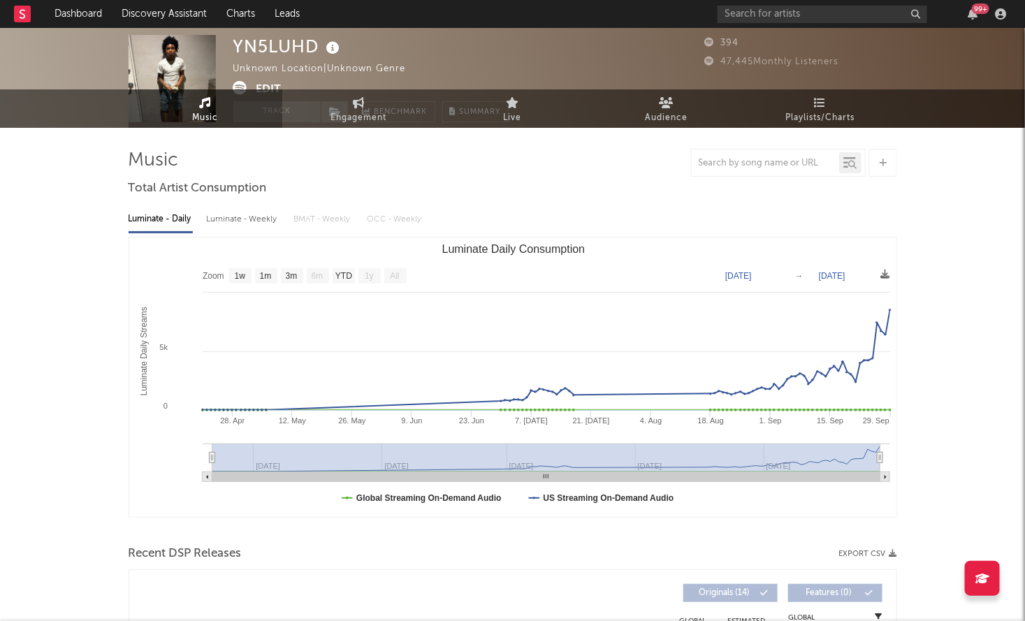
scroll to position [0, 0]
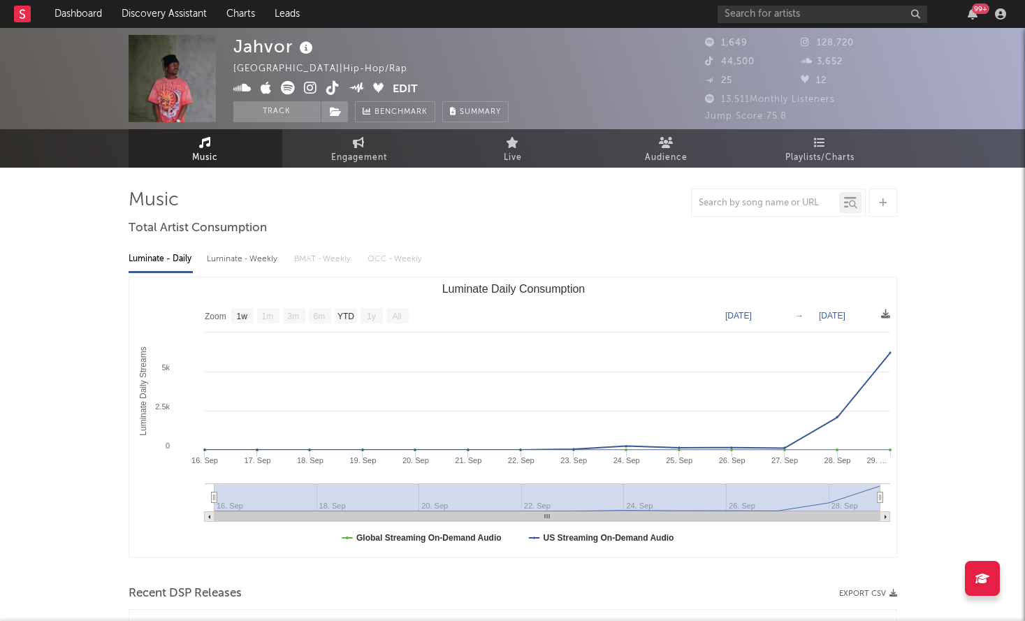
select select "1w"
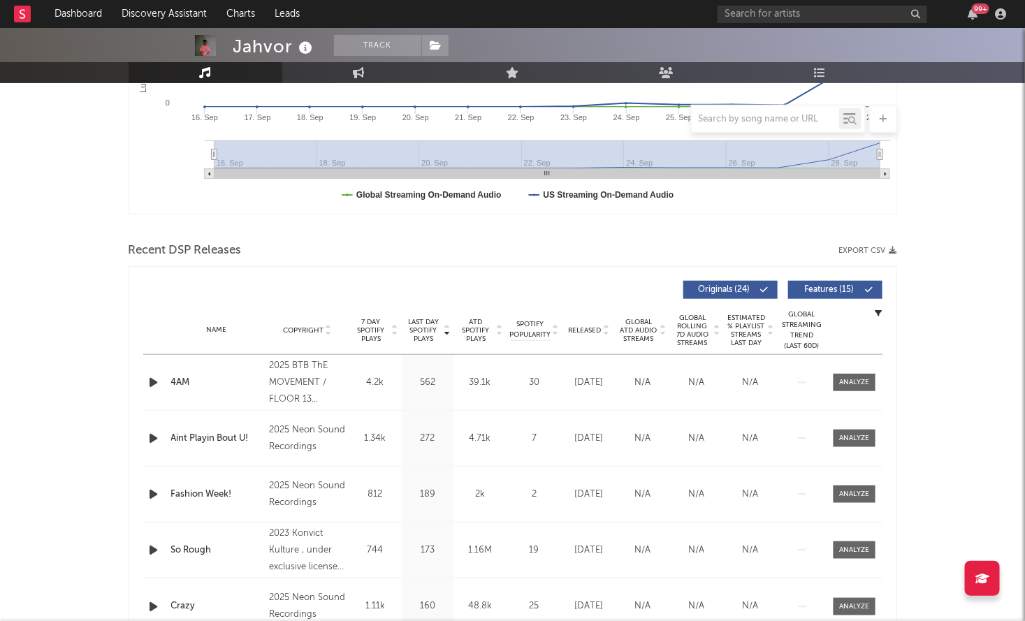
scroll to position [360, 0]
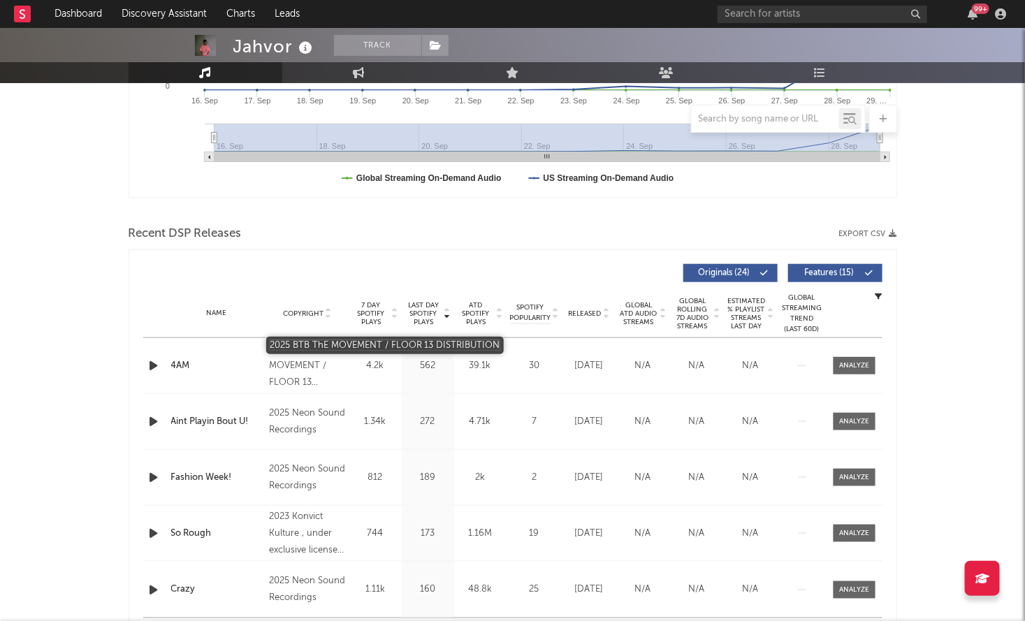
click at [297, 358] on div "2025 BTB ThE MOVEMENT / FLOOR 13 DISTRIBUTION" at bounding box center [307, 366] width 76 height 50
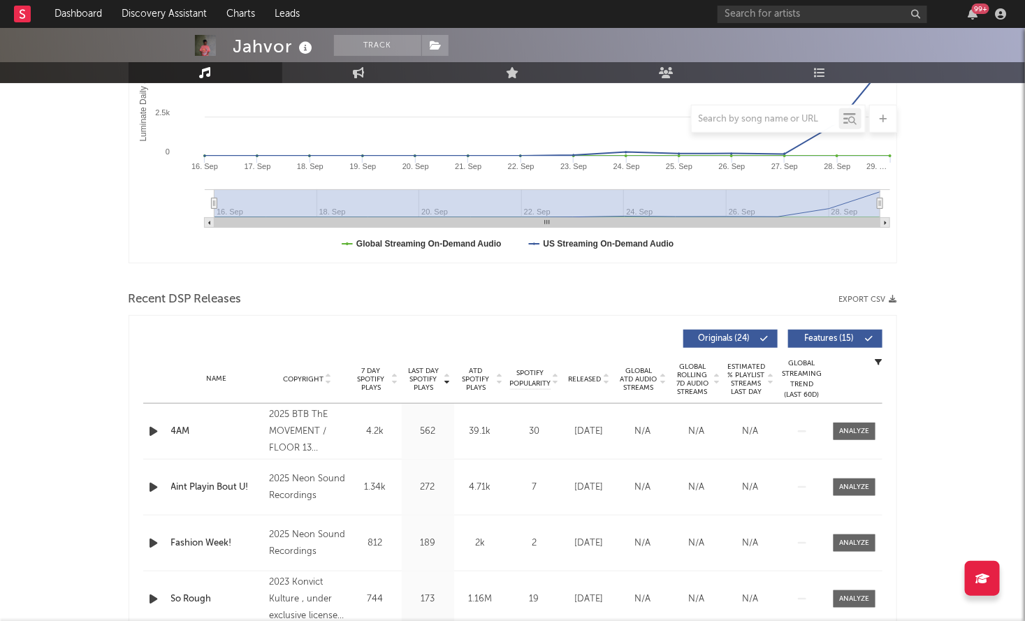
scroll to position [0, 0]
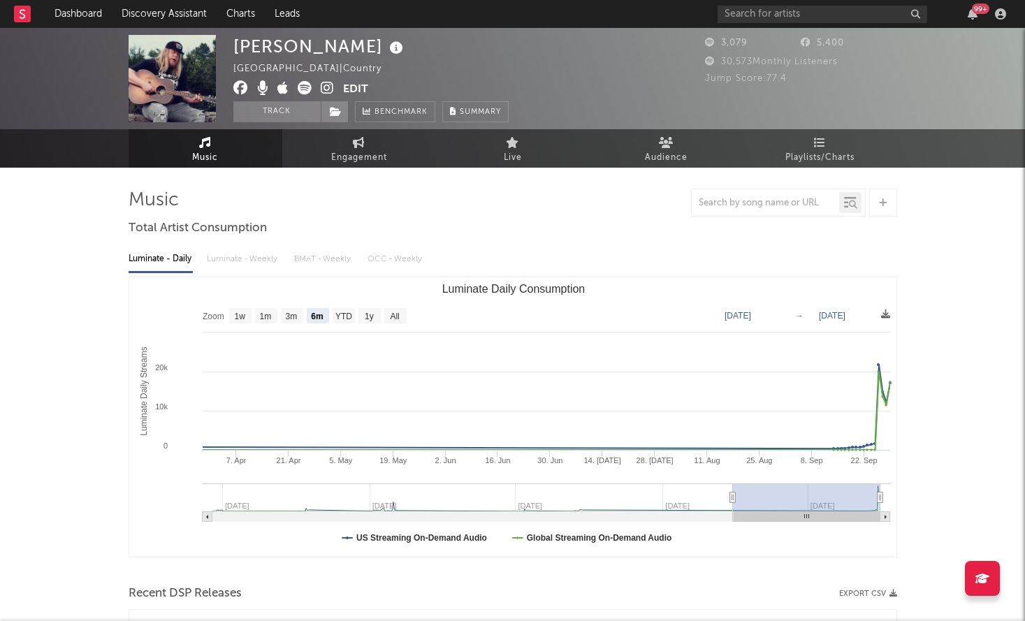
select select "6m"
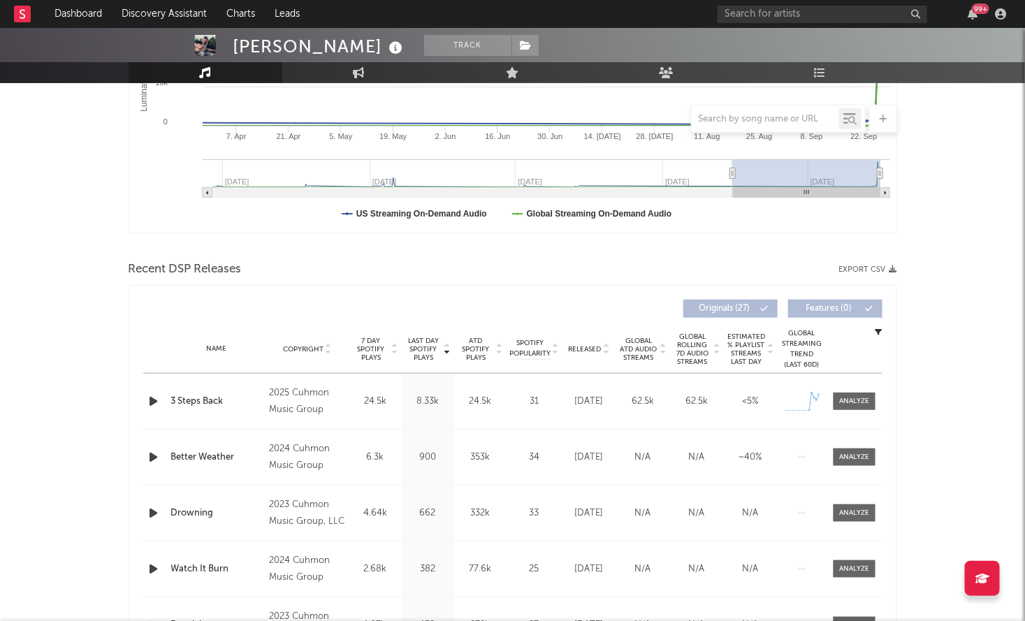
scroll to position [355, 0]
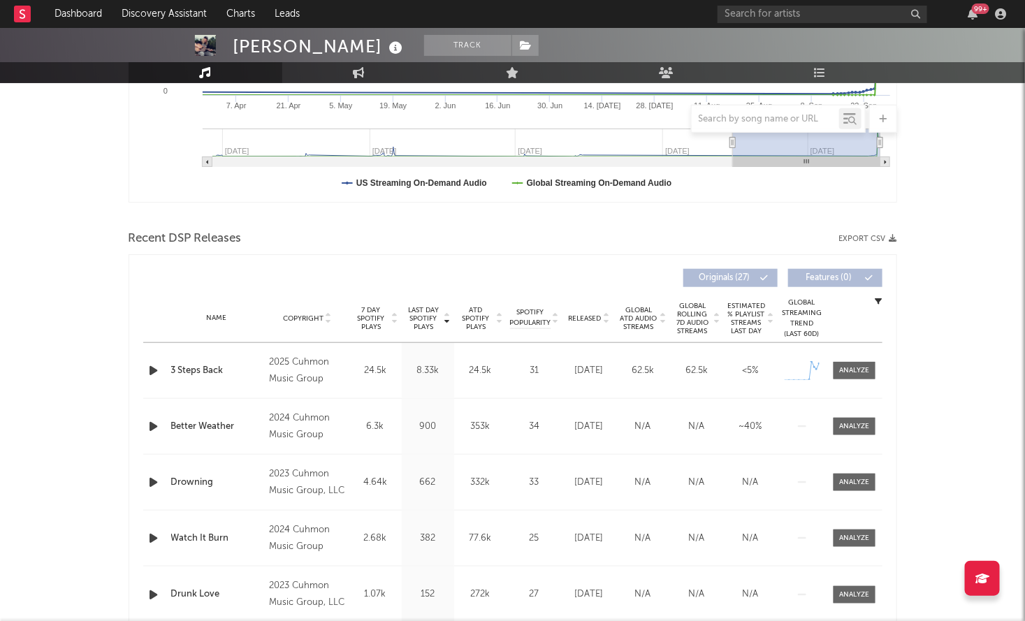
click at [158, 371] on icon "button" at bounding box center [154, 370] width 15 height 17
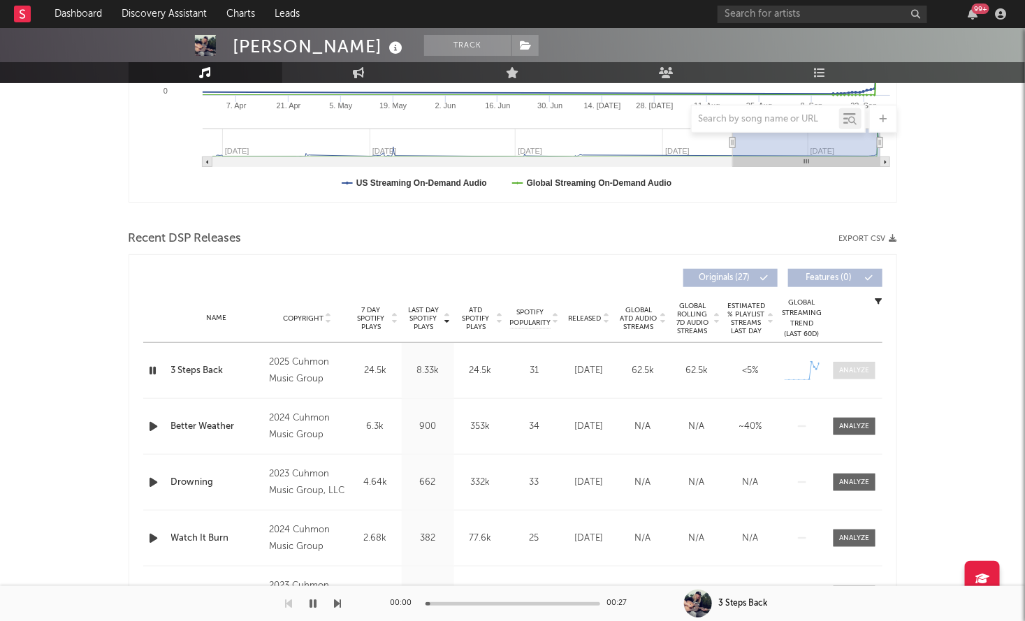
click at [854, 369] on div at bounding box center [854, 370] width 30 height 10
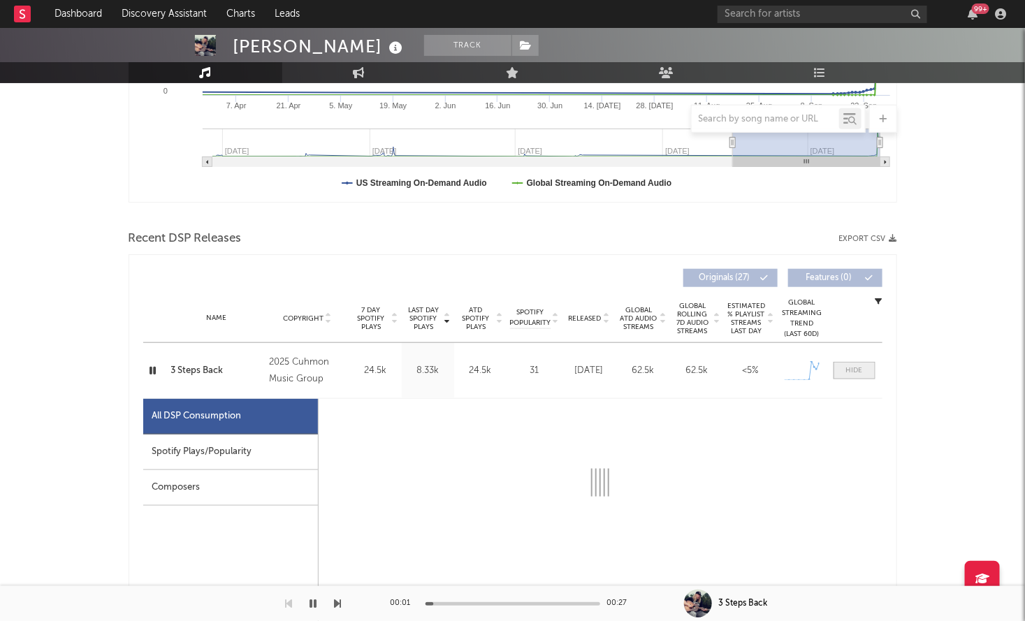
select select "1w"
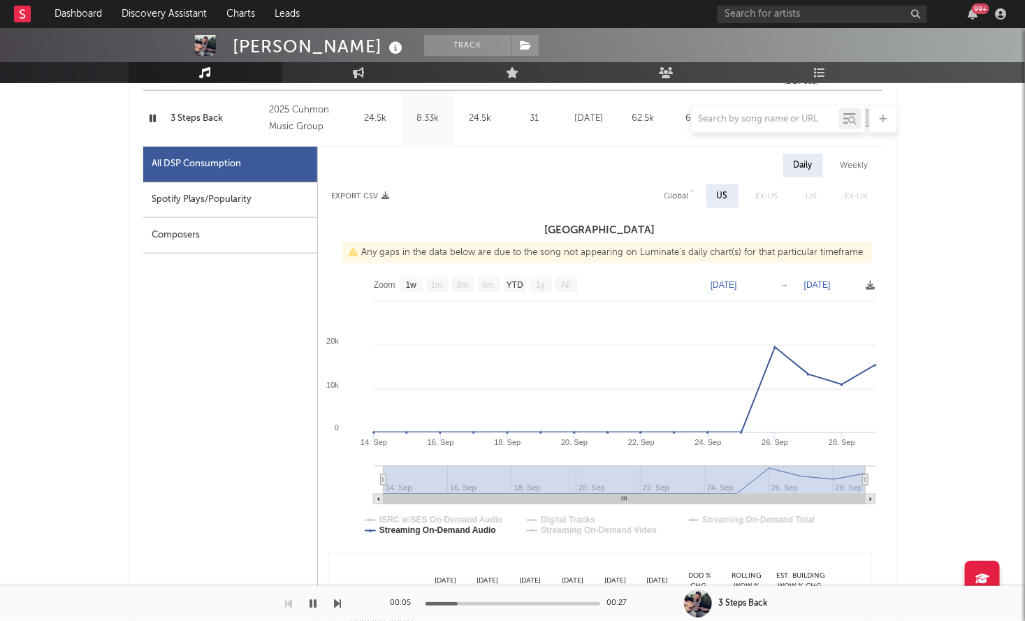
scroll to position [562, 0]
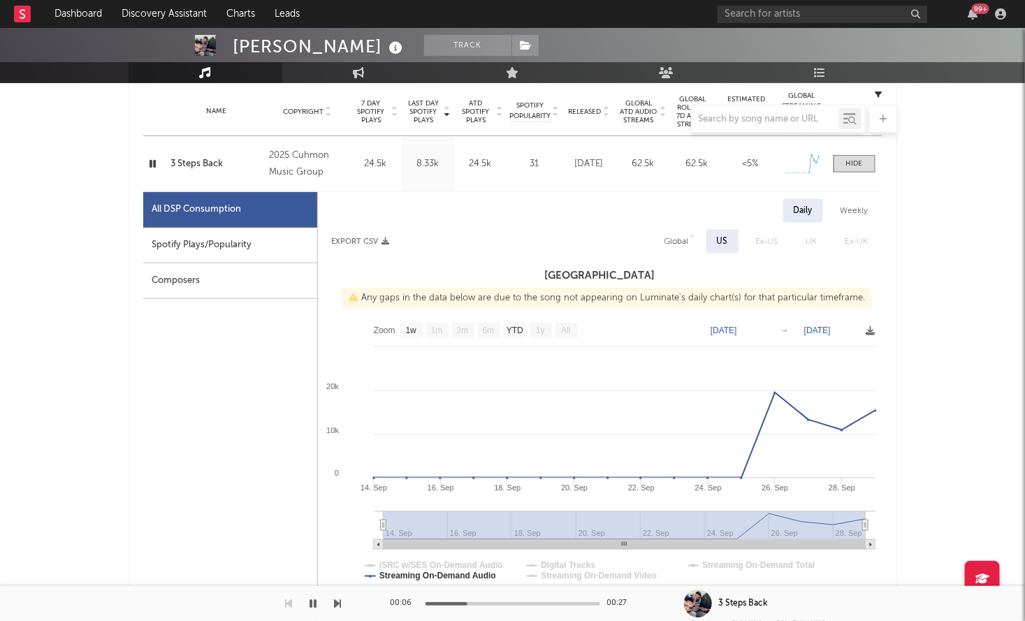
click at [151, 161] on icon "button" at bounding box center [153, 163] width 13 height 17
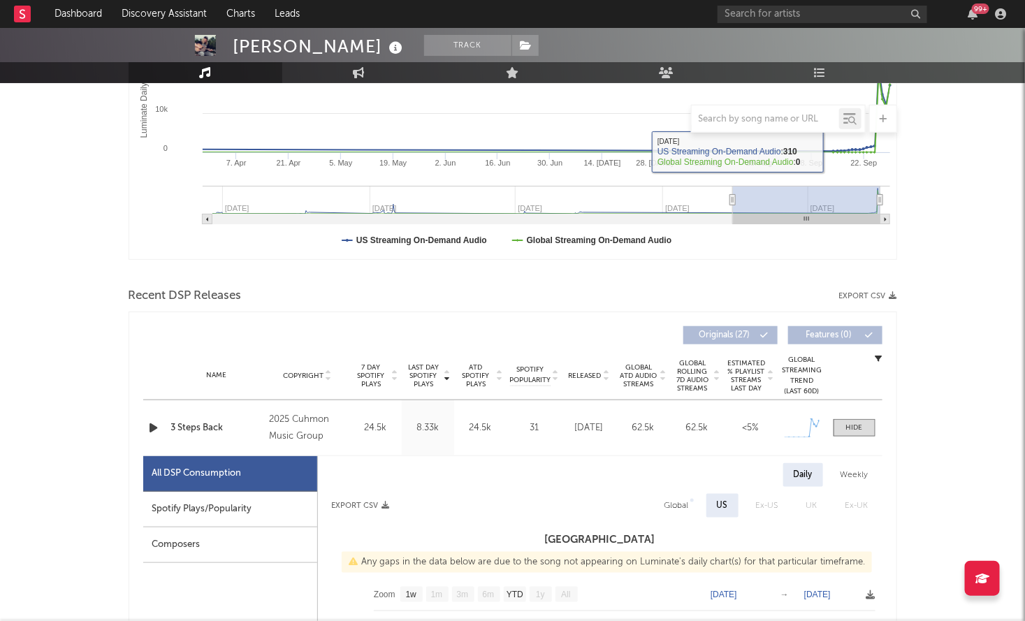
scroll to position [0, 0]
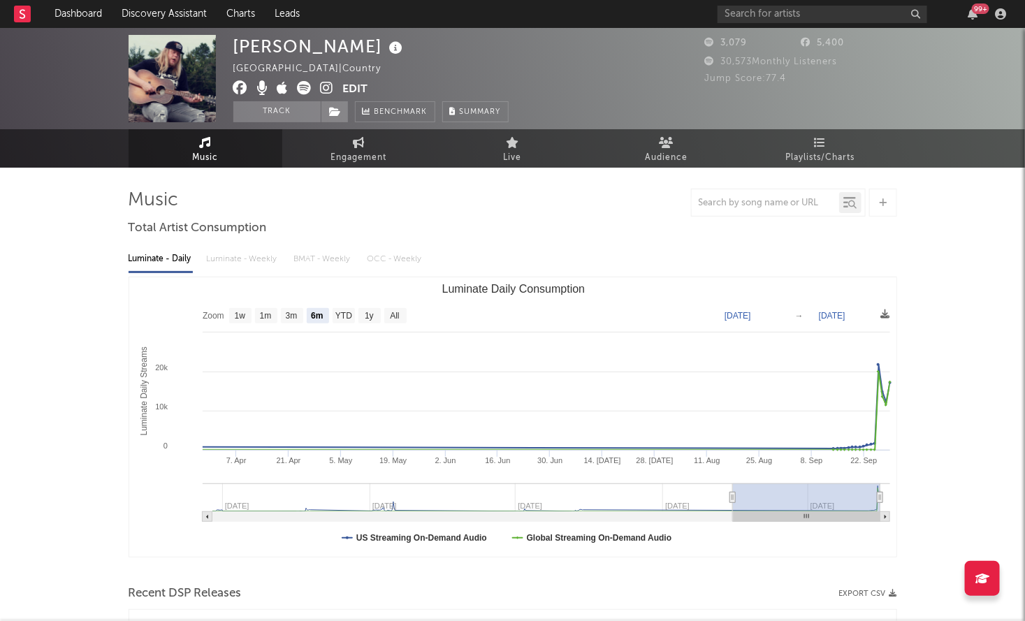
click at [308, 84] on icon at bounding box center [305, 88] width 14 height 14
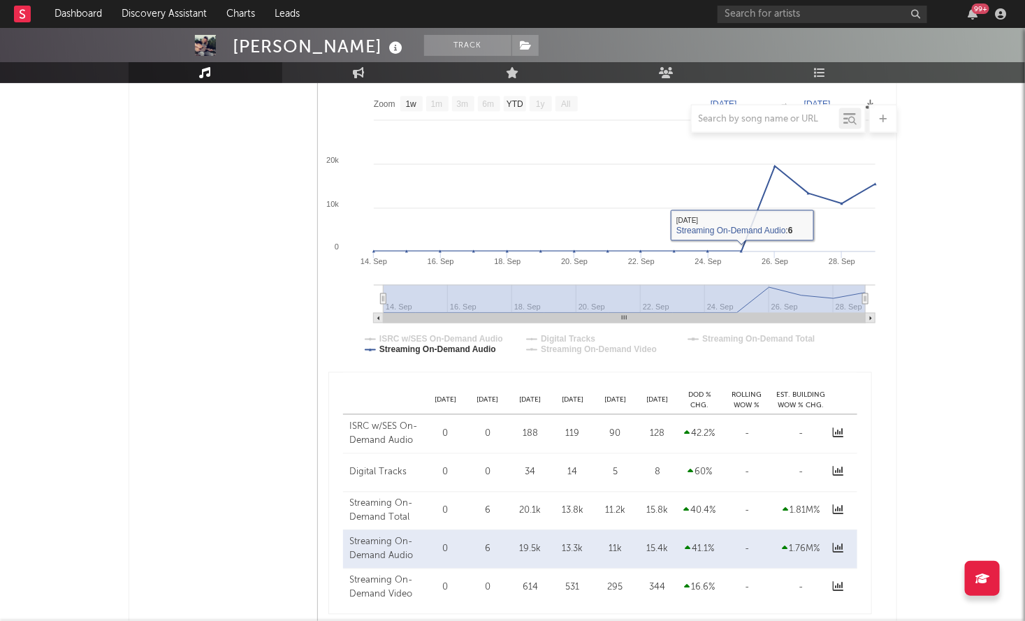
scroll to position [870, 0]
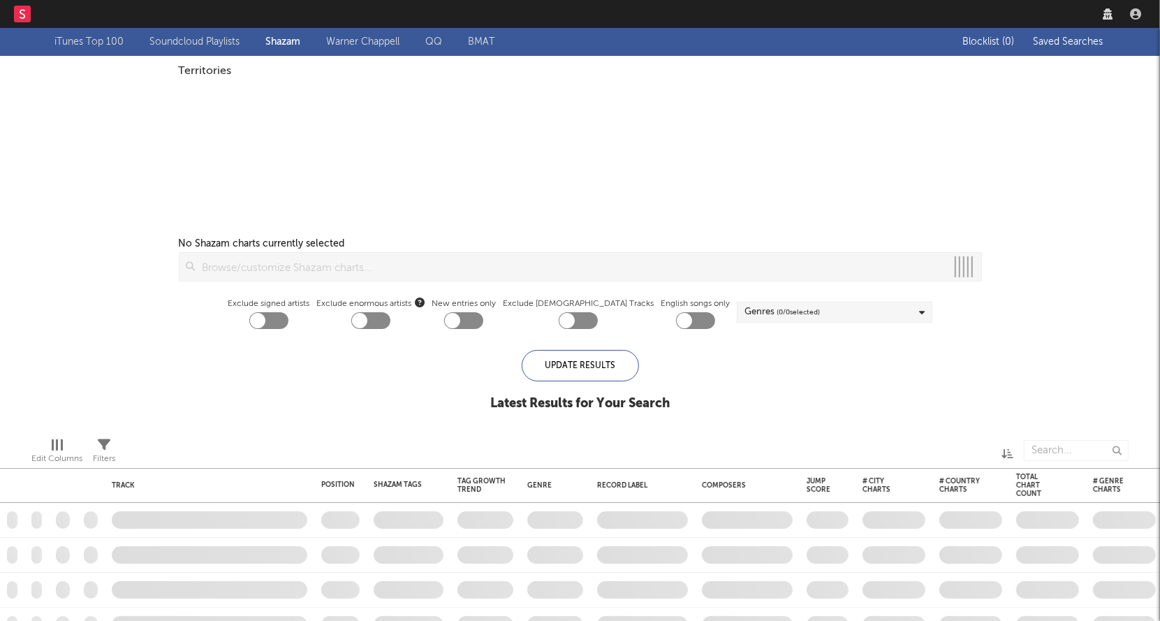
click at [914, 12] on nav "Dashboard Discovery Assistant Charts Leads" at bounding box center [580, 14] width 1160 height 28
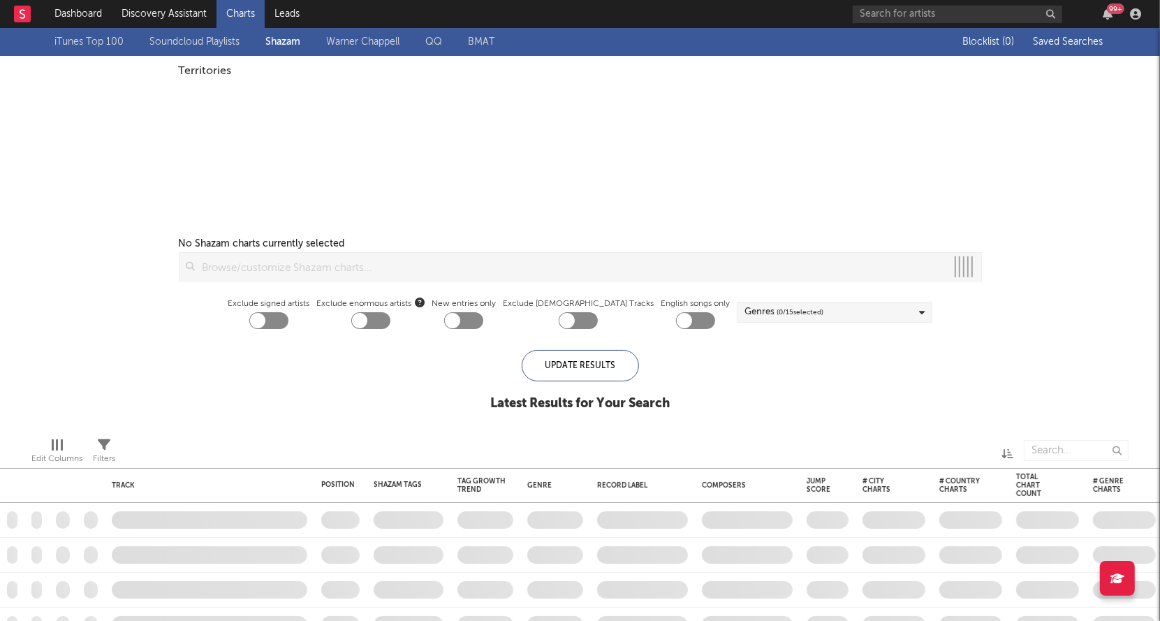
checkbox input "true"
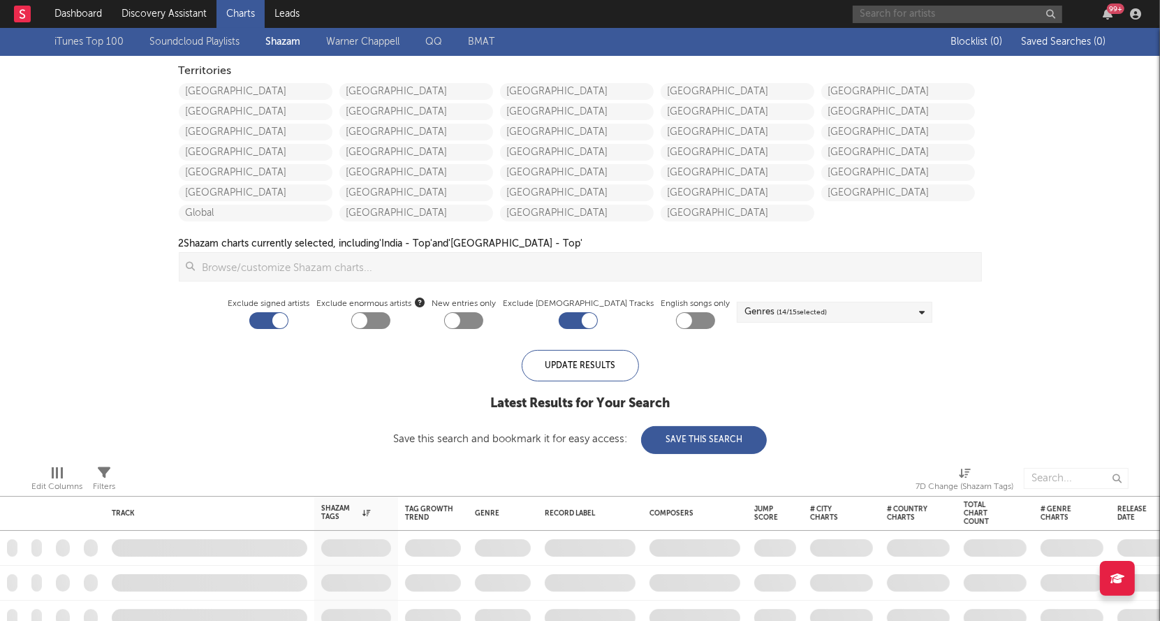
click at [933, 13] on input "text" at bounding box center [958, 14] width 210 height 17
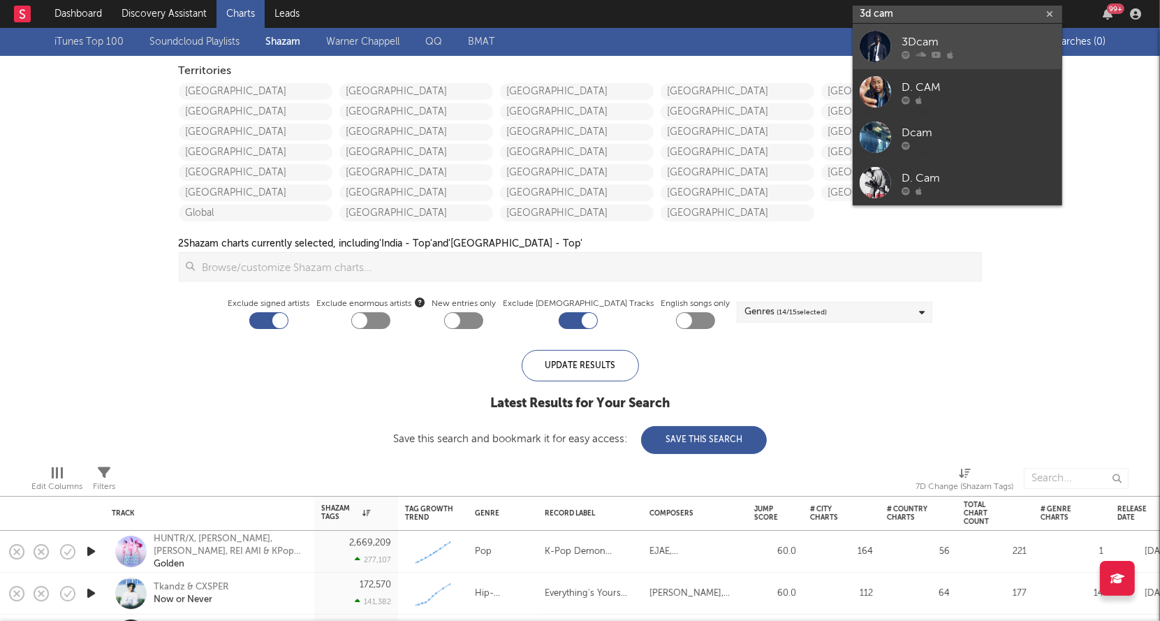
type input "3d cam"
click at [961, 35] on div "3Dcam" at bounding box center [979, 42] width 154 height 17
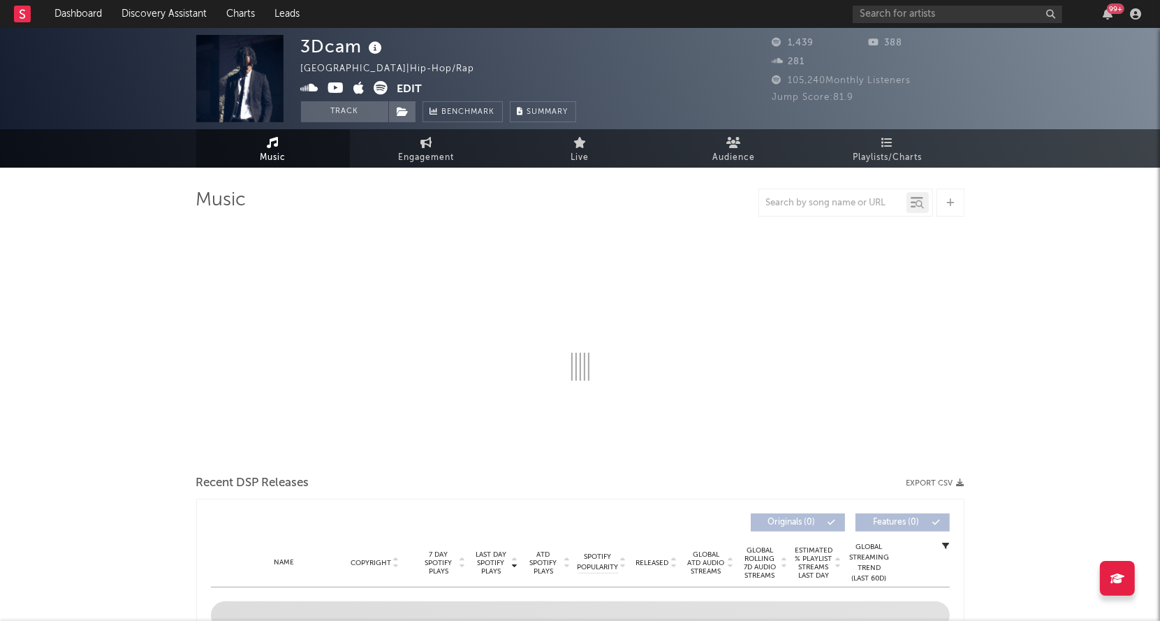
select select "6m"
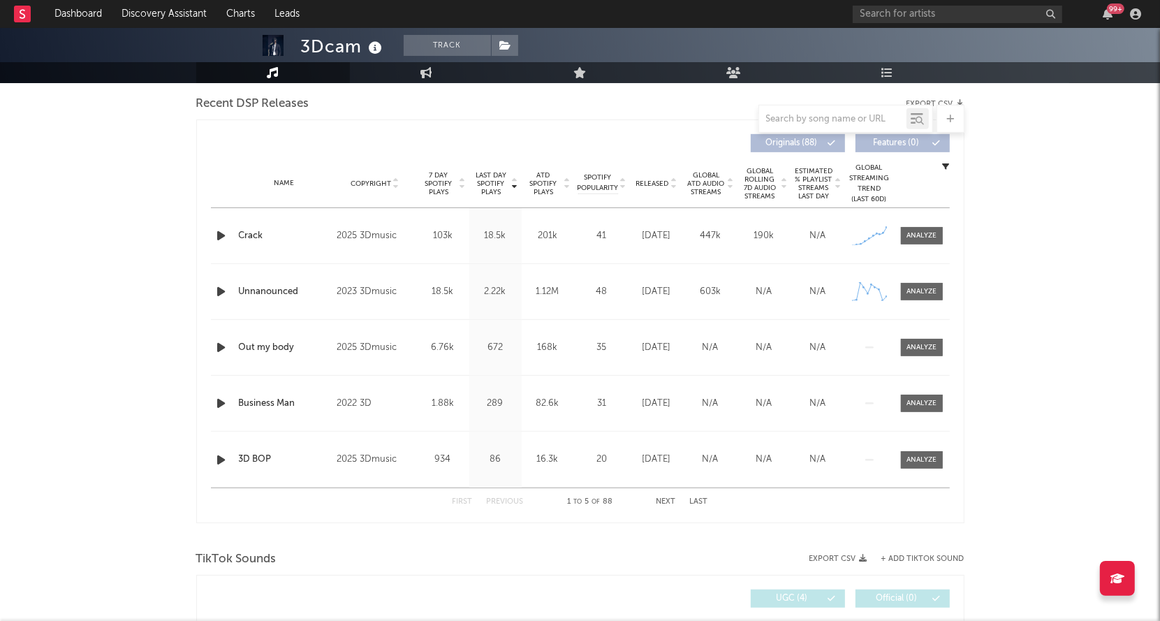
scroll to position [497, 0]
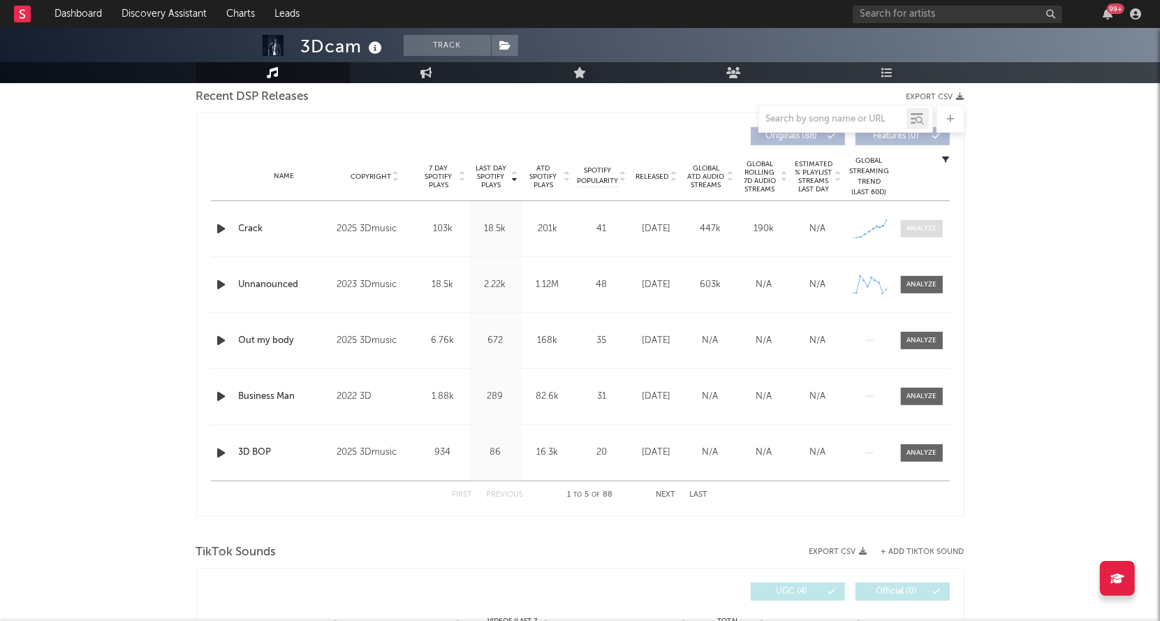
click at [923, 229] on div at bounding box center [922, 228] width 30 height 10
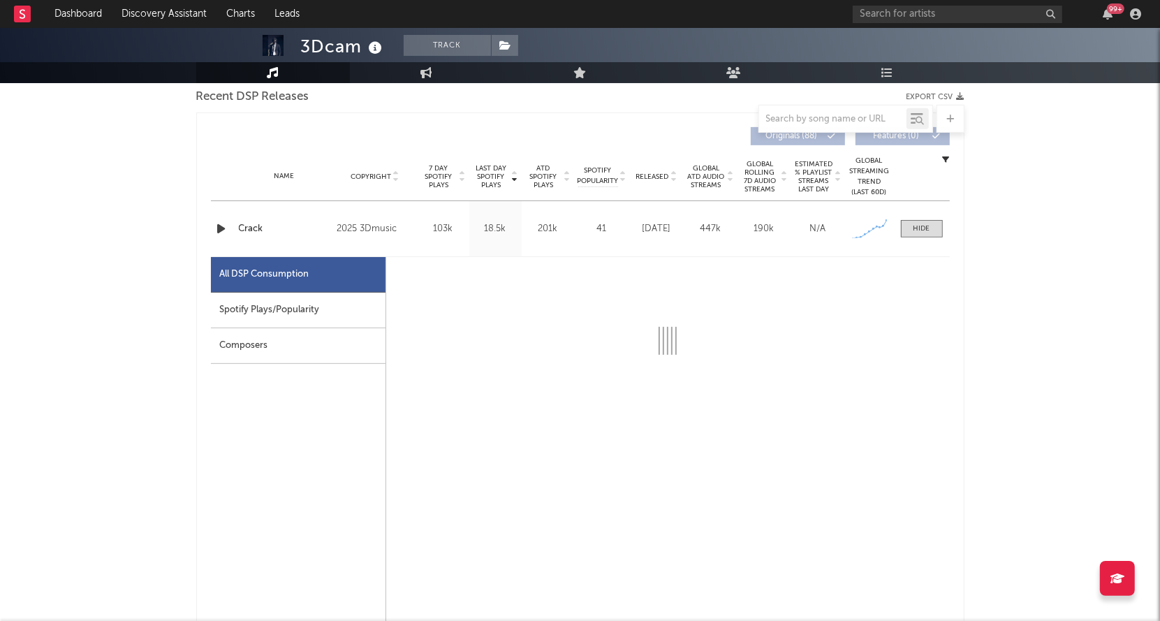
select select "1w"
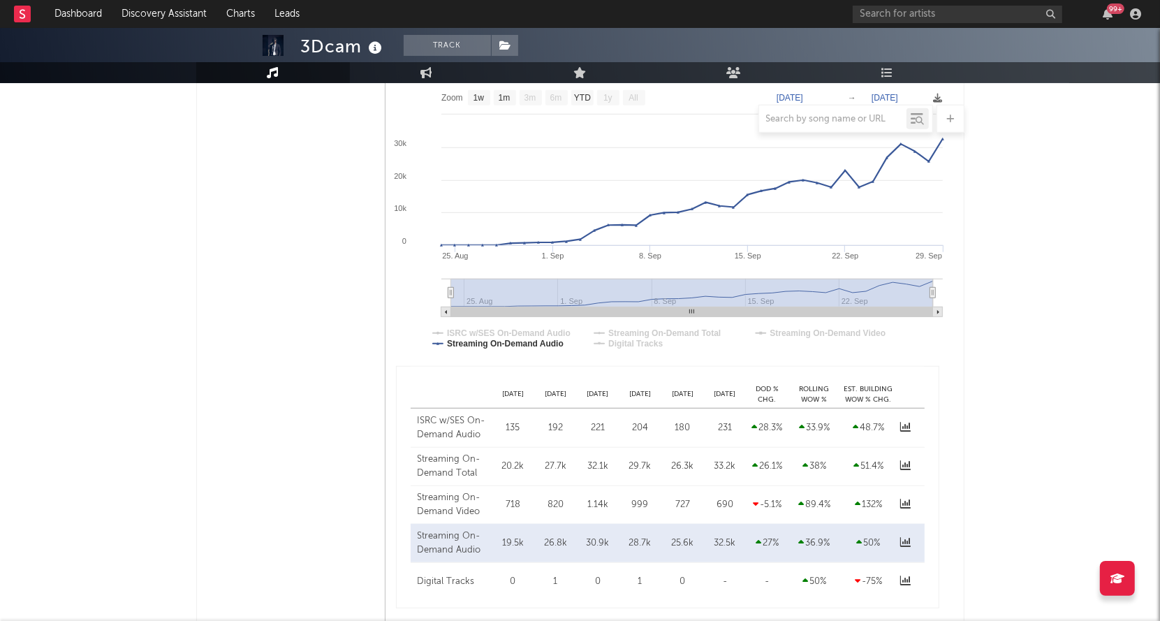
scroll to position [840, 0]
